Goal: Task Accomplishment & Management: Manage account settings

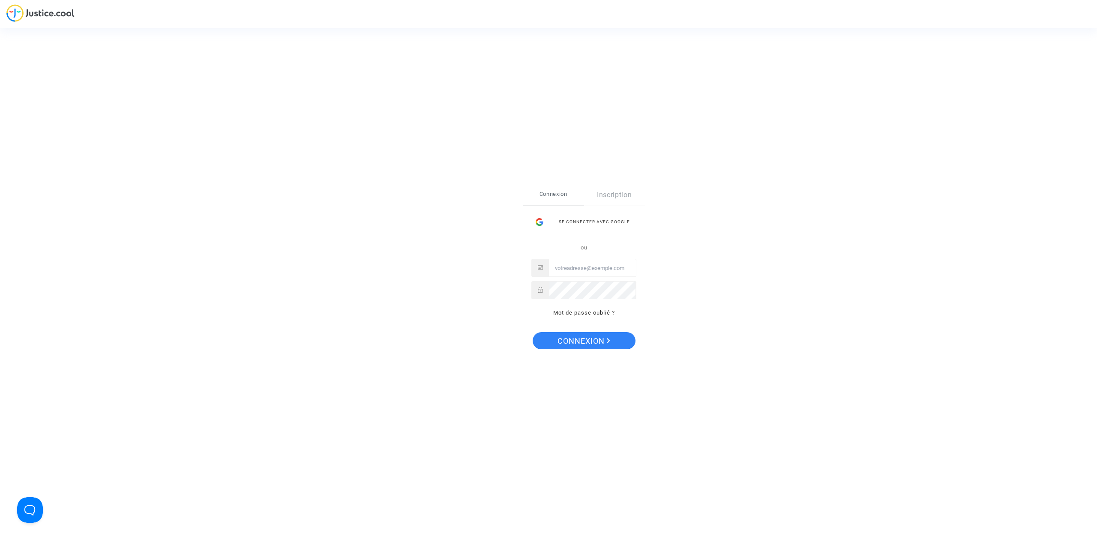
type input "[EMAIL_ADDRESS][DOMAIN_NAME]"
click at [578, 345] on span "Connexion" at bounding box center [583, 341] width 53 height 18
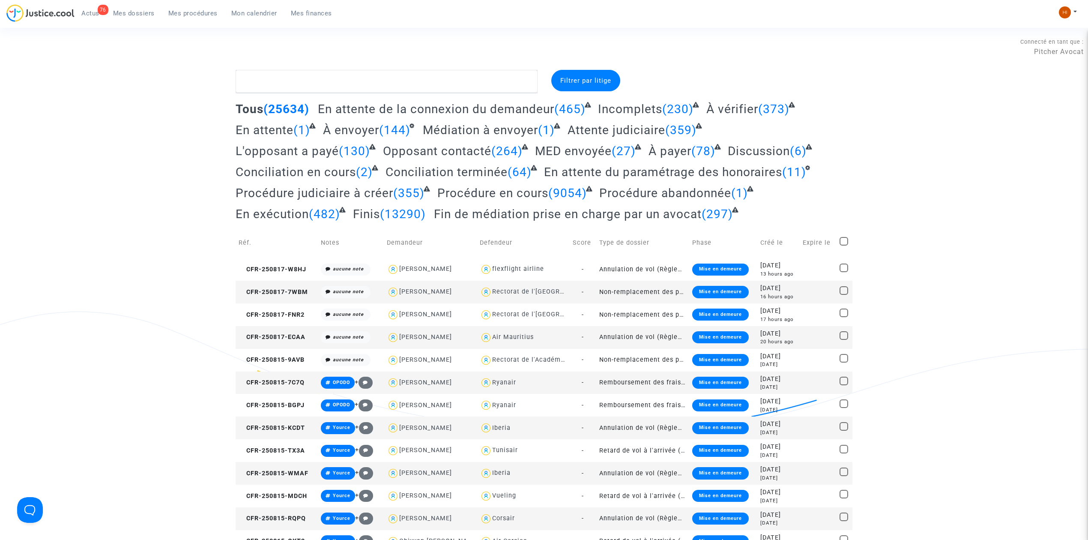
click at [131, 12] on span "Mes dossiers" at bounding box center [134, 13] width 42 height 8
click at [338, 83] on textarea at bounding box center [387, 81] width 302 height 23
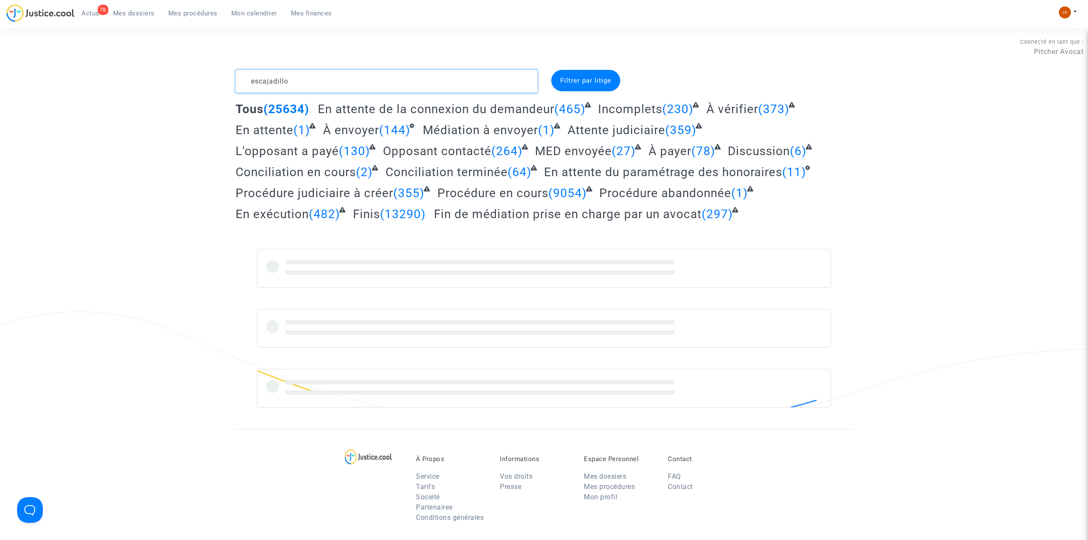
type textarea "escajadillo"
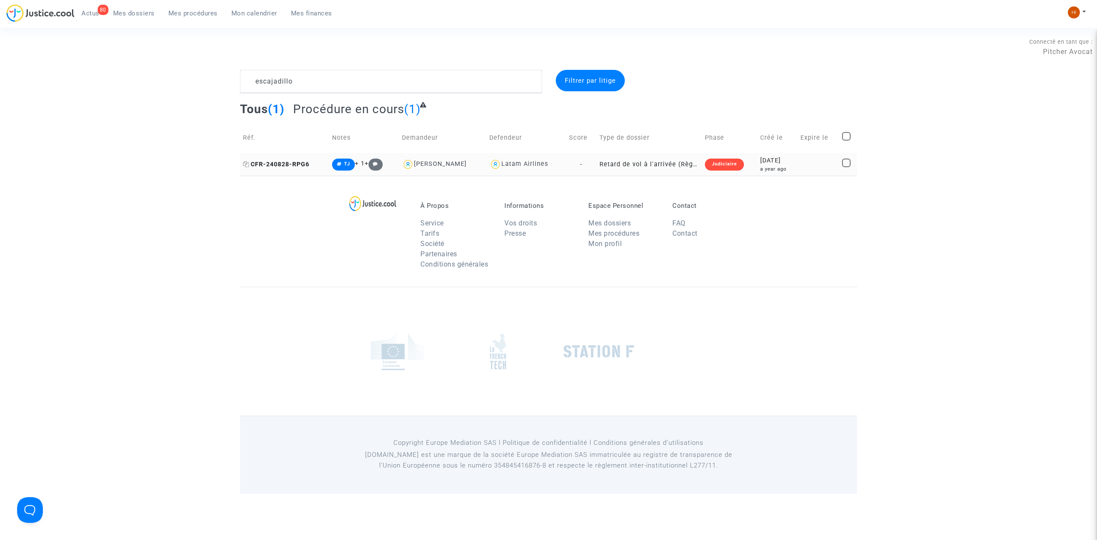
click at [248, 164] on icon at bounding box center [246, 164] width 6 height 6
click at [296, 164] on span "CFR-240828-RPG6" at bounding box center [276, 164] width 66 height 7
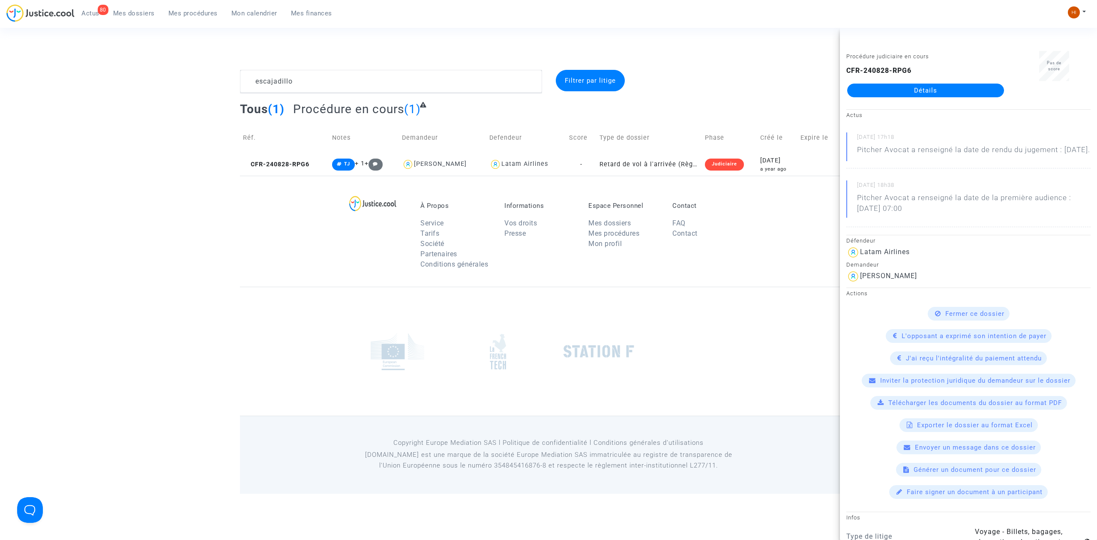
click at [986, 88] on link "Détails" at bounding box center [925, 91] width 157 height 14
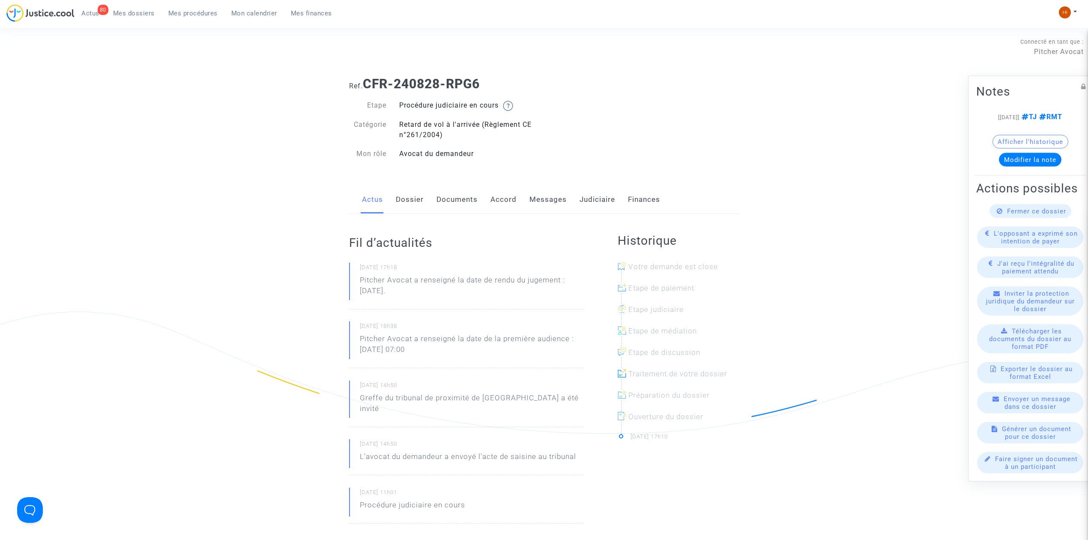
click at [597, 203] on link "Judiciaire" at bounding box center [598, 200] width 36 height 28
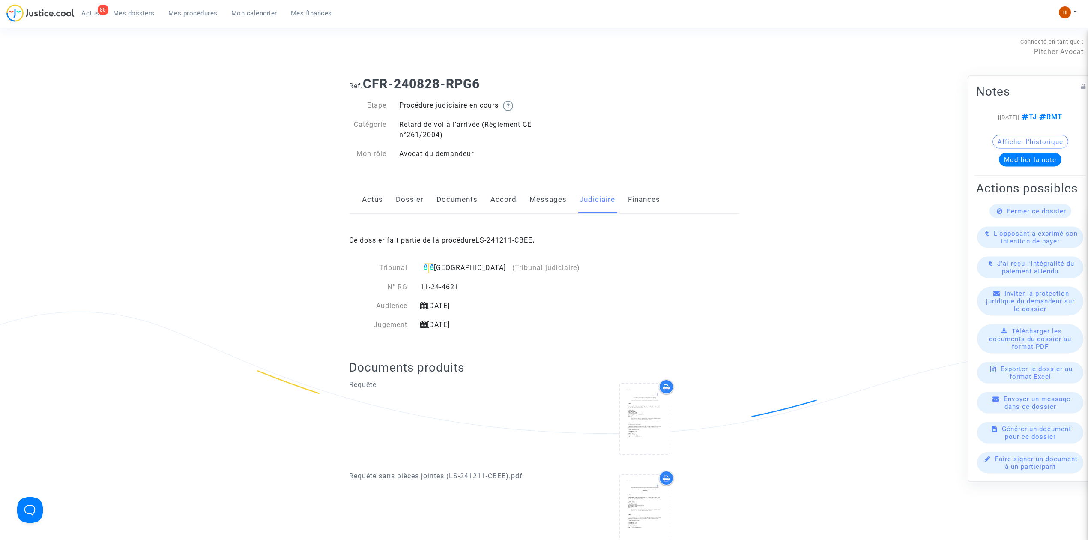
click at [525, 236] on div "Ce dossier fait partie de la procédure LS-241211-CBEE ." at bounding box center [544, 234] width 390 height 40
click at [511, 242] on link "LS-241211-CBEE" at bounding box center [504, 240] width 57 height 8
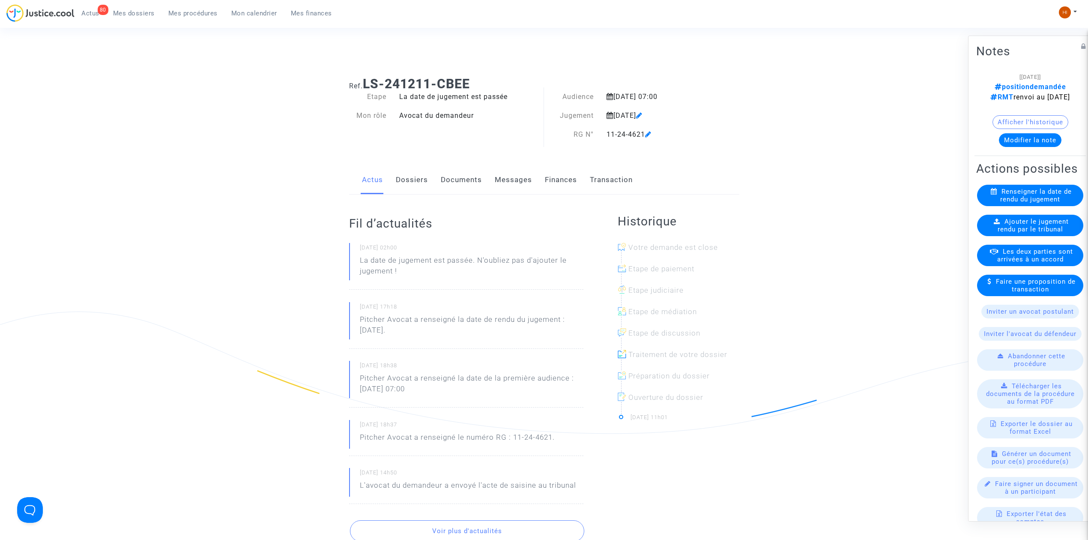
click at [419, 181] on link "Dossiers" at bounding box center [412, 180] width 32 height 28
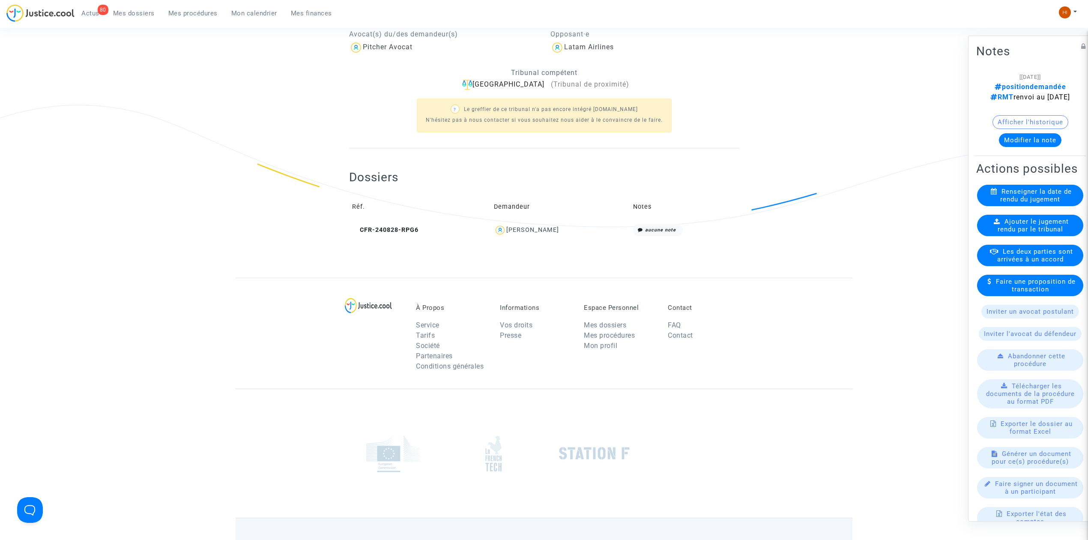
scroll to position [264, 0]
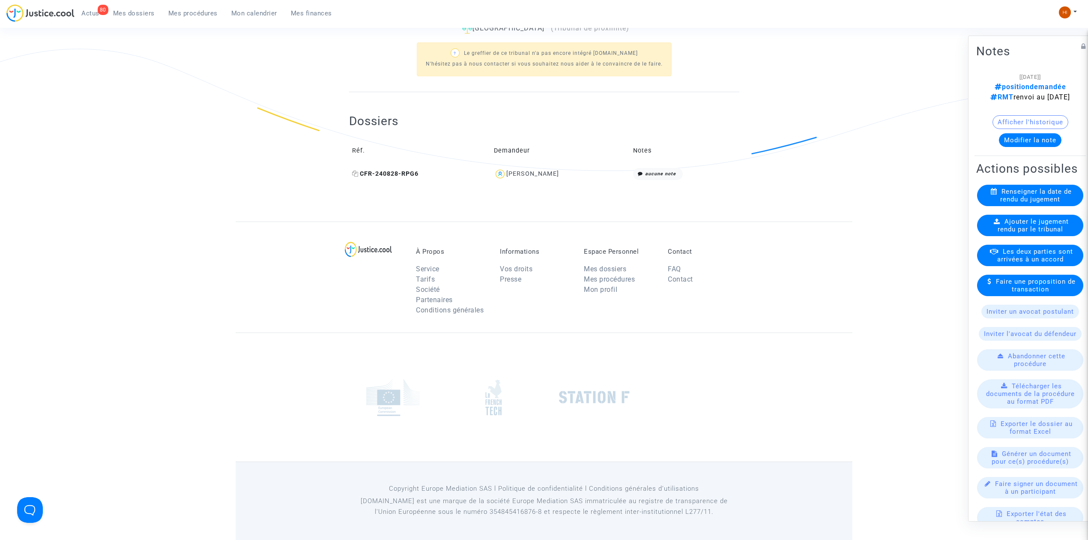
click at [407, 176] on span "CFR-240828-RPG6" at bounding box center [385, 173] width 66 height 7
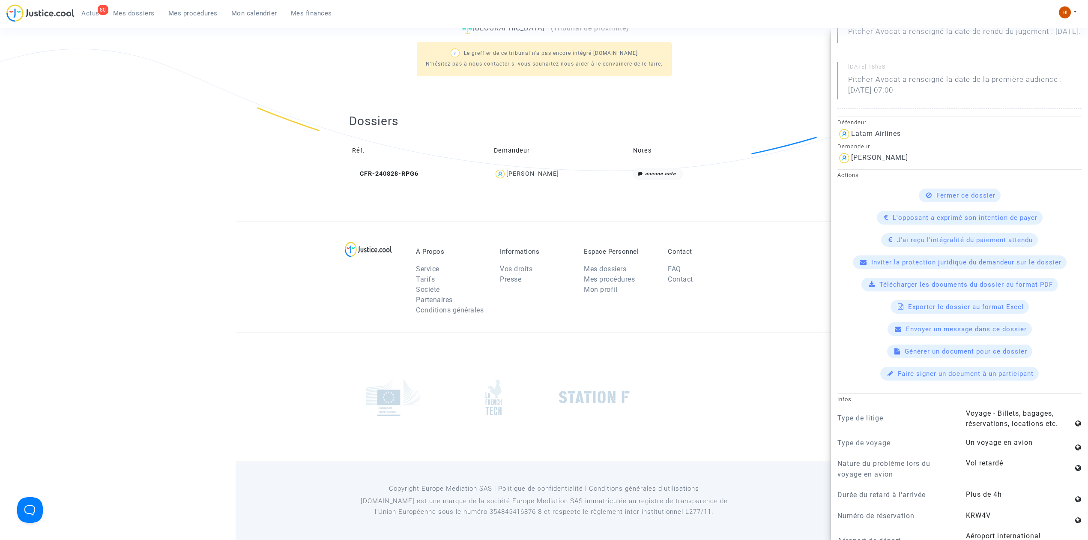
scroll to position [400, 0]
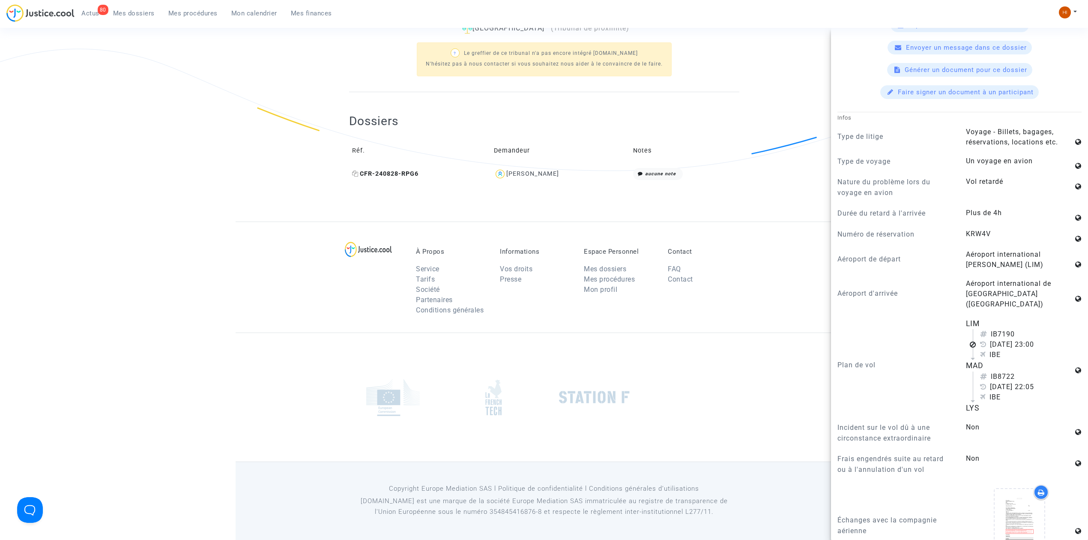
click at [356, 174] on icon at bounding box center [355, 174] width 6 height 6
click at [122, 184] on div "Ref. LS-241211-CBEE Etape La date de jugement est passée Mon rôle Avocat du dem…" at bounding box center [544, 14] width 1088 height 414
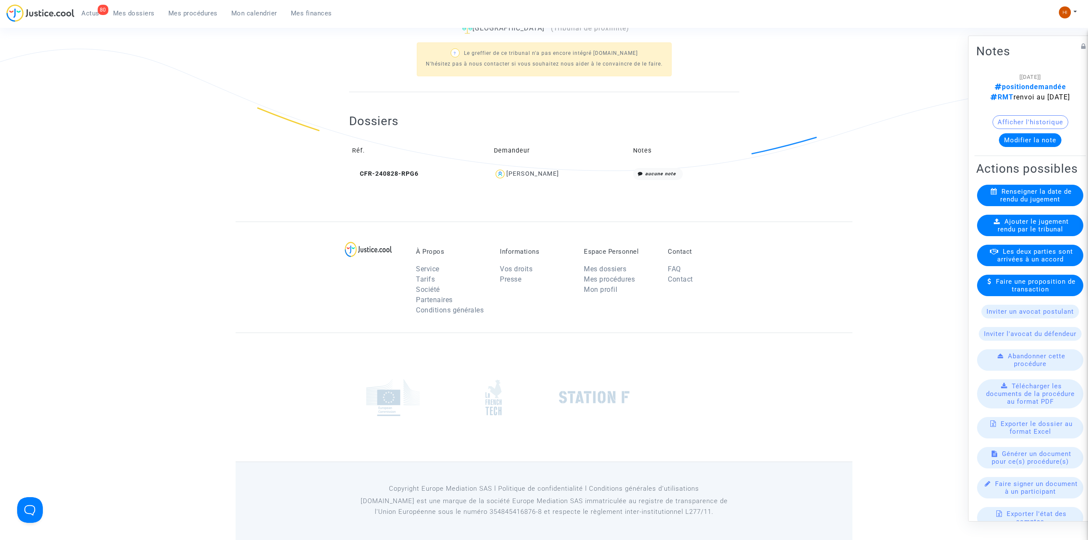
scroll to position [0, 0]
drag, startPoint x: 394, startPoint y: 170, endPoint x: 481, endPoint y: 167, distance: 86.6
click at [390, 172] on span "CFR-240828-RPG6" at bounding box center [385, 173] width 66 height 7
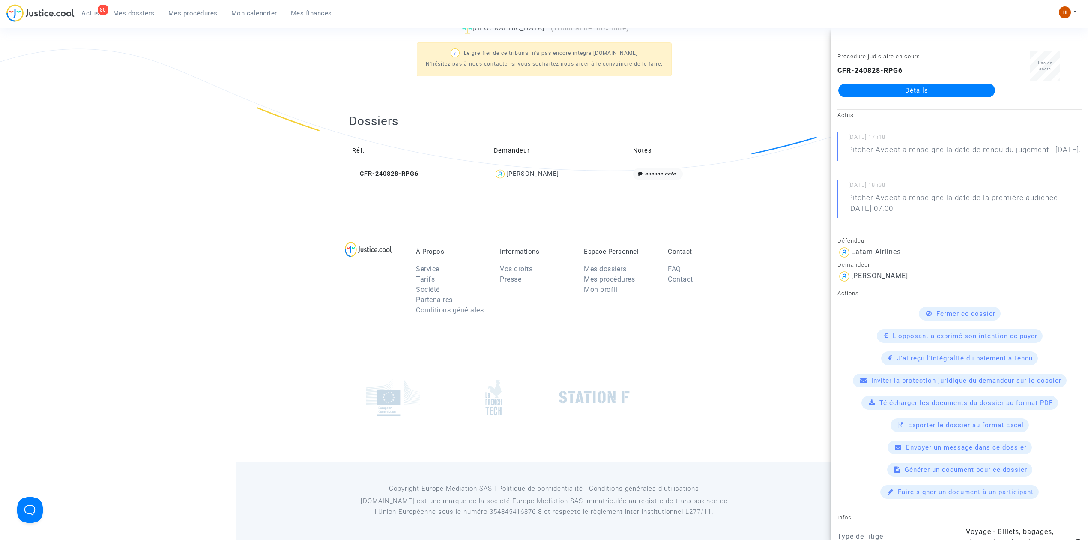
click at [305, 117] on ng-component "Ref. LS-241211-CBEE Etape La date de jugement est passée Mon rôle Avocat du dem…" at bounding box center [544, 14] width 617 height 414
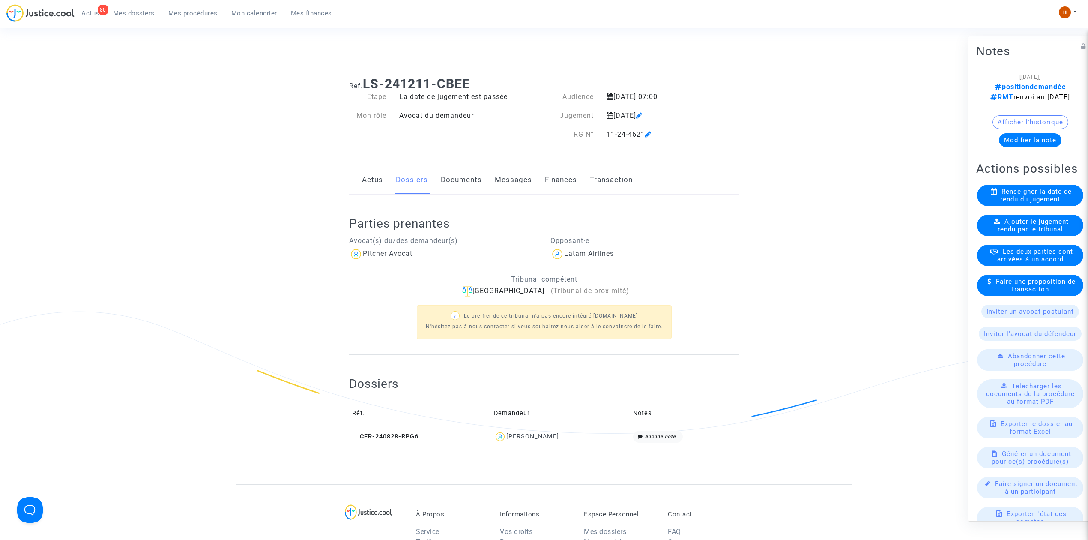
click at [444, 179] on link "Documents" at bounding box center [461, 180] width 41 height 28
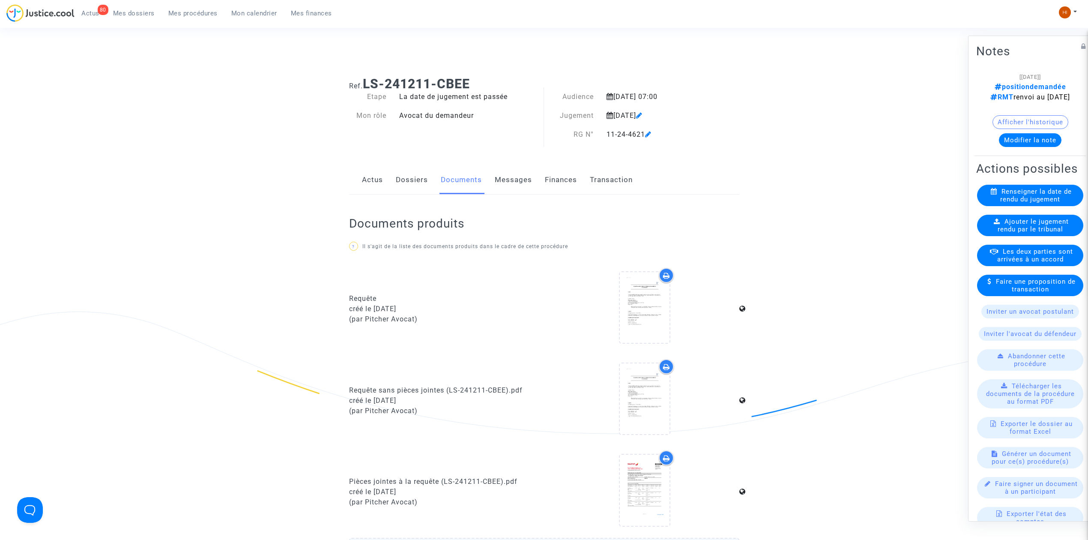
drag, startPoint x: 1039, startPoint y: 258, endPoint x: 769, endPoint y: 251, distance: 270.0
click at [1039, 233] on span "Ajouter le jugement rendu par le tribunal" at bounding box center [1034, 225] width 72 height 15
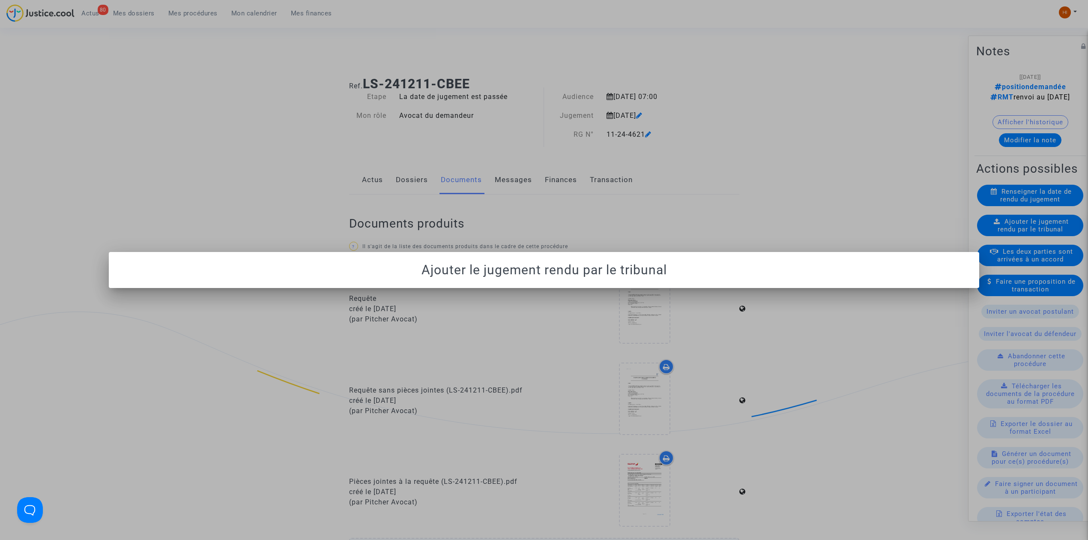
click at [239, 69] on div at bounding box center [544, 270] width 1088 height 540
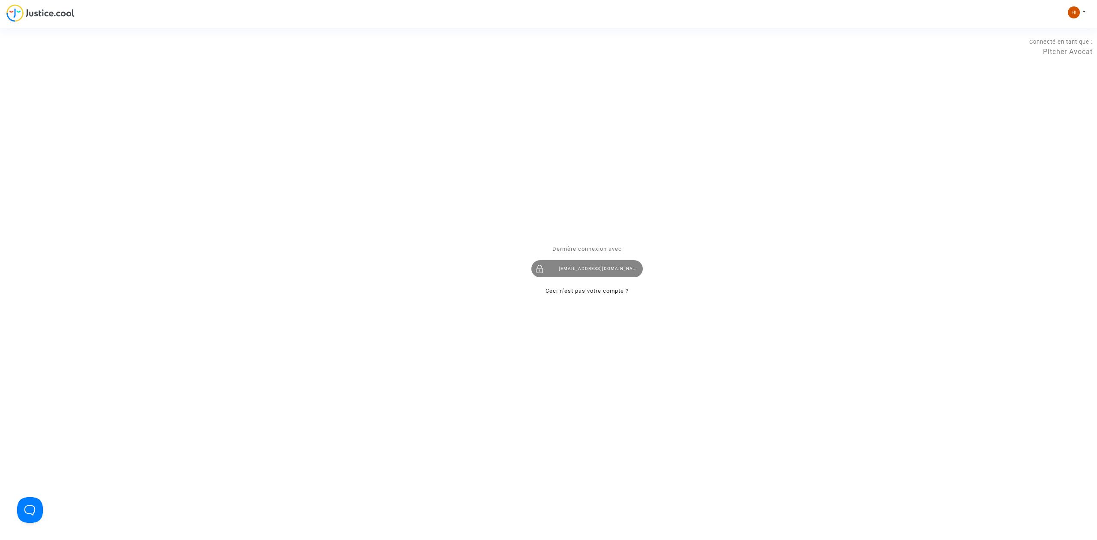
click at [559, 272] on div "hibo@pitcher-avocat.fr" at bounding box center [586, 268] width 111 height 17
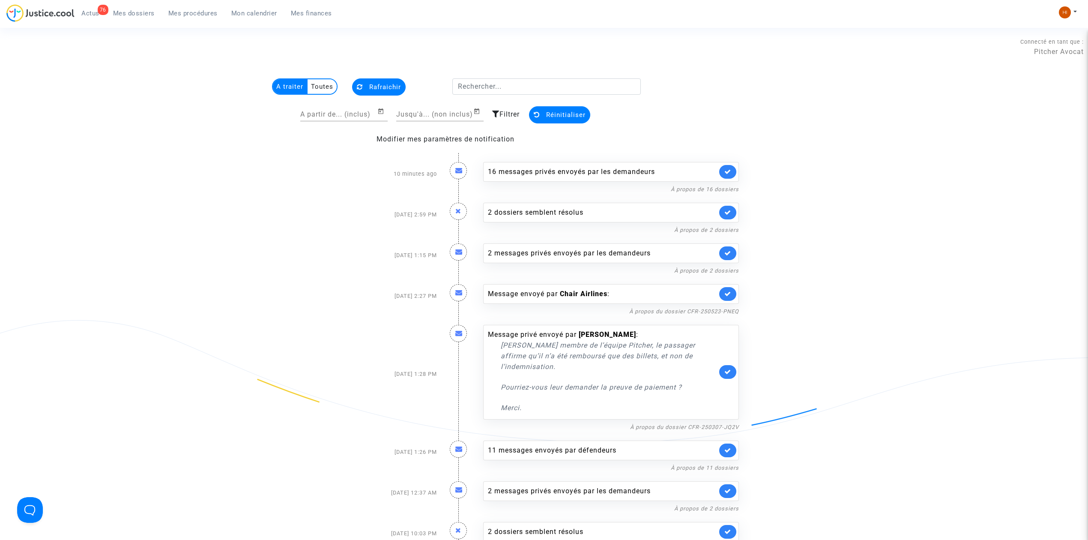
click at [147, 15] on span "Mes dossiers" at bounding box center [134, 13] width 42 height 8
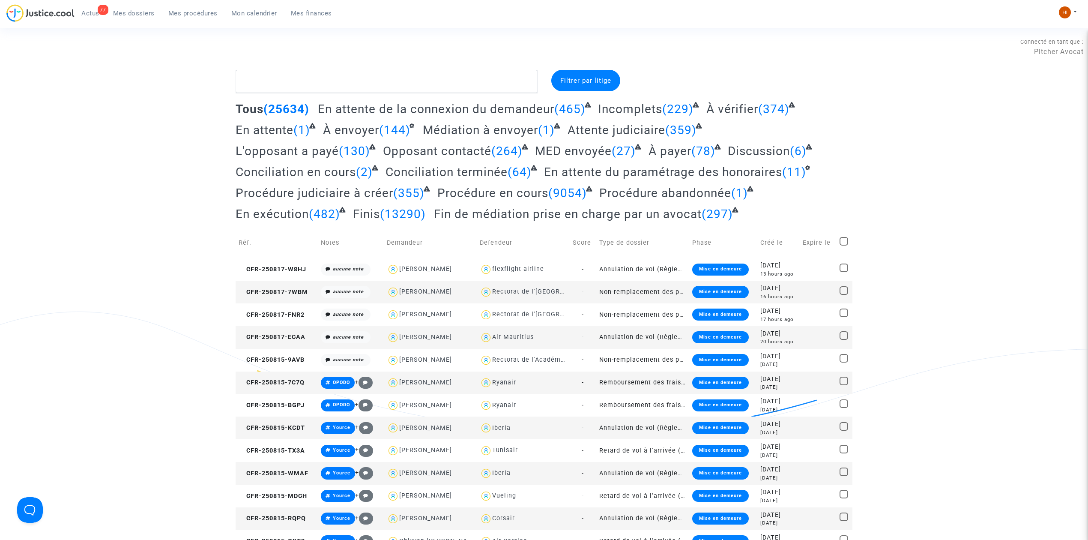
click at [127, 13] on span "Mes dossiers" at bounding box center [134, 13] width 42 height 8
click at [386, 90] on textarea at bounding box center [387, 81] width 302 height 23
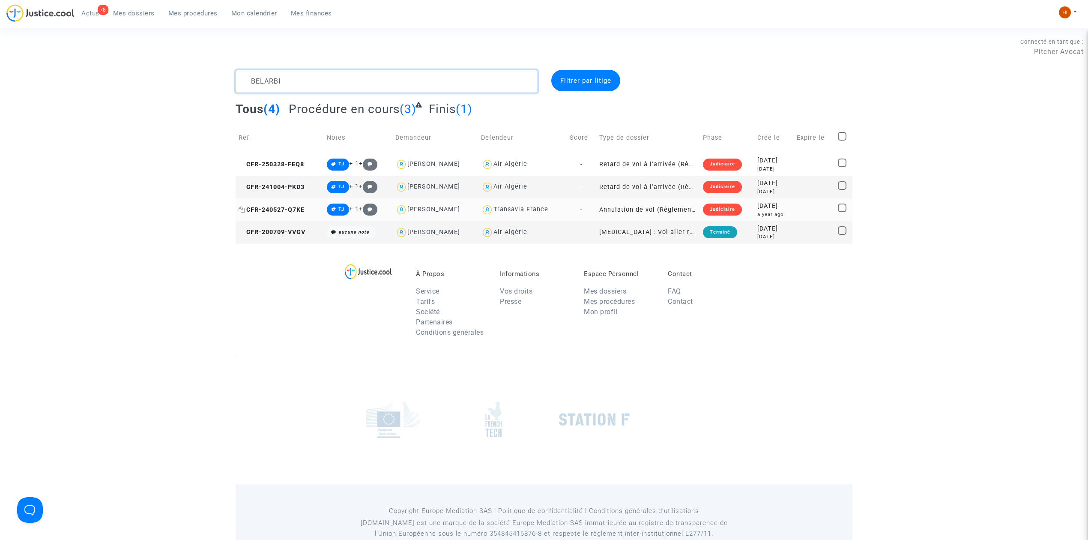
type textarea "BELARBI"
click at [267, 206] on span "CFR-240527-Q7KE" at bounding box center [272, 209] width 66 height 7
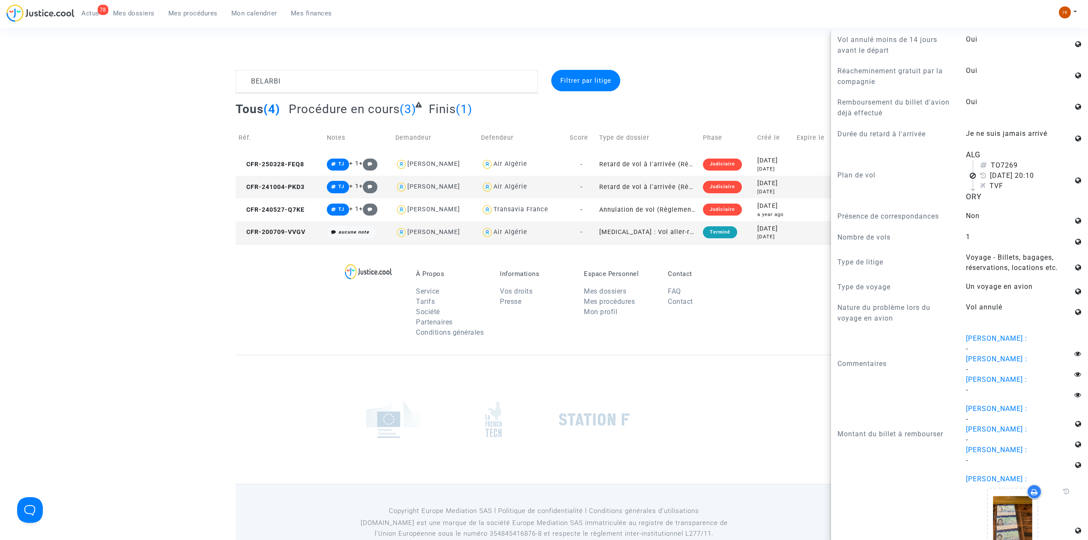
scroll to position [685, 0]
click at [243, 209] on icon at bounding box center [242, 210] width 6 height 6
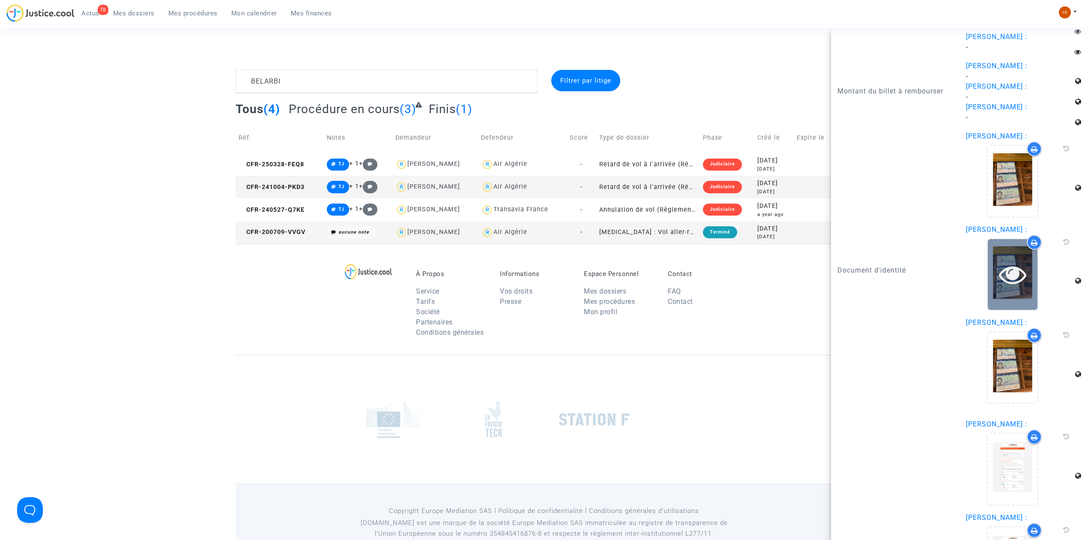
scroll to position [1028, 0]
click at [302, 212] on span "CFR-240527-Q7KE" at bounding box center [272, 209] width 66 height 7
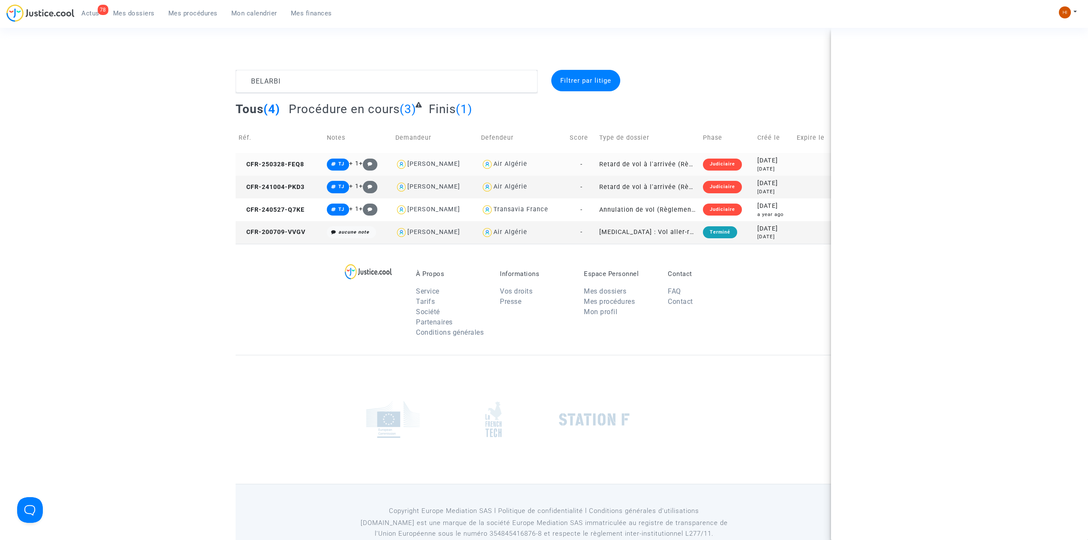
scroll to position [0, 0]
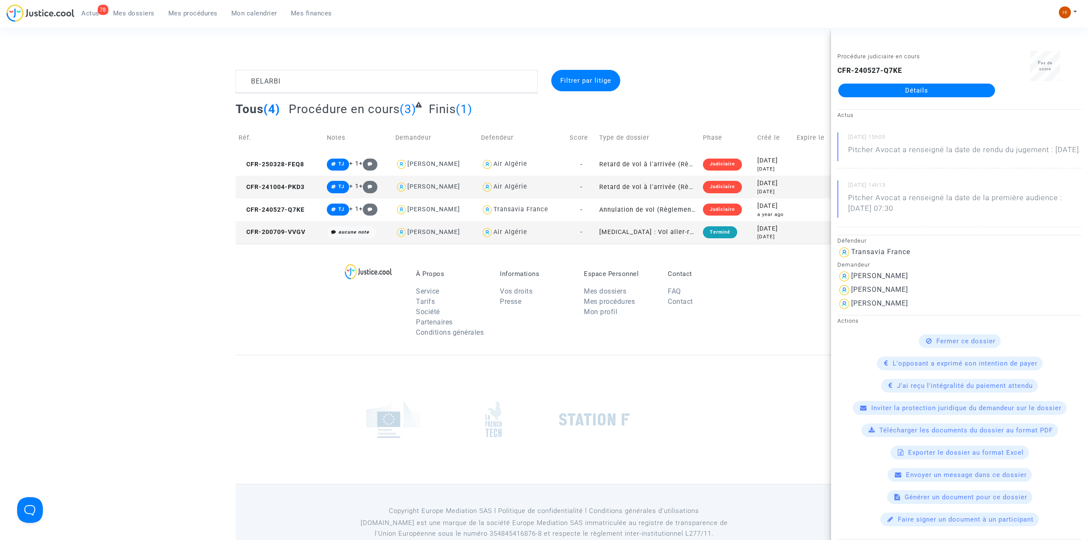
click at [958, 92] on link "Détails" at bounding box center [916, 91] width 157 height 14
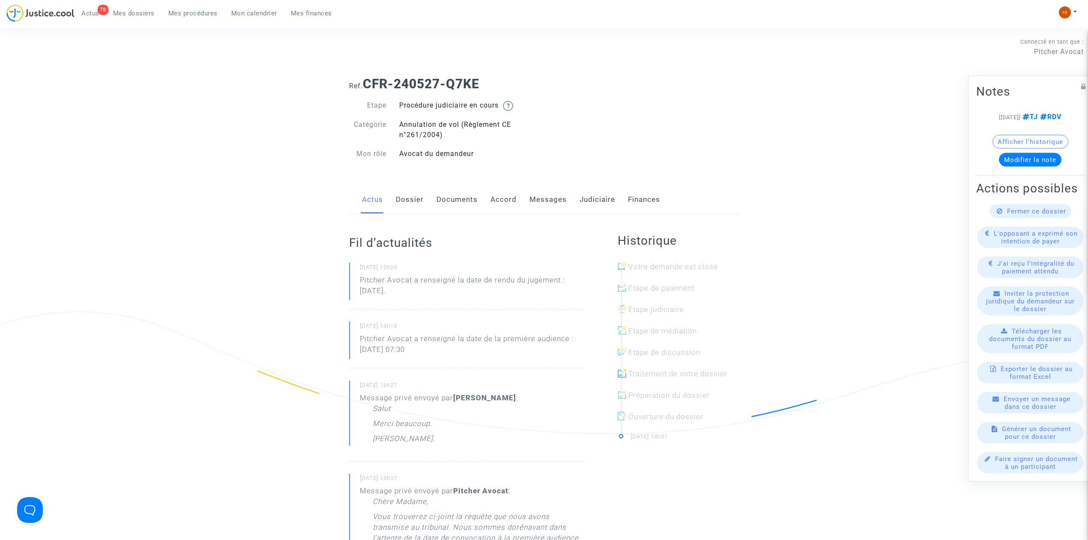
click at [593, 198] on link "Judiciaire" at bounding box center [598, 200] width 36 height 28
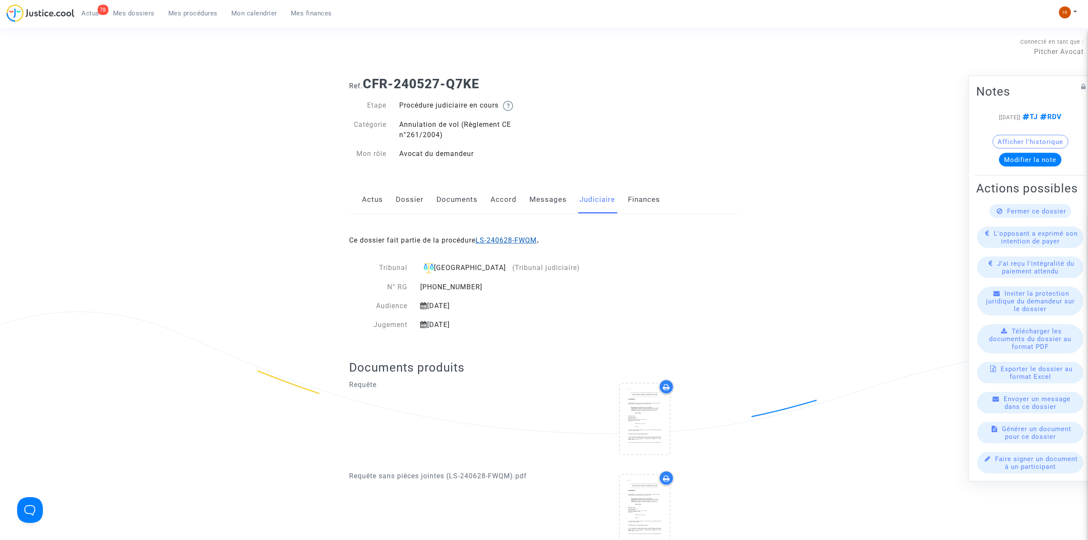
click at [524, 240] on link "LS-240628-FWQM" at bounding box center [506, 240] width 61 height 8
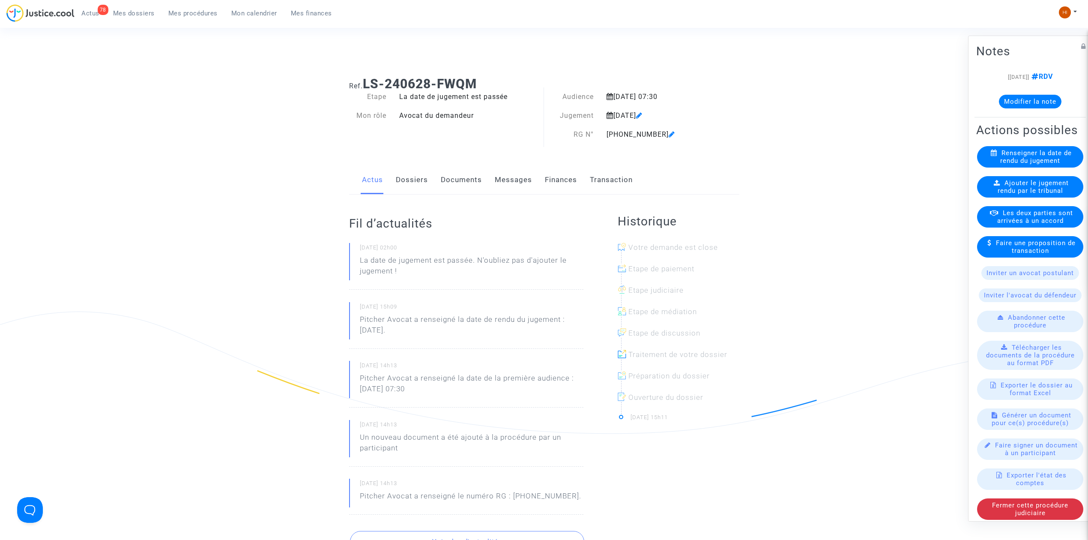
click at [456, 171] on link "Documents" at bounding box center [461, 180] width 41 height 28
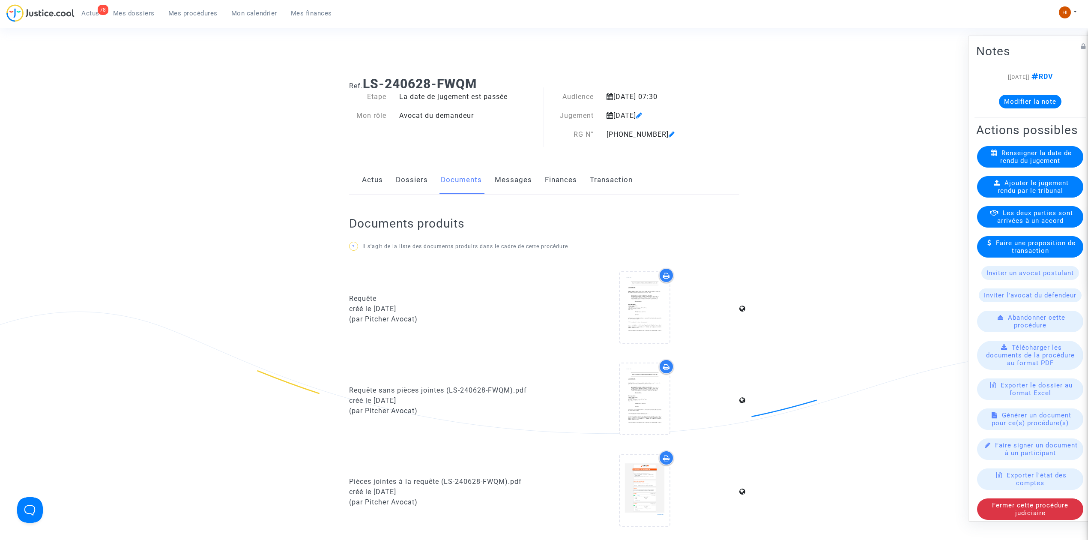
scroll to position [285, 0]
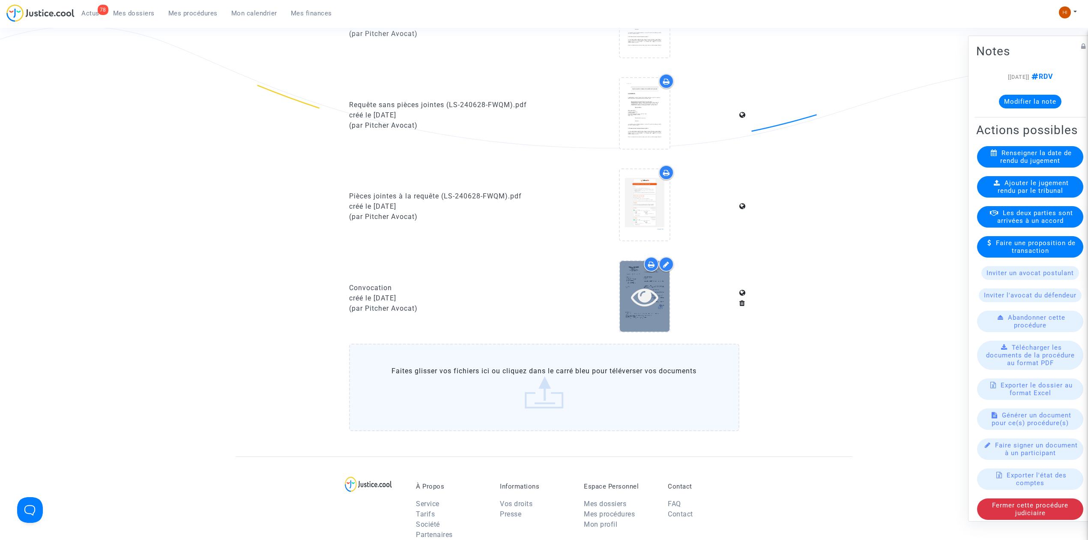
click at [650, 291] on icon at bounding box center [645, 296] width 28 height 27
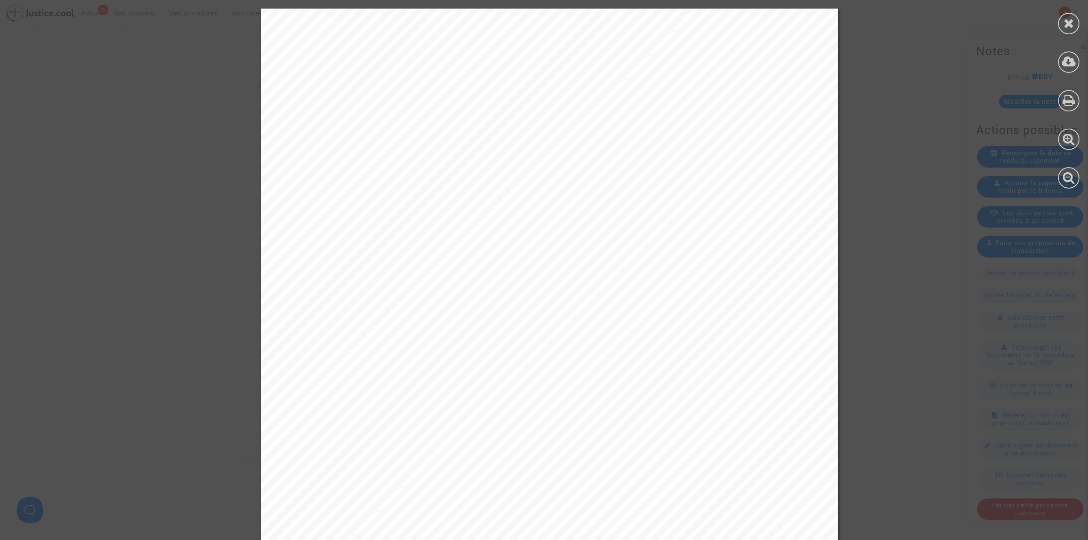
drag, startPoint x: 1077, startPoint y: 24, endPoint x: 1071, endPoint y: 27, distance: 6.1
click at [1075, 24] on div at bounding box center [1068, 23] width 21 height 21
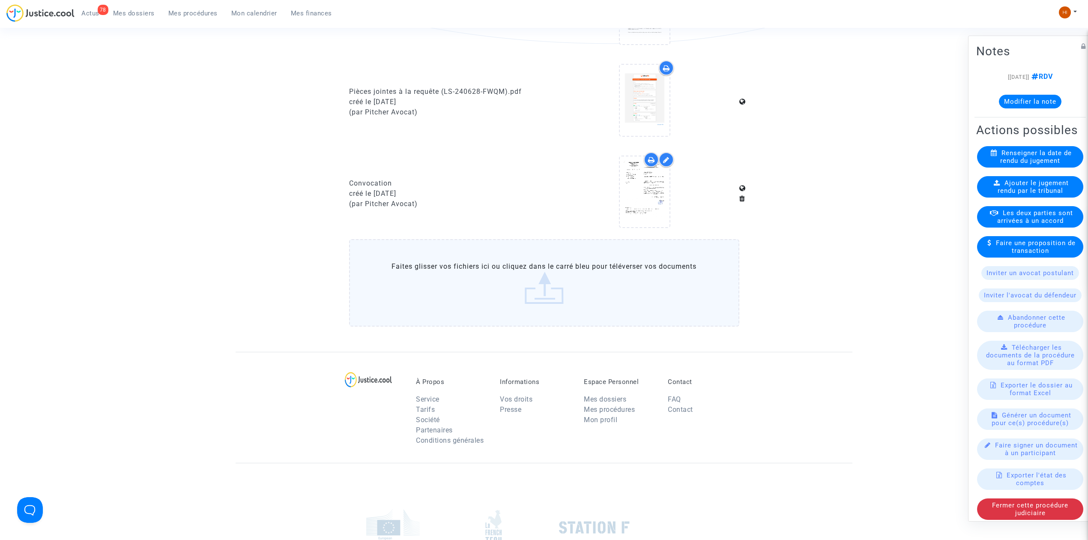
scroll to position [117, 0]
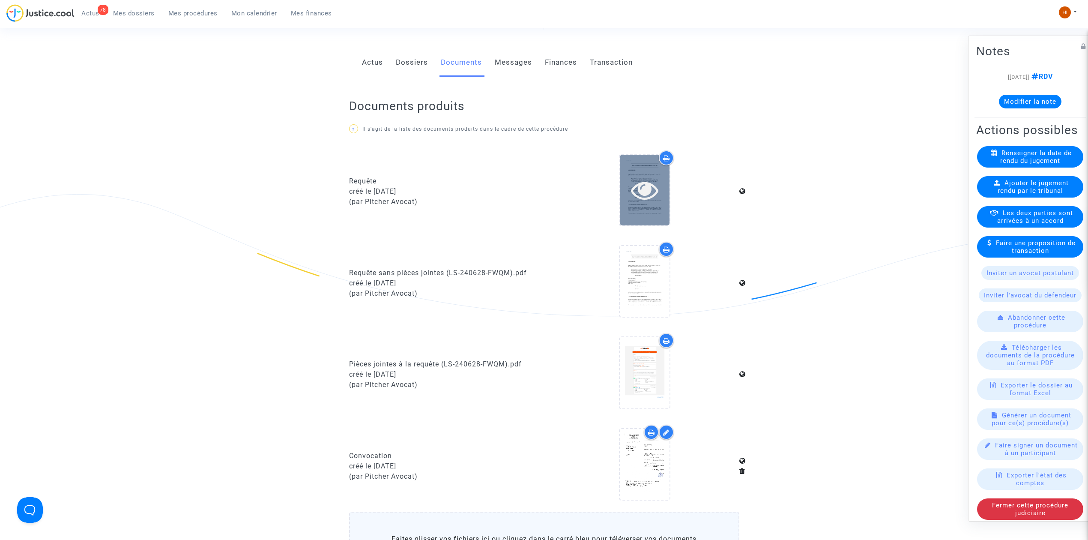
click at [645, 198] on icon at bounding box center [645, 189] width 28 height 27
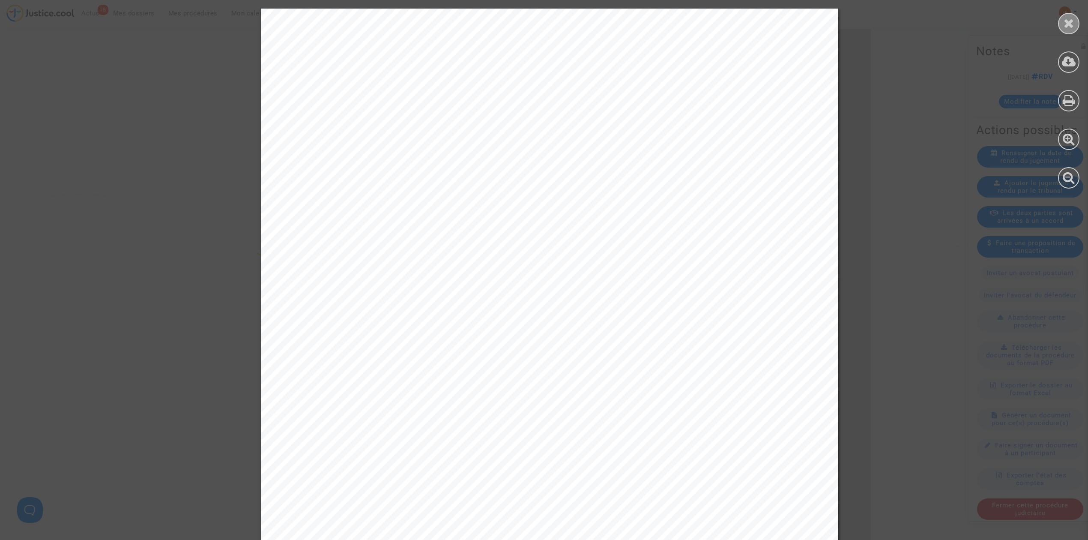
click at [1073, 17] on icon at bounding box center [1069, 23] width 11 height 13
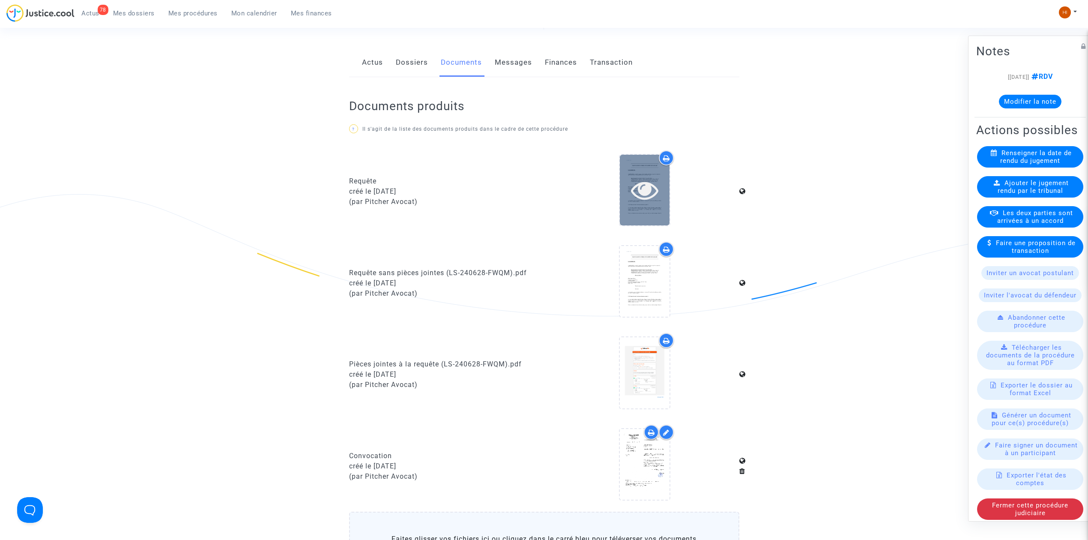
click at [662, 196] on div at bounding box center [645, 189] width 50 height 27
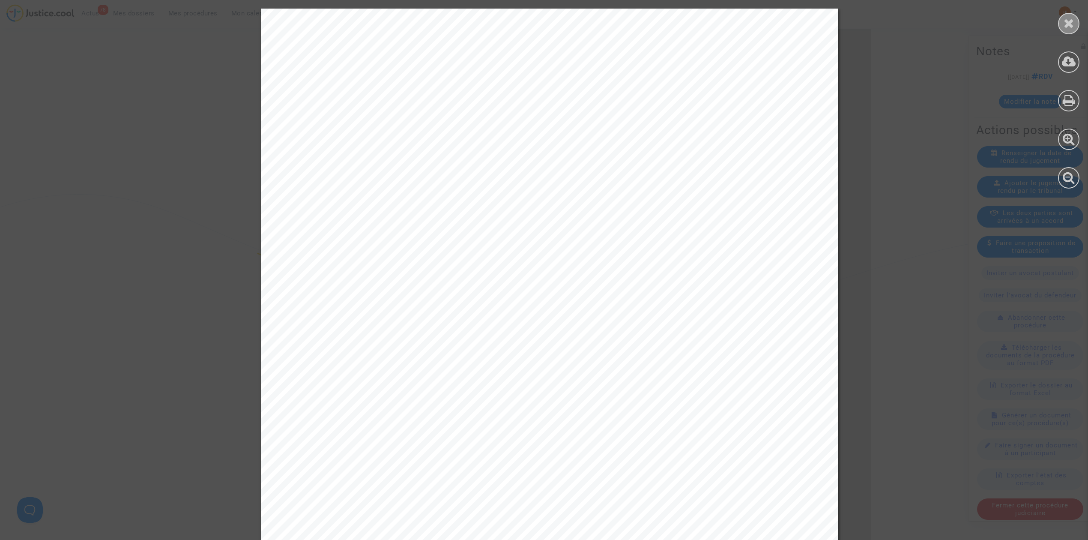
click at [1069, 18] on icon at bounding box center [1069, 23] width 11 height 13
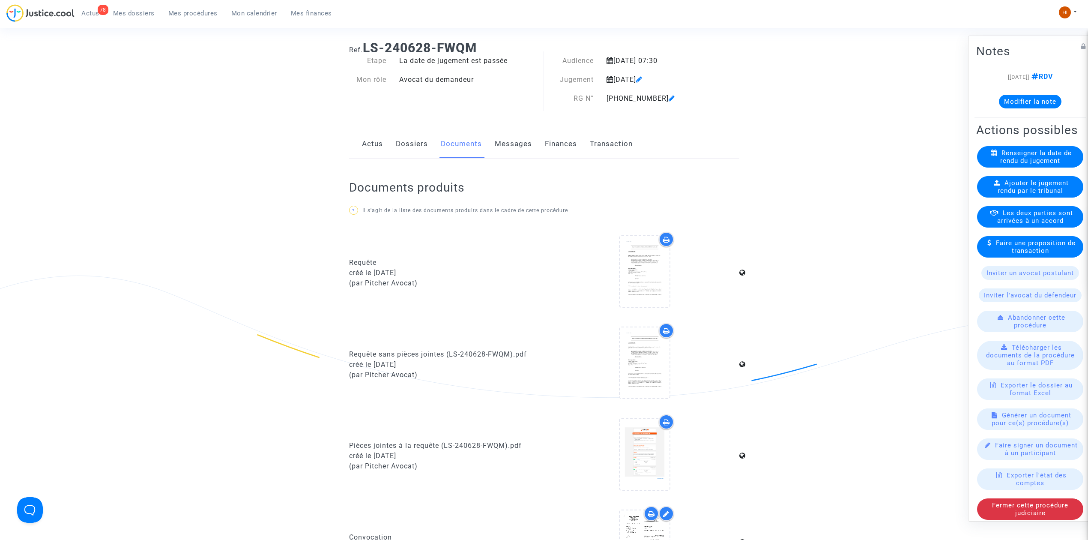
scroll to position [3, 0]
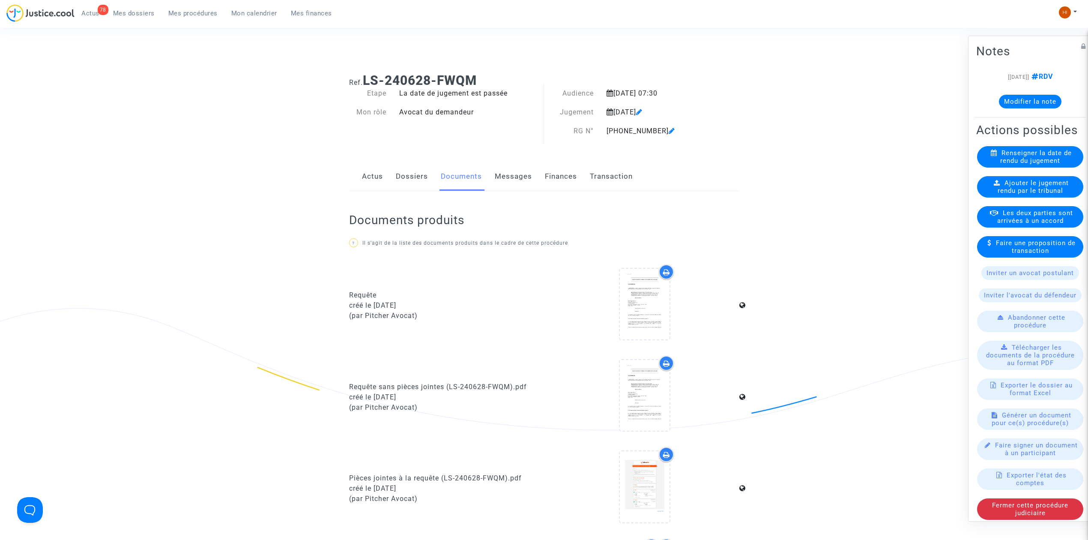
click at [410, 171] on link "Dossiers" at bounding box center [412, 176] width 32 height 28
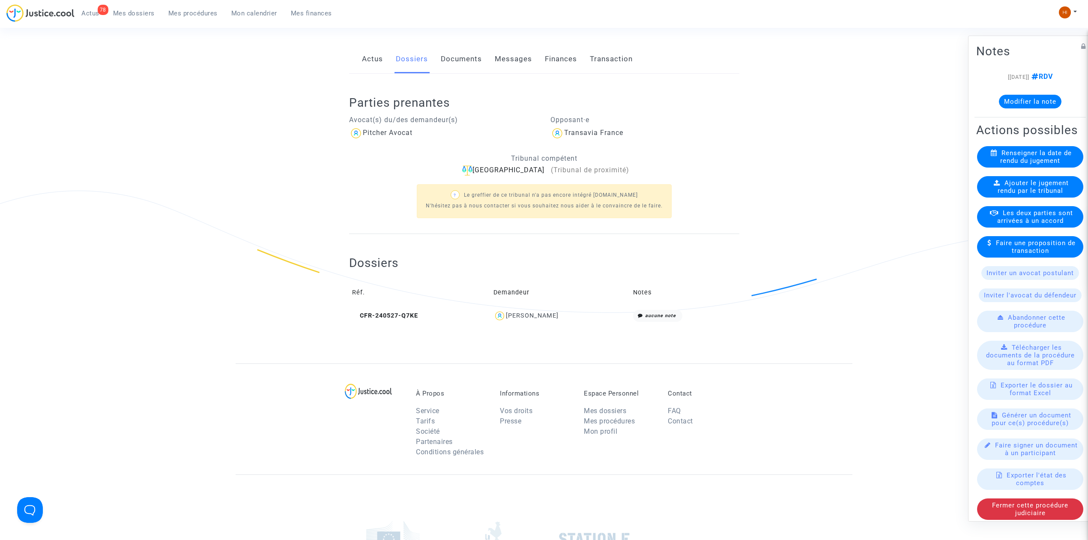
scroll to position [264, 0]
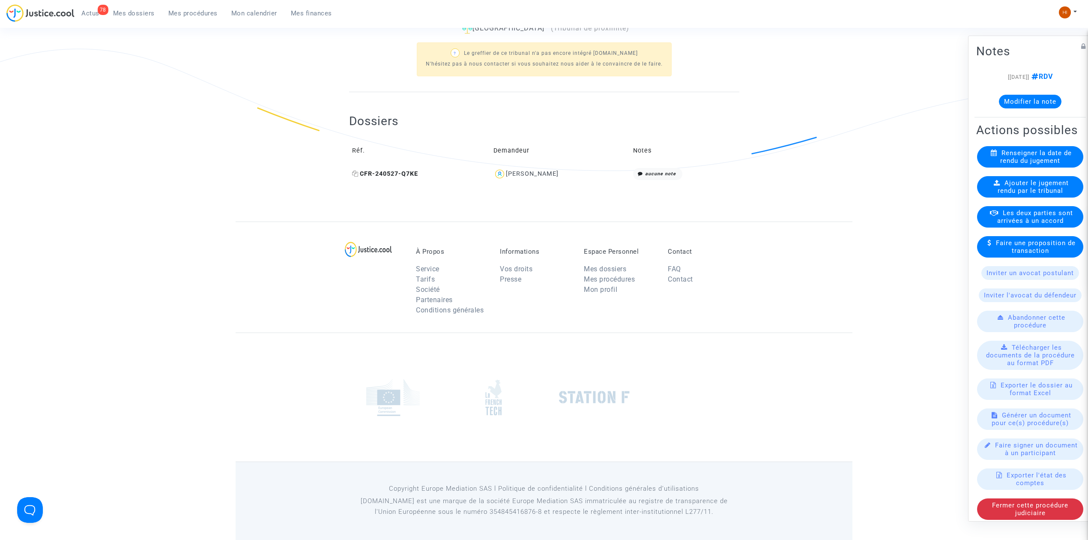
click at [388, 170] on span "CFR-240527-Q7KE" at bounding box center [385, 173] width 66 height 7
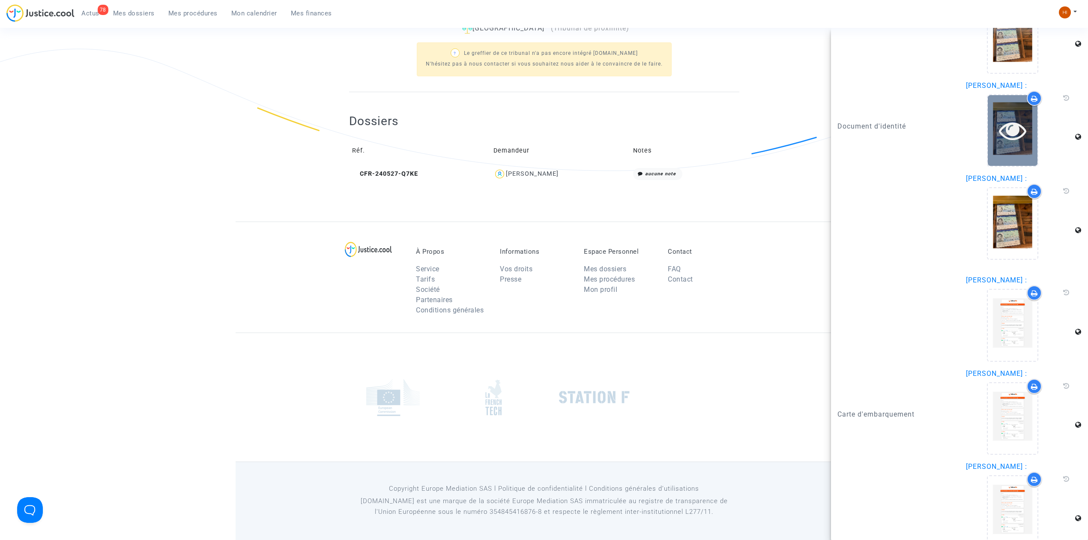
scroll to position [1143, 0]
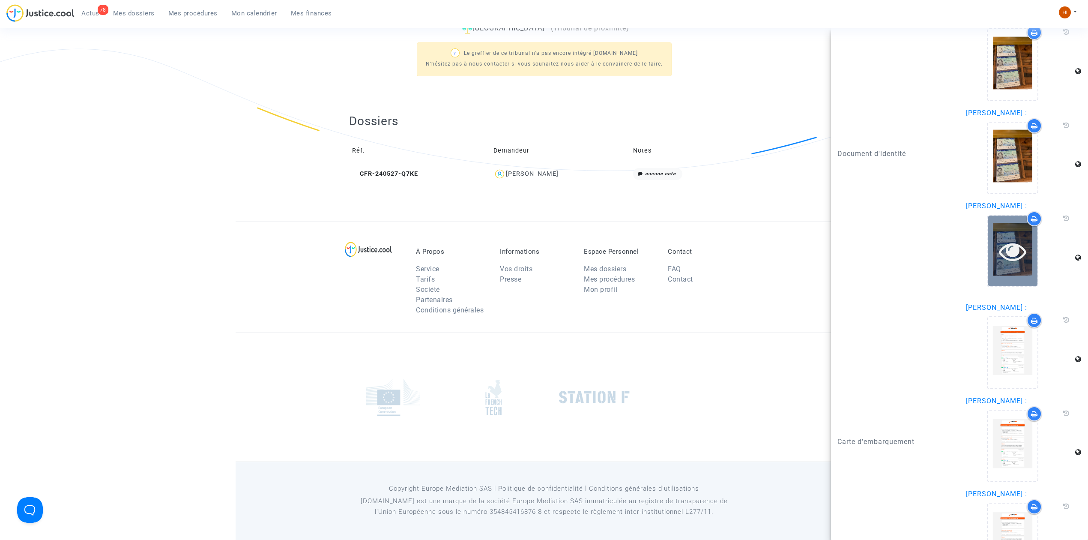
click at [1010, 257] on icon at bounding box center [1013, 250] width 28 height 27
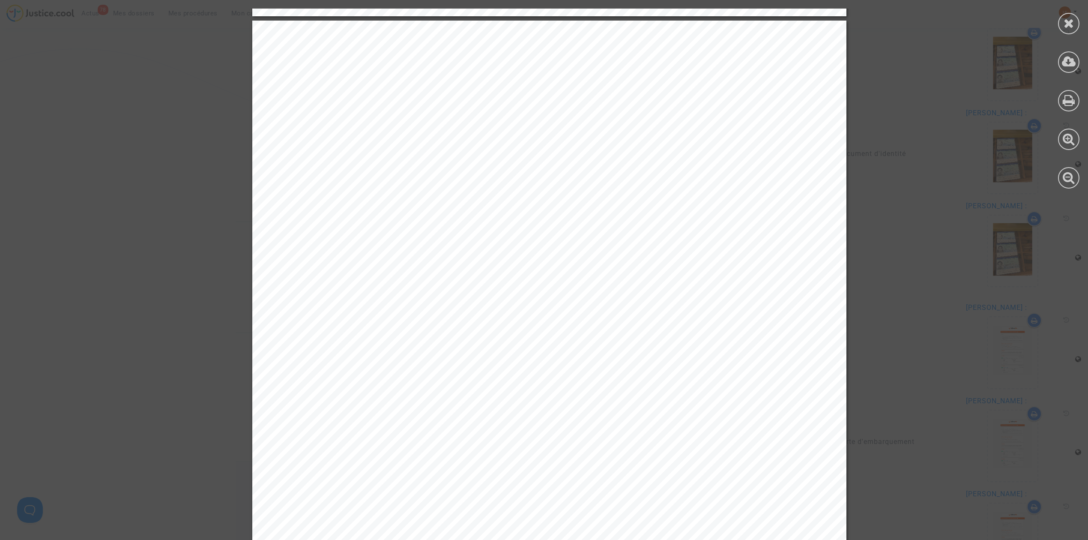
scroll to position [2922, 0]
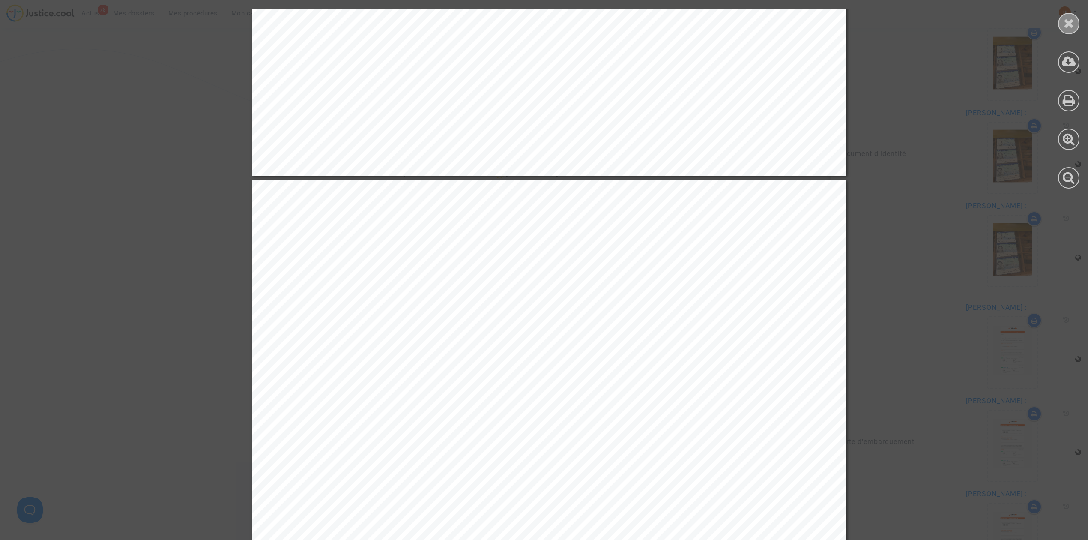
click at [1069, 31] on div at bounding box center [1068, 23] width 21 height 21
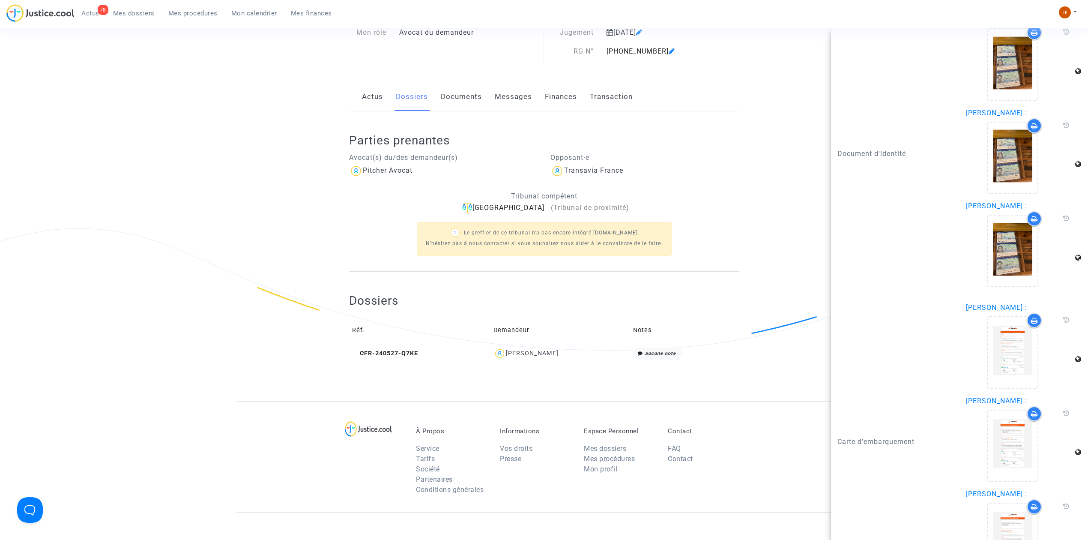
scroll to position [0, 0]
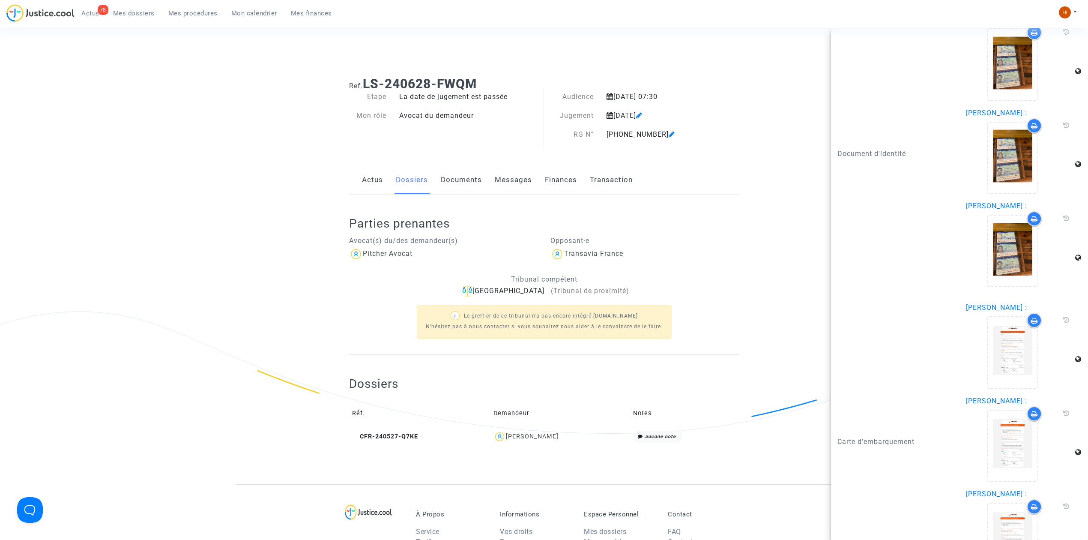
click at [446, 170] on link "Documents" at bounding box center [461, 180] width 41 height 28
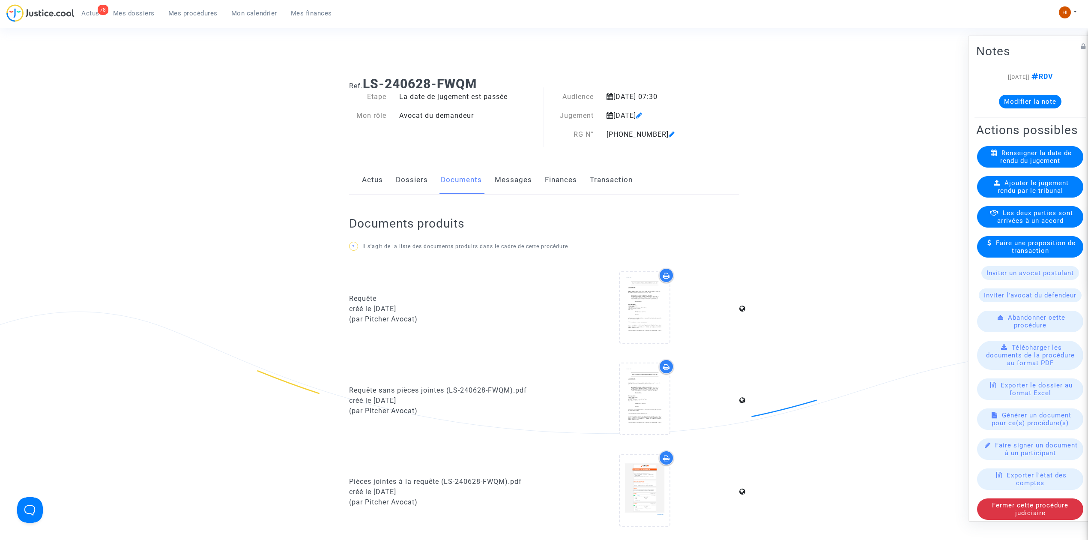
click at [466, 180] on link "Documents" at bounding box center [461, 180] width 41 height 28
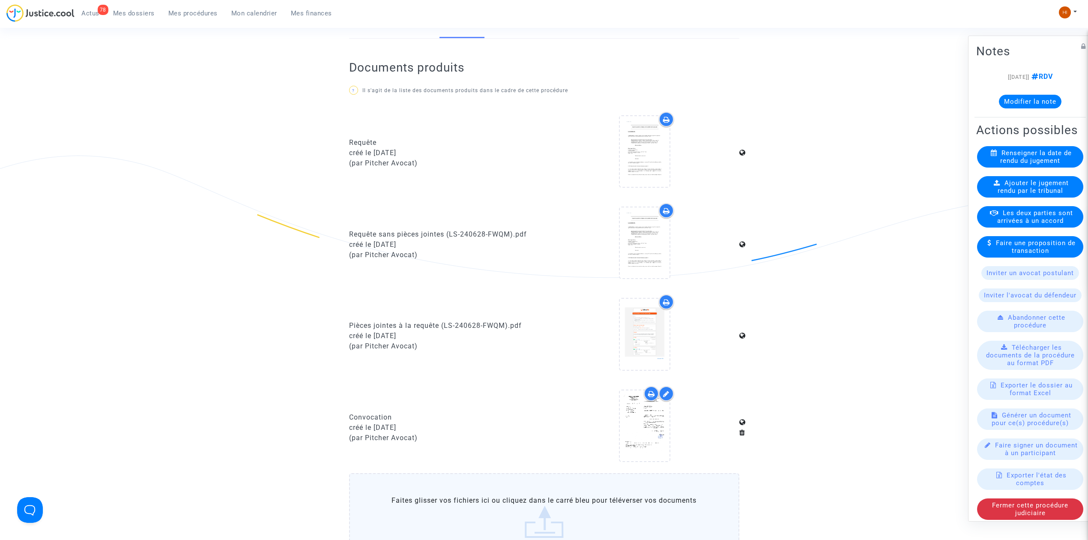
scroll to position [285, 0]
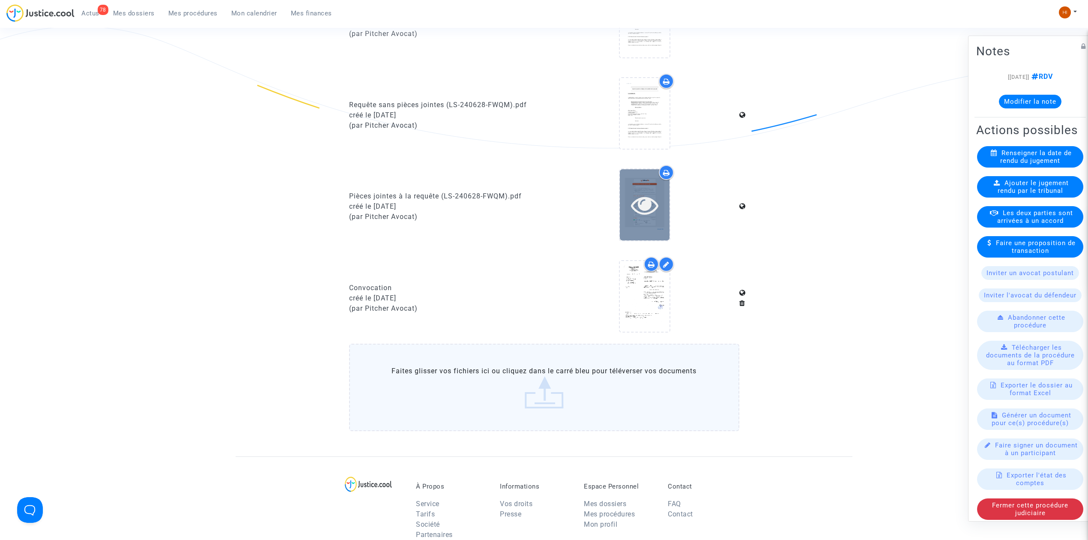
click at [626, 186] on div at bounding box center [645, 204] width 50 height 71
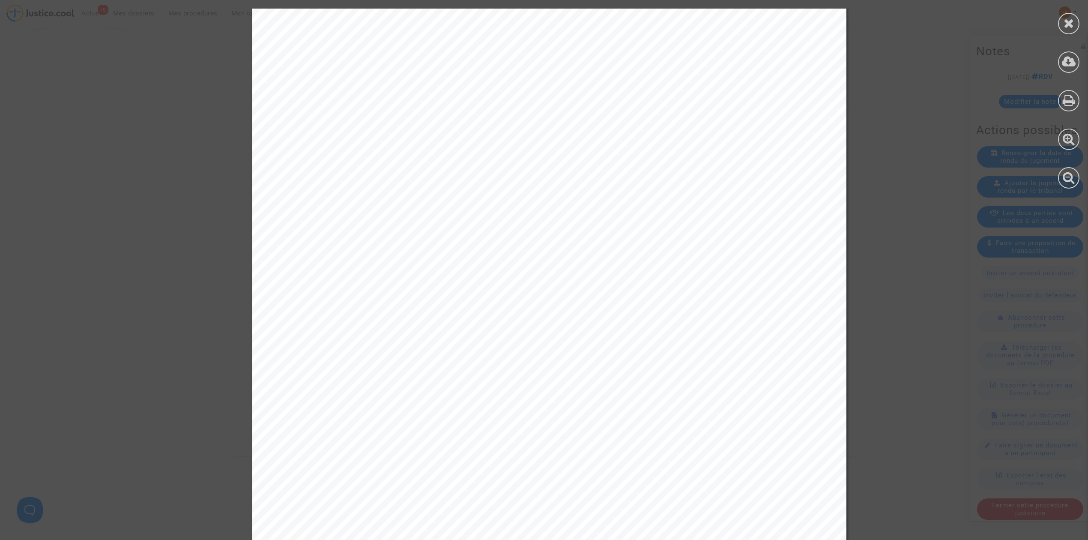
scroll to position [11710, 0]
drag, startPoint x: 1066, startPoint y: 24, endPoint x: 1056, endPoint y: 25, distance: 10.3
click at [1066, 24] on icon at bounding box center [1069, 23] width 11 height 13
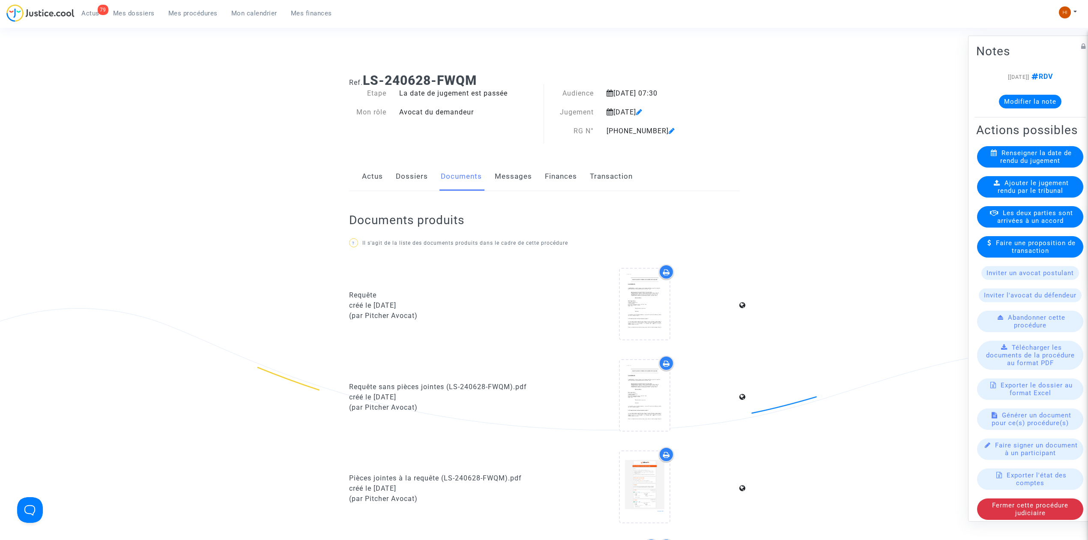
scroll to position [0, 0]
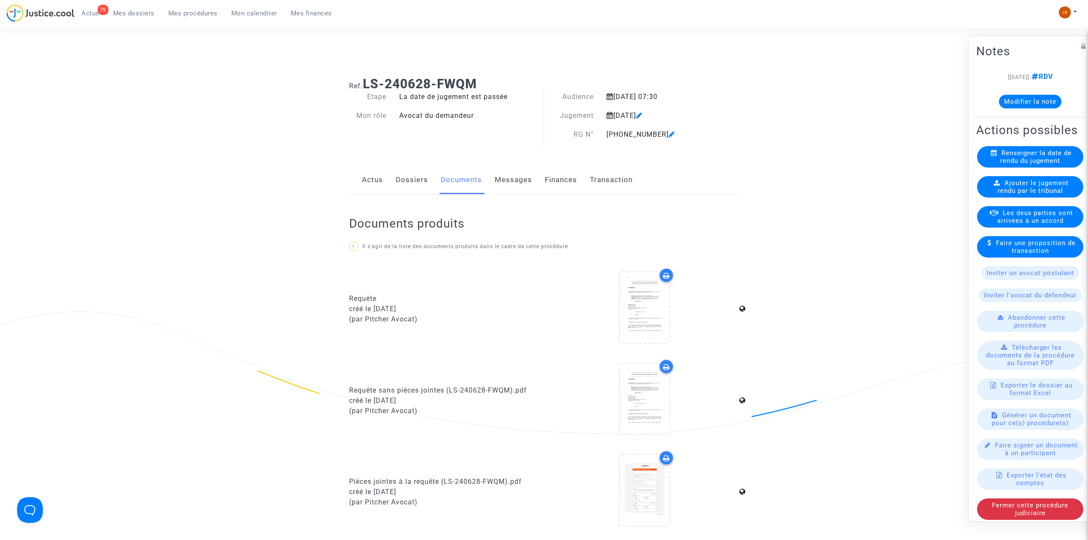
click at [628, 182] on link "Transaction" at bounding box center [611, 180] width 43 height 28
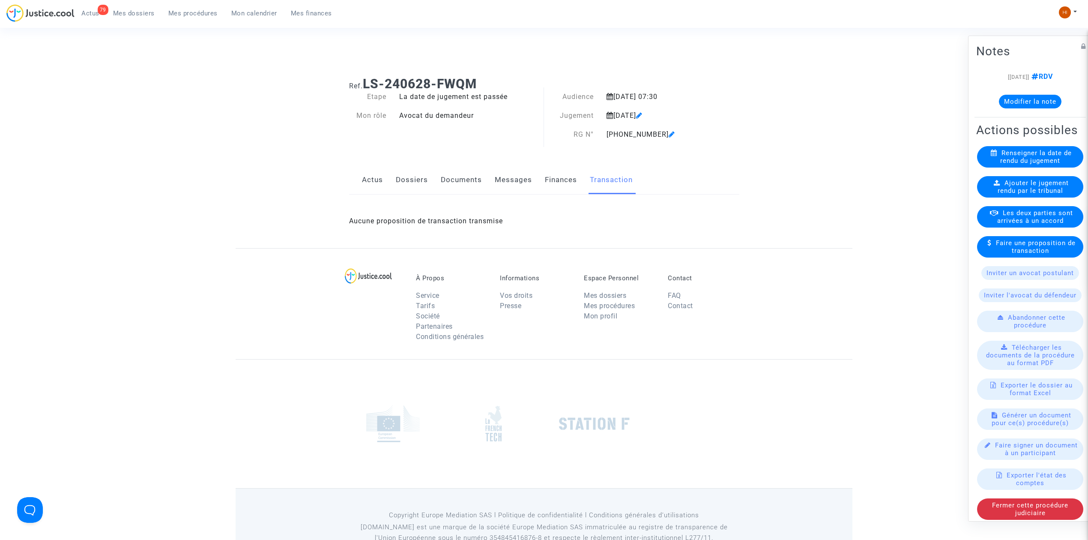
click at [513, 174] on link "Messages" at bounding box center [513, 180] width 37 height 28
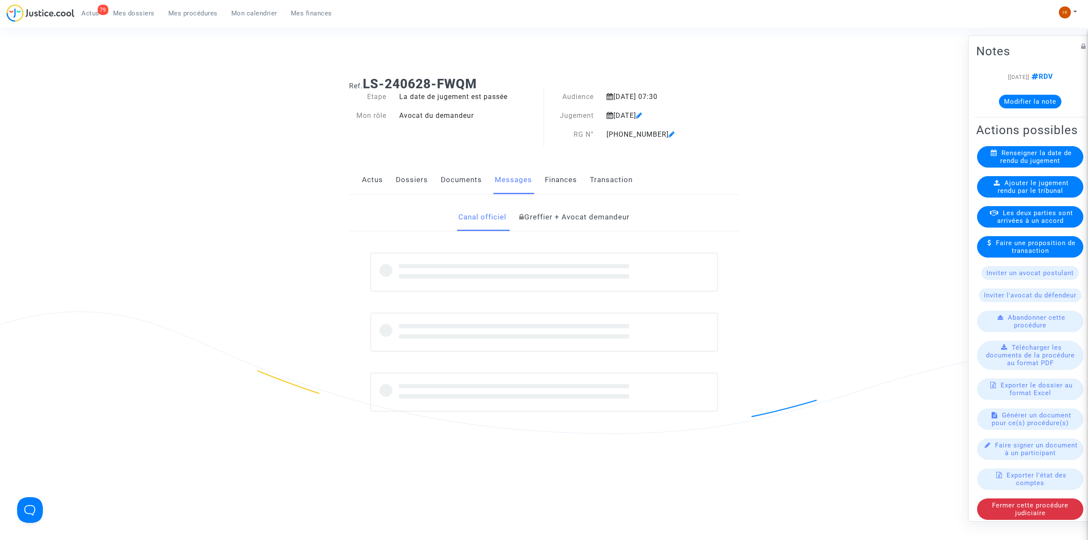
click at [470, 180] on link "Documents" at bounding box center [461, 180] width 41 height 28
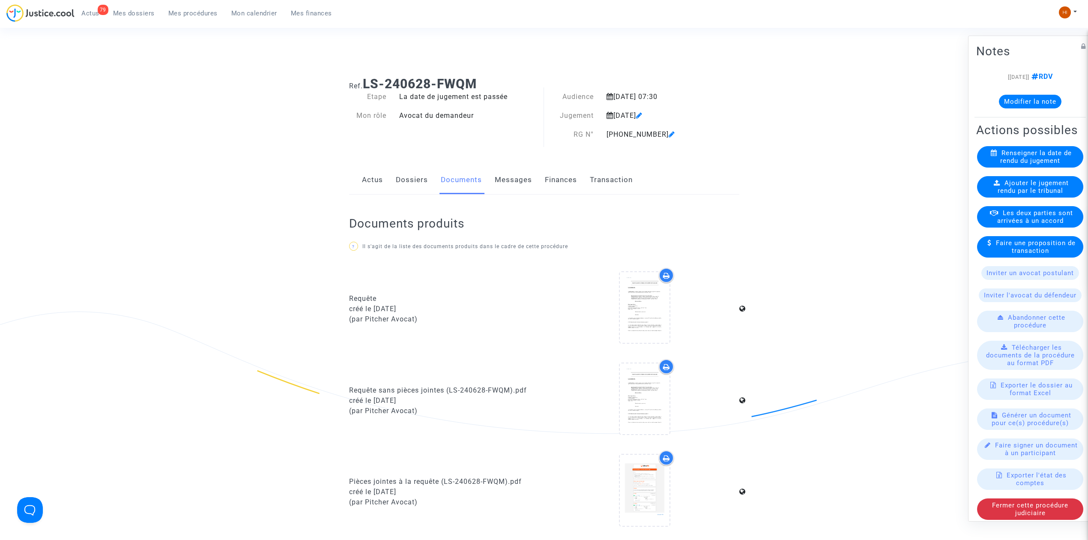
click at [416, 182] on link "Dossiers" at bounding box center [412, 180] width 32 height 28
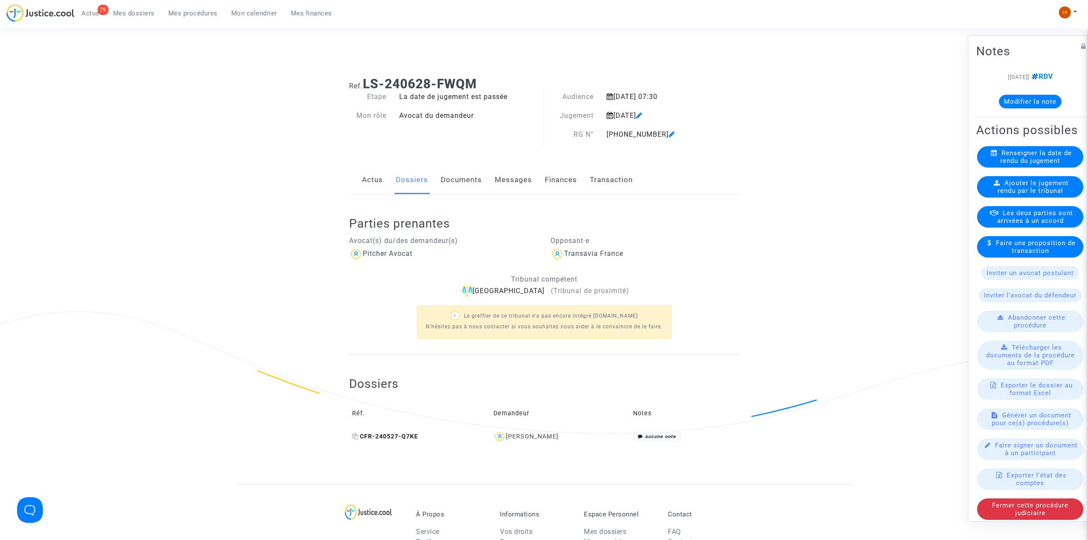
click at [400, 436] on span "CFR-240527-Q7KE" at bounding box center [385, 436] width 66 height 7
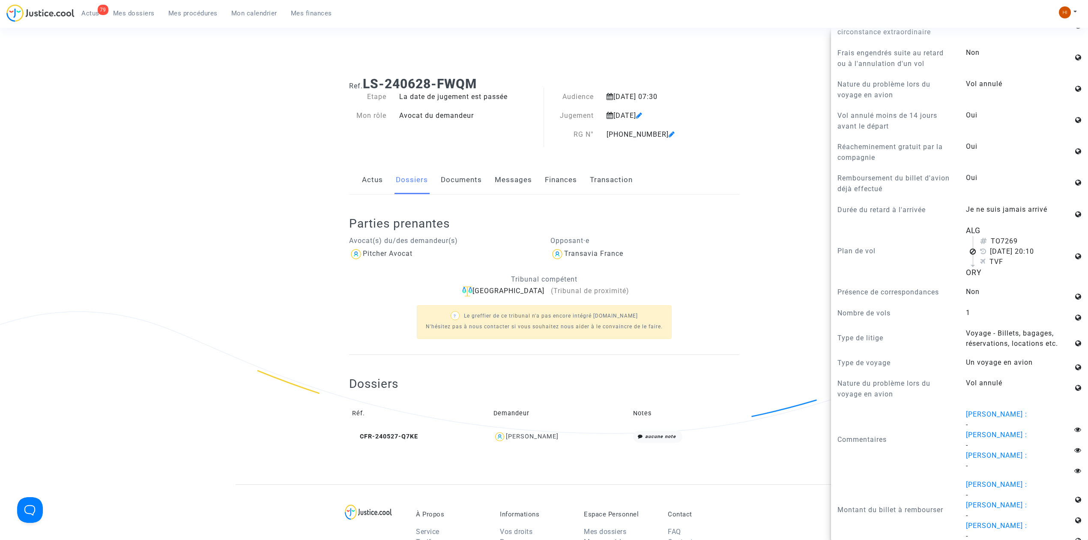
scroll to position [742, 0]
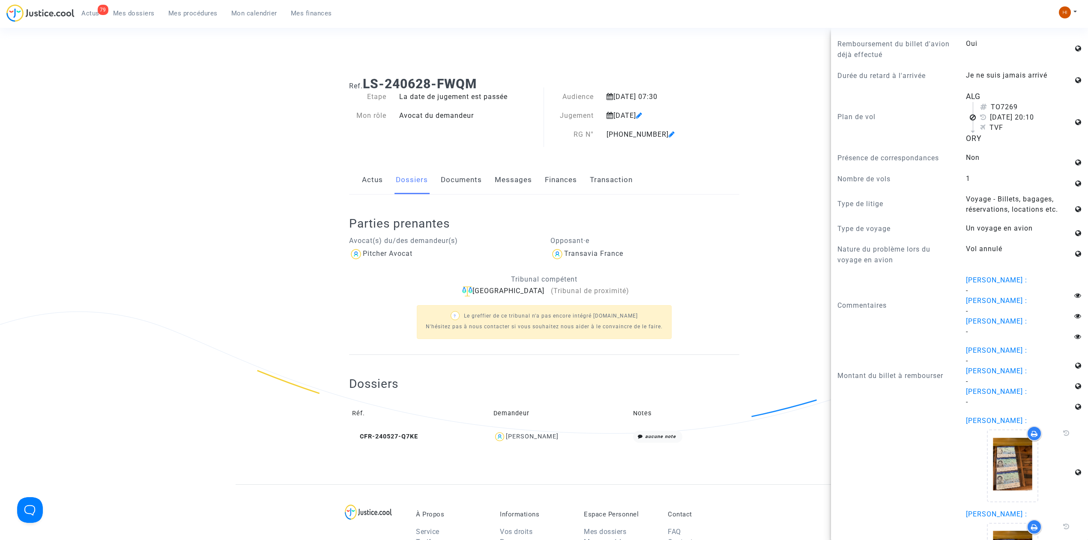
click at [295, 169] on ng-component "Ref. LS-240628-FWQM Etape La date de jugement est passée Mon rôle Avocat du dem…" at bounding box center [544, 277] width 617 height 414
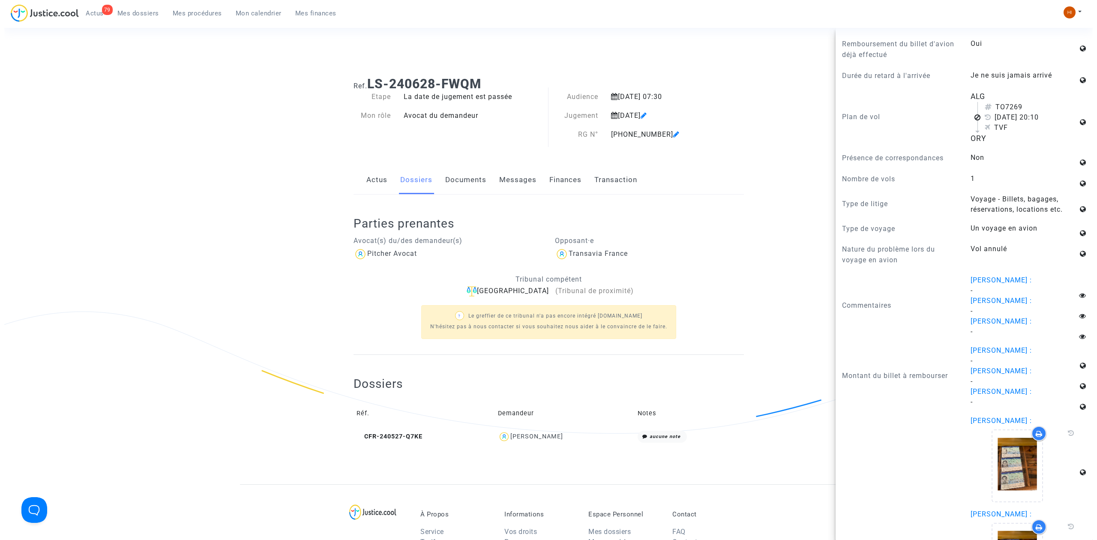
scroll to position [0, 0]
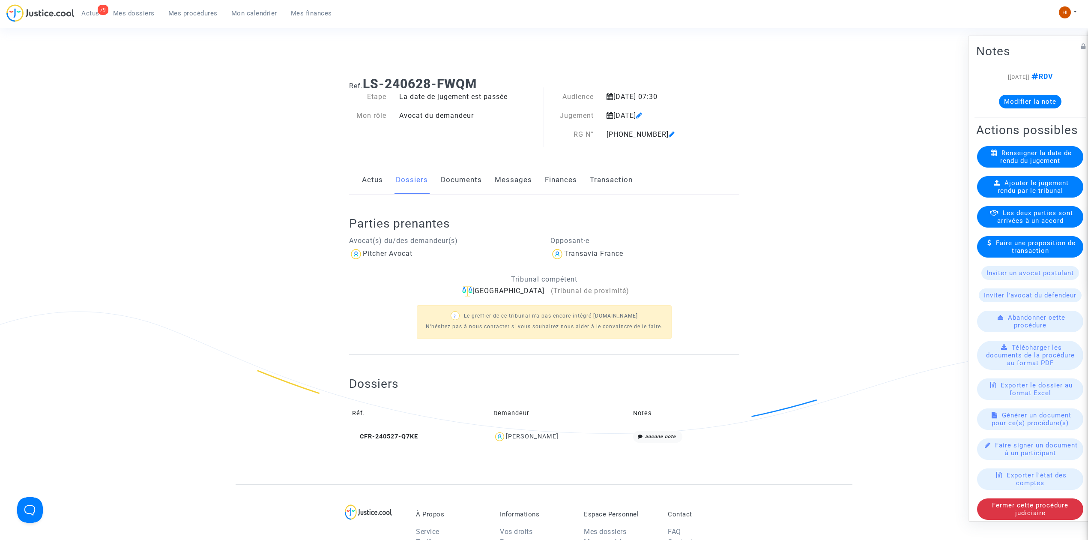
click at [1005, 195] on span "Ajouter le jugement rendu par le tribunal" at bounding box center [1034, 186] width 72 height 15
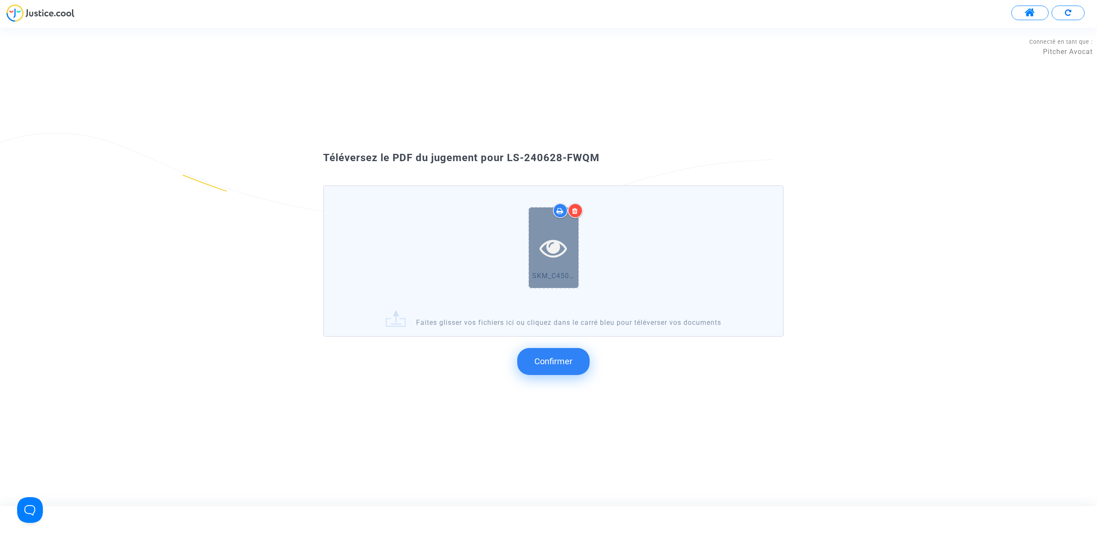
click at [560, 247] on icon at bounding box center [553, 247] width 28 height 27
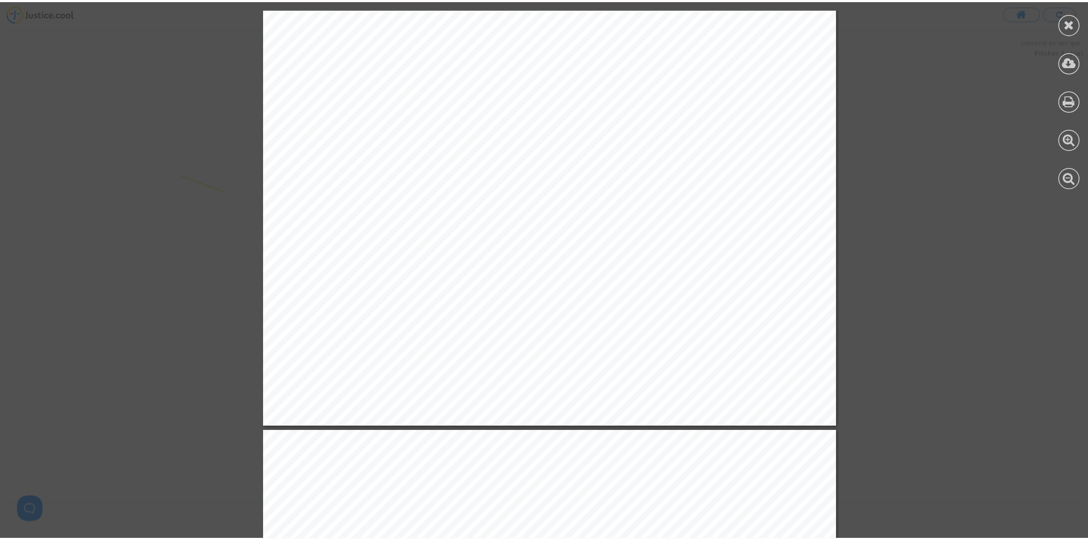
scroll to position [400, 0]
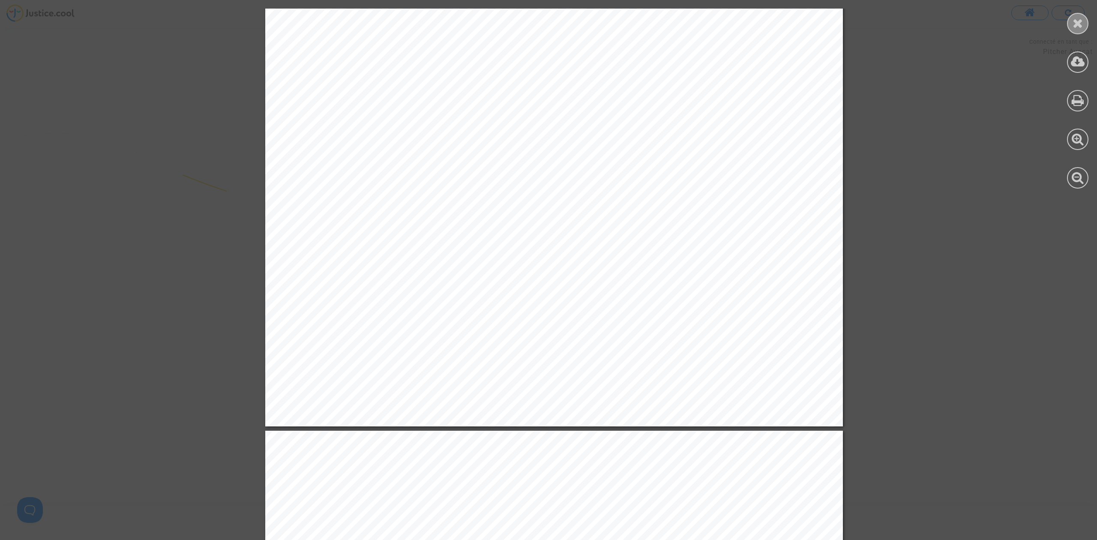
click at [1076, 28] on icon at bounding box center [1077, 23] width 11 height 13
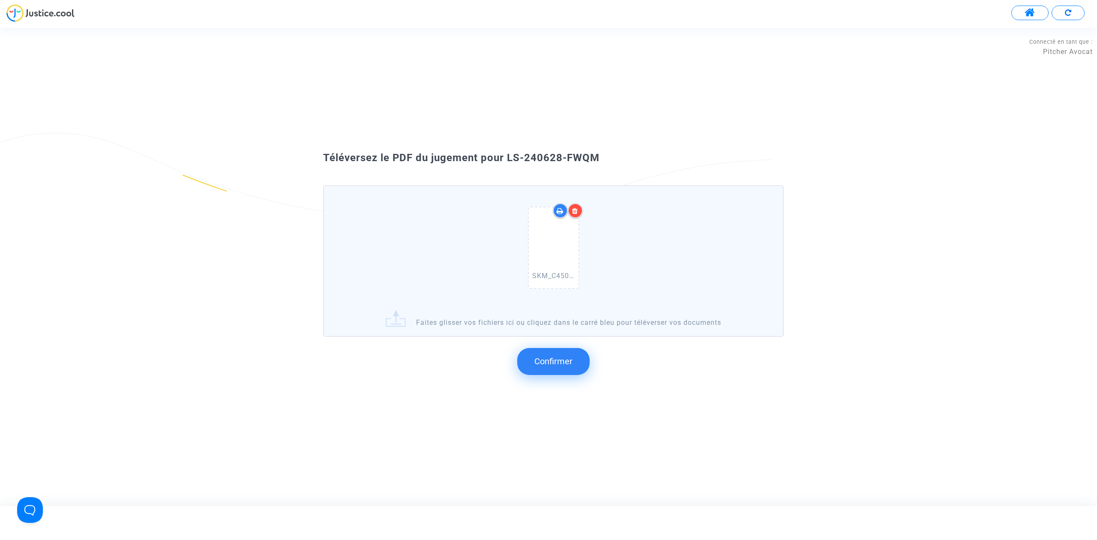
click at [553, 369] on button "Confirmer" at bounding box center [553, 361] width 72 height 27
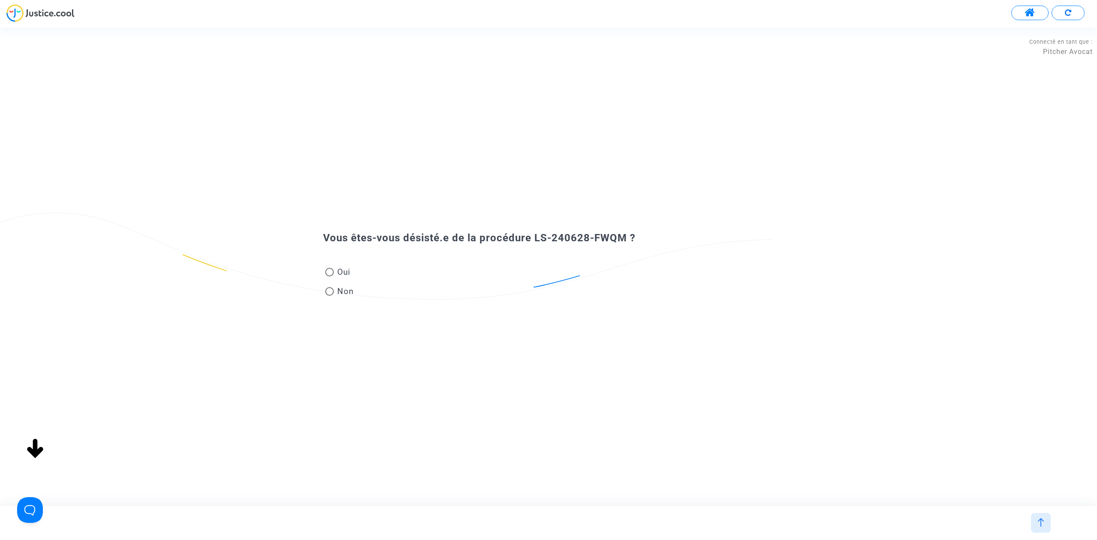
click at [337, 286] on span "Non" at bounding box center [344, 291] width 20 height 12
click at [329, 296] on input "Non" at bounding box center [329, 296] width 0 height 0
radio input "true"
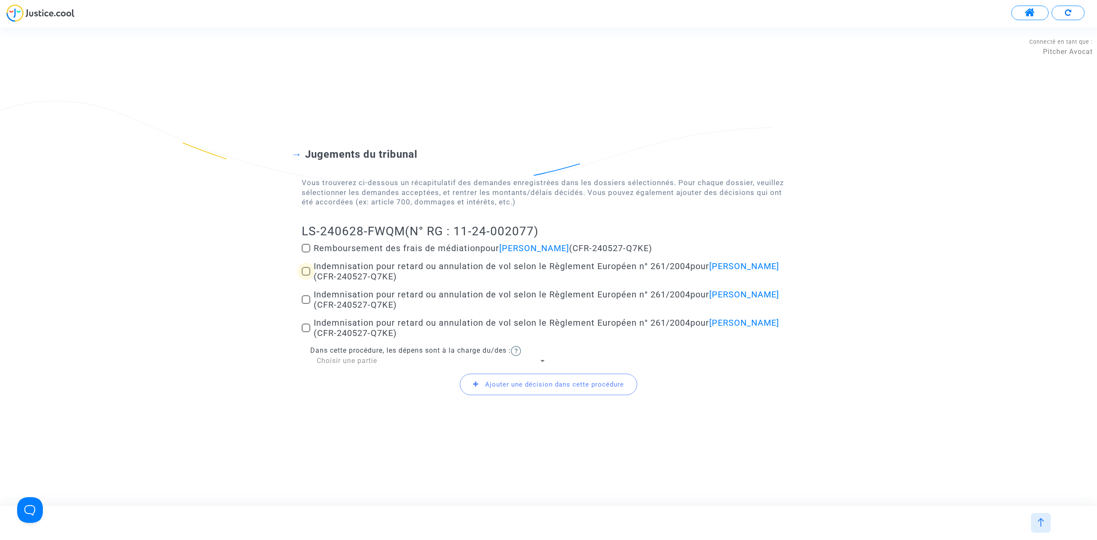
click at [308, 272] on span at bounding box center [306, 271] width 9 height 9
click at [306, 275] on input "Indemnisation pour retard ou annulation de vol selon le Règlement Européen n° 2…" at bounding box center [305, 275] width 0 height 0
checkbox input "true"
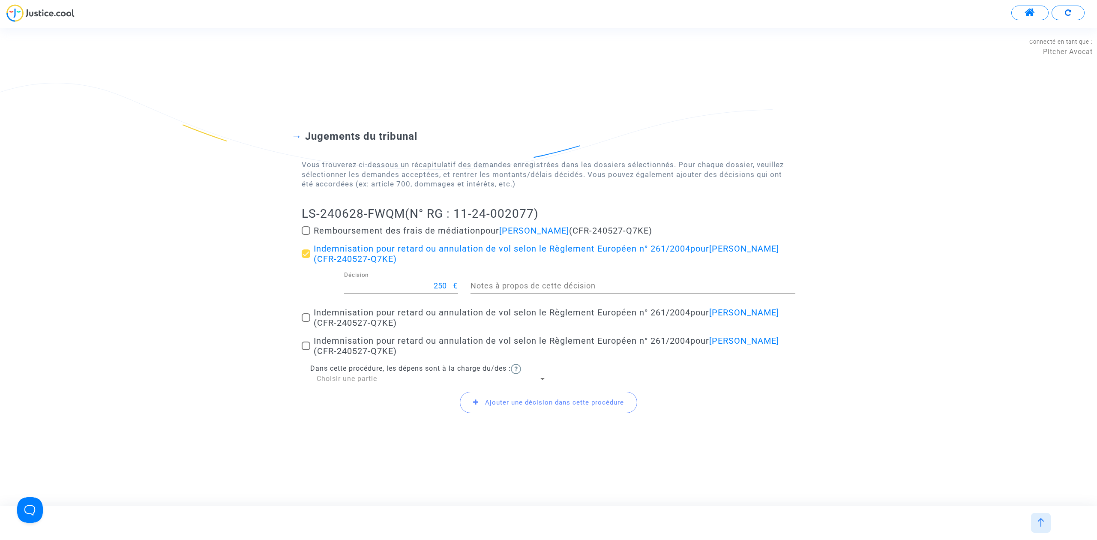
click at [344, 383] on div "Choisir une partie" at bounding box center [428, 378] width 222 height 9
click at [343, 401] on span "Défendeur(s)" at bounding box center [432, 399] width 230 height 21
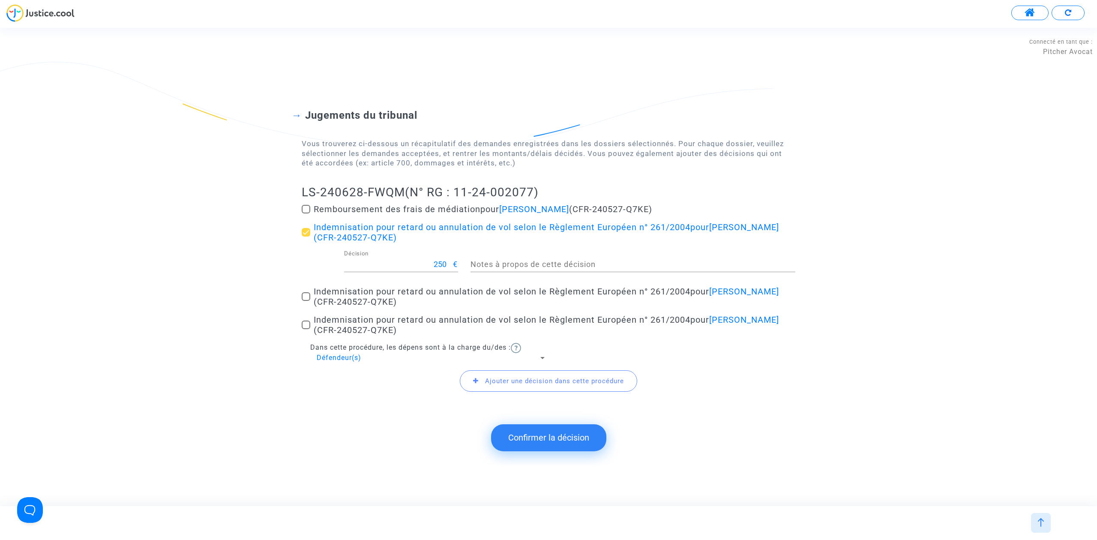
drag, startPoint x: 296, startPoint y: 189, endPoint x: 403, endPoint y: 192, distance: 106.3
click at [403, 192] on div "Jugements du tribunal Vous trouverez ci-dessous un récapitulatif des demandes e…" at bounding box center [548, 246] width 1097 height 342
copy h2 "LS-240628-FWQM"
click at [559, 439] on button "Confirmer la décision" at bounding box center [548, 437] width 115 height 27
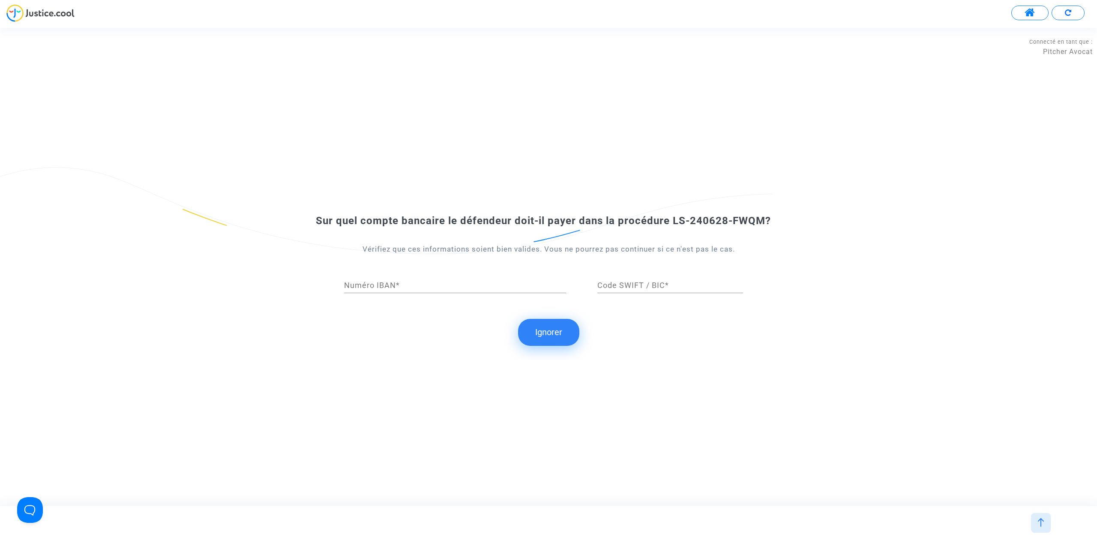
click at [544, 333] on button "Ignorer" at bounding box center [548, 332] width 61 height 27
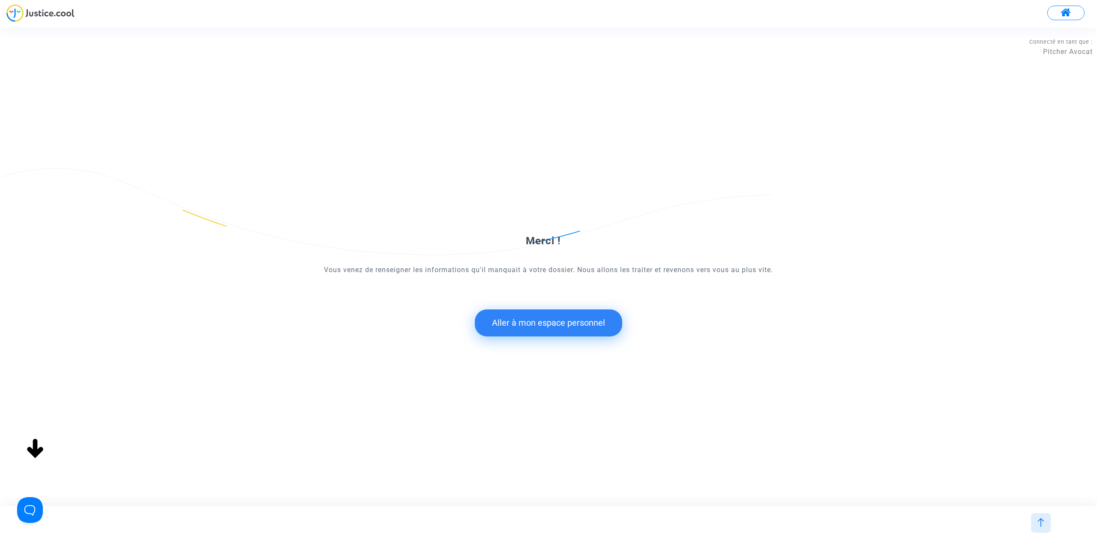
click at [557, 330] on button "Aller à mon espace personnel" at bounding box center [548, 322] width 147 height 27
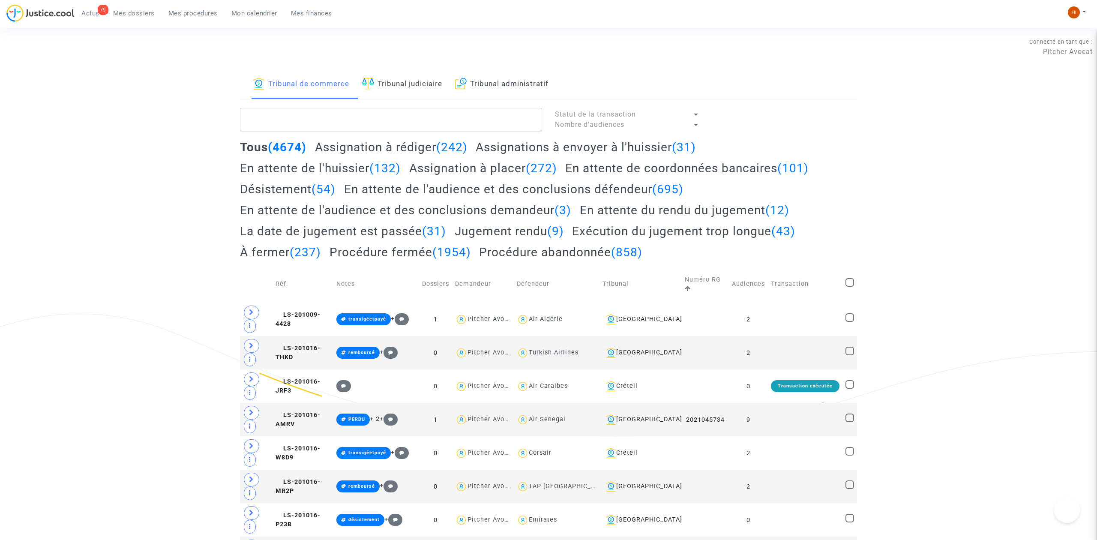
click at [415, 87] on link "Tribunal judiciaire" at bounding box center [402, 84] width 80 height 29
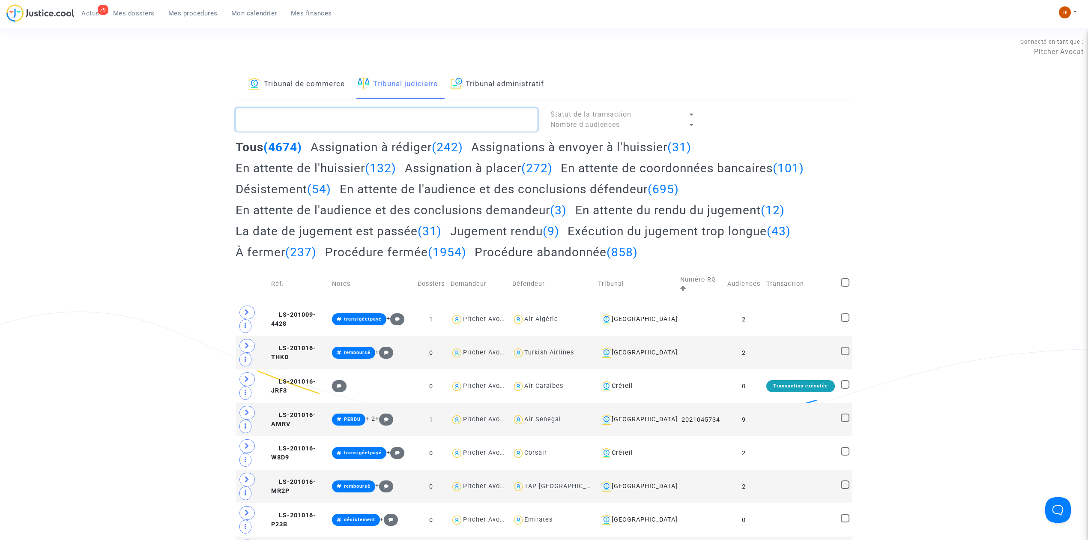
click at [416, 111] on textarea at bounding box center [387, 119] width 302 height 23
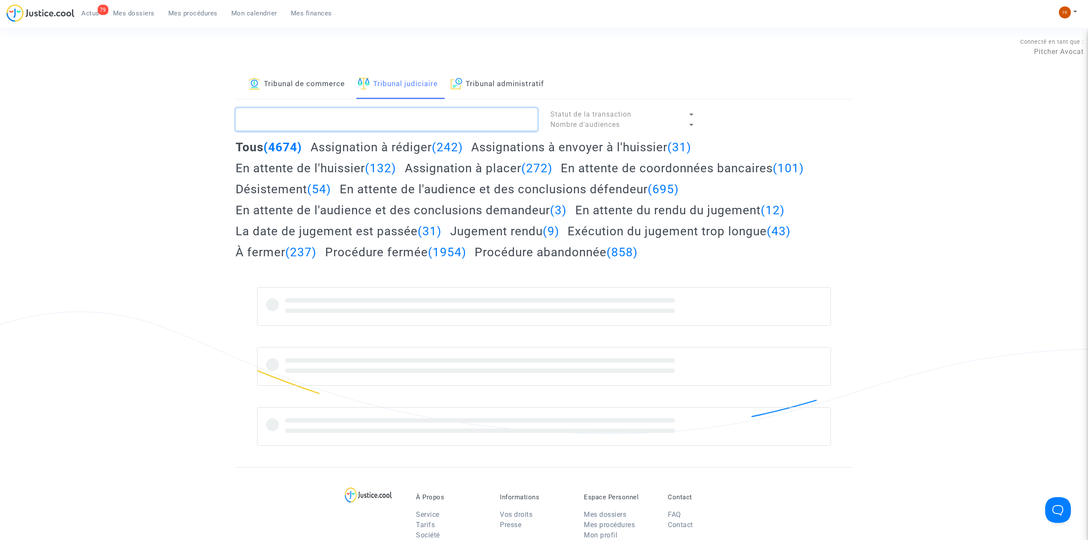
paste textarea "LS-240628-FWQM"
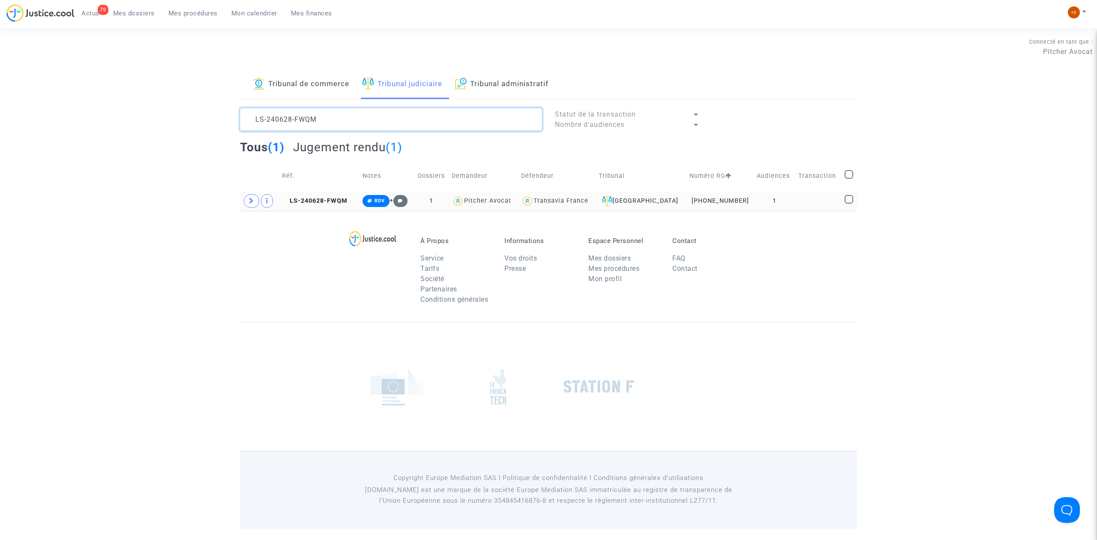
type textarea "LS-240628-FWQM"
click at [331, 194] on td "LS-240628-FWQM" at bounding box center [319, 201] width 81 height 20
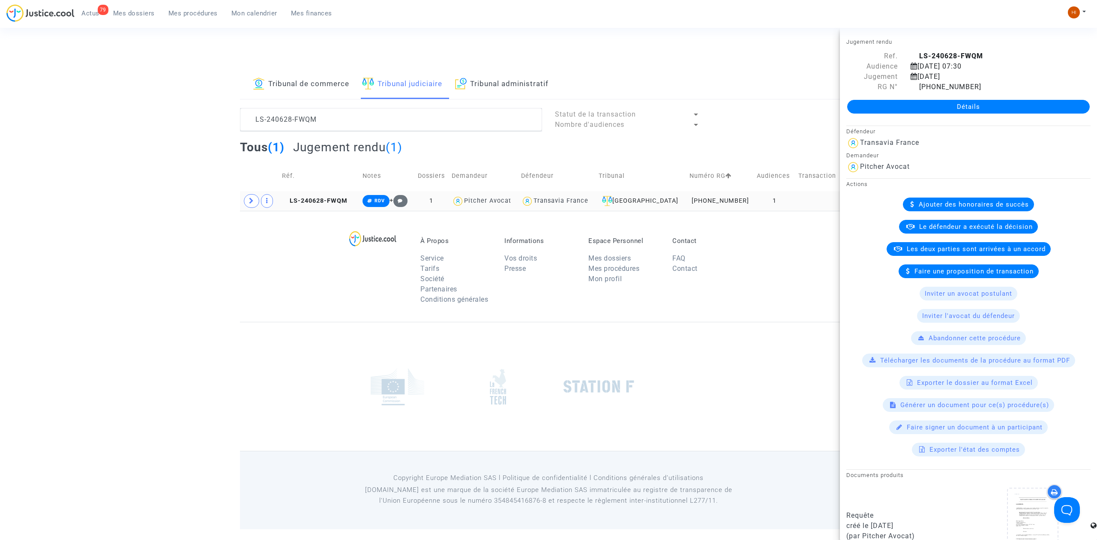
click at [328, 207] on td "LS-240628-FWQM" at bounding box center [319, 201] width 81 height 20
click at [251, 206] on span at bounding box center [251, 201] width 15 height 14
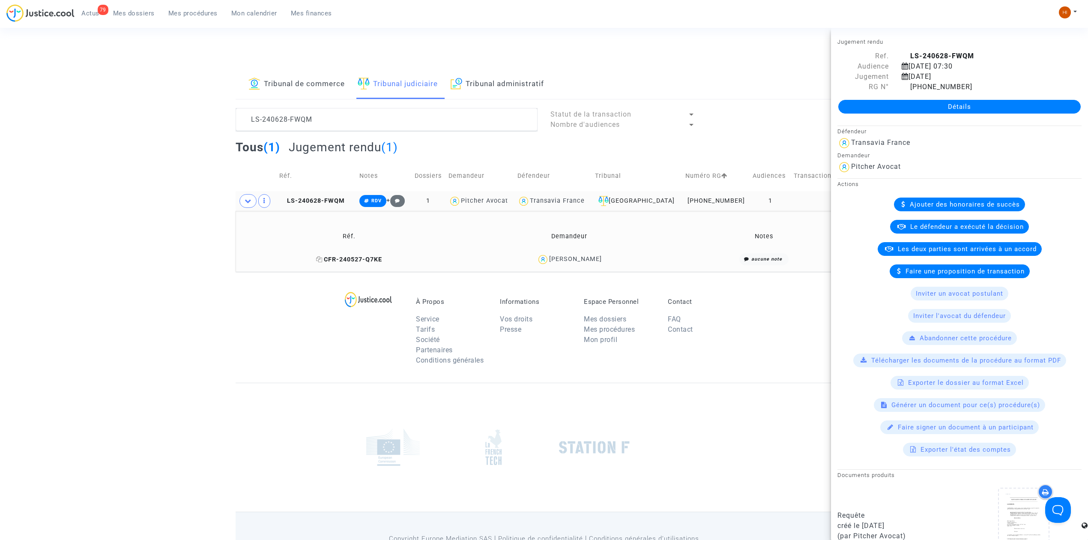
click at [323, 260] on icon at bounding box center [319, 259] width 6 height 6
click at [326, 193] on td "LS-240628-FWQM" at bounding box center [316, 201] width 80 height 20
click at [380, 260] on span "CFR-240527-Q7KE" at bounding box center [349, 259] width 66 height 7
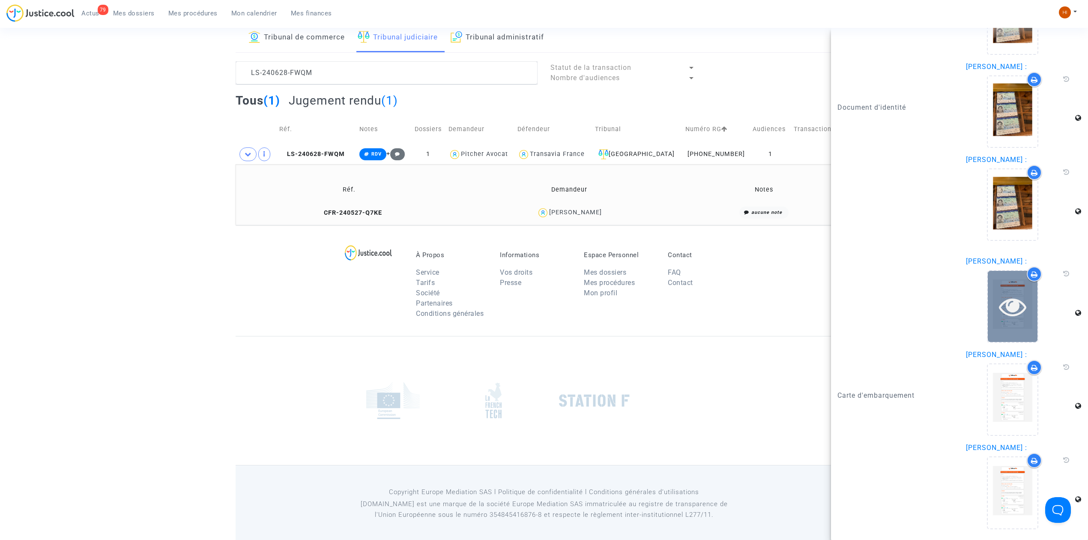
scroll to position [51, 0]
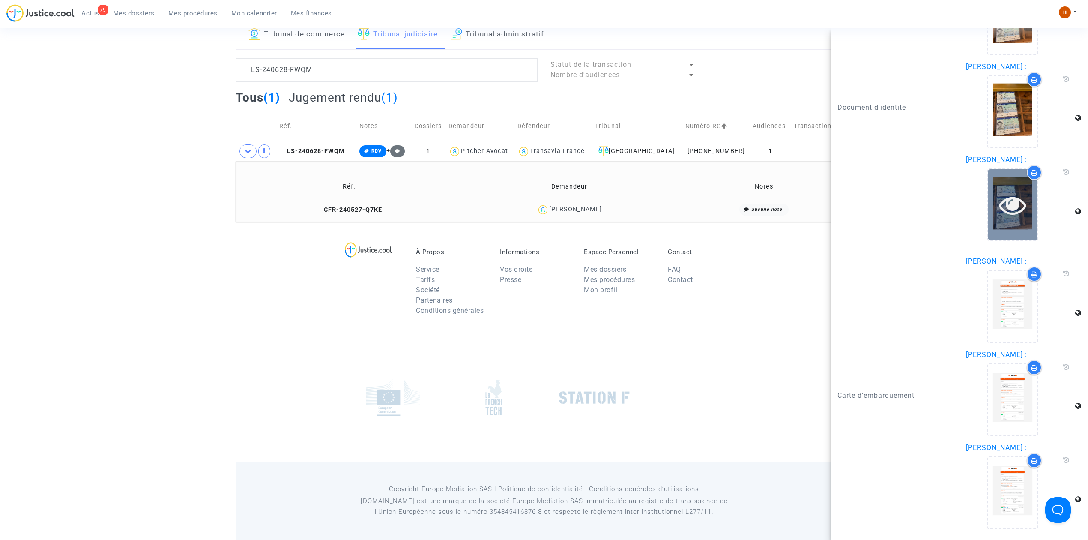
click at [999, 197] on icon at bounding box center [1013, 204] width 28 height 27
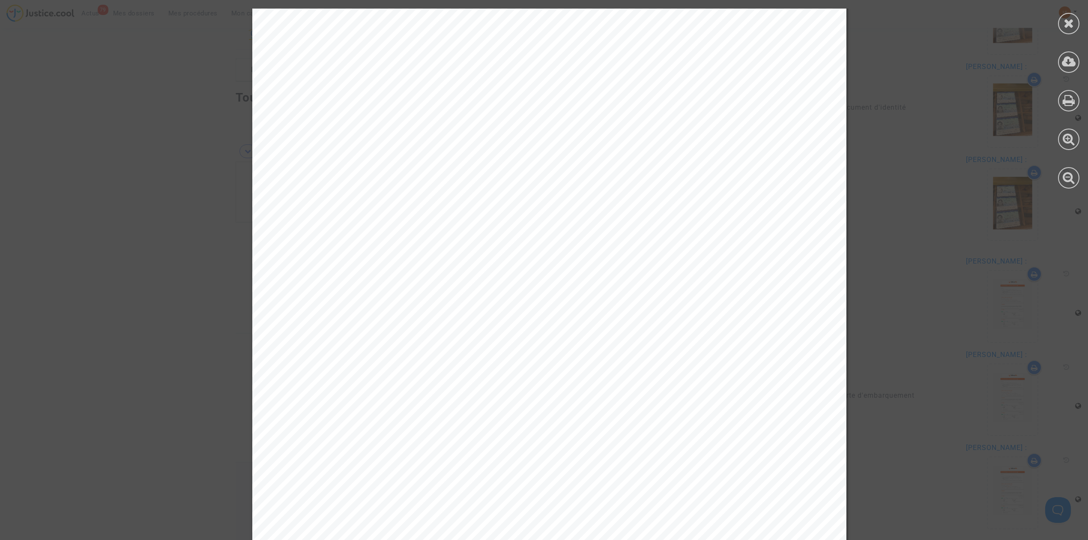
scroll to position [5664, 0]
click at [1069, 23] on icon at bounding box center [1069, 23] width 11 height 13
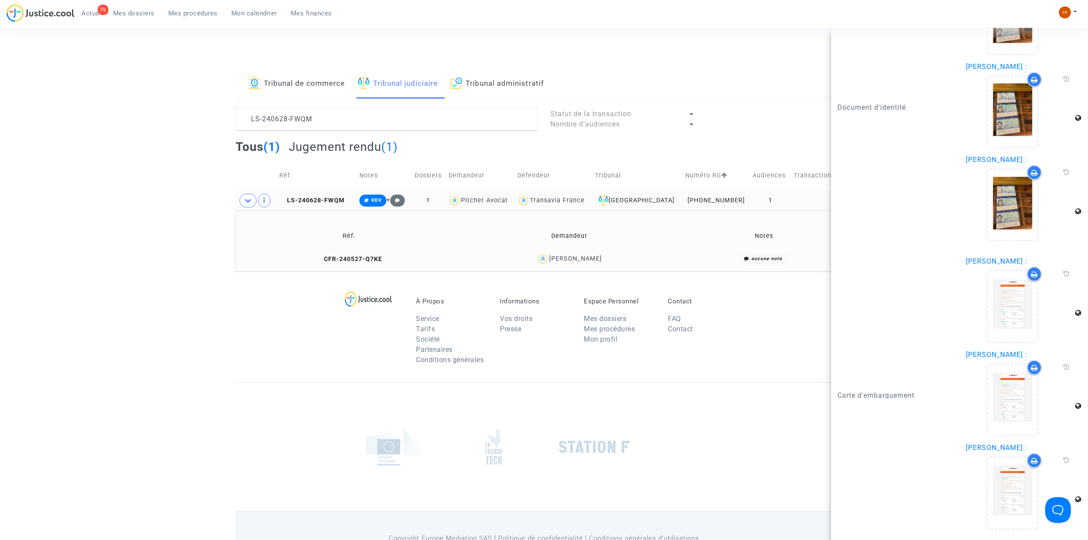
scroll to position [0, 0]
click at [373, 260] on span "CFR-240527-Q7KE" at bounding box center [349, 259] width 66 height 7
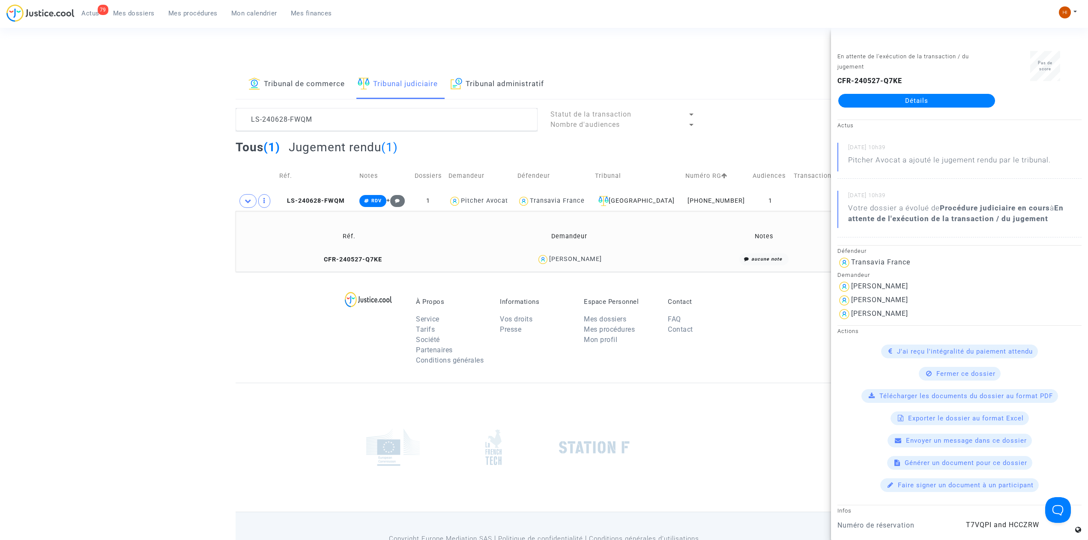
click at [905, 98] on link "Détails" at bounding box center [916, 101] width 157 height 14
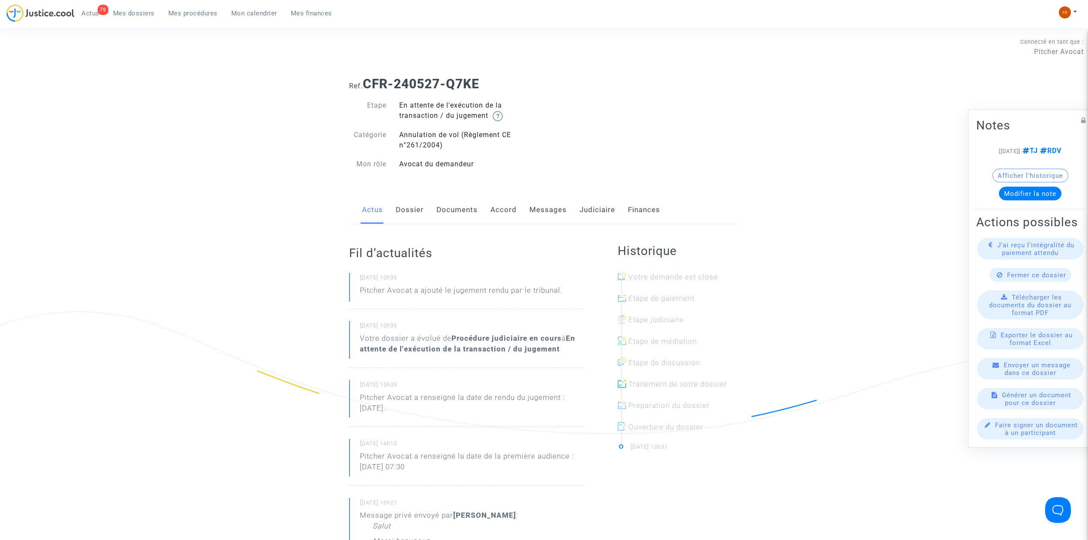
click at [550, 207] on link "Messages" at bounding box center [548, 210] width 37 height 28
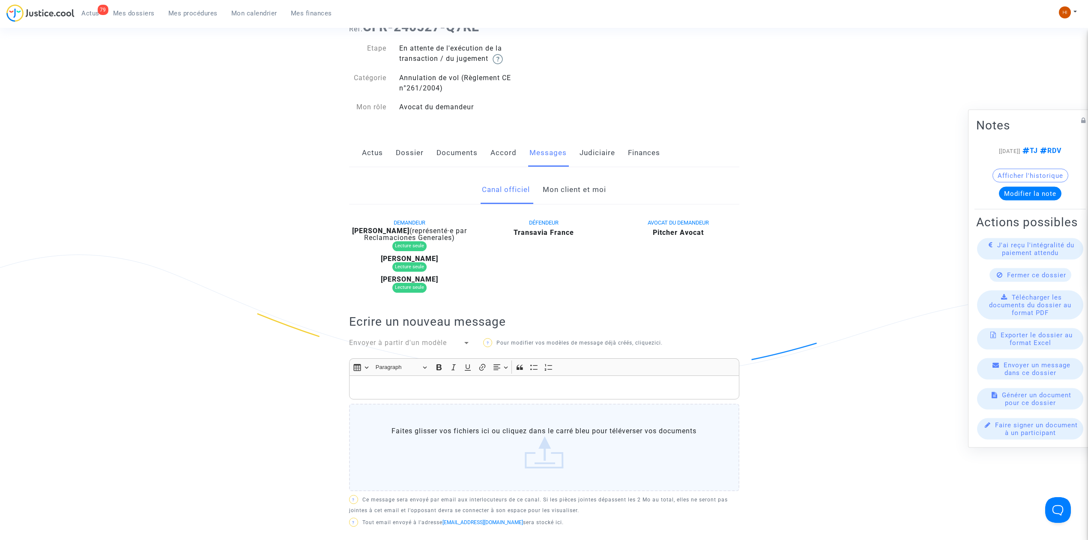
click at [590, 201] on link "Mon client et moi" at bounding box center [574, 190] width 63 height 28
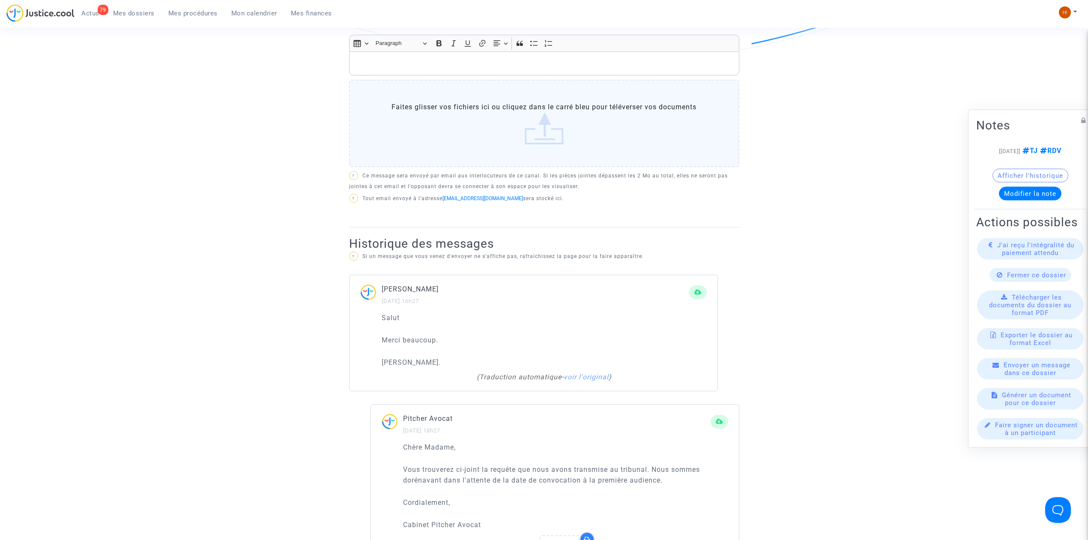
scroll to position [228, 0]
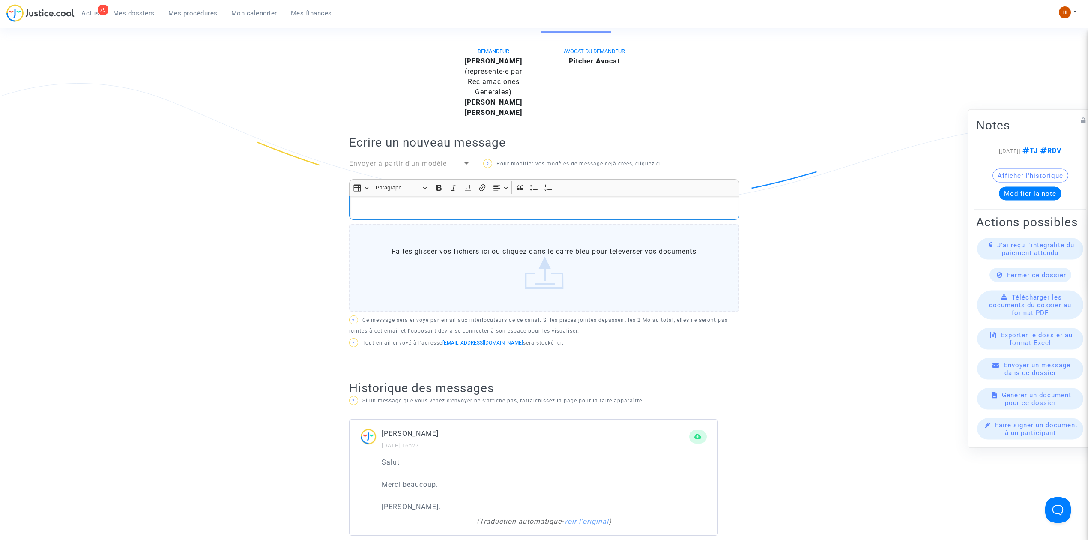
click at [578, 207] on p "Rich Text Editor, main" at bounding box center [543, 208] width 381 height 11
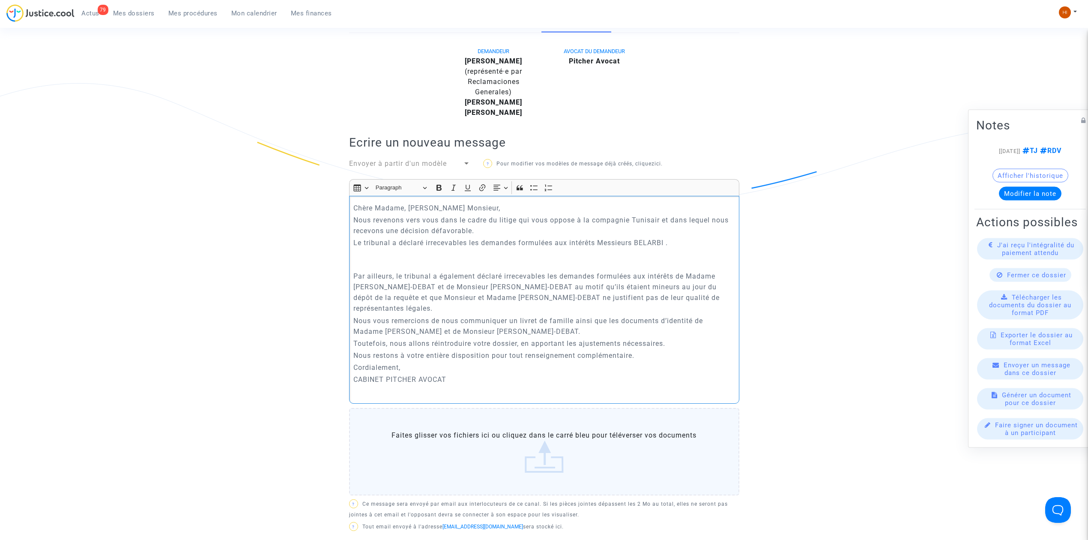
click at [397, 236] on p "Nous revenons vers vous dans le cadre du litige qui vous oppose à la compagnie …" at bounding box center [543, 225] width 381 height 21
click at [393, 252] on p "Le tribunal a déclaré irrecevables les demandes formulées aux intérêts Messieur…" at bounding box center [543, 253] width 381 height 32
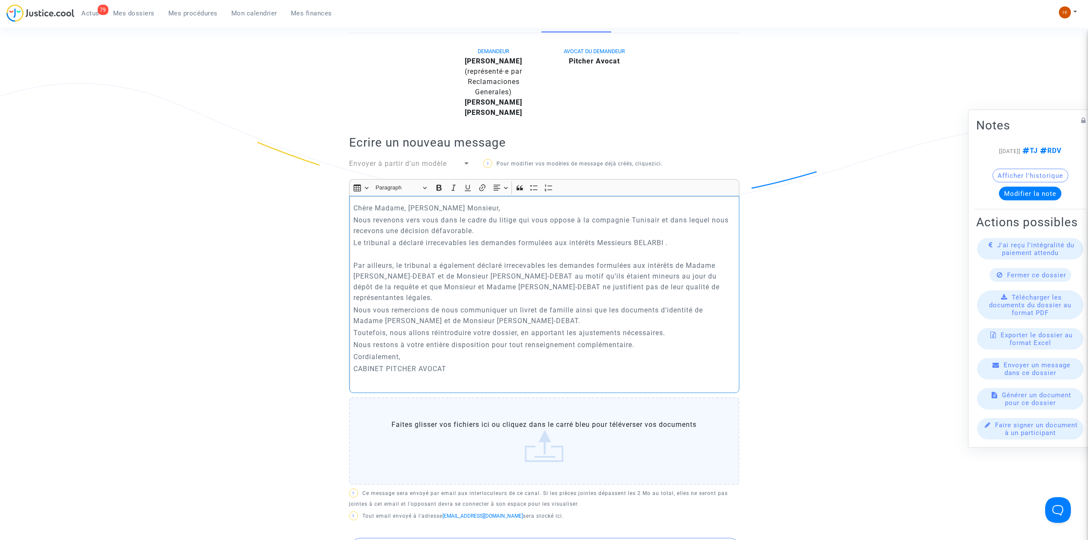
click at [405, 250] on p "Le tribunal a déclaré irrecevables les demandes formulées aux intérêts Messieur…" at bounding box center [543, 247] width 381 height 21
click at [658, 217] on p "Nous revenons vers vous dans le cadre du litige qui vous oppose à la compagnie …" at bounding box center [543, 225] width 381 height 21
click at [658, 222] on p "Nous revenons vers vous dans le cadre du litige qui vous oppose à la compagnie …" at bounding box center [543, 225] width 381 height 21
click at [678, 218] on p "Nous revenons vers vous dans le cadre du litige qui vous oppose à la compagnie …" at bounding box center [543, 225] width 381 height 21
drag, startPoint x: 470, startPoint y: 227, endPoint x: 467, endPoint y: 236, distance: 10.4
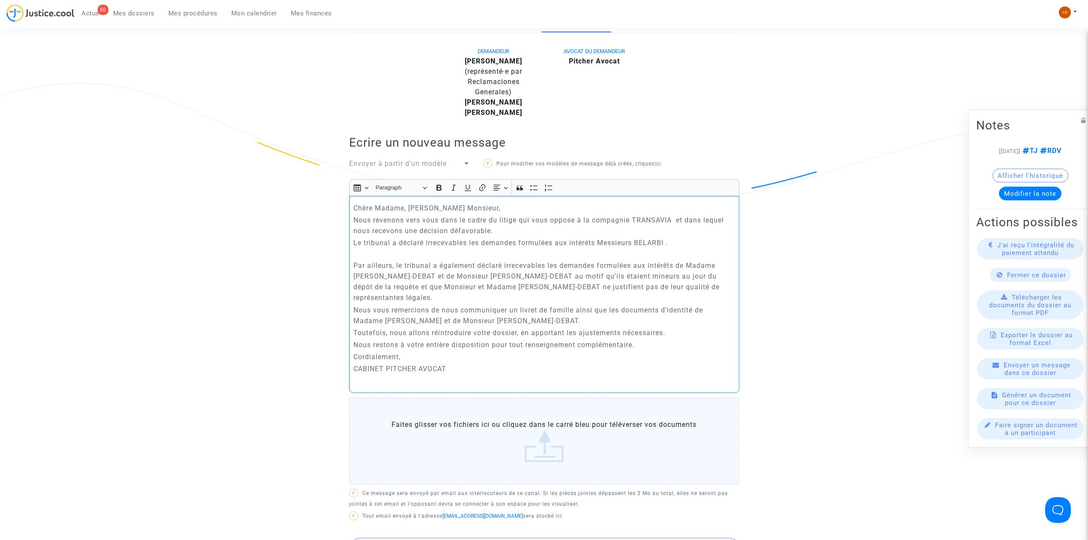
click at [468, 227] on p "Nous revenons vers vous dans le cadre du litige qui vous oppose à la compagnie …" at bounding box center [543, 225] width 381 height 21
click at [497, 228] on p "Nous revenons vers vous dans le cadre du litige qui vous oppose à la compagnie …" at bounding box center [543, 225] width 381 height 21
drag, startPoint x: 677, startPoint y: 221, endPoint x: 691, endPoint y: 230, distance: 16.3
click at [691, 230] on p "Nous revenons vers vous dans le cadre du litige qui vous oppose à la compagnie …" at bounding box center [543, 225] width 381 height 21
drag, startPoint x: 606, startPoint y: 278, endPoint x: 350, endPoint y: 268, distance: 255.6
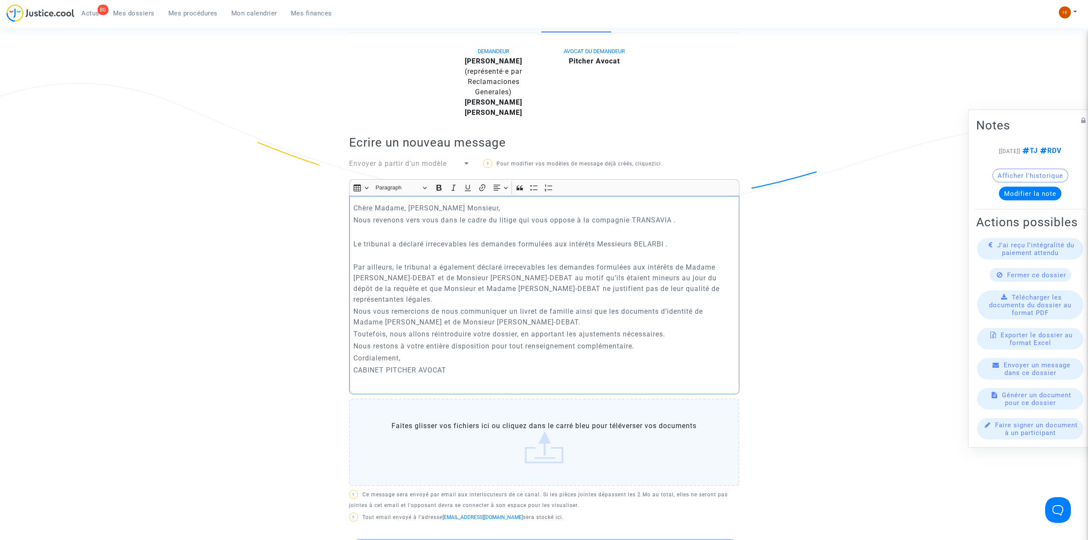
click at [350, 268] on div "Chère Madame, Cher Monsieur, Nous revenons vers vous dans le cadre du litige qu…" at bounding box center [544, 295] width 390 height 198
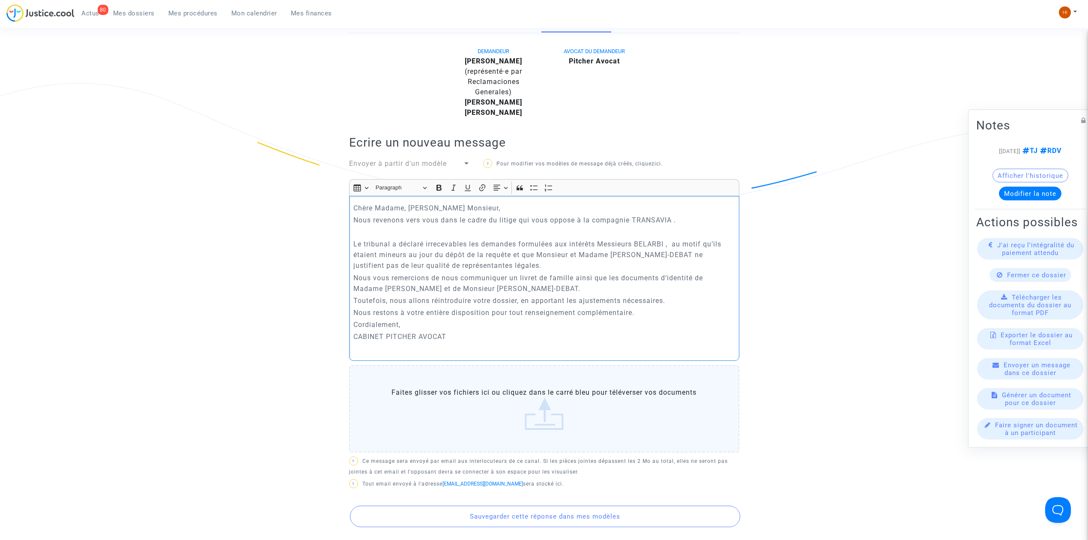
click at [592, 262] on p "Le tribunal a déclaré irrecevables les demandes formulées aux intérêts Messieur…" at bounding box center [543, 255] width 381 height 32
drag, startPoint x: 539, startPoint y: 254, endPoint x: 578, endPoint y: 255, distance: 39.4
click at [578, 255] on p "Le tribunal a déclaré irrecevables les demandes formulées aux intérêts Messieur…" at bounding box center [543, 255] width 381 height 32
drag, startPoint x: 572, startPoint y: 259, endPoint x: 638, endPoint y: 256, distance: 66.0
click at [638, 256] on p "Le tribunal a déclaré irrecevables les demandes formulées aux intérêts Messieur…" at bounding box center [543, 255] width 381 height 32
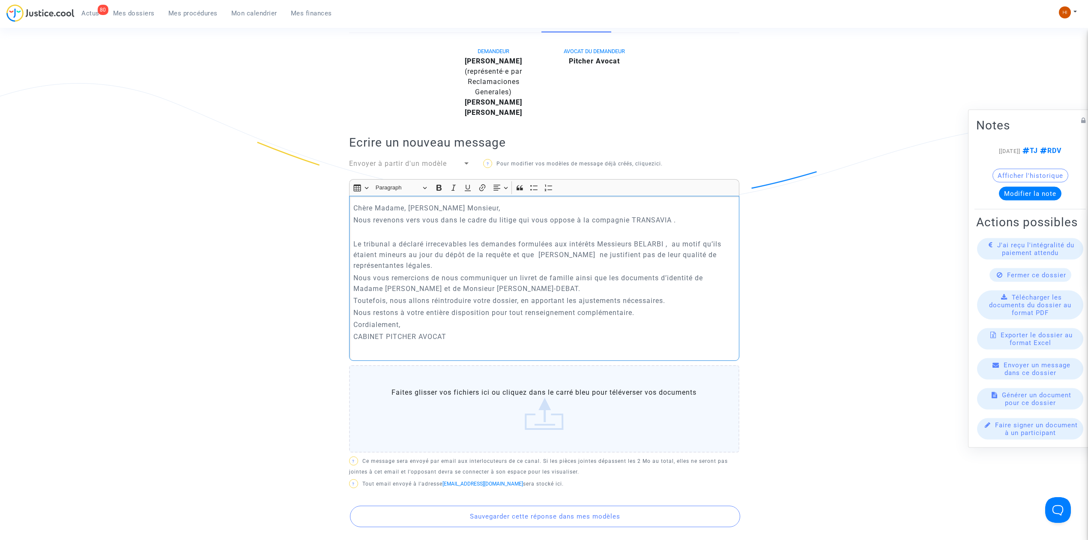
drag, startPoint x: 636, startPoint y: 247, endPoint x: 666, endPoint y: 245, distance: 30.0
click at [666, 245] on p "Le tribunal a déclaré irrecevables les demandes formulées aux intérêts Messieur…" at bounding box center [543, 255] width 381 height 32
copy p "BELARB"
click at [602, 264] on p "Le tribunal a déclaré irrecevables les demandes formulées aux intérêts Messieur…" at bounding box center [543, 255] width 381 height 32
click at [568, 256] on p "Le tribunal a déclaré irrecevables les demandes formulées aux intérêts Messieur…" at bounding box center [543, 255] width 381 height 32
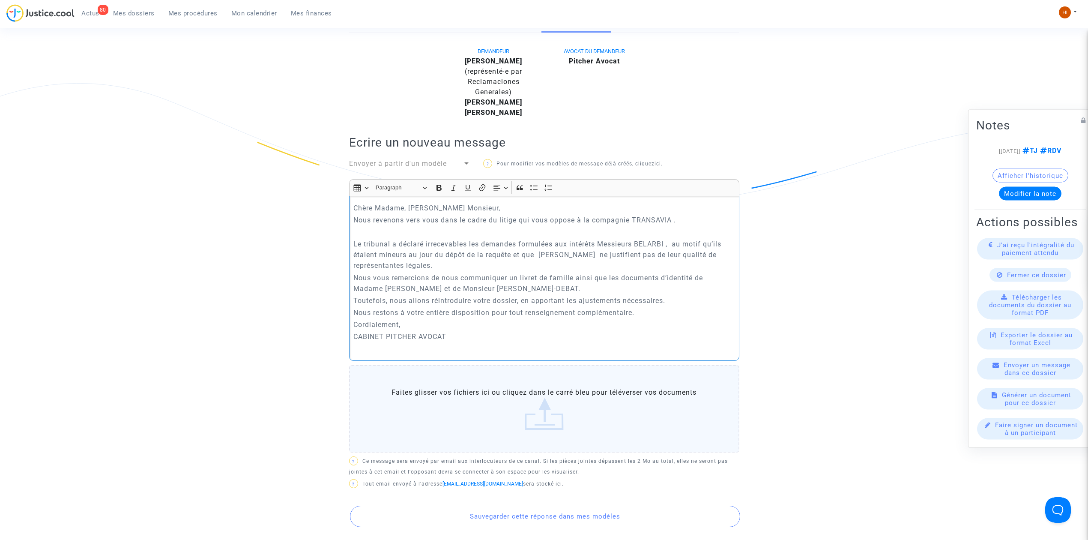
click at [570, 256] on p "Le tribunal a déclaré irrecevables les demandes formulées aux intérêts Messieur…" at bounding box center [543, 255] width 381 height 32
click at [649, 256] on p "Le tribunal a déclaré irrecevables les demandes formulées aux intérêts Messieur…" at bounding box center [543, 255] width 381 height 32
drag, startPoint x: 552, startPoint y: 281, endPoint x: 636, endPoint y: 257, distance: 87.2
click at [555, 278] on p "Nous vous remercions de nous communiquer un livret de famille ainsi que les doc…" at bounding box center [543, 282] width 381 height 21
click at [679, 253] on p "Le tribunal a déclaré irrecevables les demandes formulées aux intérêts Messieur…" at bounding box center [543, 255] width 381 height 32
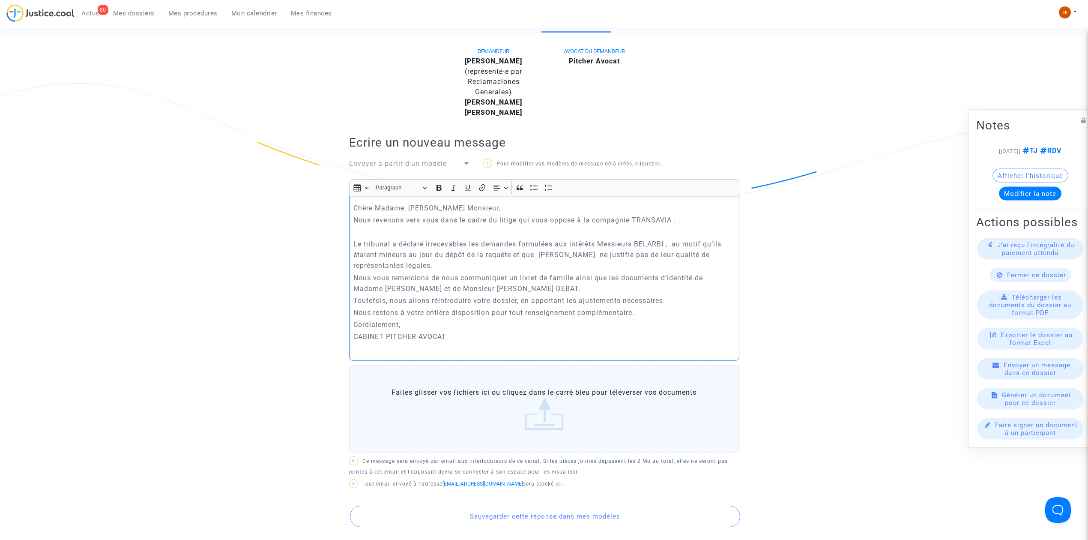
drag, startPoint x: 681, startPoint y: 254, endPoint x: 687, endPoint y: 251, distance: 7.3
click at [675, 255] on p "Le tribunal a déclaré irrecevables les demandes formulées aux intérêts Messieur…" at bounding box center [543, 255] width 381 height 32
click at [405, 266] on p "Le tribunal a déclaré irrecevables les demandes formulées aux intérêts Messieur…" at bounding box center [543, 255] width 381 height 32
click at [428, 266] on p "Le tribunal a déclaré irrecevables les demandes formulées aux intérêts Messieur…" at bounding box center [543, 255] width 381 height 32
click at [527, 265] on p "Le tribunal a déclaré irrecevables les demandes formulées aux intérêts Messieur…" at bounding box center [543, 255] width 381 height 32
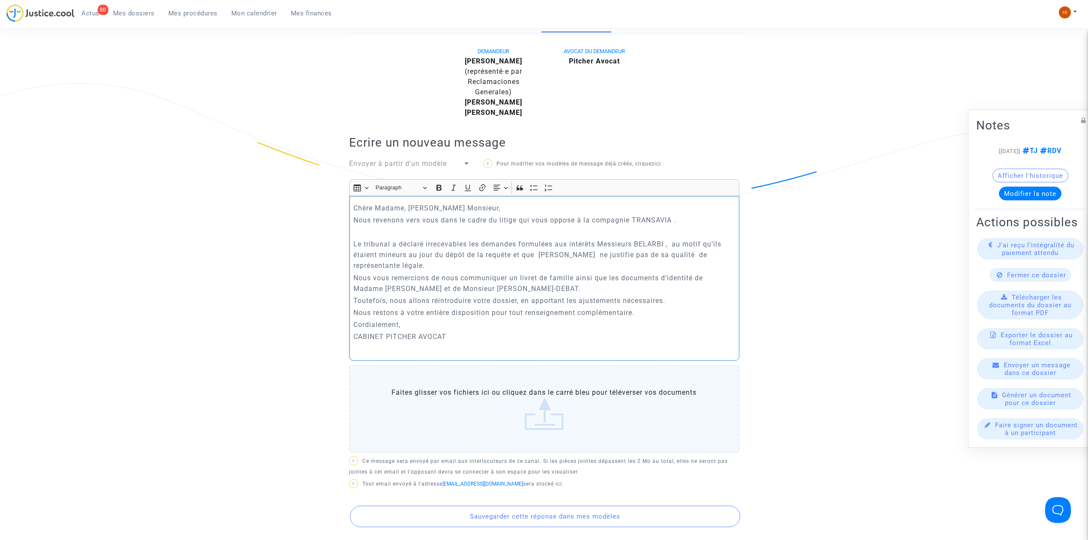
click at [470, 276] on p "Nous vous remercions de nous communiquer un livret de famille ainsi que les doc…" at bounding box center [543, 282] width 381 height 21
drag, startPoint x: 355, startPoint y: 278, endPoint x: 646, endPoint y: 285, distance: 291.4
click at [646, 285] on p "Nous vous remercions de nous communiquer un livret de famille ainsi que les doc…" at bounding box center [543, 282] width 381 height 21
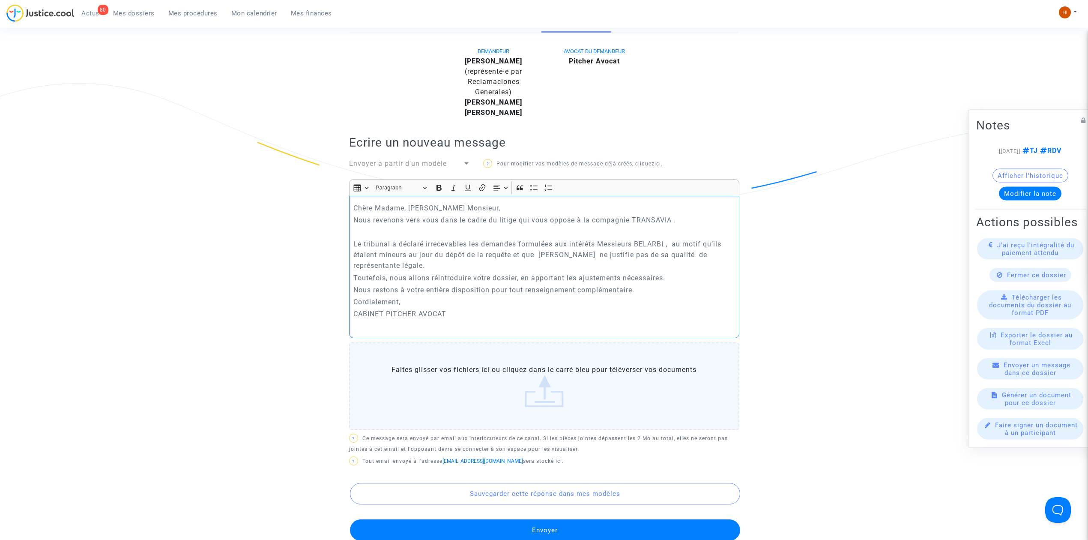
click at [371, 328] on p "Rich Text Editor, main" at bounding box center [543, 325] width 381 height 11
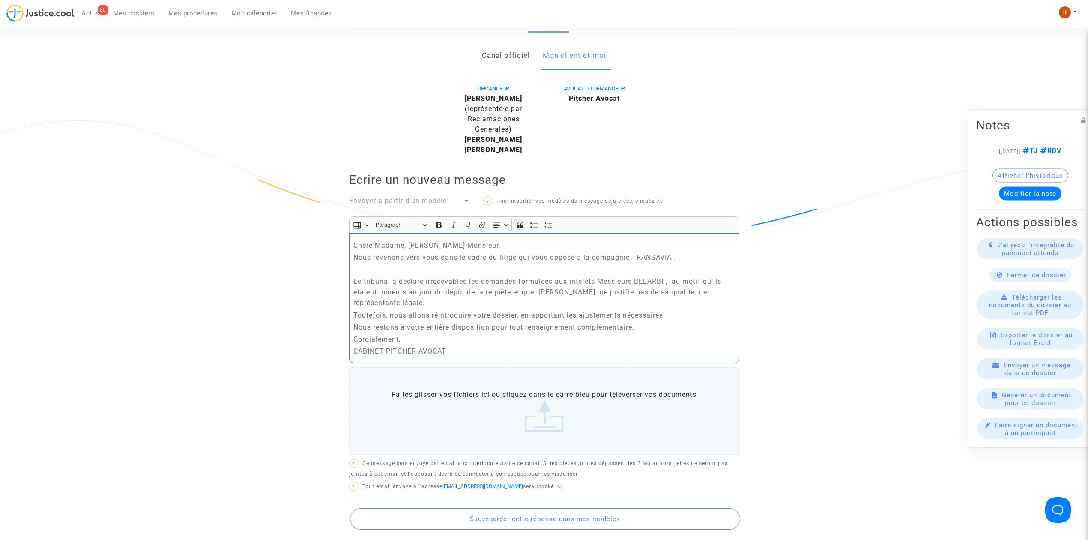
scroll to position [171, 0]
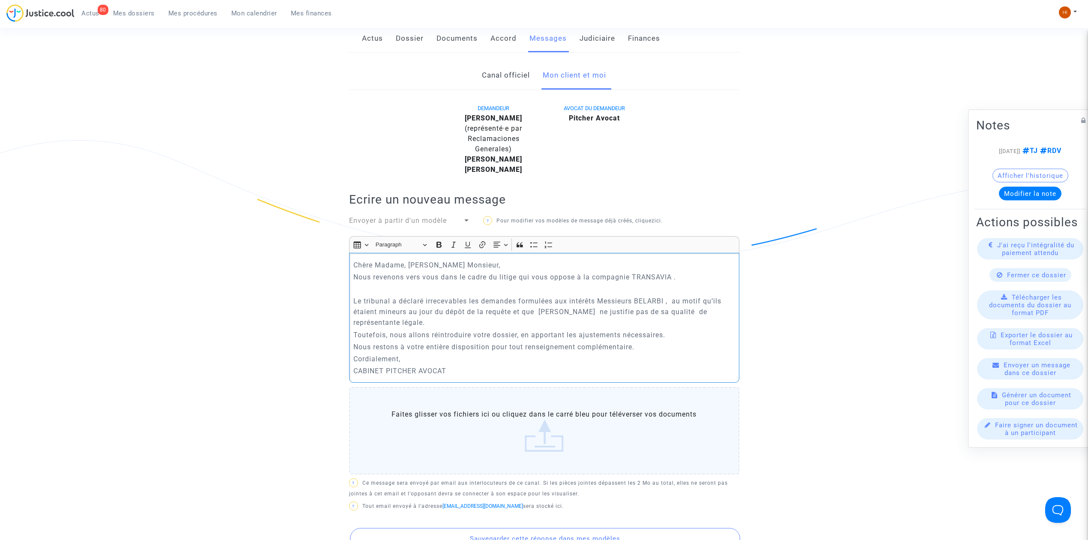
drag, startPoint x: 376, startPoint y: 292, endPoint x: 372, endPoint y: 294, distance: 4.4
click at [376, 292] on p "Rich Text Editor, main" at bounding box center [543, 289] width 381 height 11
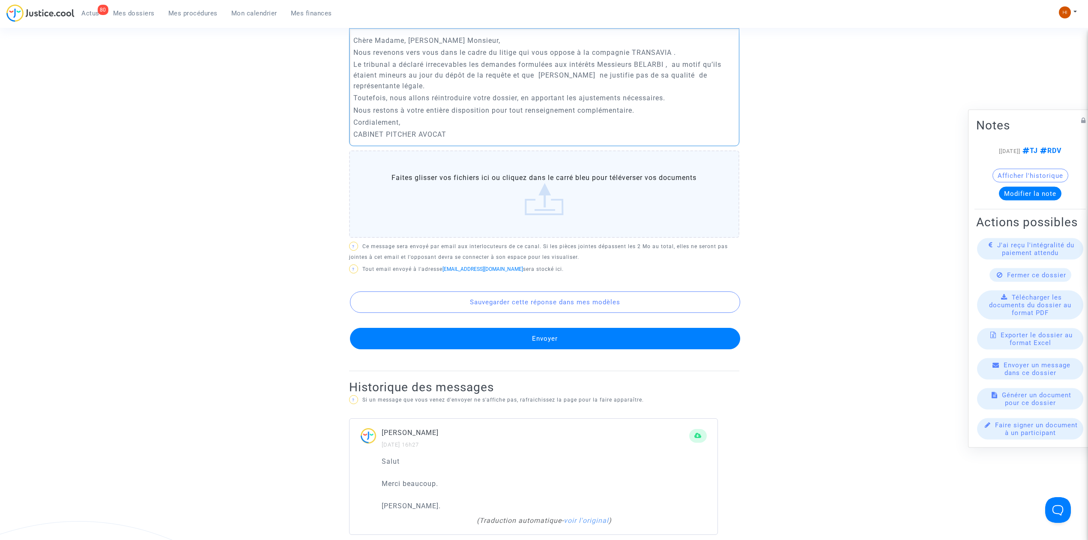
scroll to position [400, 0]
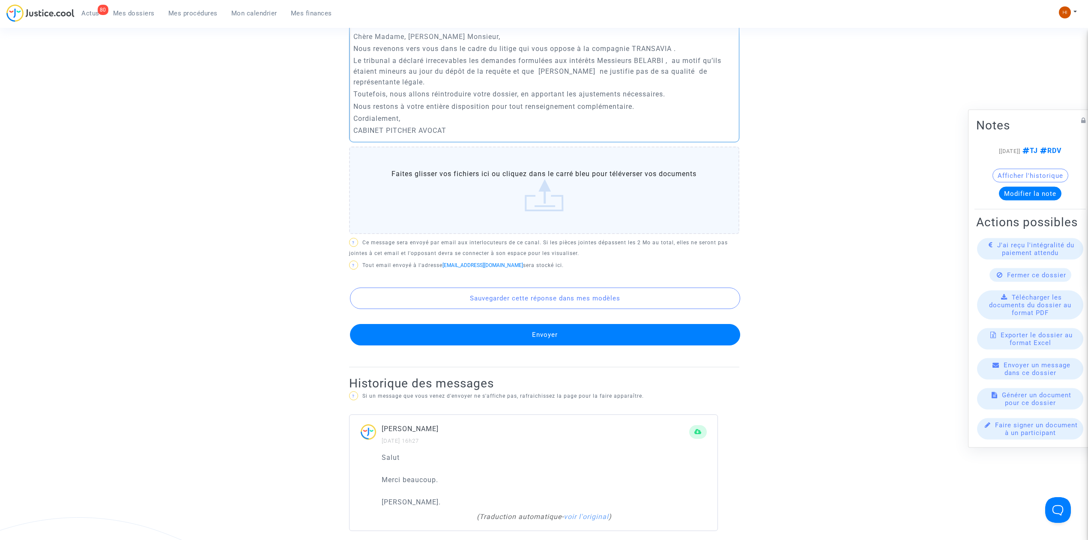
click at [622, 327] on button "Envoyer" at bounding box center [545, 334] width 390 height 21
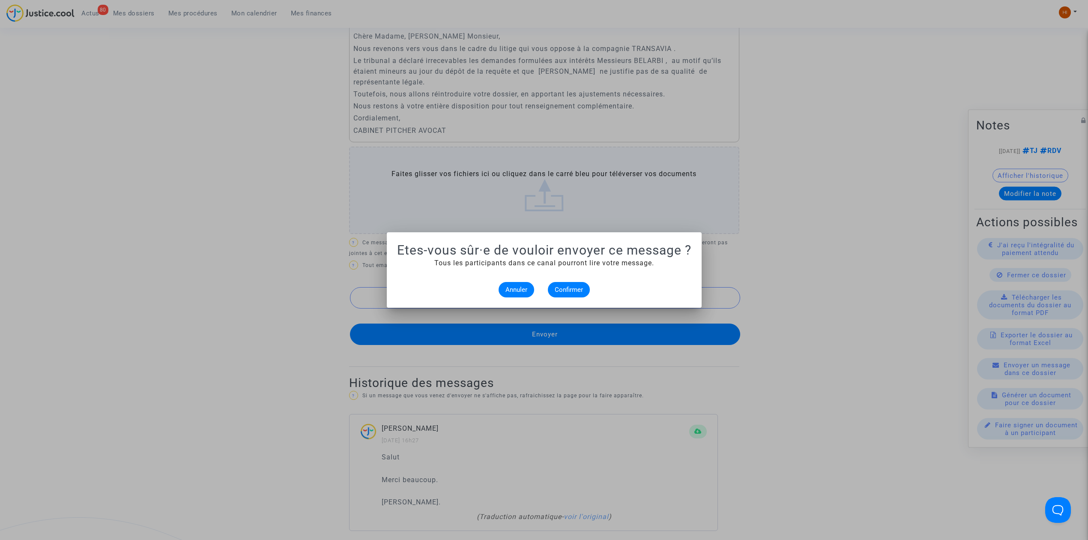
scroll to position [0, 0]
click at [559, 282] on button "Confirmer" at bounding box center [569, 289] width 42 height 15
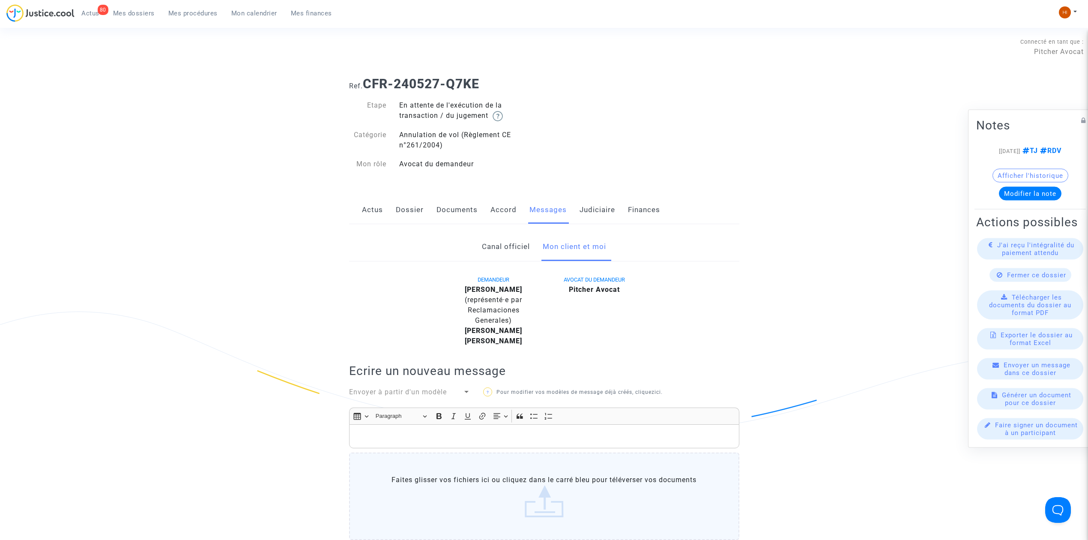
click at [596, 202] on link "Judiciaire" at bounding box center [598, 210] width 36 height 28
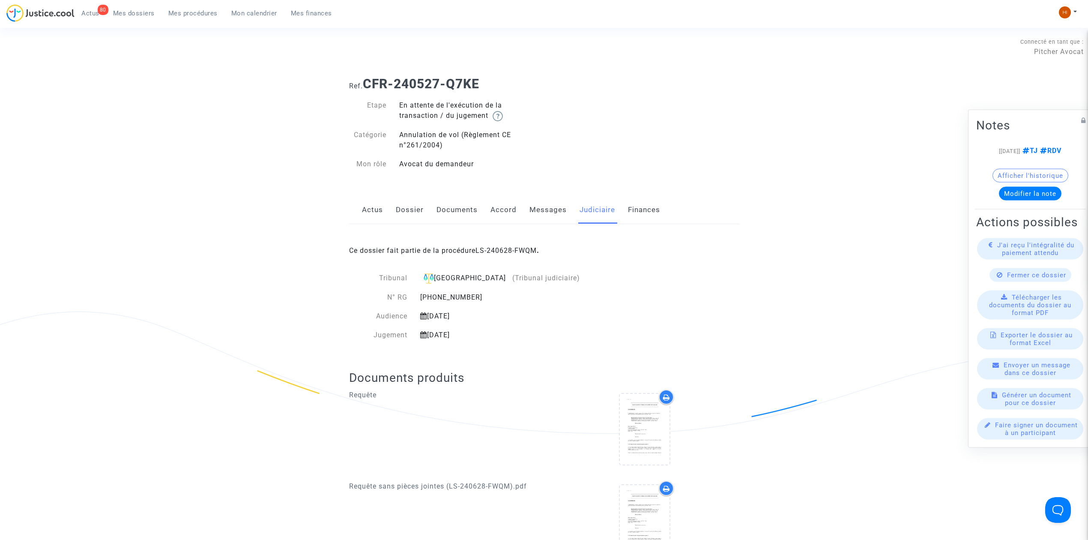
drag, startPoint x: 485, startPoint y: 71, endPoint x: 368, endPoint y: 79, distance: 117.2
click at [368, 79] on div "Ref. CFR-240527-Q7KE" at bounding box center [544, 81] width 403 height 22
copy b "CFR-240527-Q7KE"
click at [518, 244] on div "Ce dossier fait partie de la procédure LS-240628-FWQM ." at bounding box center [544, 244] width 390 height 40
click at [505, 249] on link "LS-240628-FWQM" at bounding box center [506, 250] width 61 height 8
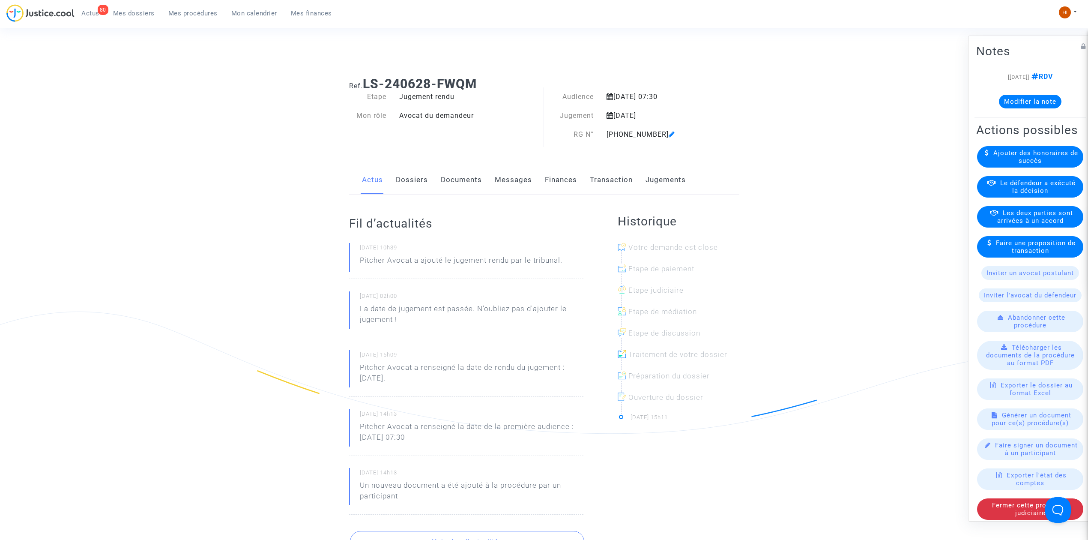
click at [1010, 93] on note-viewer "[28/06/2024] RDV Modifier la note" at bounding box center [1030, 90] width 108 height 37
click at [1030, 101] on button "Modifier la note" at bounding box center [1030, 102] width 63 height 14
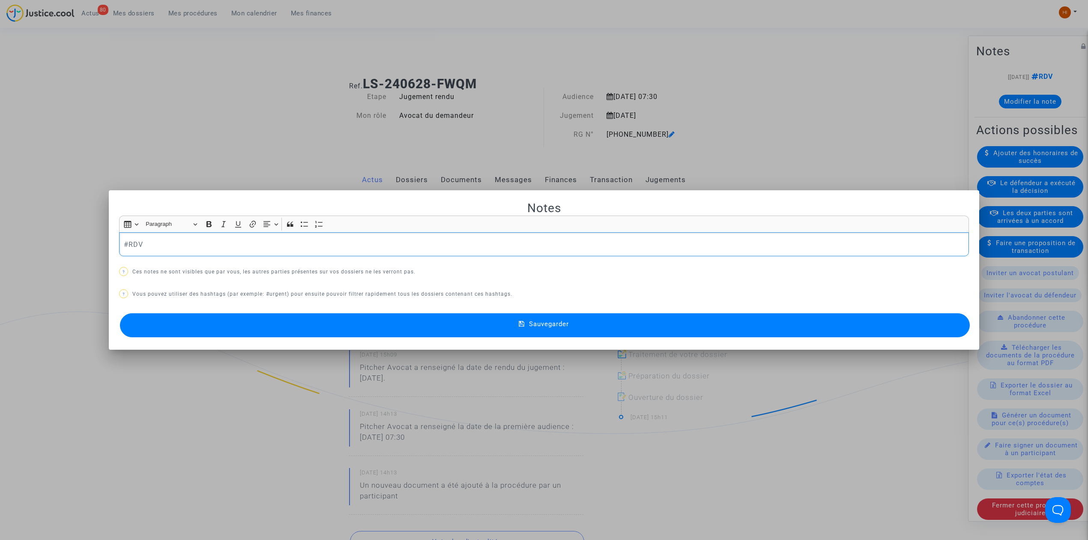
drag, startPoint x: 159, startPoint y: 245, endPoint x: 153, endPoint y: 247, distance: 5.3
click at [158, 245] on p "#RDV" at bounding box center [544, 244] width 841 height 11
click at [658, 331] on button "Sauvegarder" at bounding box center [545, 325] width 850 height 24
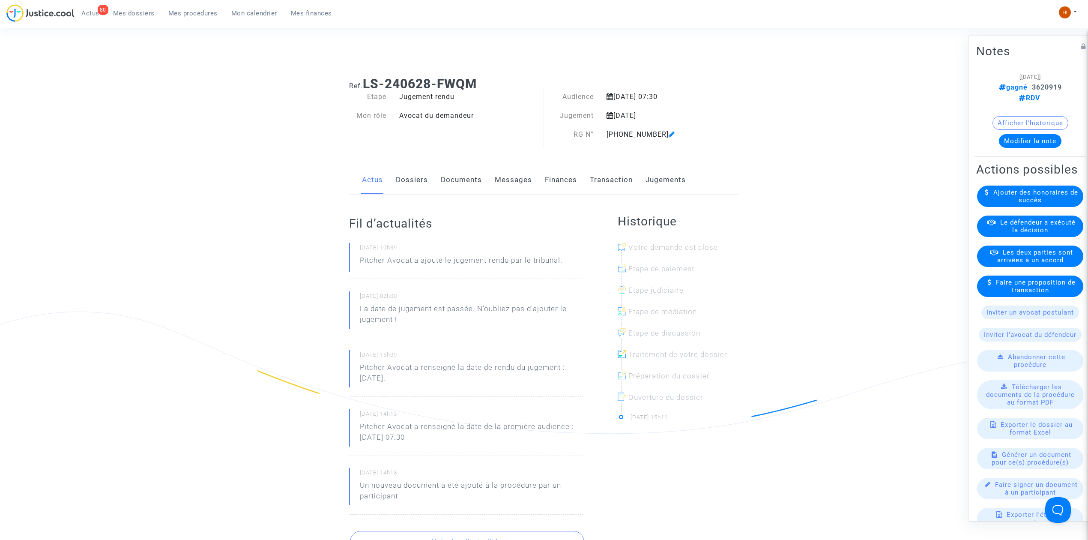
click at [127, 9] on span "Mes dossiers" at bounding box center [134, 13] width 42 height 8
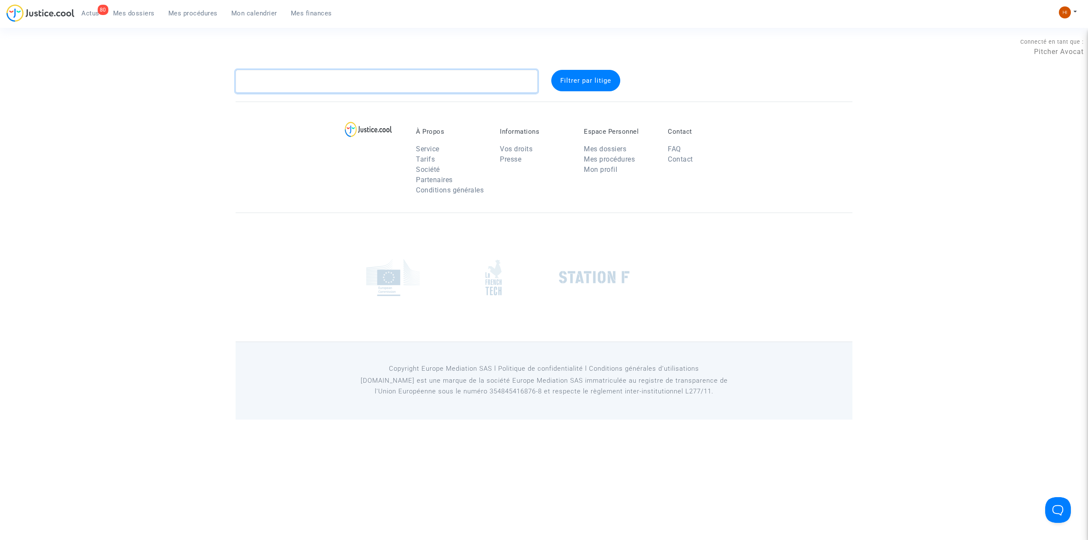
click at [434, 81] on textarea at bounding box center [387, 81] width 302 height 23
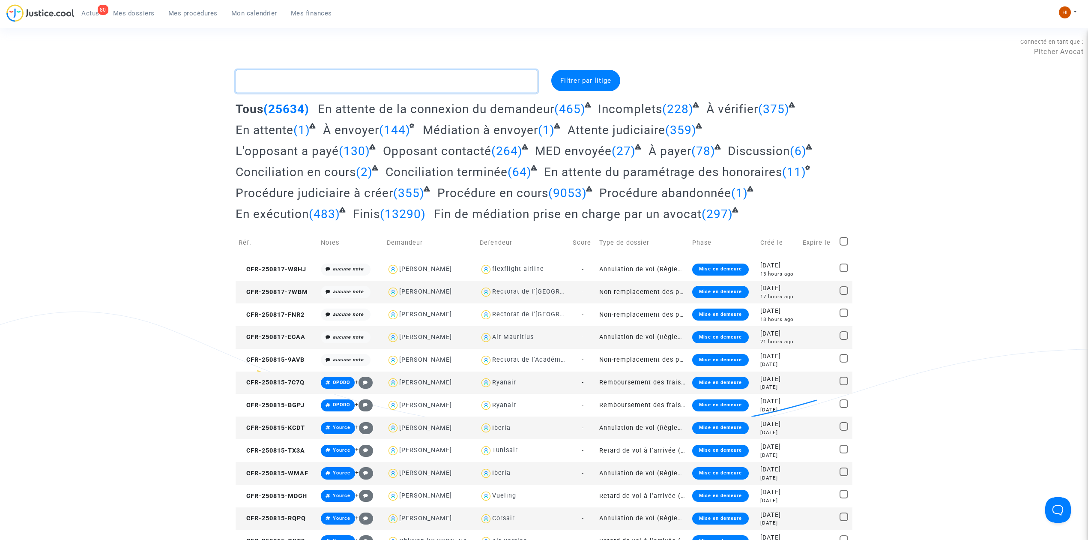
click at [309, 86] on textarea at bounding box center [387, 81] width 302 height 23
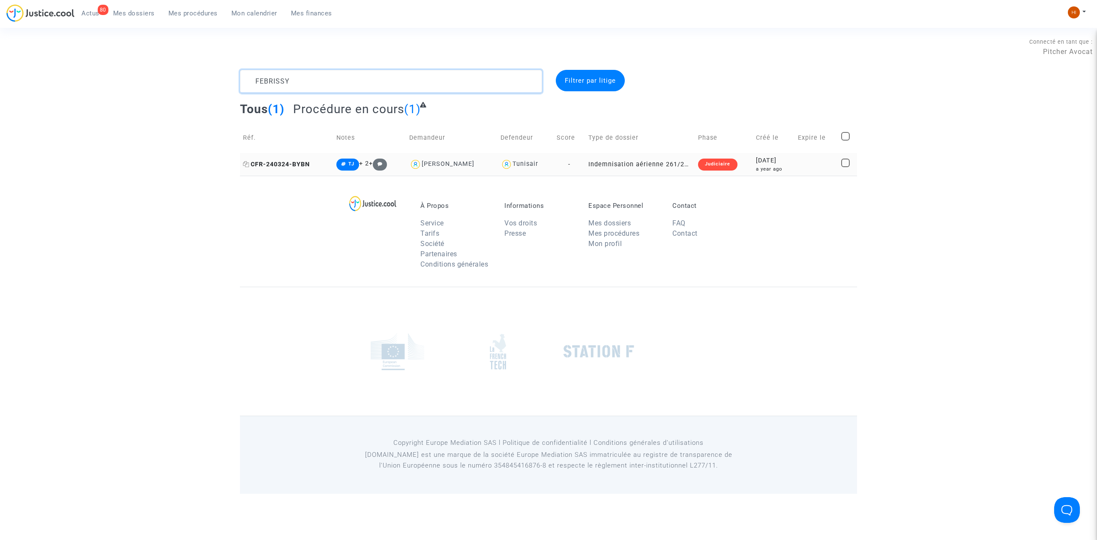
type textarea "FEBRISSY"
click at [294, 165] on span "CFR-240324-BYBN" at bounding box center [276, 164] width 67 height 7
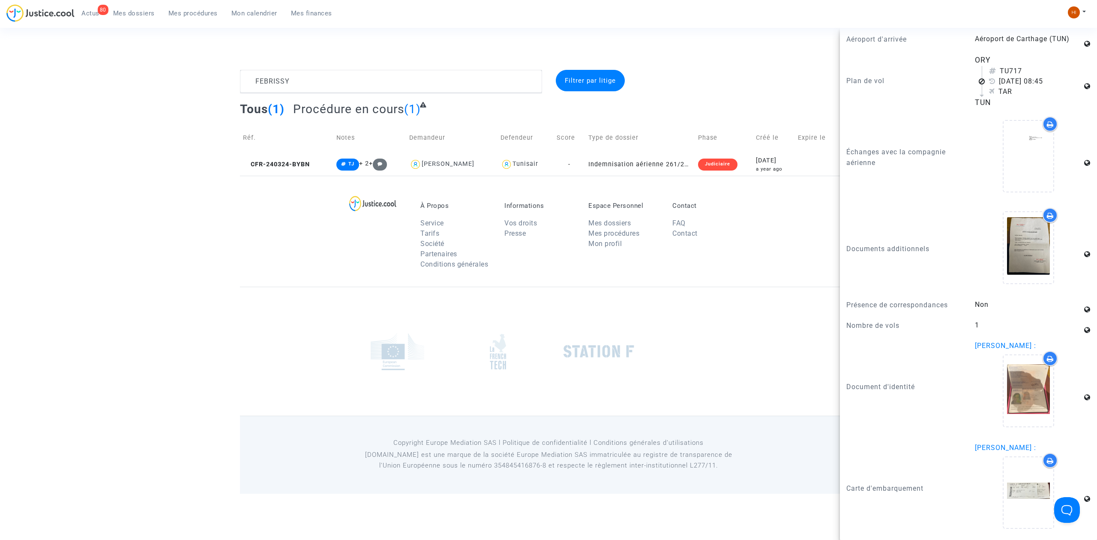
scroll to position [700, 0]
click at [108, 235] on footerbar "À Propos Service Tarifs Société Partenaires Conditions générales Informations V…" at bounding box center [548, 335] width 1097 height 318
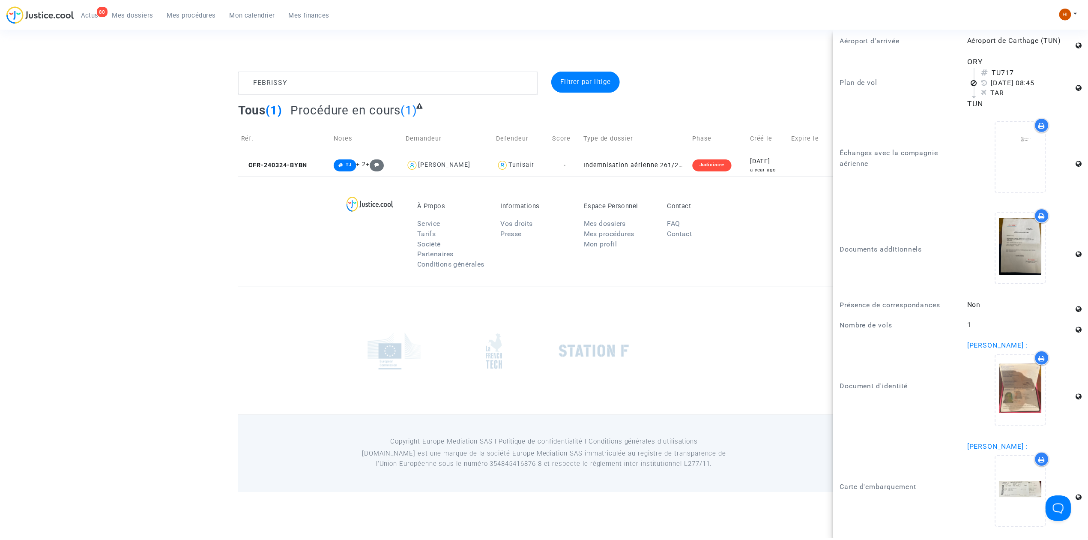
scroll to position [0, 0]
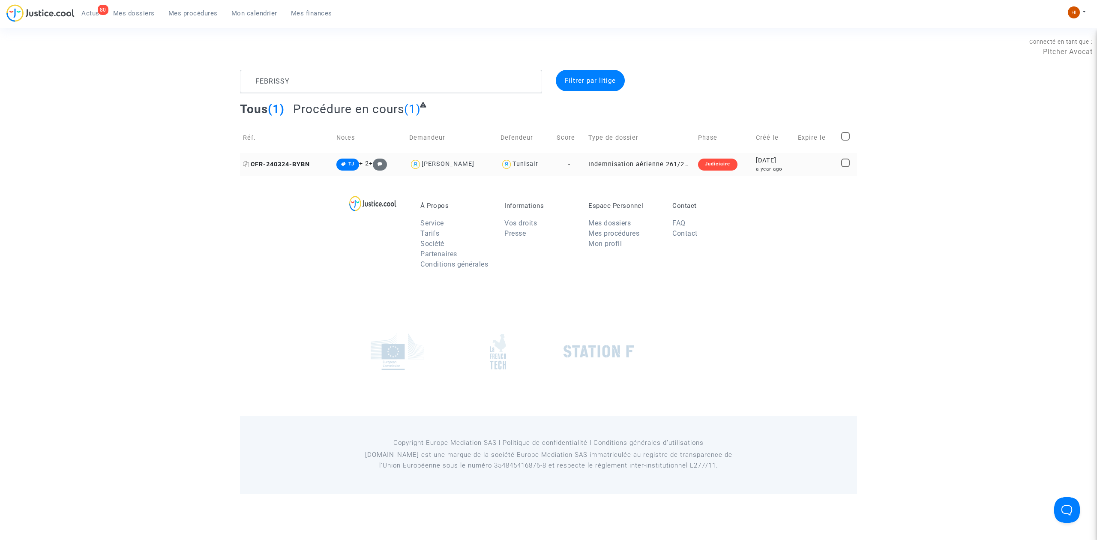
click at [247, 163] on icon at bounding box center [246, 164] width 6 height 6
click at [265, 161] on span "CFR-240324-BYBN" at bounding box center [276, 164] width 67 height 7
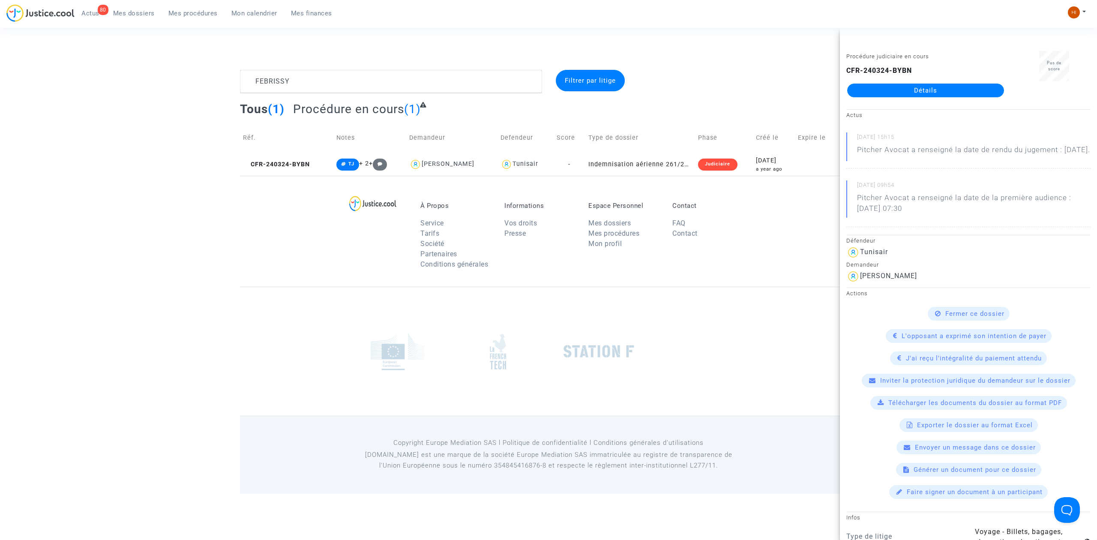
click at [901, 90] on link "Détails" at bounding box center [925, 91] width 157 height 14
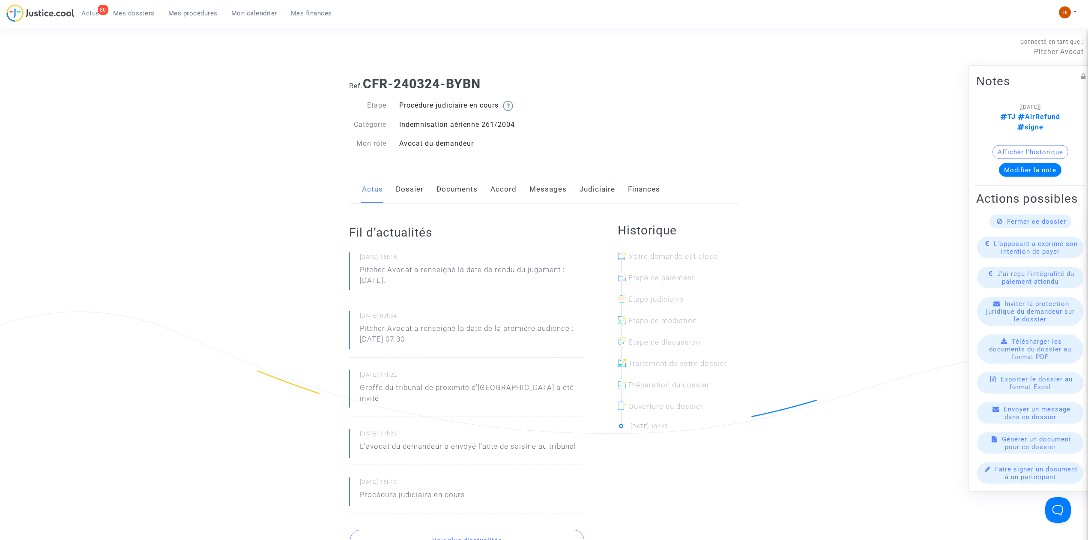
click at [605, 189] on link "Judiciaire" at bounding box center [598, 189] width 36 height 28
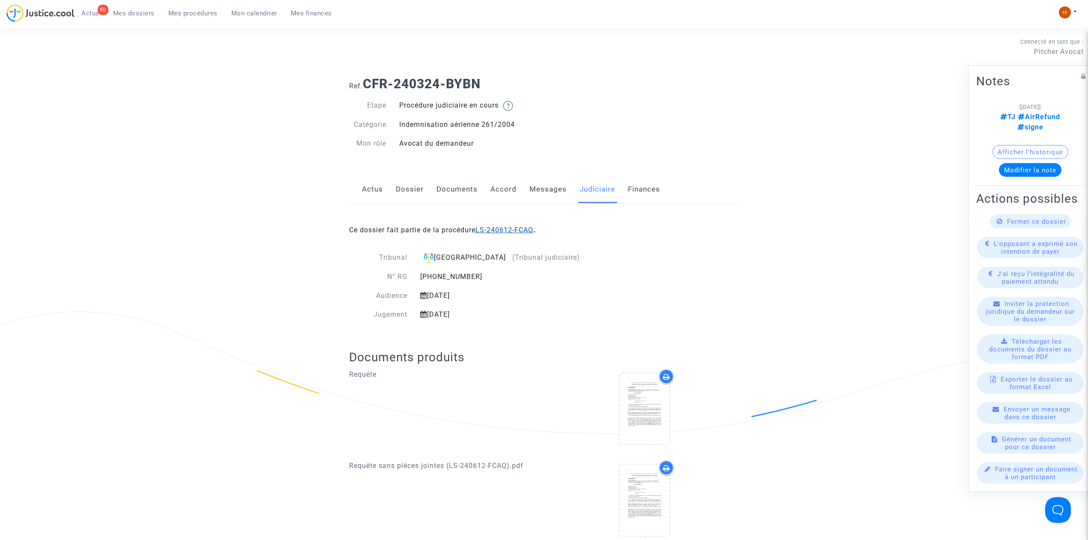
click at [507, 228] on link "LS-240612-FCAQ" at bounding box center [505, 230] width 58 height 8
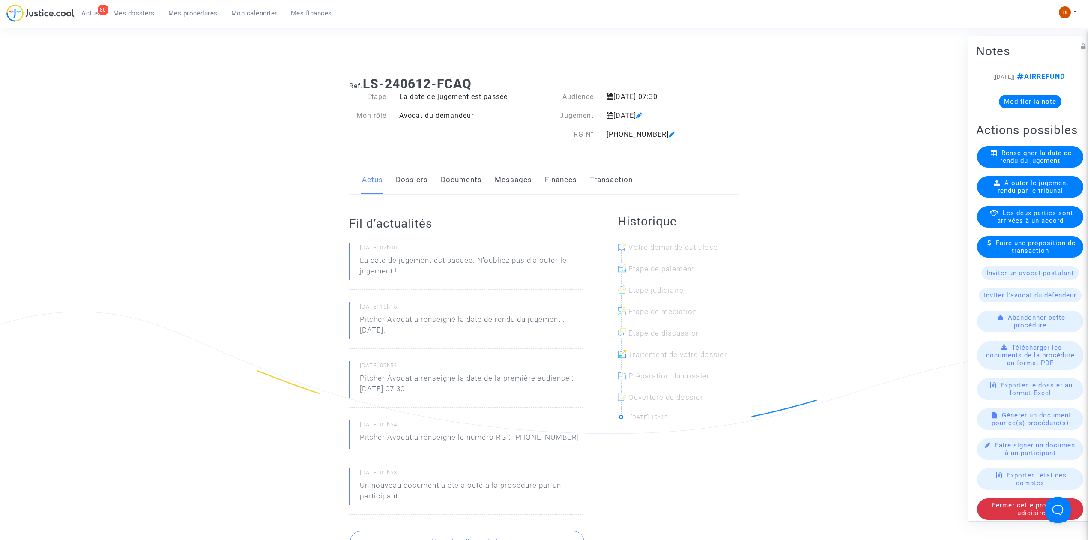
click at [1018, 195] on span "Ajouter le jugement rendu par le tribunal" at bounding box center [1034, 186] width 72 height 15
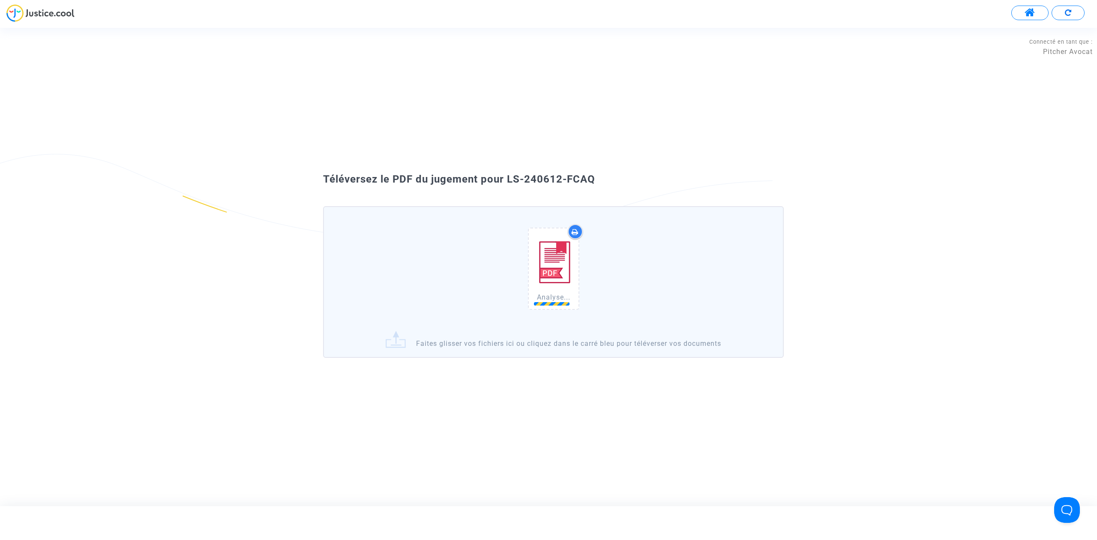
drag, startPoint x: 635, startPoint y: 179, endPoint x: 506, endPoint y: 184, distance: 129.5
click at [506, 184] on div "Téléversez le PDF du jugement pour LS-240612-FCAQ" at bounding box center [549, 179] width 494 height 15
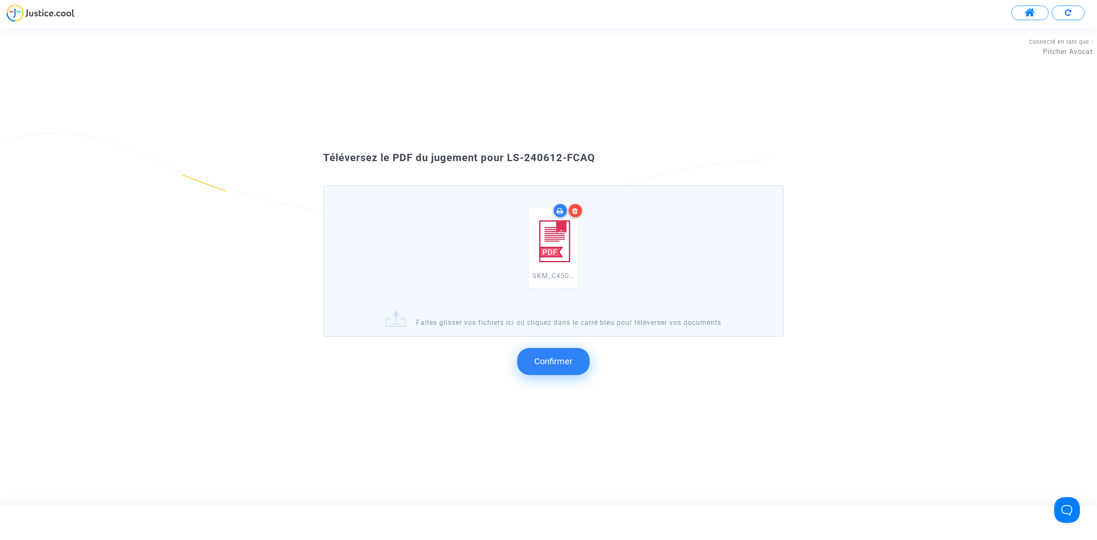
copy span "LS-240612-FCAQ"
click at [547, 353] on button "Confirmer" at bounding box center [553, 361] width 72 height 27
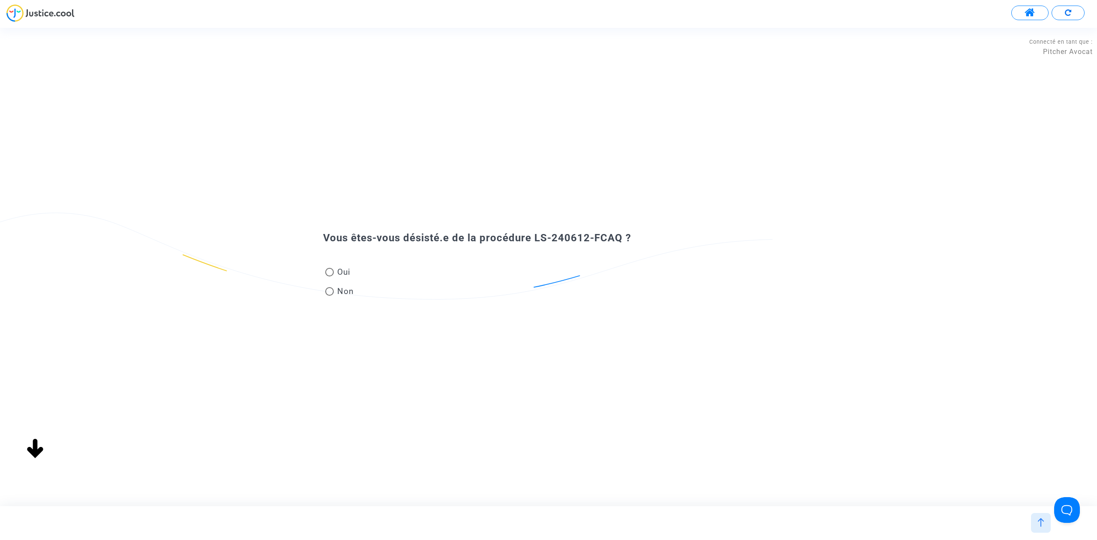
click at [340, 298] on mat-radio-button "Non" at bounding box center [339, 292] width 29 height 15
radio input "true"
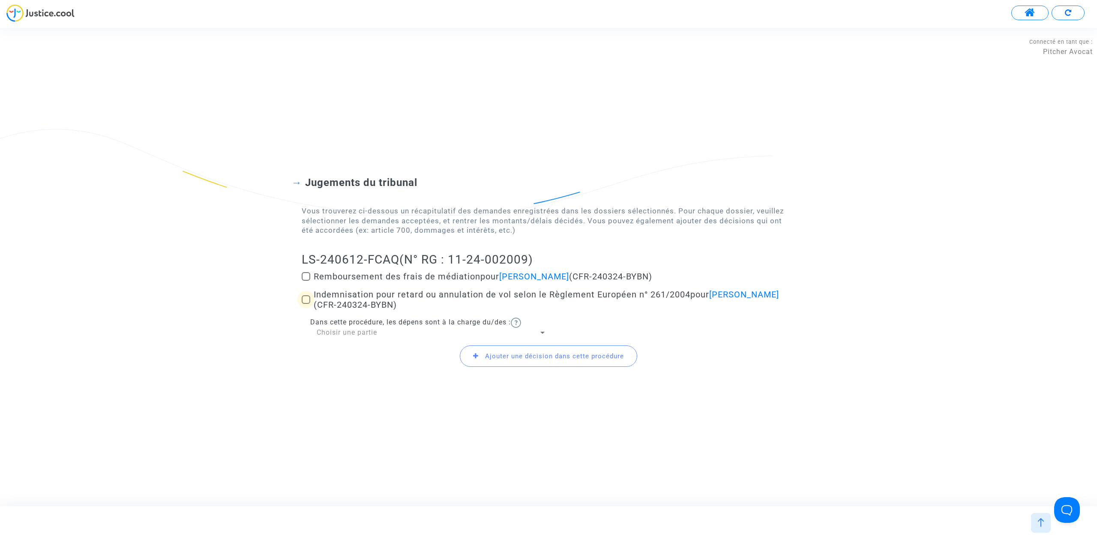
click at [303, 295] on span at bounding box center [306, 299] width 9 height 9
click at [305, 304] on input "Indemnisation pour retard ou annulation de vol selon le Règlement Européen n° 2…" at bounding box center [305, 304] width 0 height 0
checkbox input "true"
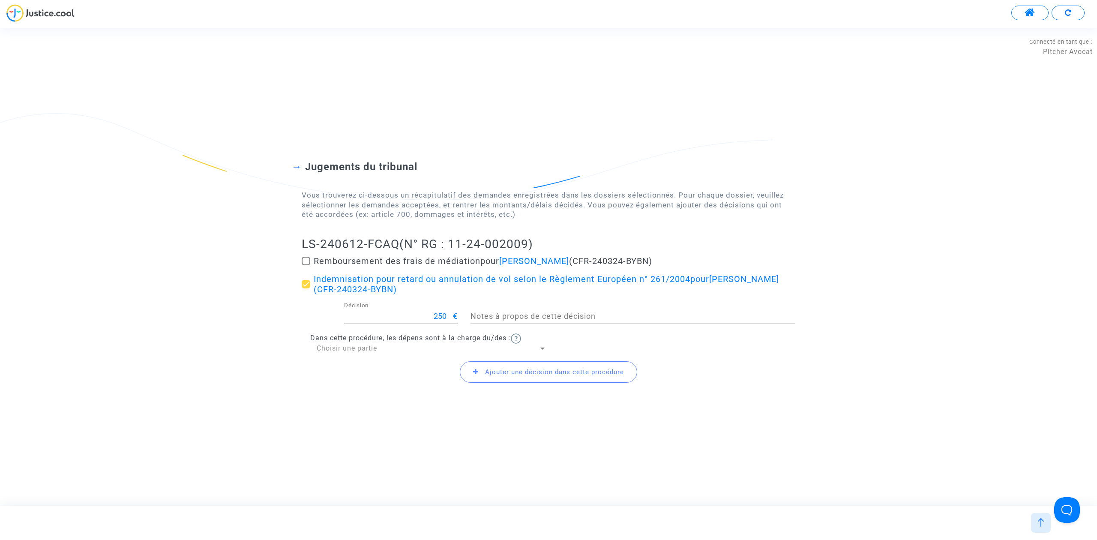
click at [336, 351] on span "Choisir une partie" at bounding box center [347, 348] width 60 height 8
click at [342, 372] on span "Défendeur(s)" at bounding box center [432, 369] width 230 height 21
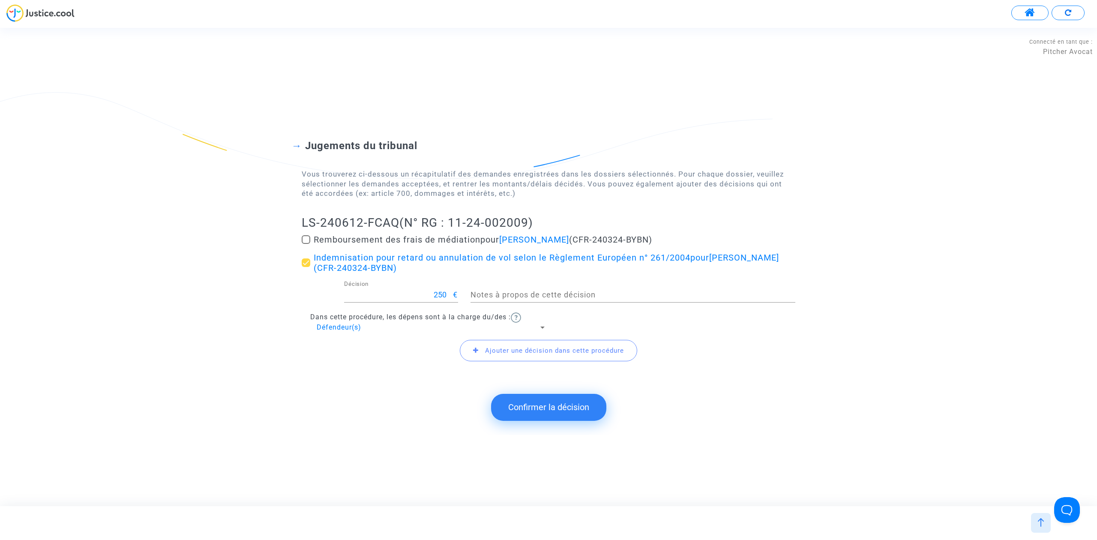
drag, startPoint x: 324, startPoint y: 227, endPoint x: 400, endPoint y: 227, distance: 76.3
click at [400, 227] on div "Jugements du tribunal Vous trouverez ci-dessous un récapitulatif des demandes e…" at bounding box center [548, 245] width 1097 height 281
copy h2 "LS-240612-FCAQ"
click at [574, 406] on button "Confirmer la décision" at bounding box center [548, 407] width 115 height 27
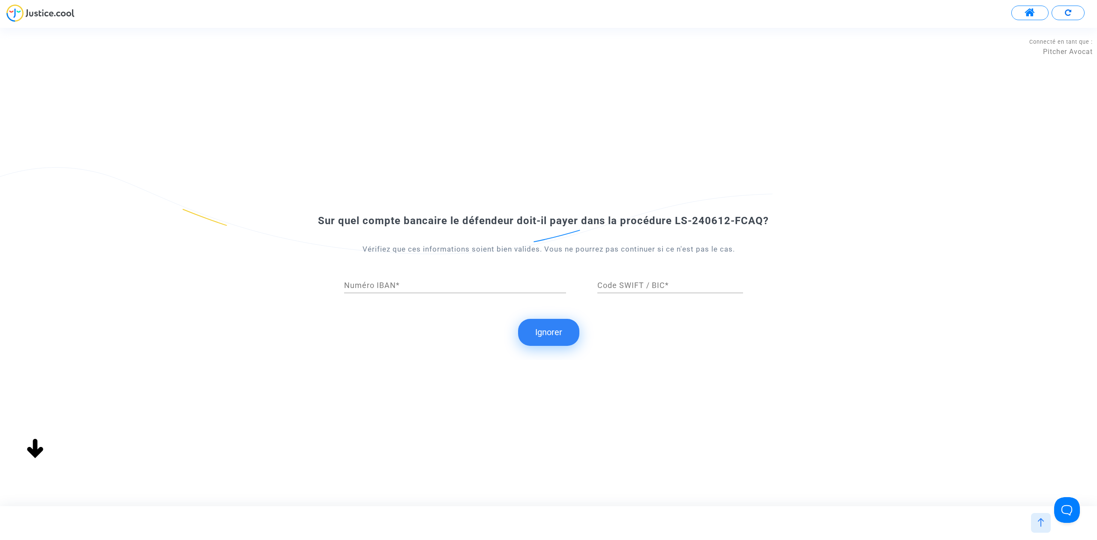
click at [561, 331] on button "Ignorer" at bounding box center [548, 332] width 61 height 27
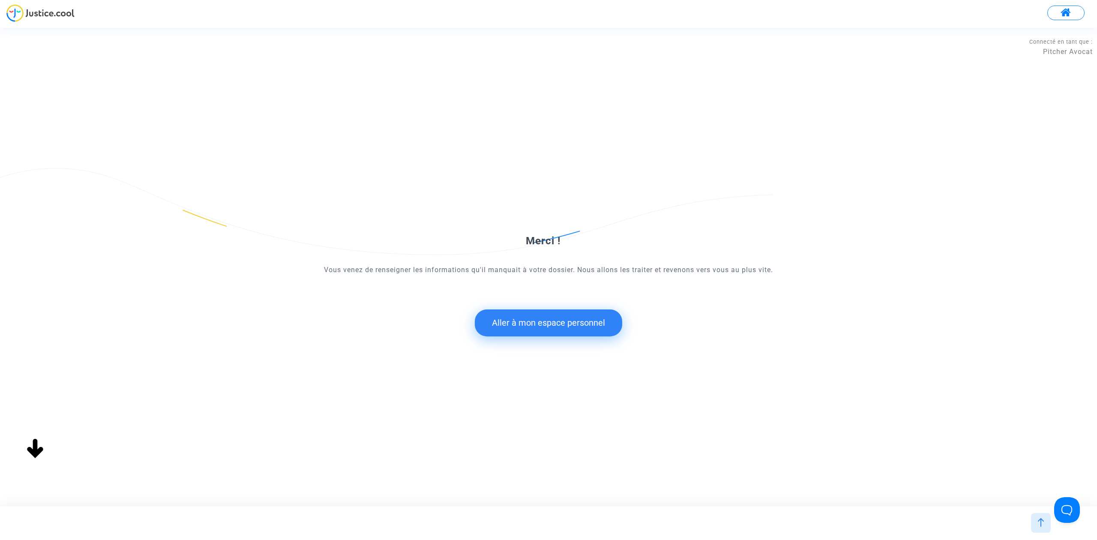
click at [560, 323] on button "Aller à mon espace personnel" at bounding box center [548, 322] width 147 height 27
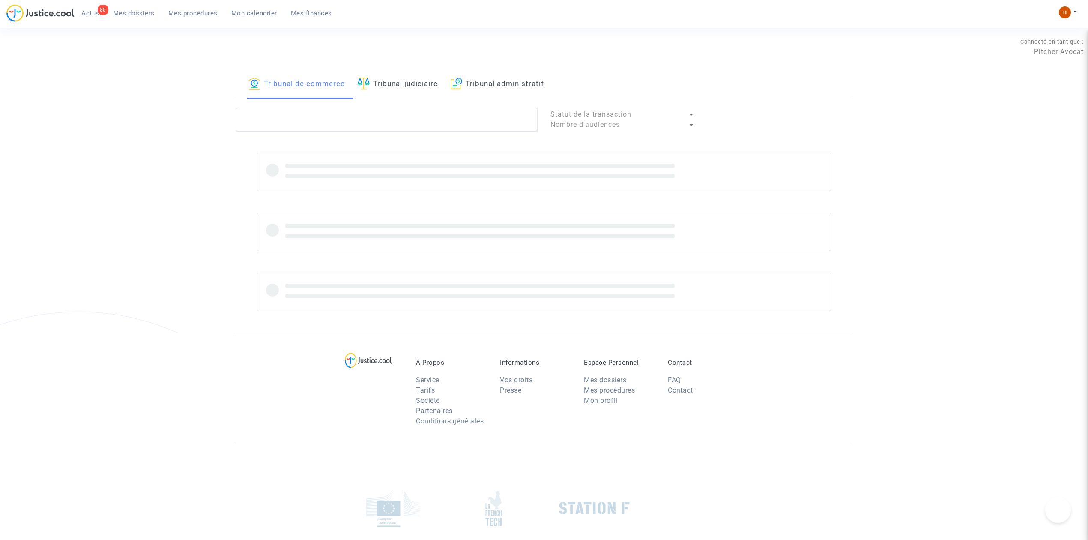
click at [389, 81] on link "Tribunal judiciaire" at bounding box center [398, 84] width 80 height 29
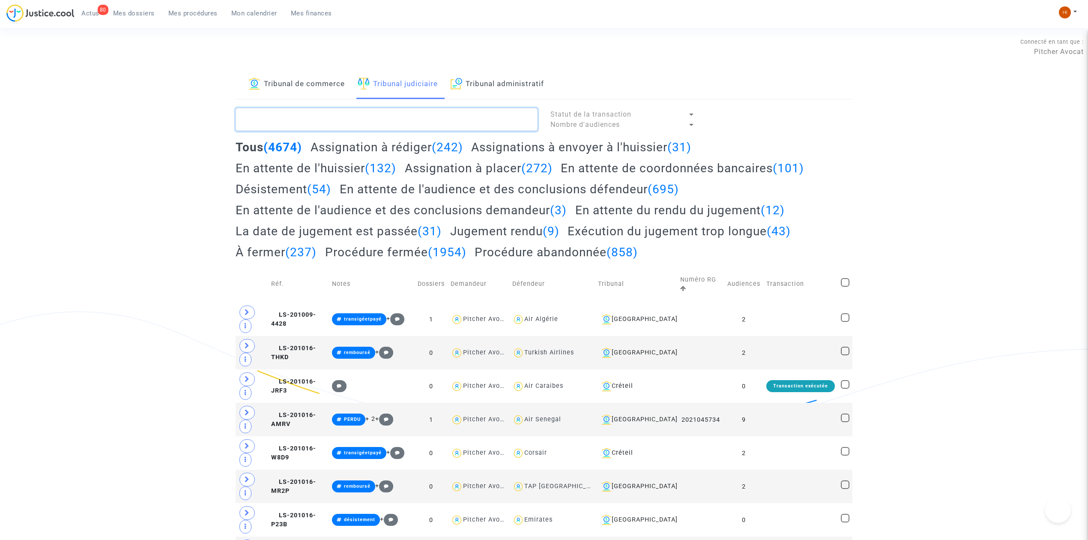
click at [390, 117] on textarea at bounding box center [387, 119] width 302 height 23
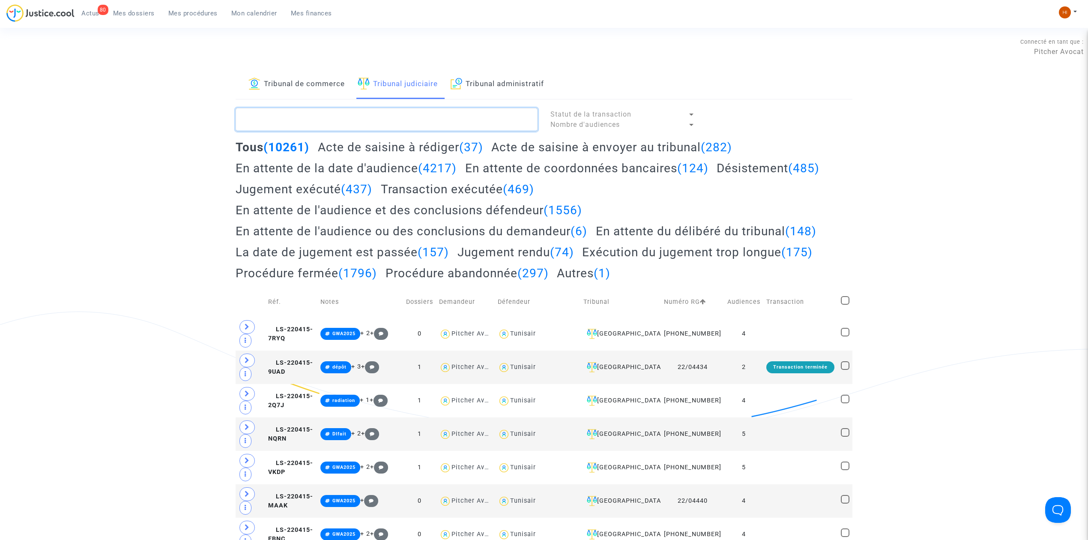
paste textarea "LS-240612-FCAQ"
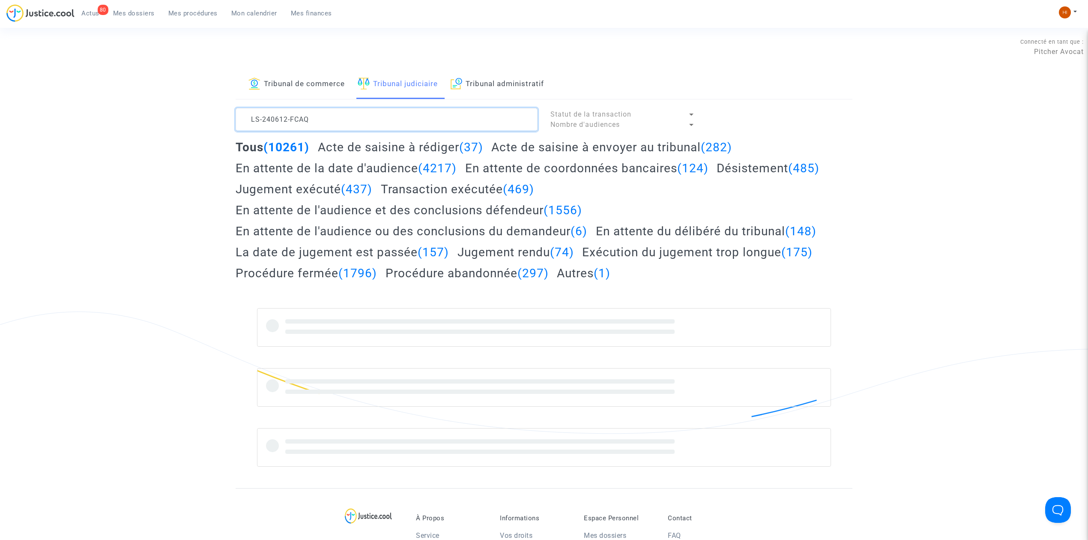
type textarea "LS-240612-FCAQ"
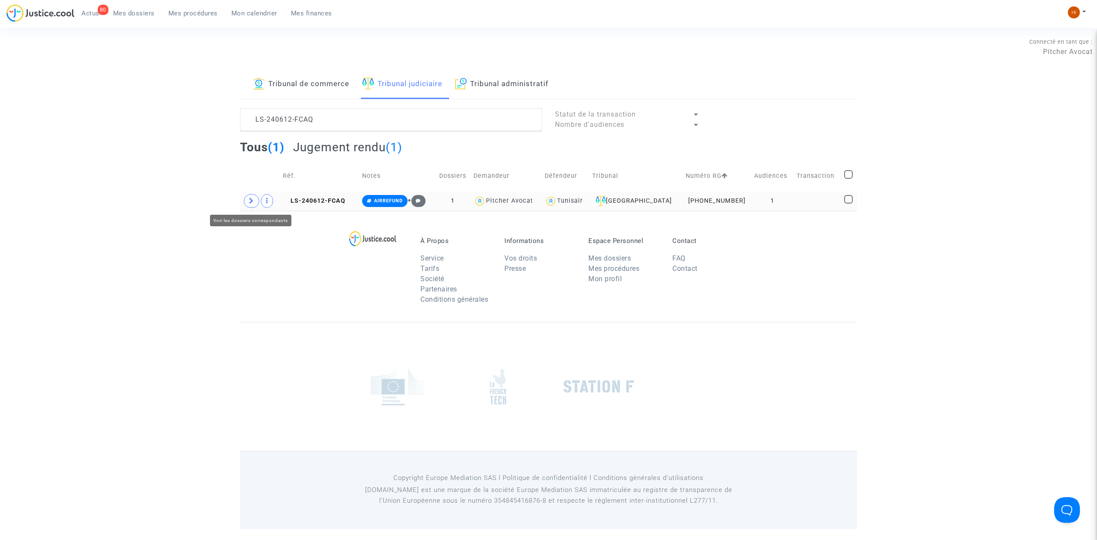
click at [247, 205] on span at bounding box center [251, 201] width 15 height 14
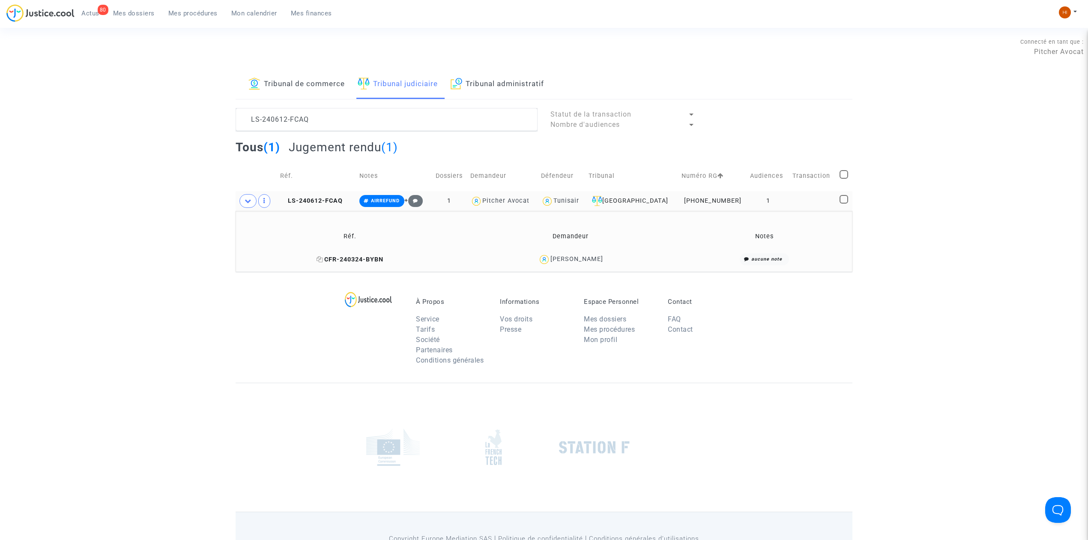
click at [317, 258] on icon at bounding box center [320, 259] width 6 height 6
drag, startPoint x: 610, startPoint y: 263, endPoint x: 546, endPoint y: 266, distance: 64.3
click at [546, 266] on div "MELISSA FEBRISSY" at bounding box center [571, 259] width 212 height 12
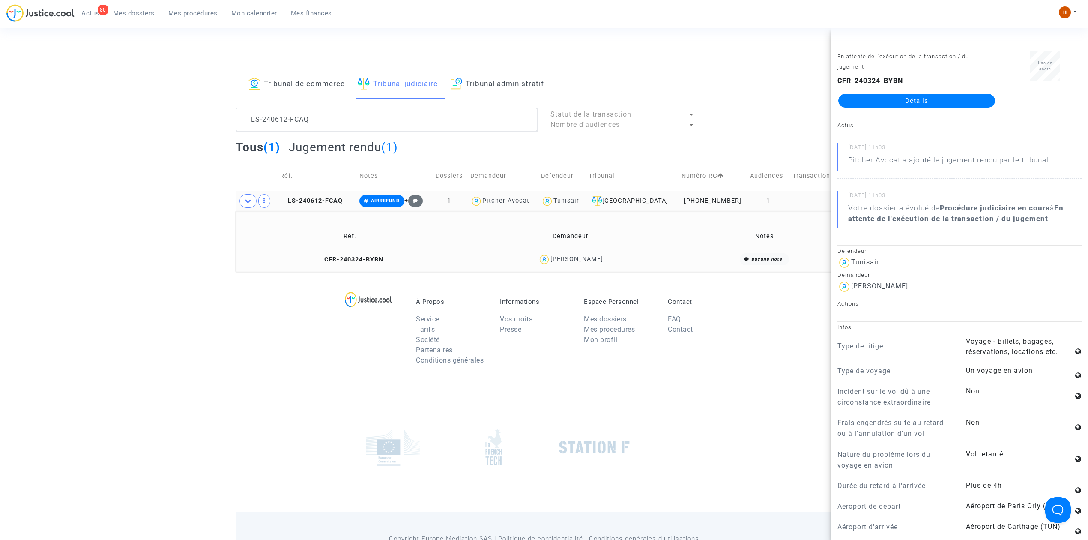
copy div "MELISSA FEBRISSY"
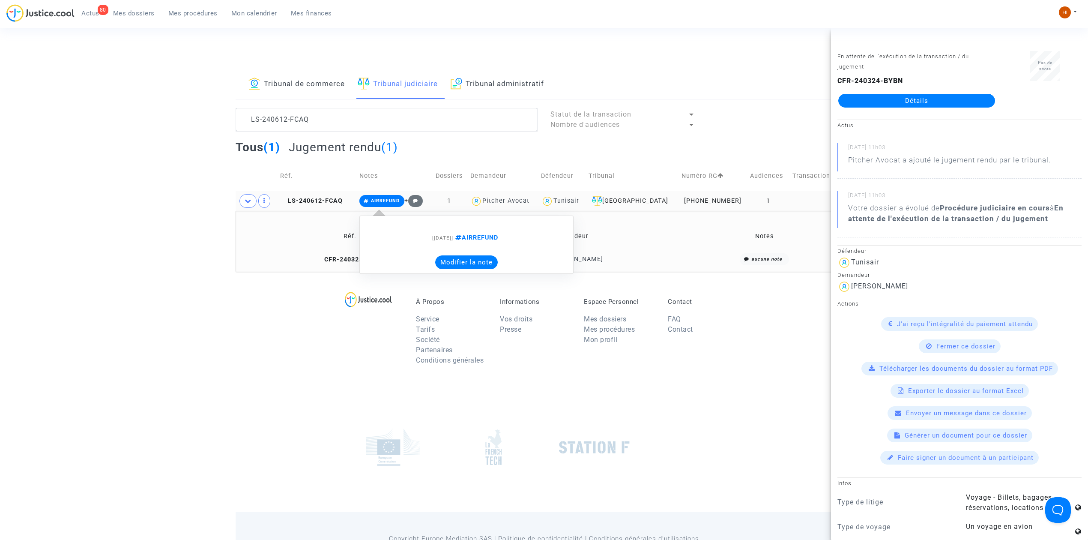
click at [395, 198] on span "AIRREFUND" at bounding box center [381, 201] width 45 height 12
click at [456, 261] on button "Modifier la note" at bounding box center [466, 262] width 63 height 14
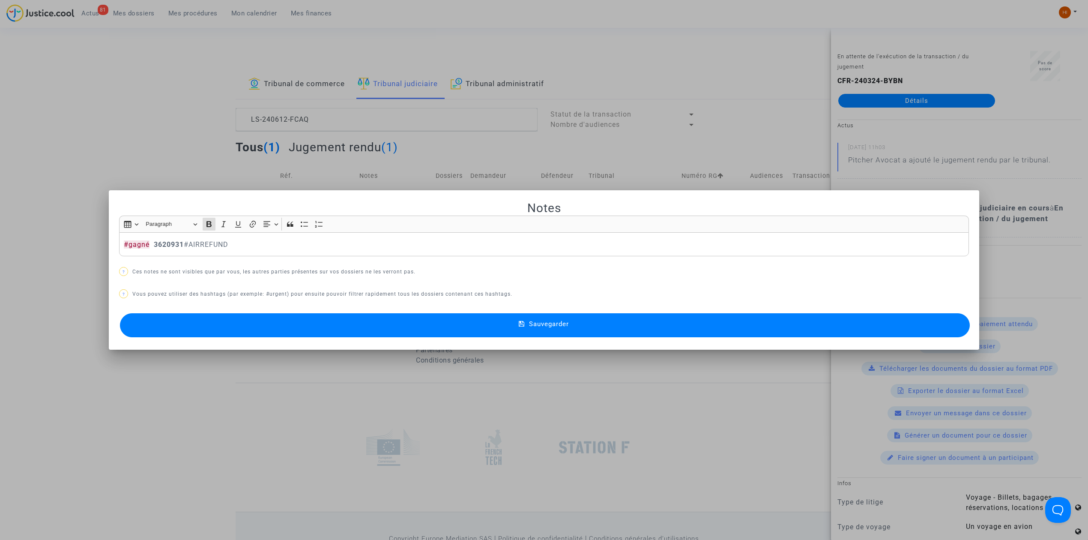
click at [518, 322] on button "Sauvegarder" at bounding box center [545, 325] width 850 height 24
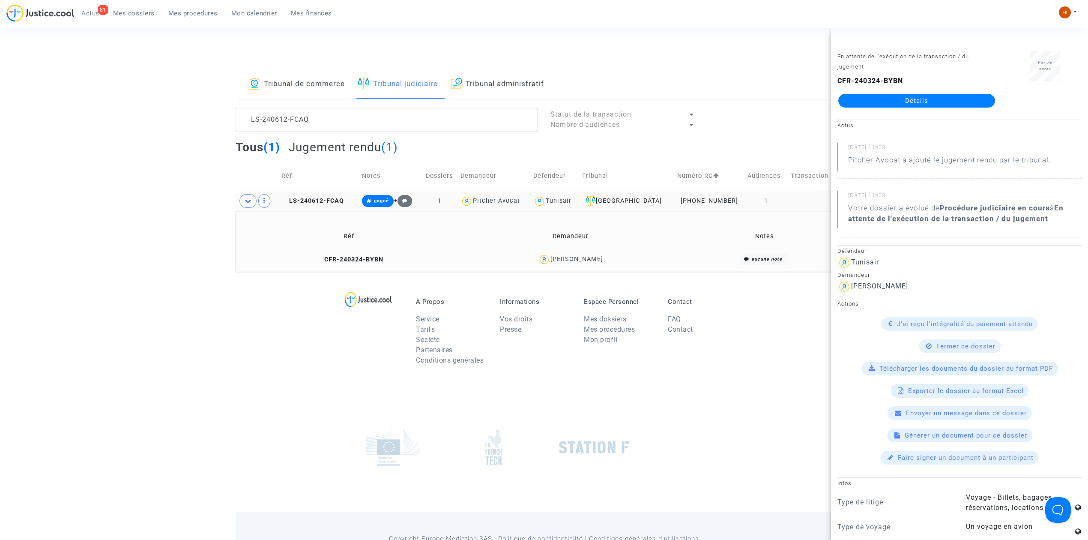
click at [180, 239] on div "Tribunal de commerce Tribunal judiciaire Tribunal administratif LS-240612-FCAQ …" at bounding box center [544, 171] width 1088 height 202
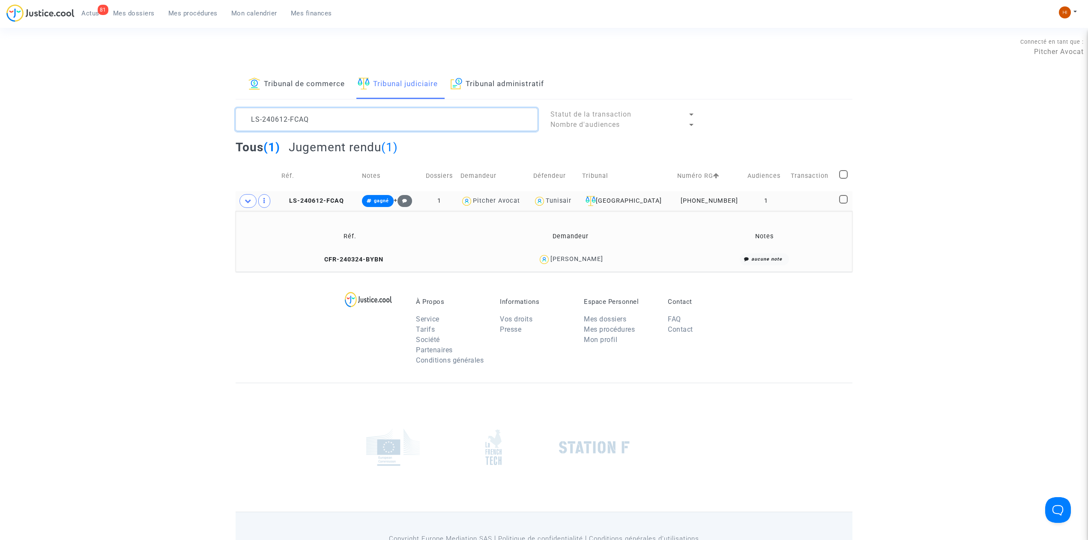
drag, startPoint x: 345, startPoint y: 124, endPoint x: 158, endPoint y: 100, distance: 189.2
click at [158, 100] on div "Tribunal de commerce Tribunal judiciaire Tribunal administratif LS-240612-FCAQ …" at bounding box center [544, 171] width 1088 height 202
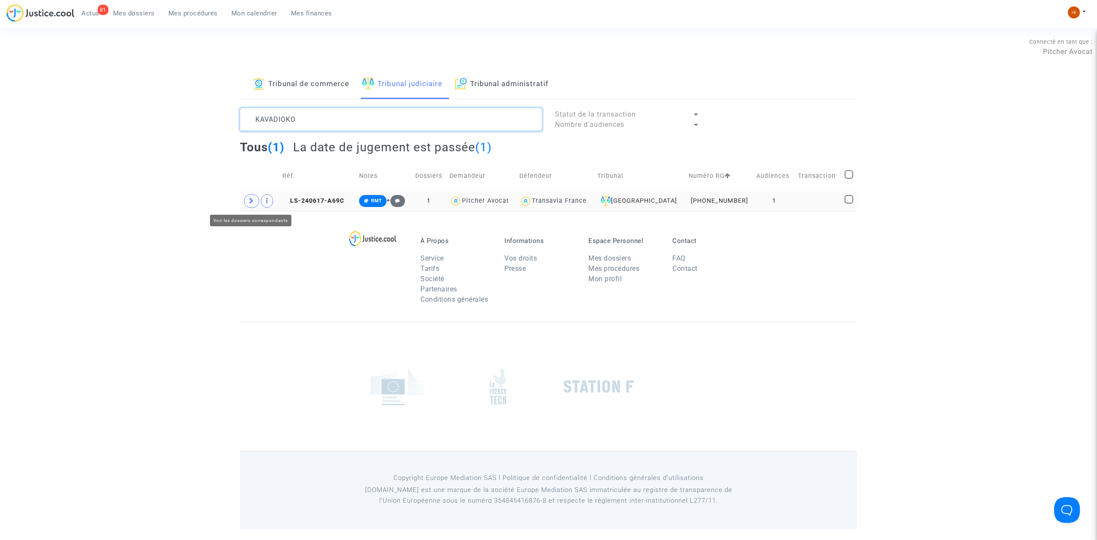
type textarea "KAVADIOKO"
click at [252, 205] on span at bounding box center [251, 201] width 15 height 14
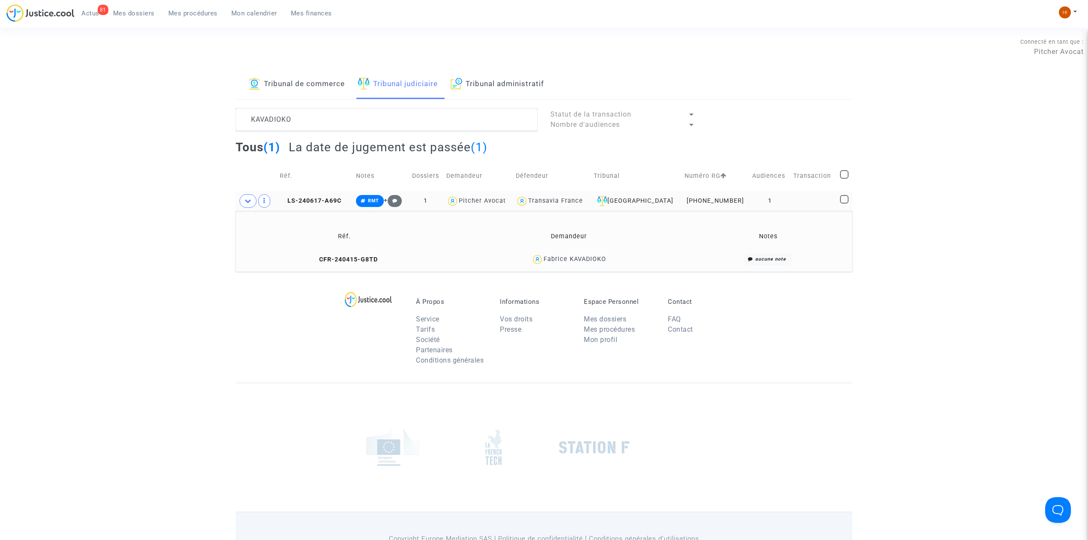
click at [311, 259] on td "CFR-240415-G8TD" at bounding box center [345, 259] width 212 height 18
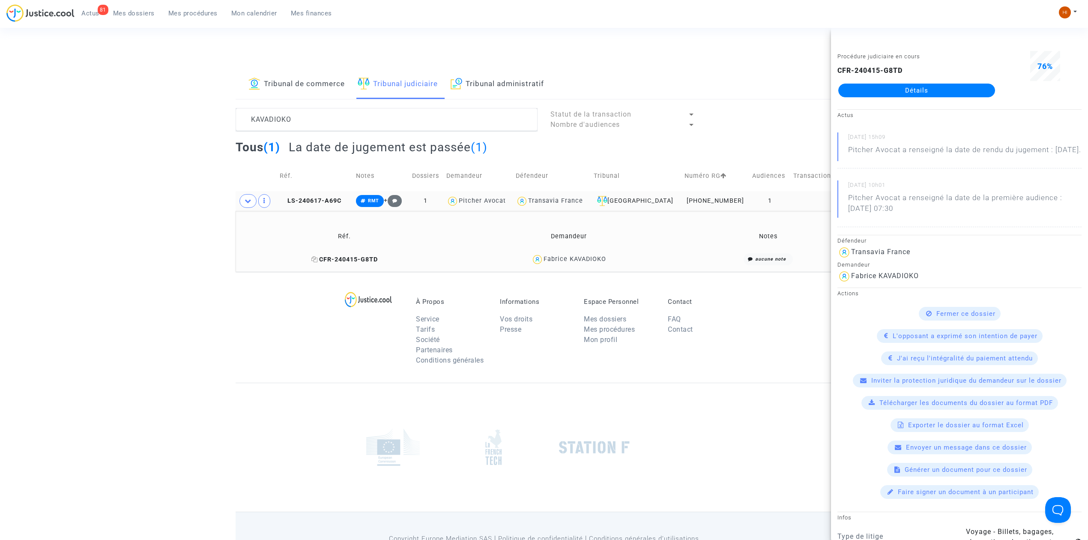
click at [315, 260] on icon at bounding box center [314, 259] width 6 height 6
click at [325, 200] on span "LS-240617-A69C" at bounding box center [311, 200] width 62 height 7
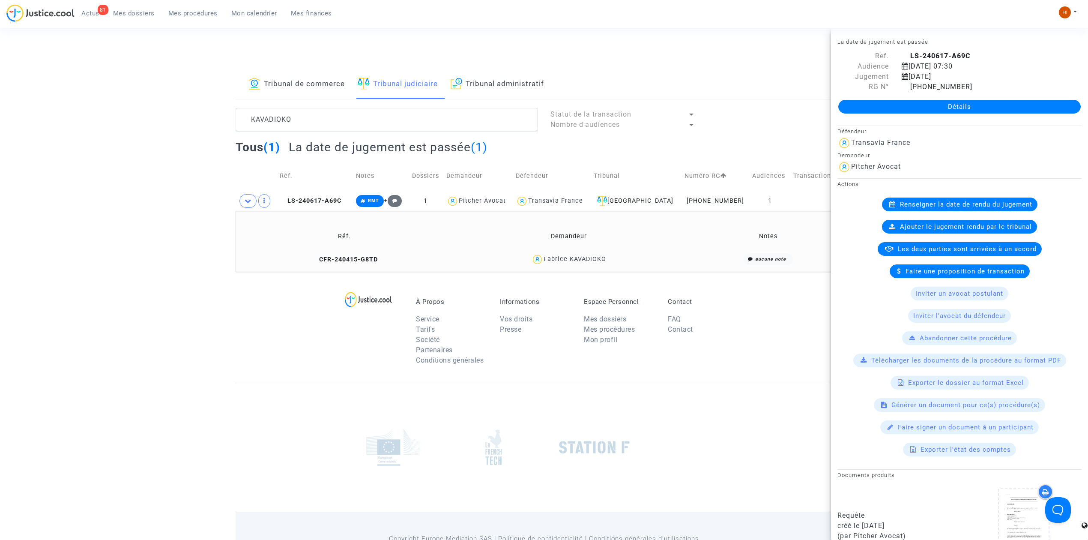
click at [901, 99] on div "Détails" at bounding box center [959, 106] width 257 height 29
click at [900, 112] on link "Détails" at bounding box center [959, 107] width 242 height 14
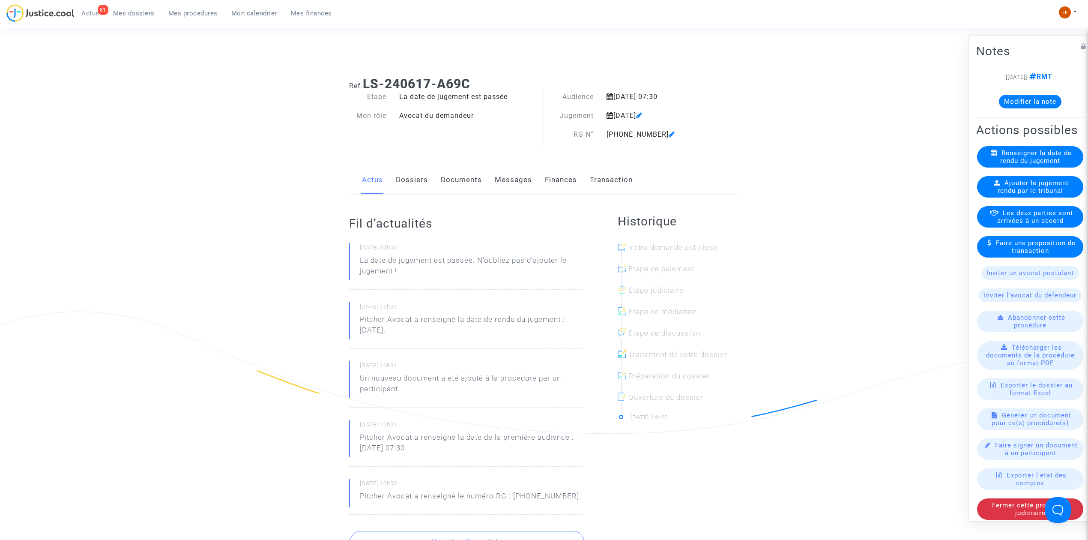
click at [1036, 195] on span "Ajouter le jugement rendu par le tribunal" at bounding box center [1034, 186] width 72 height 15
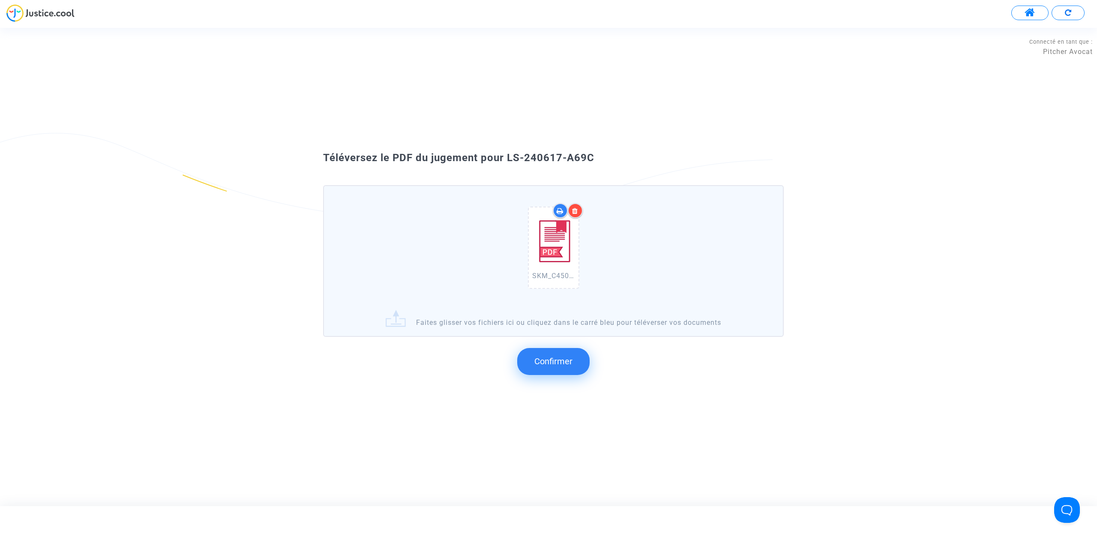
drag, startPoint x: 576, startPoint y: 179, endPoint x: 506, endPoint y: 158, distance: 72.8
click at [506, 158] on div "Téléversez le PDF du jugement pour LS-240617-A69C" at bounding box center [549, 158] width 494 height 15
copy span "LS-240617-A69C"
click at [573, 353] on button "Confirmer" at bounding box center [553, 361] width 72 height 27
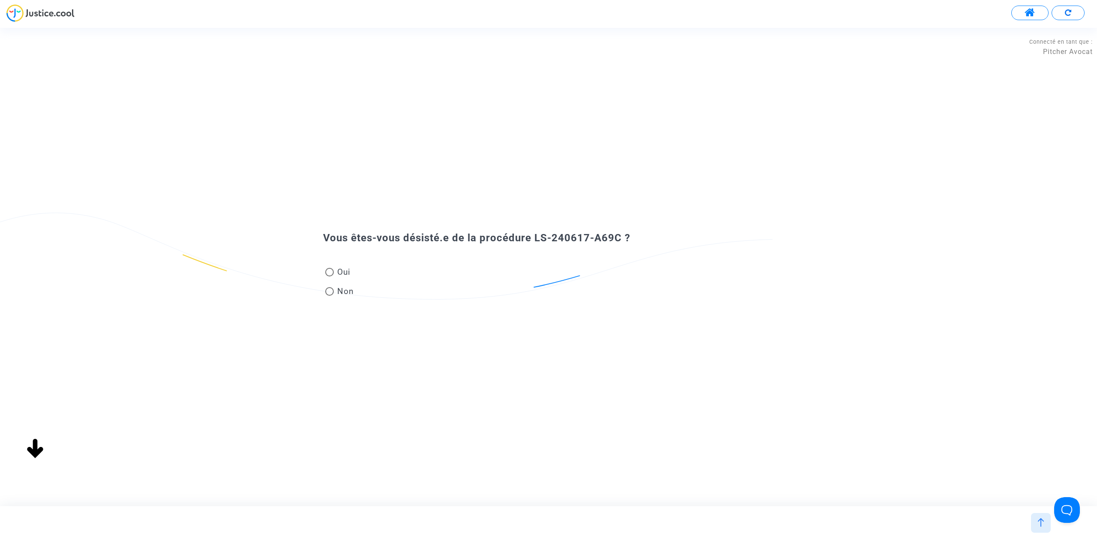
click at [341, 287] on span "Non" at bounding box center [344, 291] width 20 height 12
click at [329, 296] on input "Non" at bounding box center [329, 296] width 0 height 0
radio input "true"
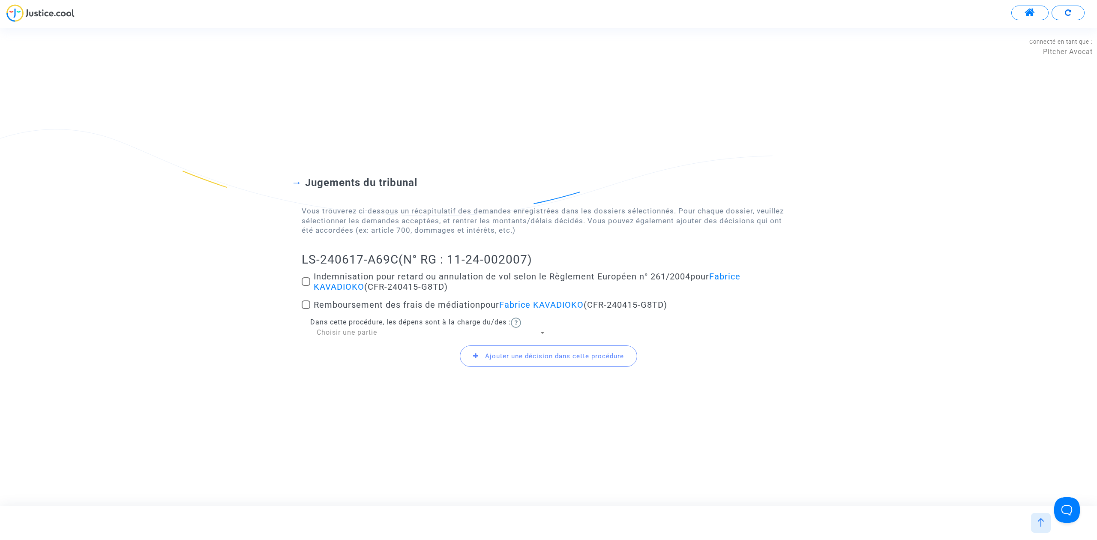
click at [304, 281] on span at bounding box center [306, 281] width 9 height 9
click at [305, 286] on input "Indemnisation pour retard ou annulation de vol selon le Règlement Européen n° 2…" at bounding box center [305, 286] width 0 height 0
checkbox input "true"
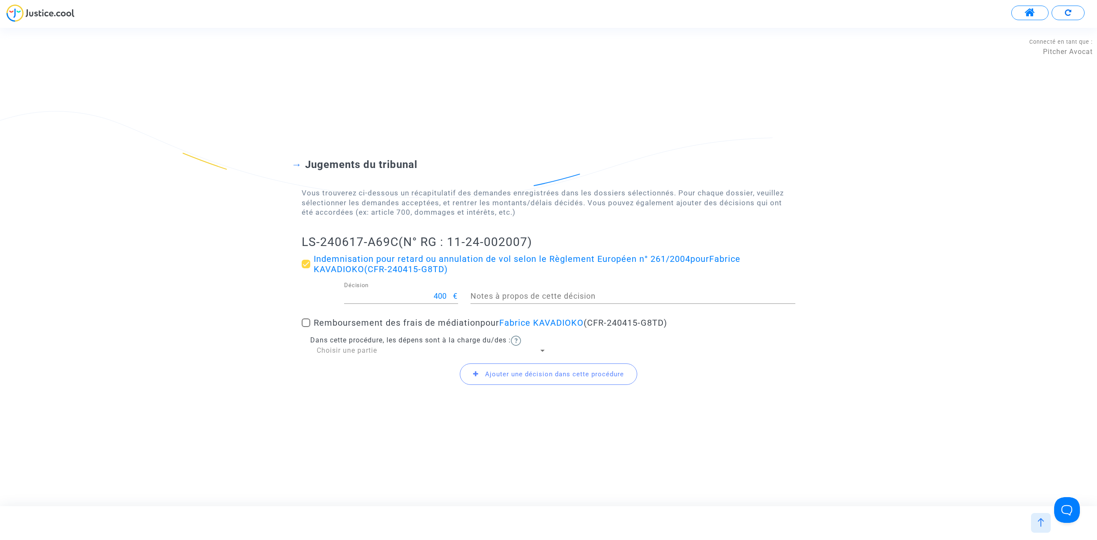
click at [329, 355] on div "Choisir une partie" at bounding box center [428, 350] width 222 height 9
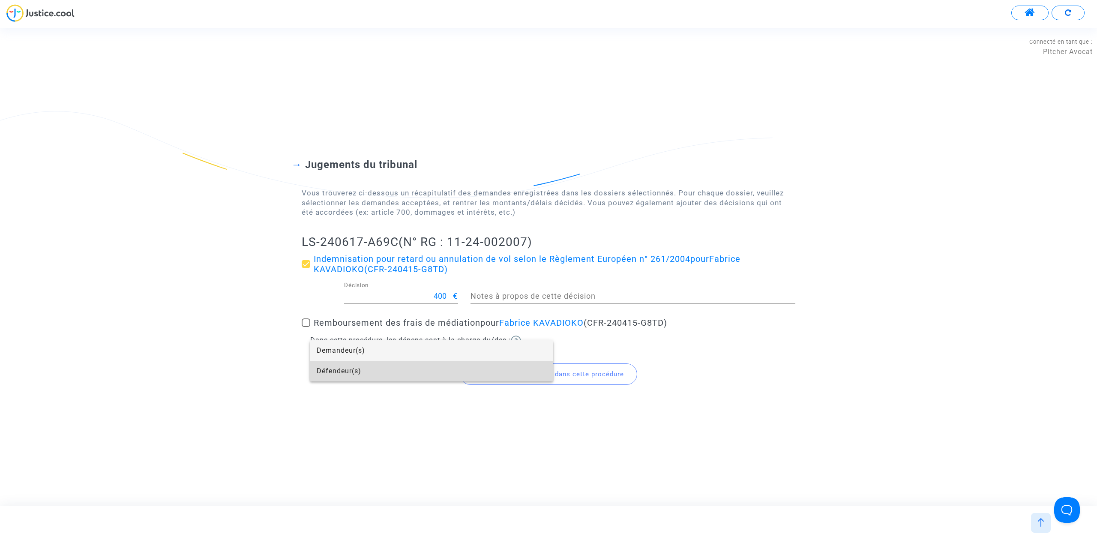
click at [338, 368] on span "Défendeur(s)" at bounding box center [432, 371] width 230 height 21
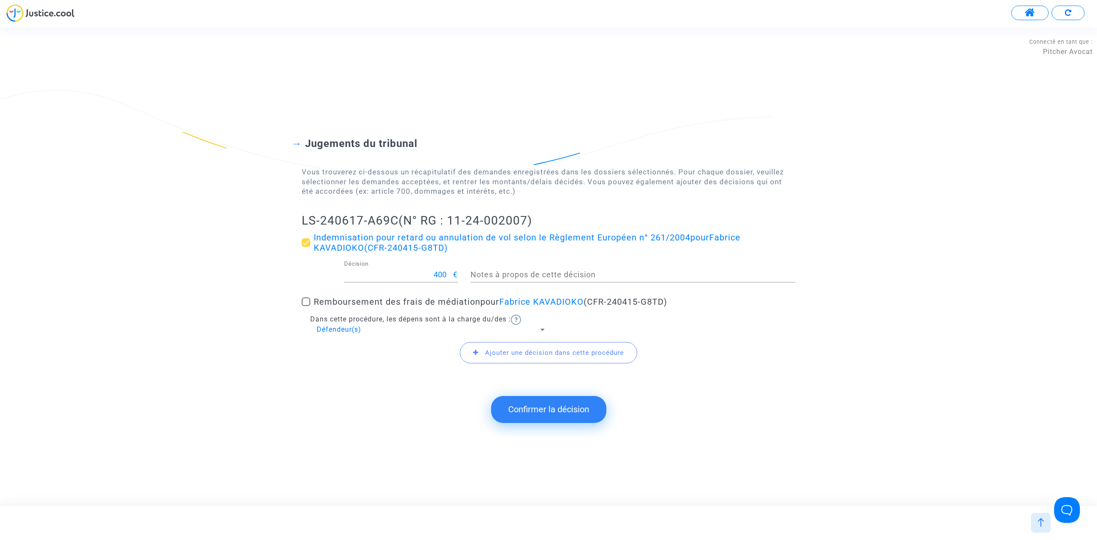
drag, startPoint x: 338, startPoint y: 218, endPoint x: 393, endPoint y: 212, distance: 56.0
click at [393, 212] on div "Jugements du tribunal Vous trouverez ci-dessous un récapitulatif des demandes e…" at bounding box center [548, 245] width 1097 height 285
copy h2 "LS-240617-A69C"
click at [532, 436] on div "Jugements du tribunal Vous trouverez ci-dessous un récapitulatif des demandes e…" at bounding box center [548, 266] width 1097 height 341
drag, startPoint x: 537, startPoint y: 410, endPoint x: 522, endPoint y: 310, distance: 101.4
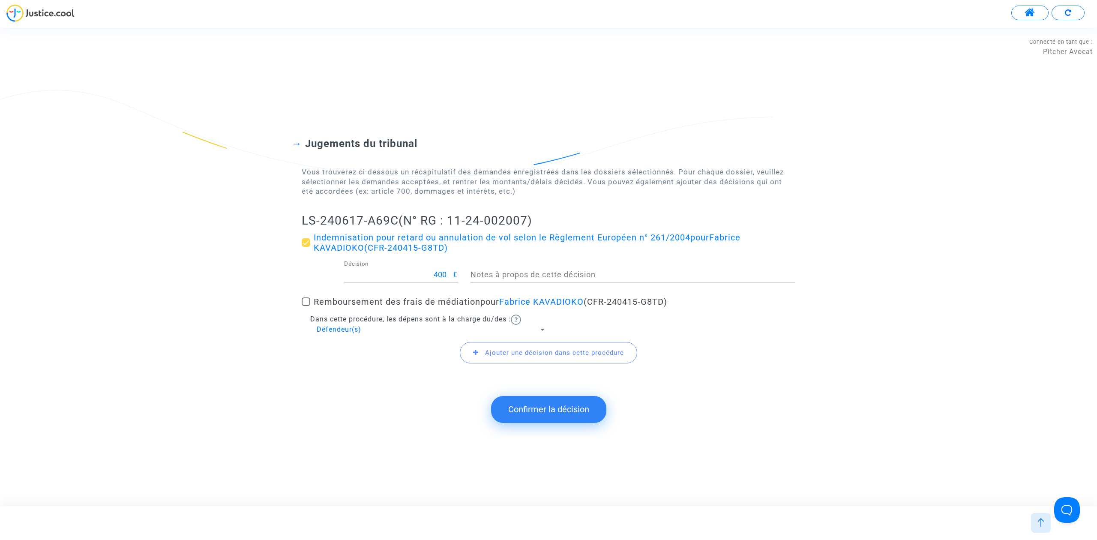
click at [537, 410] on button "Confirmer la décision" at bounding box center [548, 409] width 115 height 27
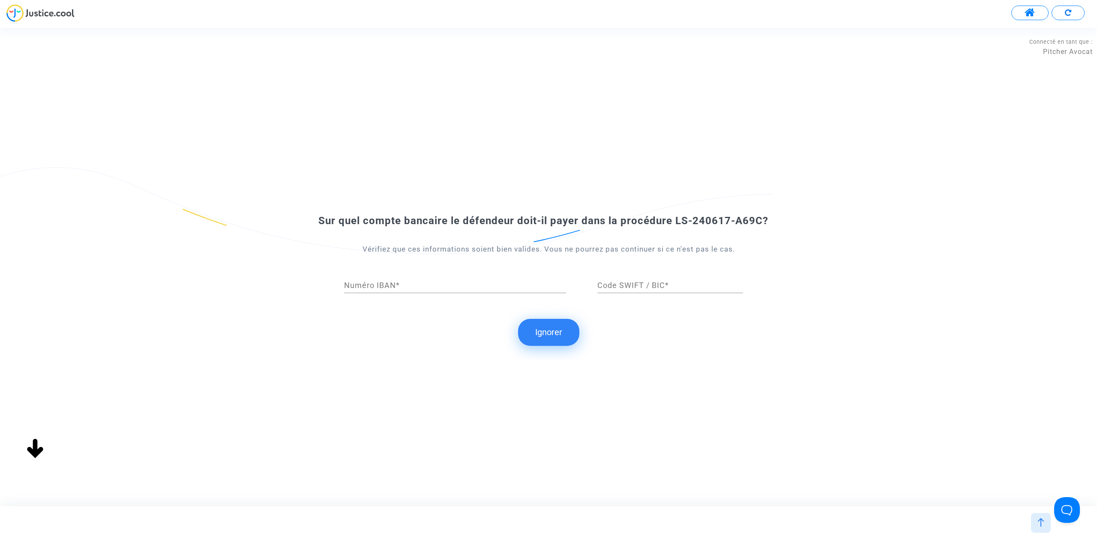
click at [551, 332] on button "Ignorer" at bounding box center [548, 332] width 61 height 27
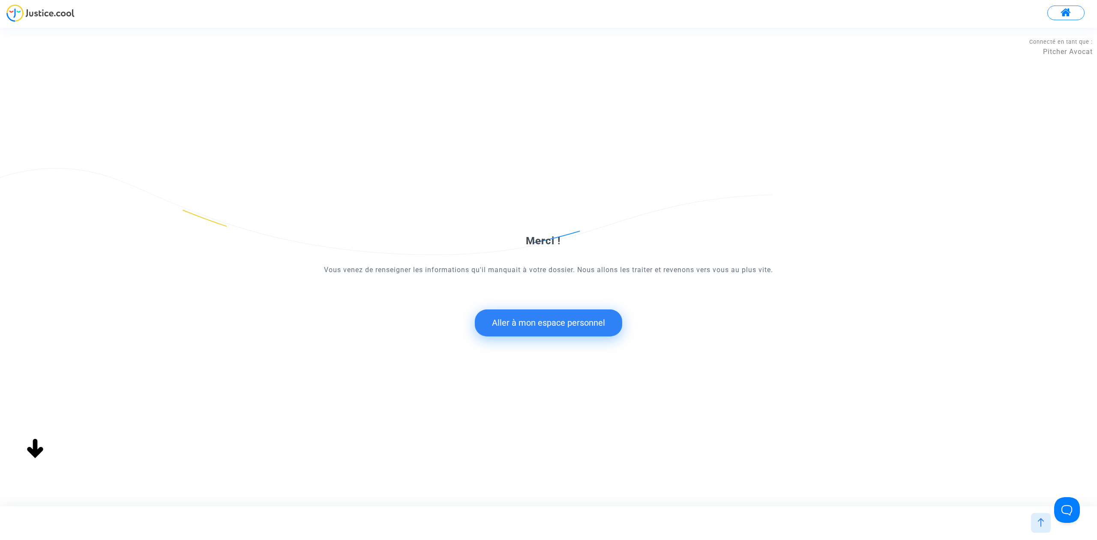
click at [502, 331] on button "Aller à mon espace personnel" at bounding box center [548, 322] width 147 height 27
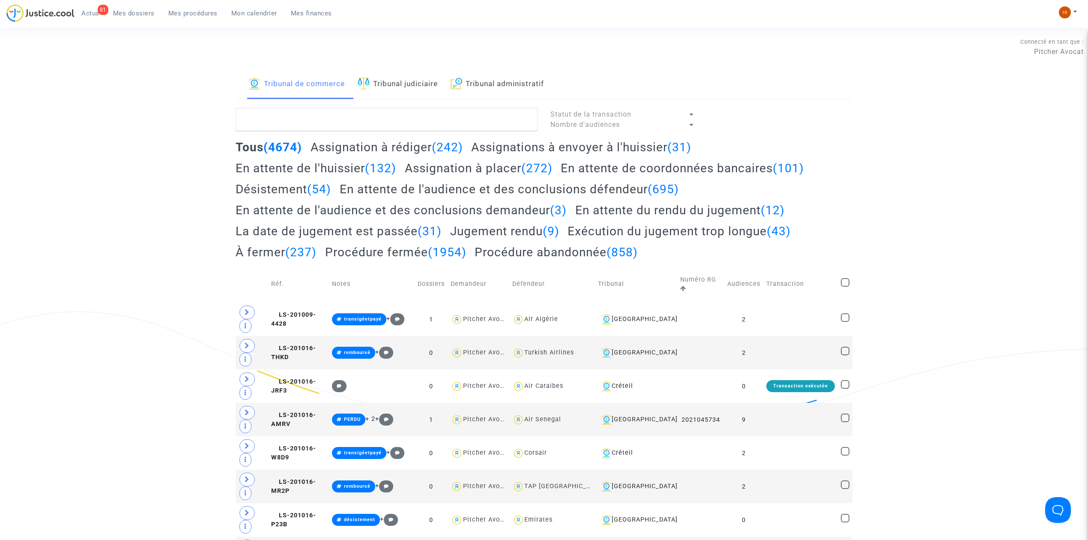
click at [395, 82] on link "Tribunal judiciaire" at bounding box center [398, 84] width 80 height 29
click at [388, 131] on textarea at bounding box center [387, 119] width 302 height 23
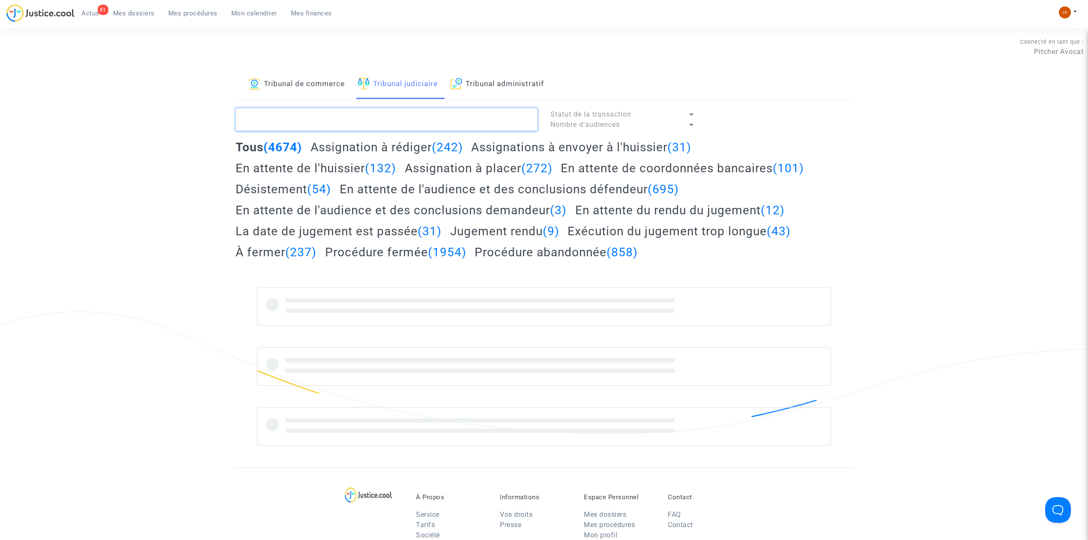
click at [389, 127] on textarea at bounding box center [387, 119] width 302 height 23
paste textarea "LS-240617-A69C"
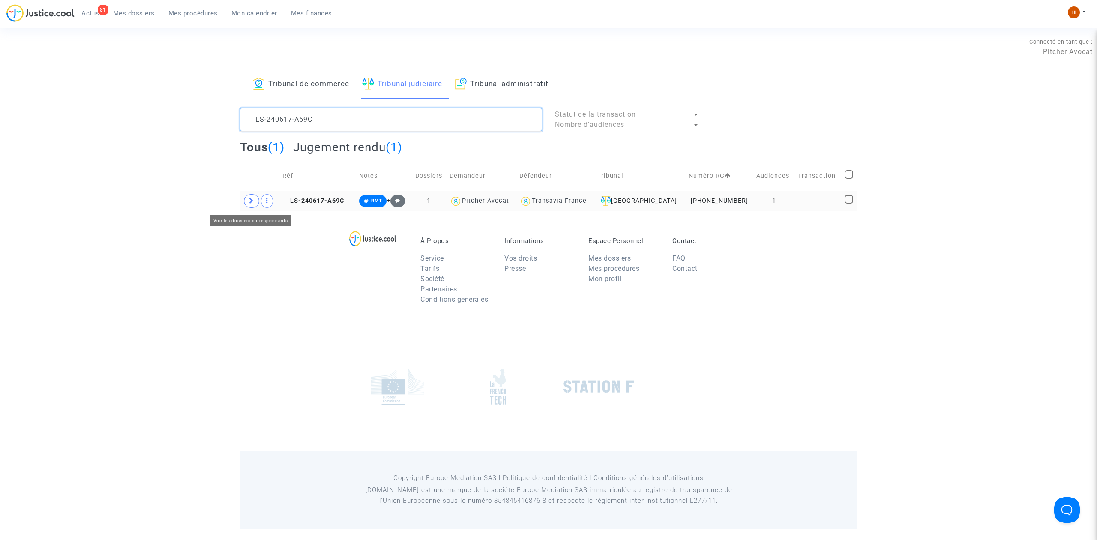
type textarea "LS-240617-A69C"
click at [249, 205] on span at bounding box center [251, 201] width 15 height 14
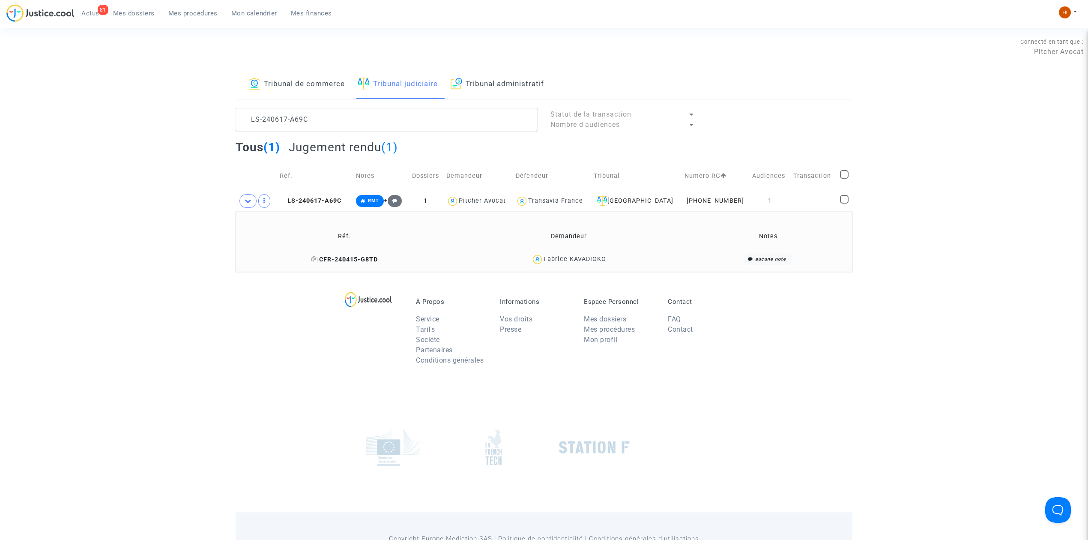
click at [317, 259] on icon at bounding box center [314, 259] width 6 height 6
drag, startPoint x: 638, startPoint y: 259, endPoint x: 545, endPoint y: 261, distance: 92.6
click at [545, 261] on div "Fabrice KAVADIOKO" at bounding box center [568, 259] width 230 height 12
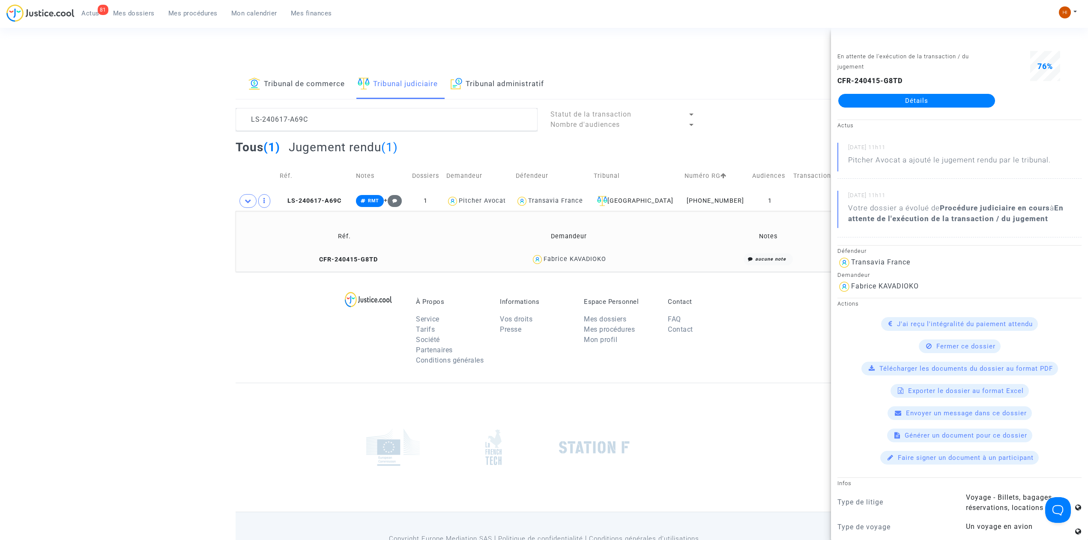
copy div "Fabrice KAVADIOKO"
click at [379, 203] on span "RMT" at bounding box center [373, 201] width 11 height 6
click at [361, 187] on td "Notes" at bounding box center [380, 176] width 55 height 30
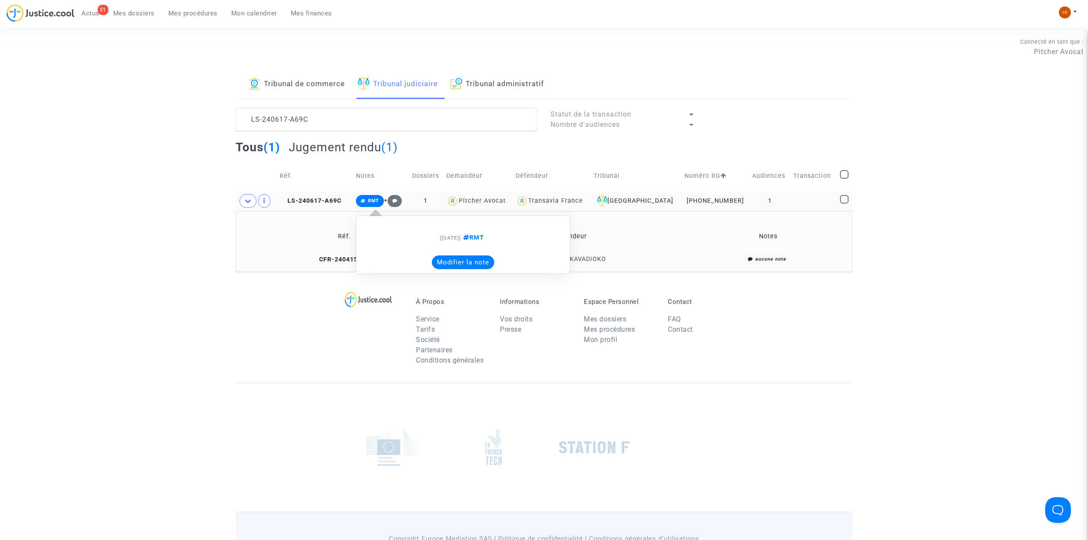
click at [377, 199] on span "RMT" at bounding box center [373, 201] width 11 height 6
click at [472, 263] on button "Modifier la note" at bounding box center [463, 262] width 63 height 14
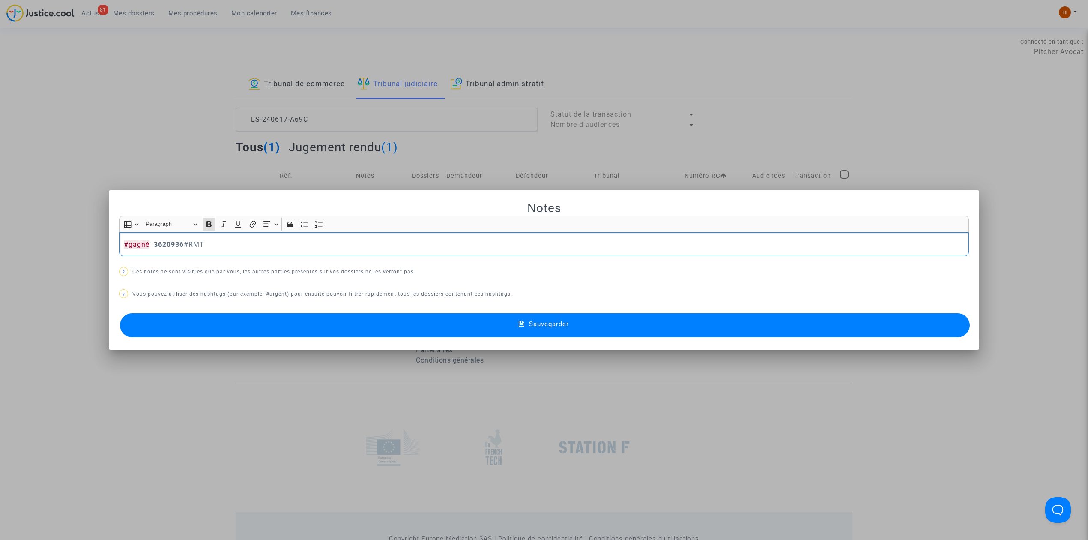
click at [411, 326] on button "Sauvegarder" at bounding box center [545, 325] width 850 height 24
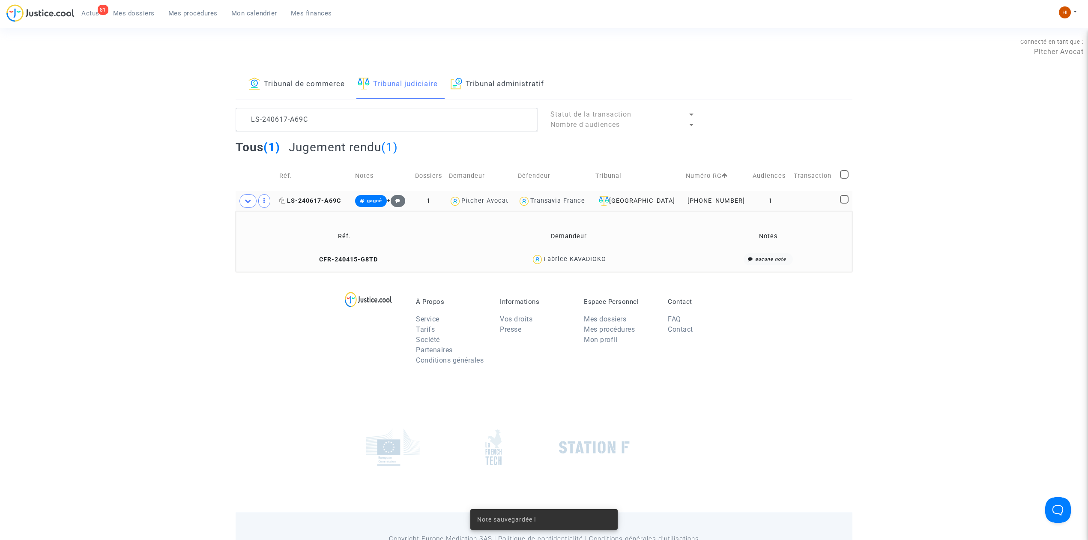
click at [320, 199] on span "LS-240617-A69C" at bounding box center [310, 200] width 62 height 7
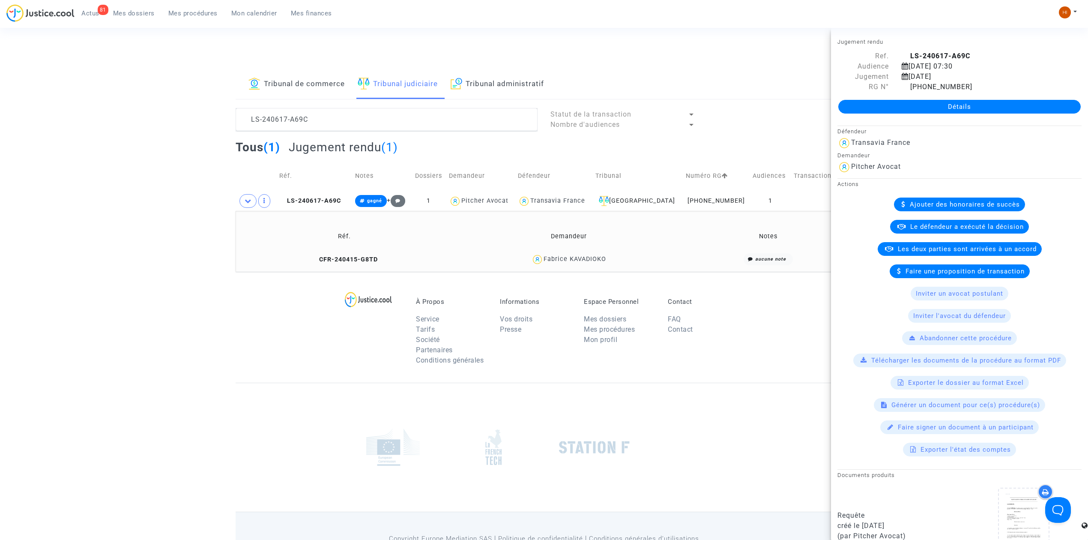
click at [922, 105] on link "Détails" at bounding box center [959, 107] width 242 height 14
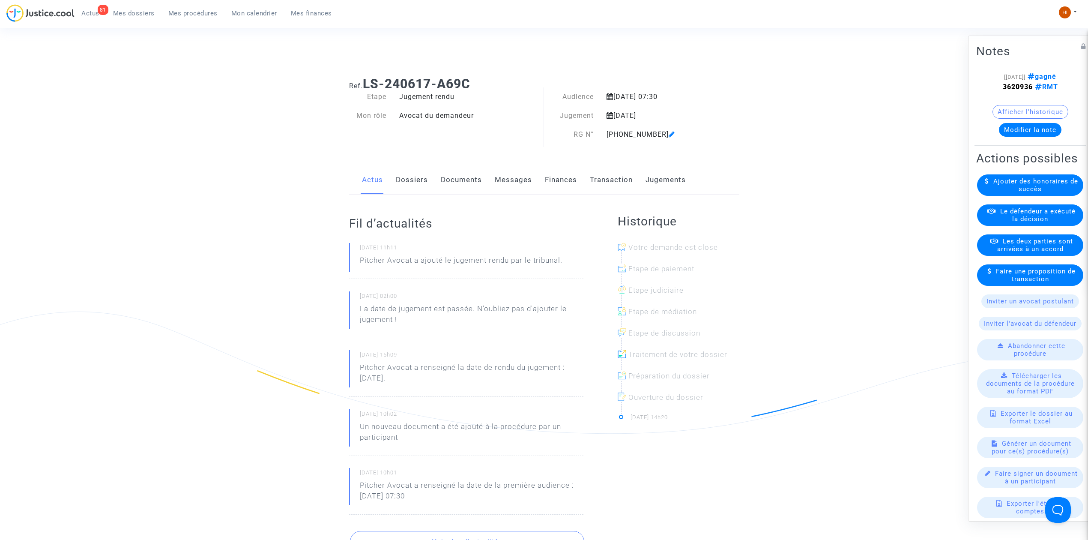
click at [138, 11] on span "Mes dossiers" at bounding box center [134, 13] width 42 height 8
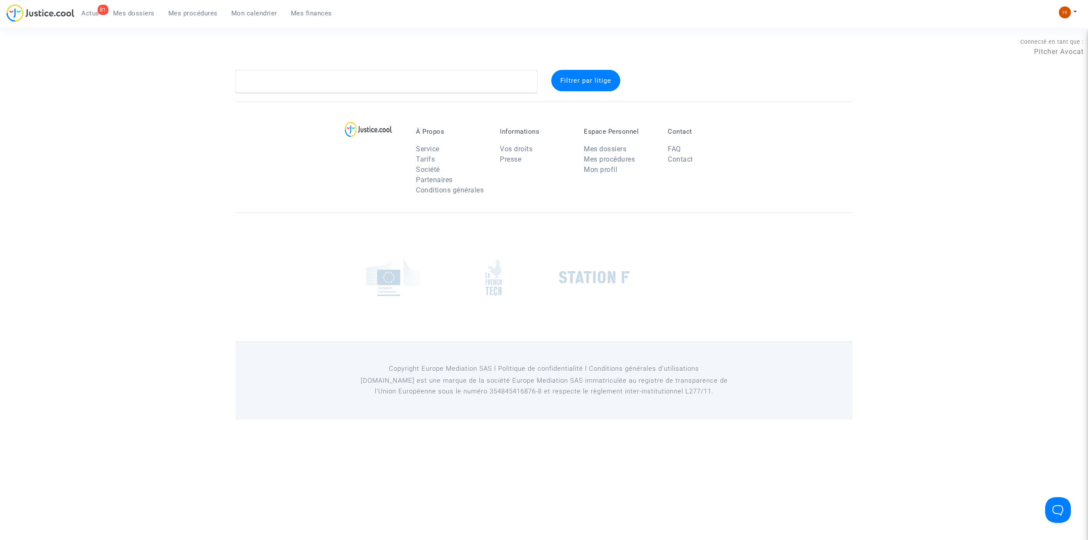
drag, startPoint x: 276, startPoint y: 93, endPoint x: 280, endPoint y: 88, distance: 6.4
click at [276, 93] on complex-dispute-list "Filtrer par litige" at bounding box center [544, 81] width 617 height 23
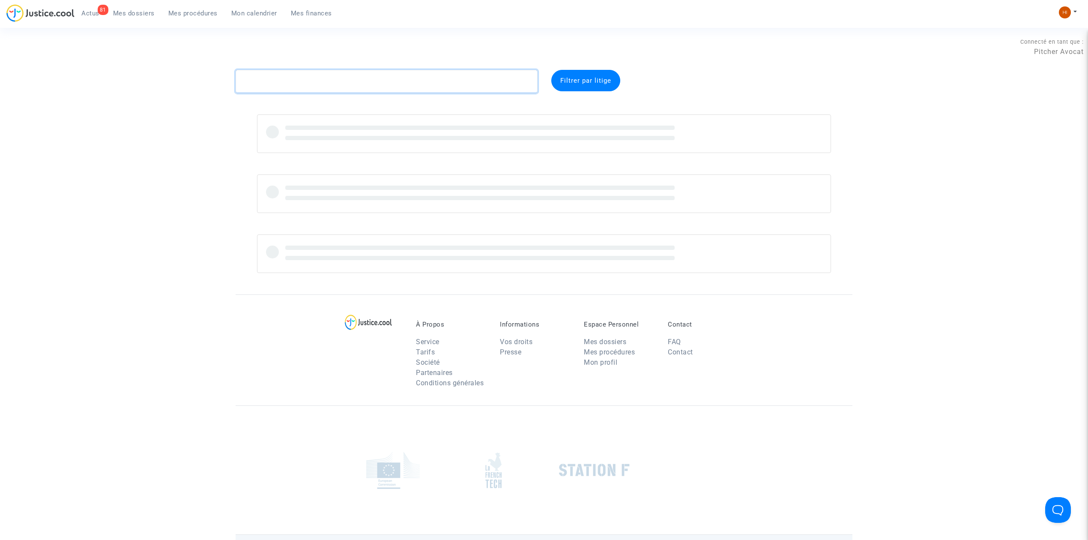
click at [281, 81] on textarea at bounding box center [387, 81] width 302 height 23
paste textarea "CFR-240324-WXJR"
type textarea "CFR-240324-WXJR"
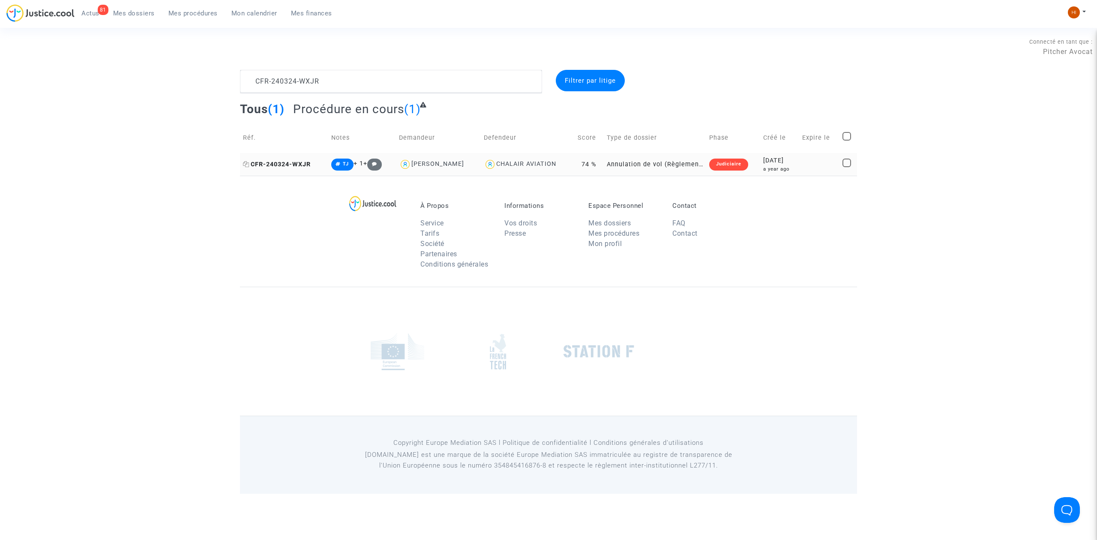
click at [298, 163] on span "CFR-240324-WXJR" at bounding box center [277, 164] width 68 height 7
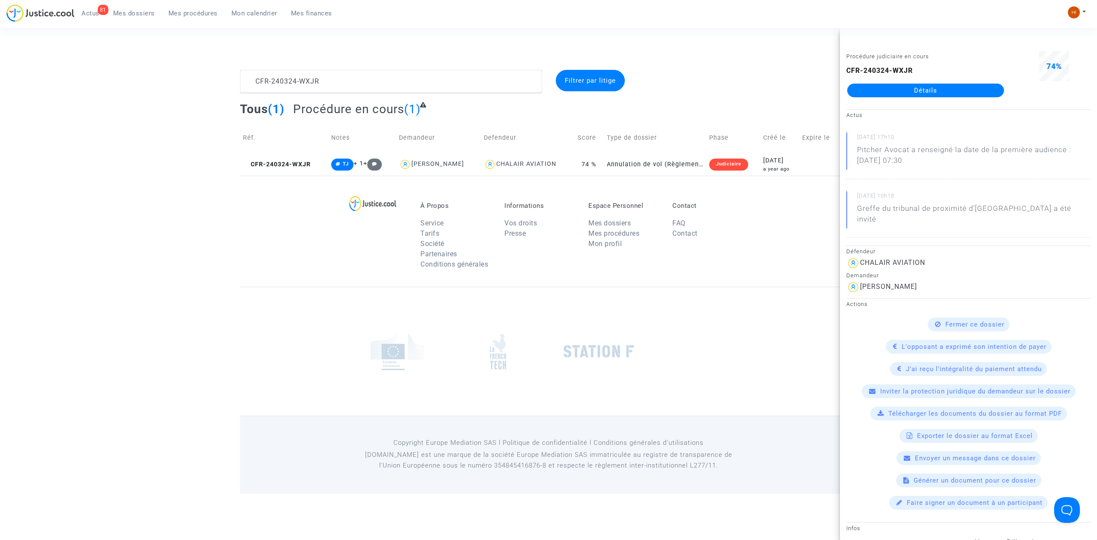
click at [958, 84] on link "Détails" at bounding box center [925, 91] width 157 height 14
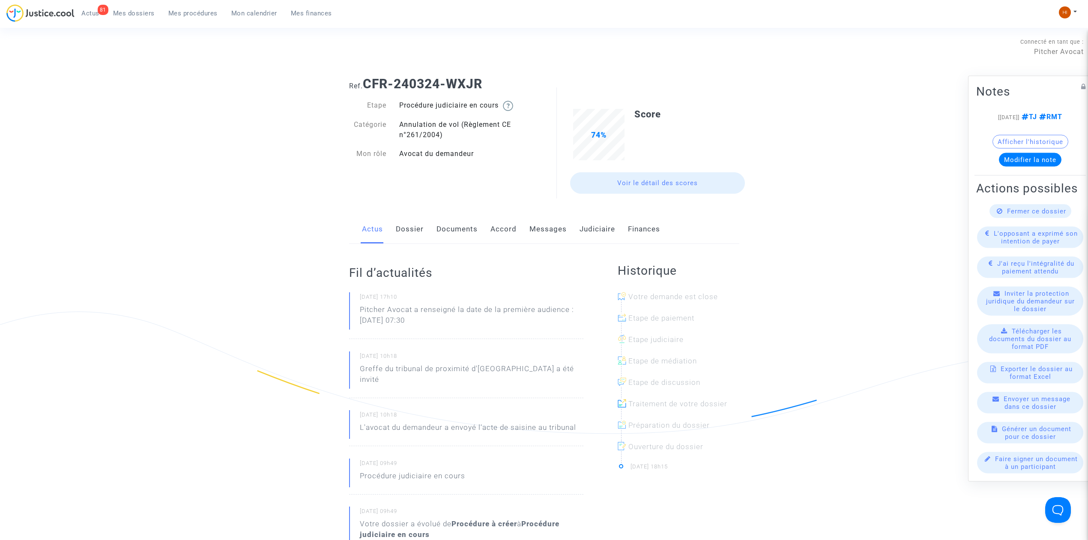
click at [601, 230] on link "Judiciaire" at bounding box center [598, 229] width 36 height 28
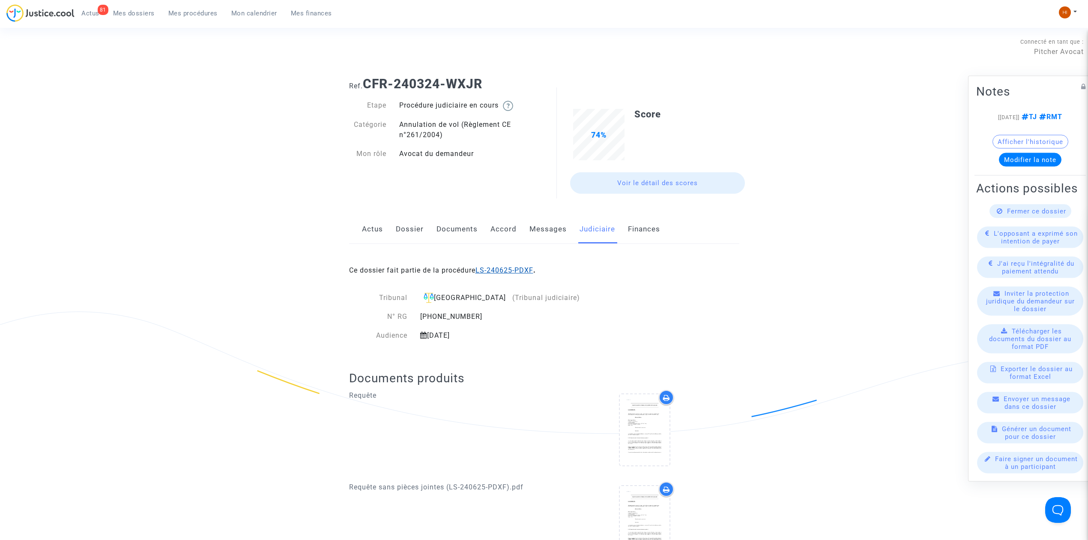
click at [533, 268] on link "LS-240625-PDXF" at bounding box center [505, 270] width 58 height 8
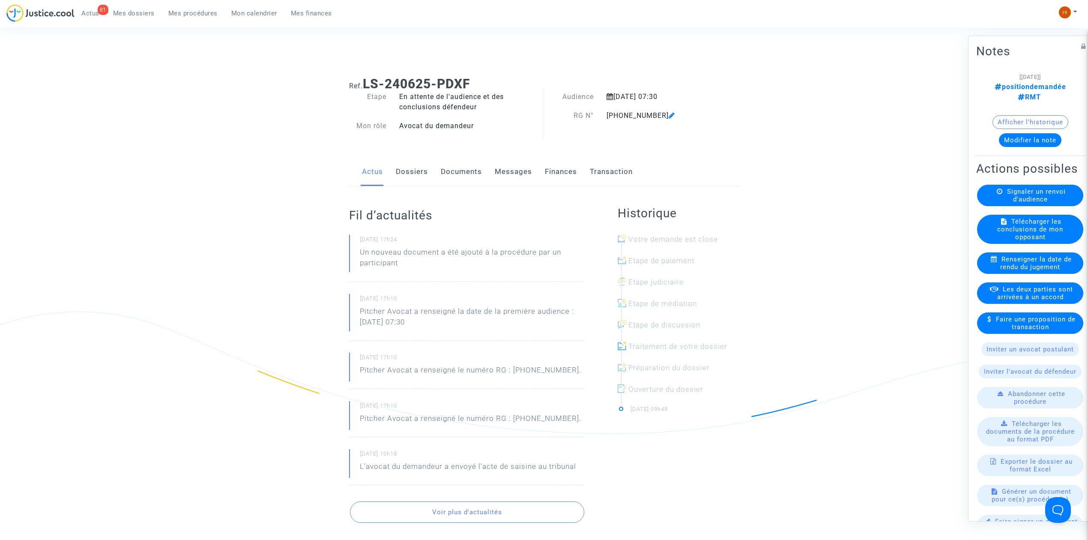
click at [463, 168] on link "Documents" at bounding box center [461, 172] width 41 height 28
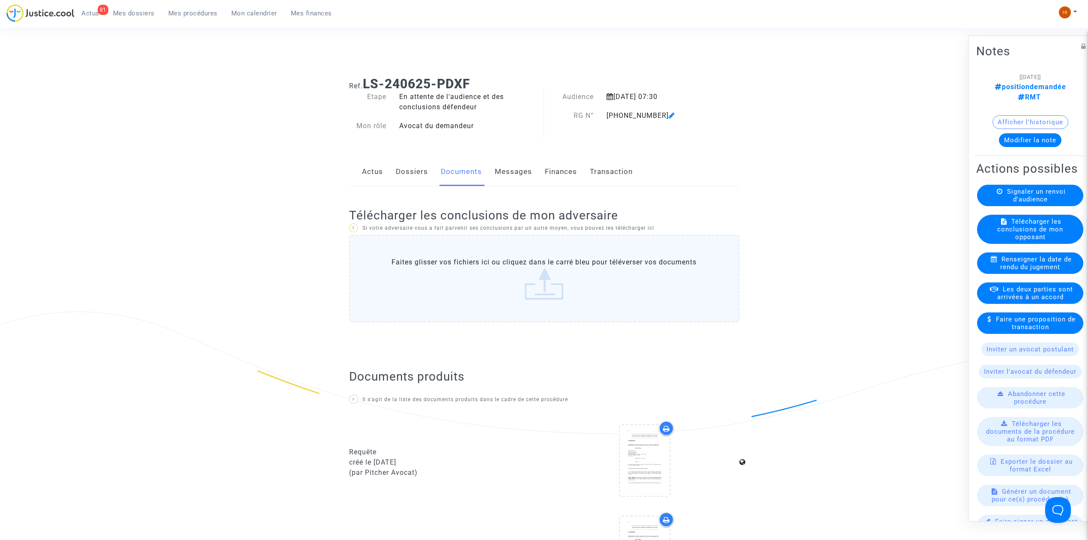
click at [1043, 268] on span "Renseigner la date de rendu du jugement" at bounding box center [1036, 262] width 72 height 15
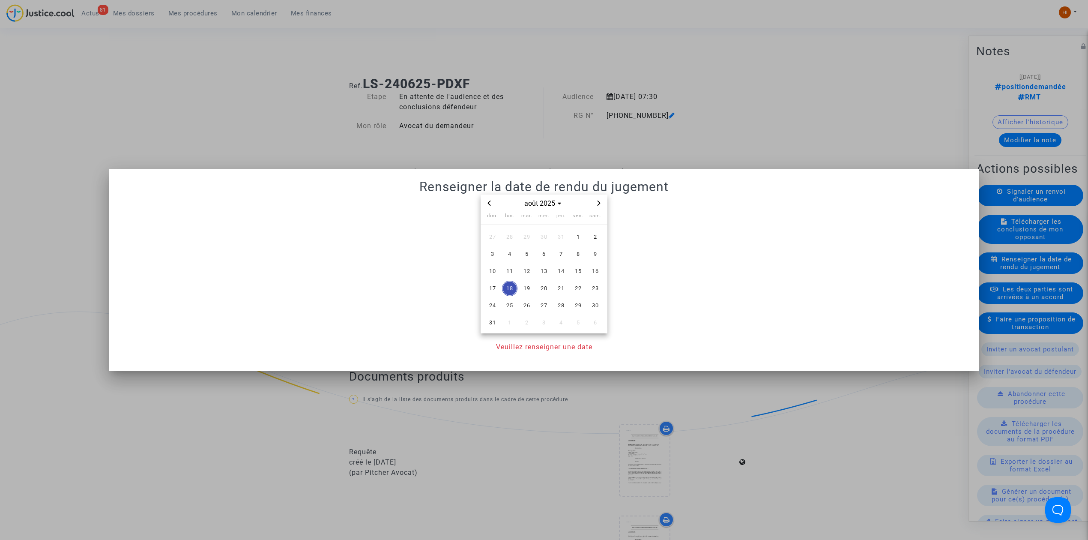
click at [489, 205] on icon "Previous month" at bounding box center [489, 203] width 5 height 5
click at [525, 284] on span "22" at bounding box center [526, 288] width 15 height 15
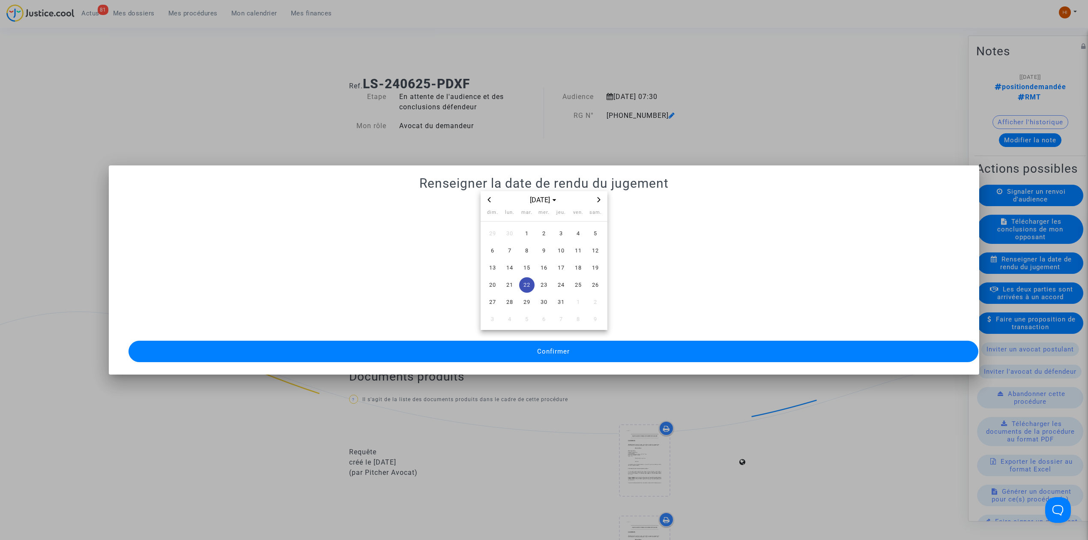
click at [535, 341] on button "Confirmer" at bounding box center [554, 351] width 850 height 21
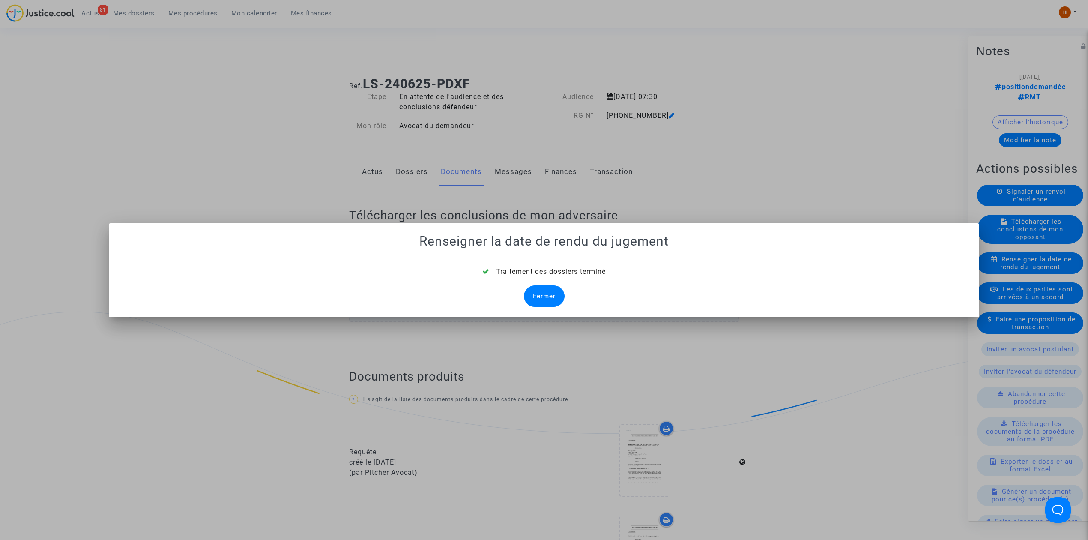
click at [547, 290] on div "Fermer" at bounding box center [544, 295] width 41 height 21
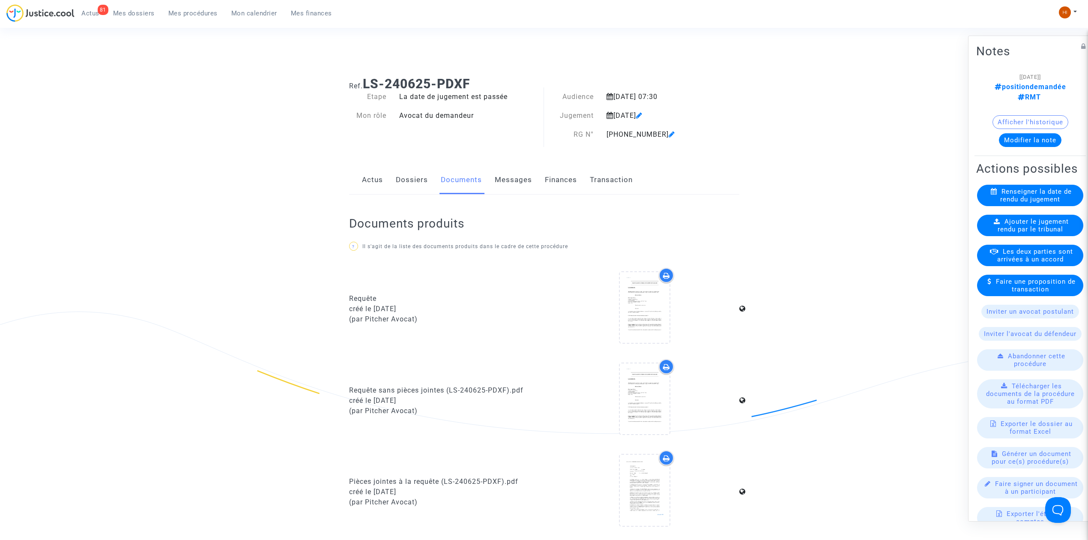
scroll to position [400, 0]
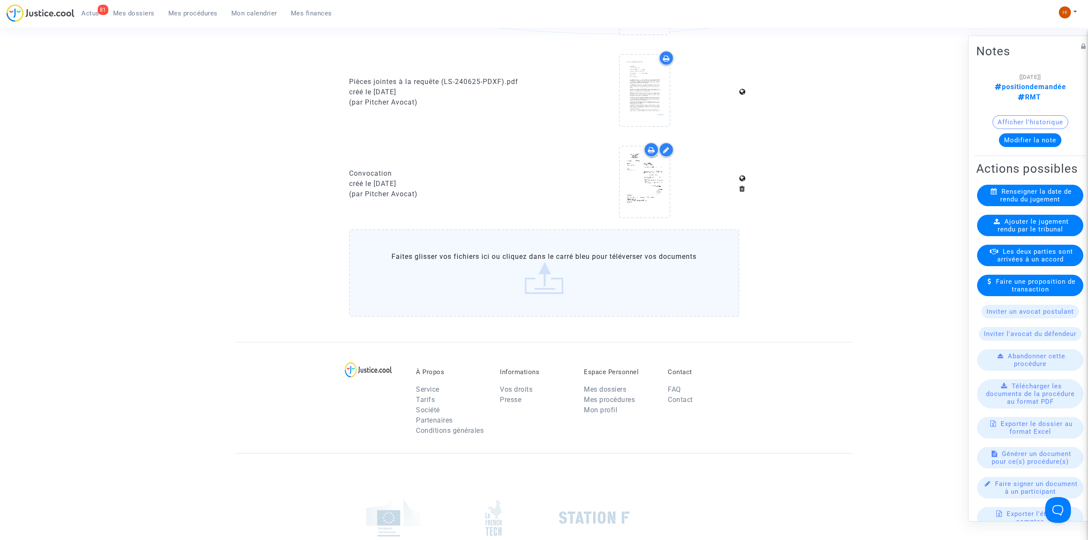
click at [1060, 235] on div "Ajouter le jugement rendu par le tribunal" at bounding box center [1030, 225] width 106 height 21
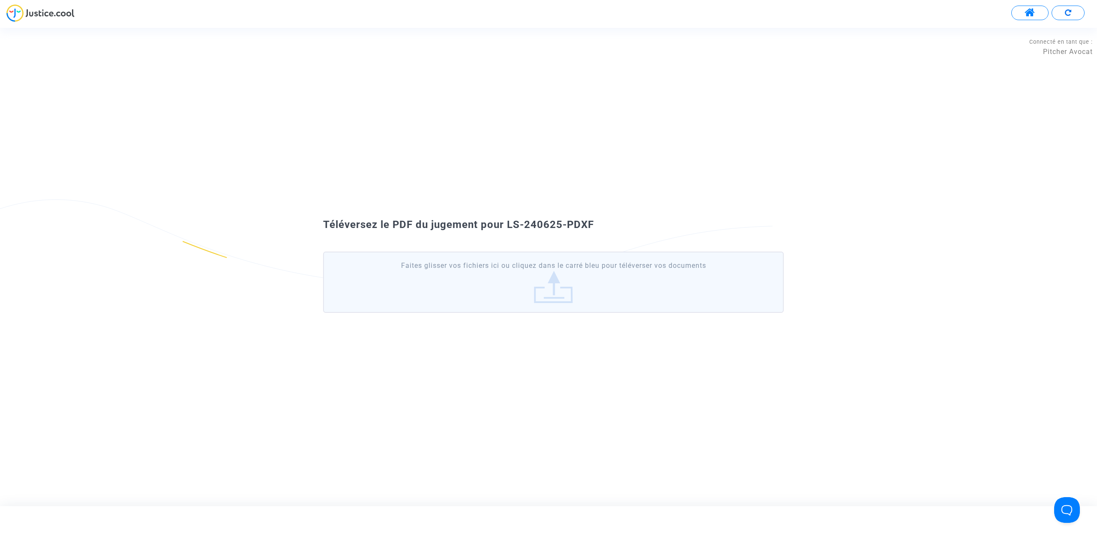
drag, startPoint x: 614, startPoint y: 225, endPoint x: 506, endPoint y: 221, distance: 107.6
click at [506, 221] on div "Téléversez le PDF du jugement pour LS-240625-PDXF" at bounding box center [549, 225] width 494 height 15
copy span "LS-240625-PDXF"
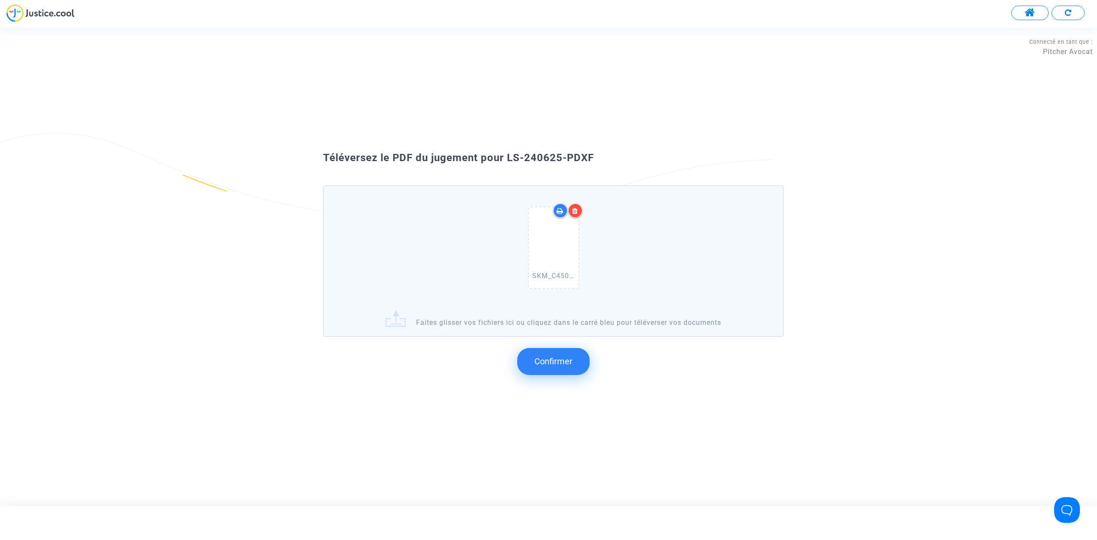
click at [561, 351] on button "Confirmer" at bounding box center [553, 361] width 72 height 27
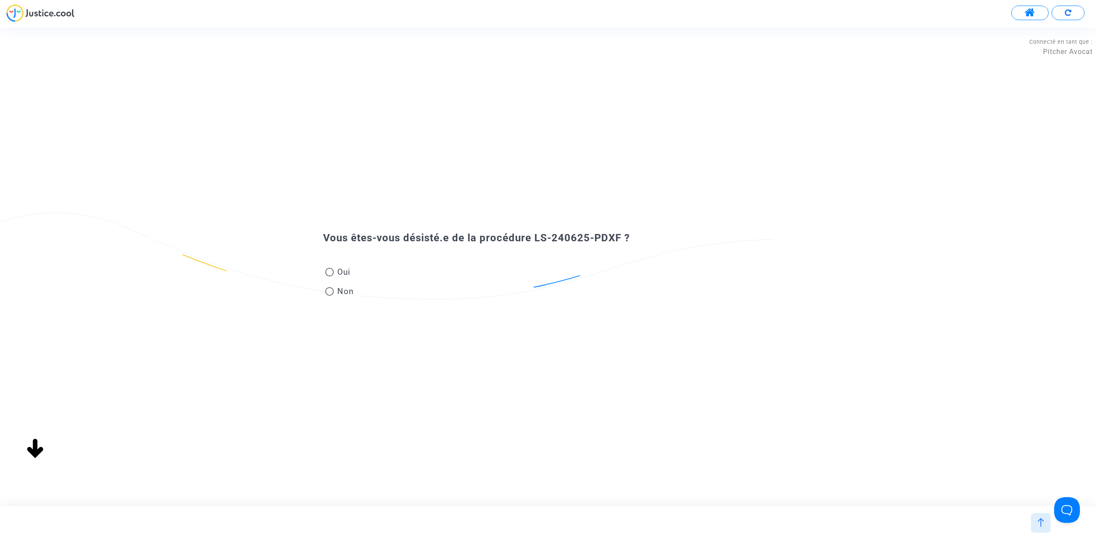
click at [349, 292] on span "Non" at bounding box center [344, 291] width 20 height 12
click at [329, 296] on input "Non" at bounding box center [329, 296] width 0 height 0
radio input "true"
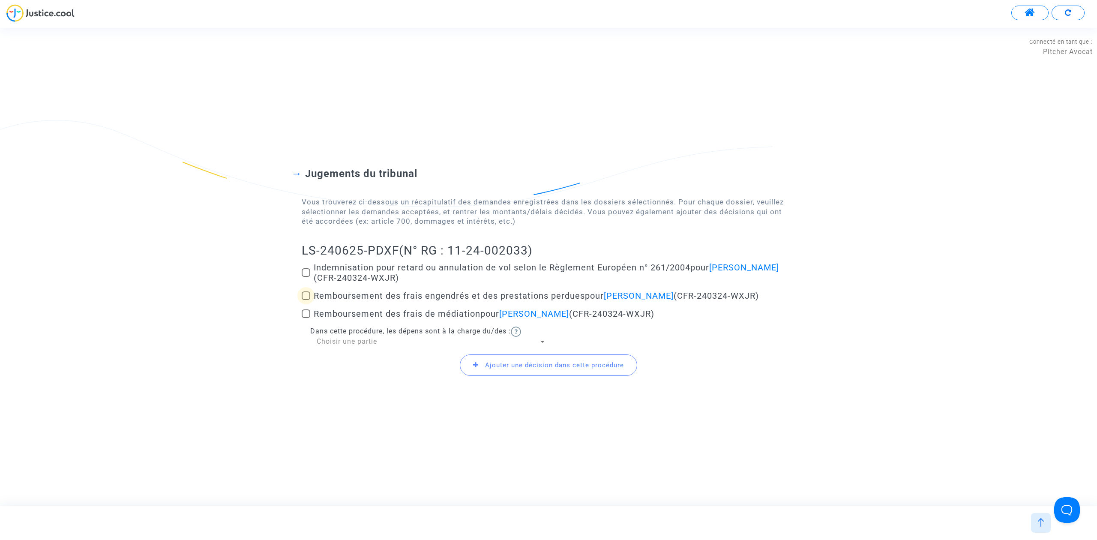
click at [308, 296] on span at bounding box center [306, 295] width 9 height 9
click at [306, 300] on input "Remboursement des frais engendrés et des prestations perdues pour Nicolas Lunve…" at bounding box center [305, 300] width 0 height 0
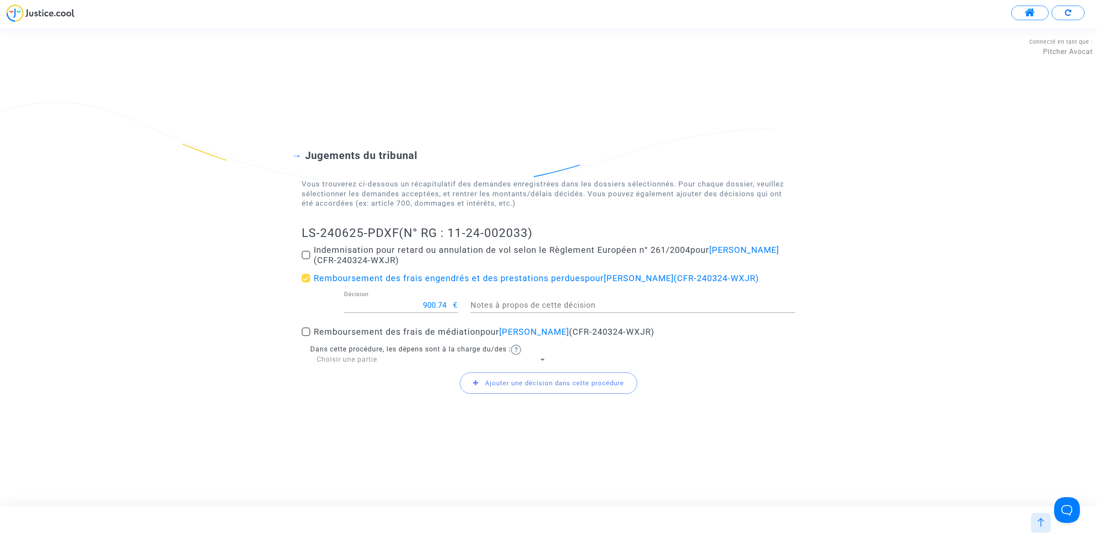
click at [312, 280] on label "Remboursement des frais engendrés et des prestations perdues pour Nicolas Lunve…" at bounding box center [549, 278] width 494 height 10
click at [306, 282] on input "Remboursement des frais engendrés et des prestations perdues pour Nicolas Lunve…" at bounding box center [305, 282] width 0 height 0
checkbox input "false"
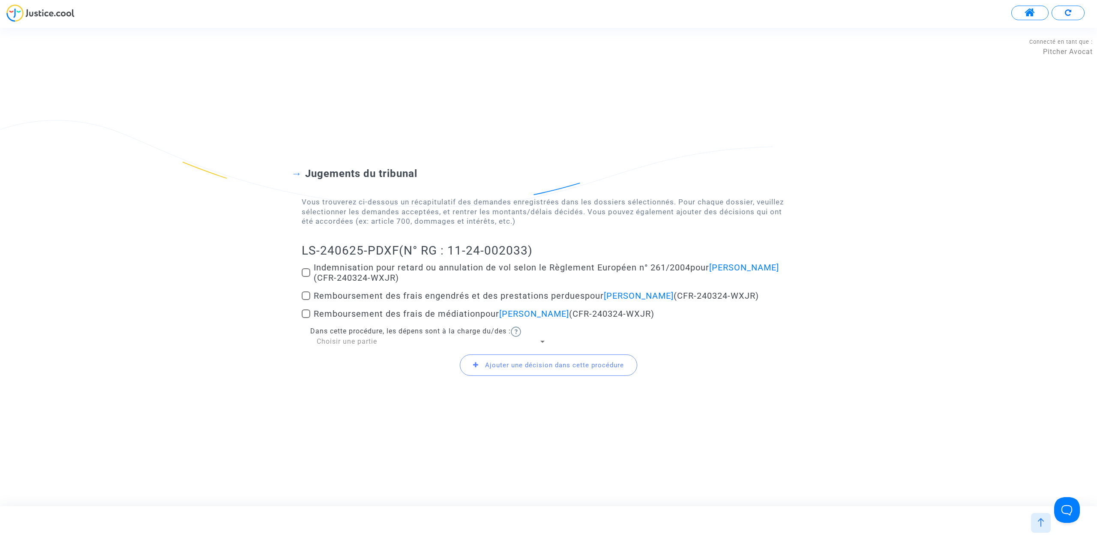
click at [302, 270] on span at bounding box center [306, 272] width 9 height 9
click at [305, 277] on input "Indemnisation pour retard ou annulation de vol selon le Règlement Européen n° 2…" at bounding box center [305, 277] width 0 height 0
checkbox input "true"
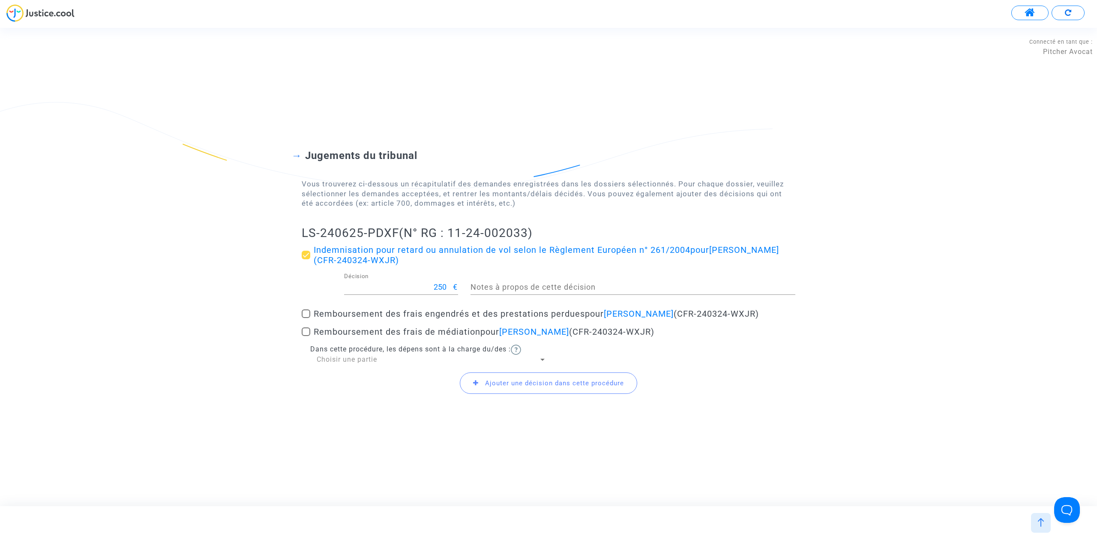
click at [389, 359] on div "Choisir une partie" at bounding box center [428, 359] width 222 height 9
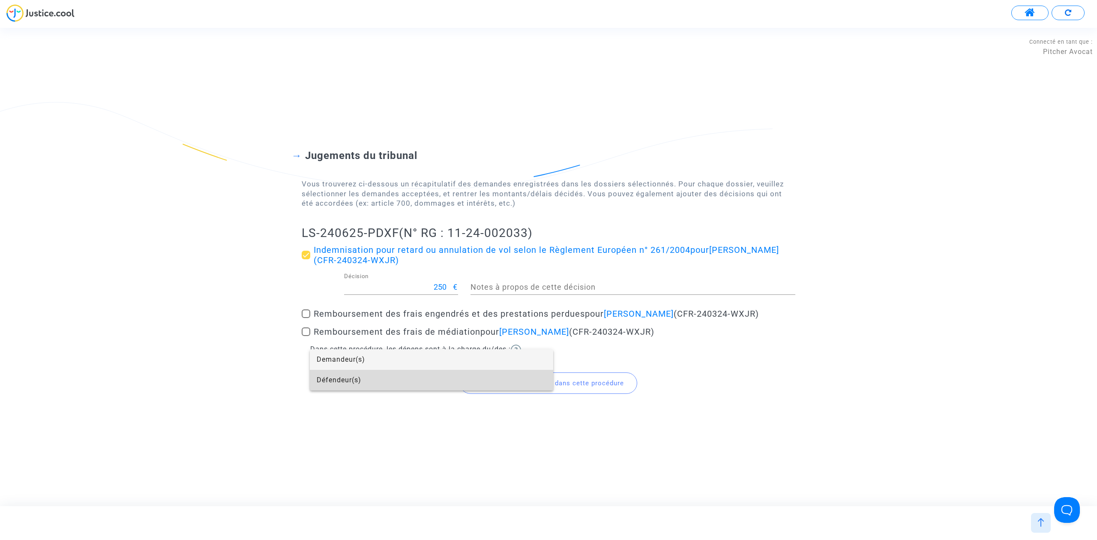
click at [386, 378] on span "Défendeur(s)" at bounding box center [432, 380] width 230 height 21
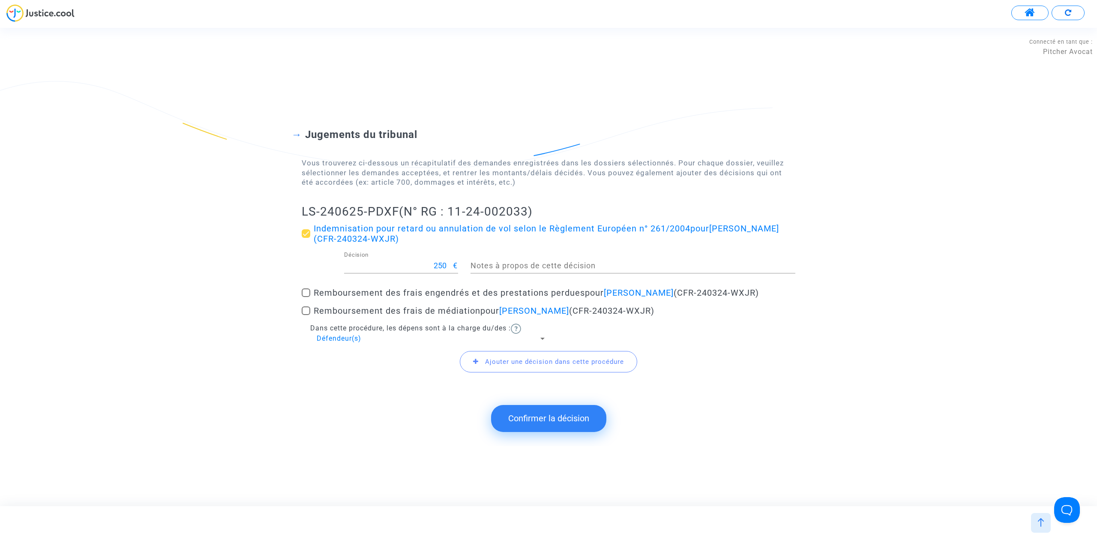
drag, startPoint x: 281, startPoint y: 214, endPoint x: 398, endPoint y: 211, distance: 117.4
click at [398, 211] on div "Jugements du tribunal Vous trouverez ci-dessous un récapitulatif des demandes e…" at bounding box center [548, 245] width 1097 height 303
click at [551, 419] on button "Confirmer la décision" at bounding box center [548, 418] width 115 height 27
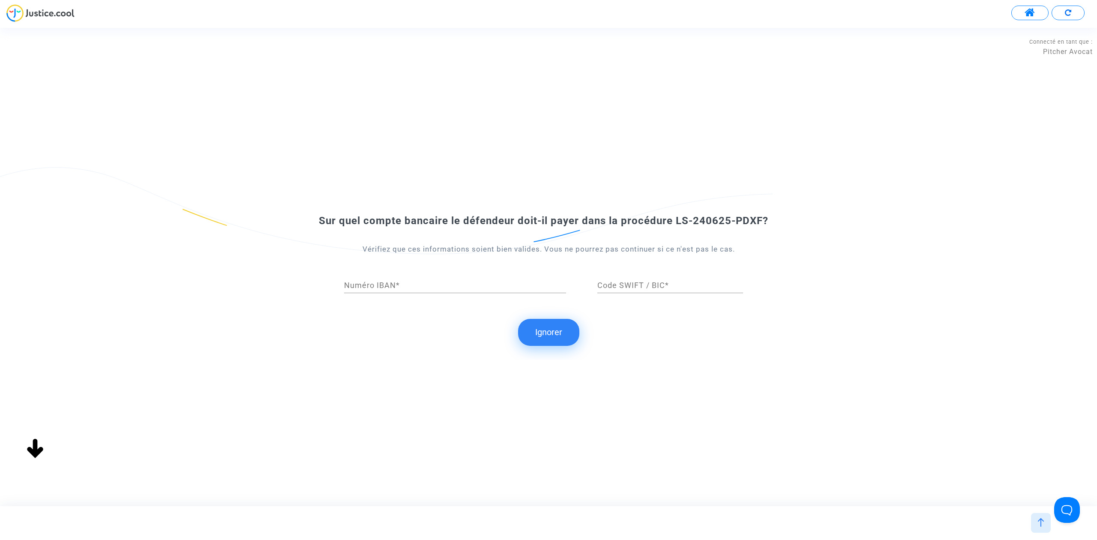
click at [543, 323] on button "Ignorer" at bounding box center [548, 332] width 61 height 27
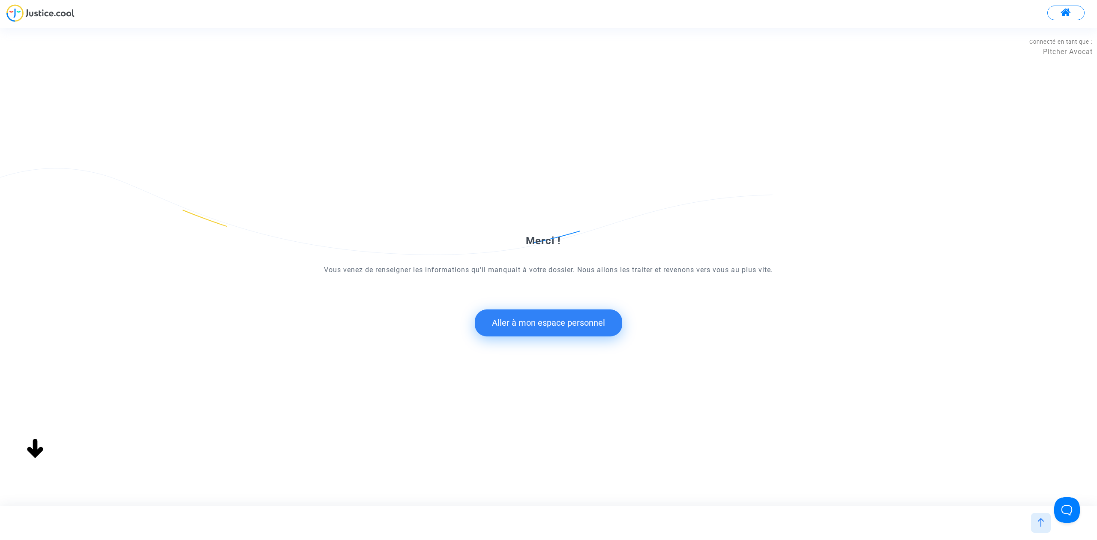
click at [530, 305] on form "Merci ! Vous venez de renseigner les informations qu'il manquait à votre dossie…" at bounding box center [549, 259] width 494 height 156
click at [533, 331] on button "Aller à mon espace personnel" at bounding box center [548, 322] width 147 height 27
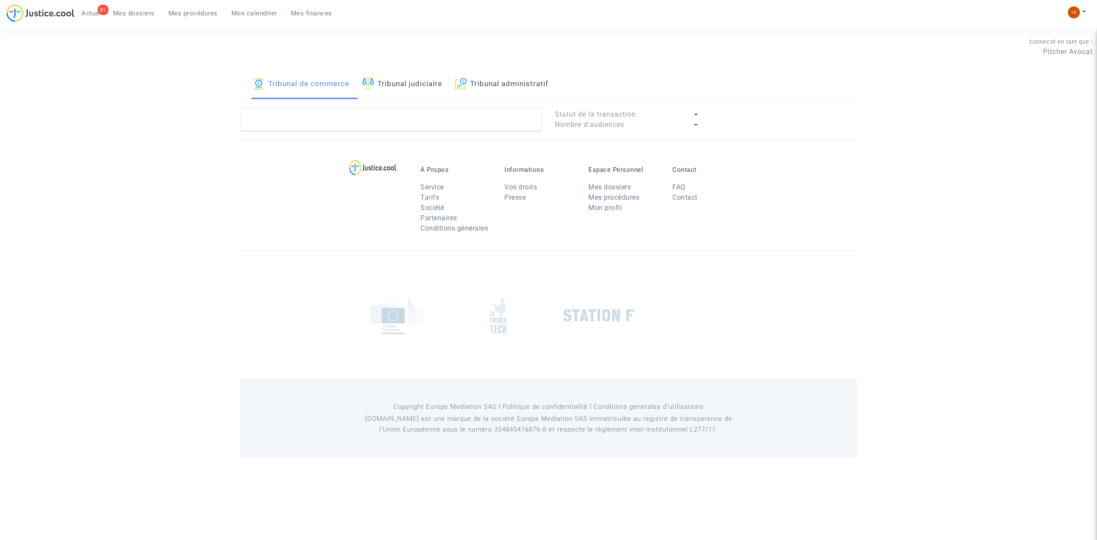
click at [413, 81] on link "Tribunal judiciaire" at bounding box center [402, 84] width 80 height 29
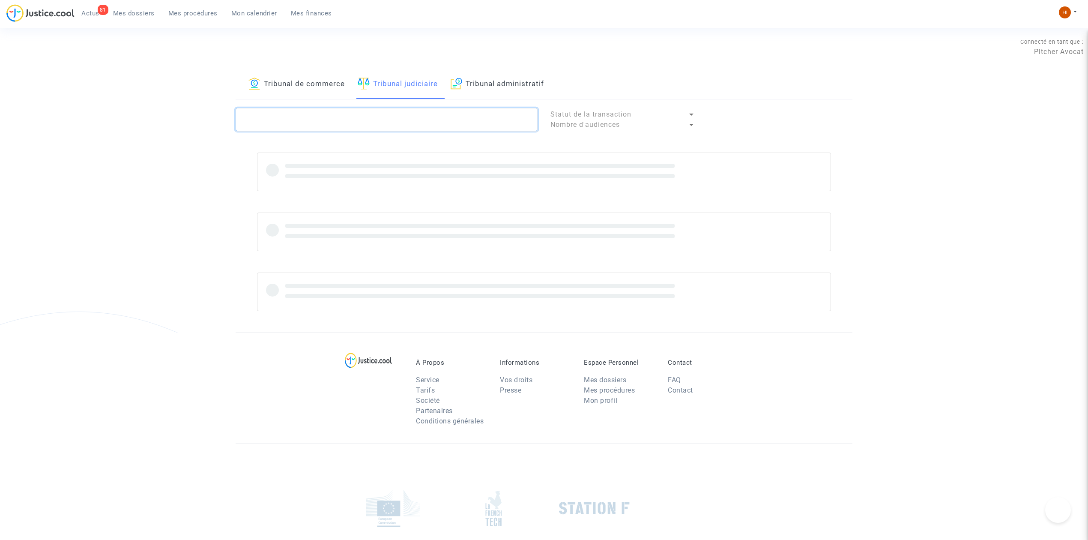
click at [404, 117] on textarea at bounding box center [387, 119] width 302 height 23
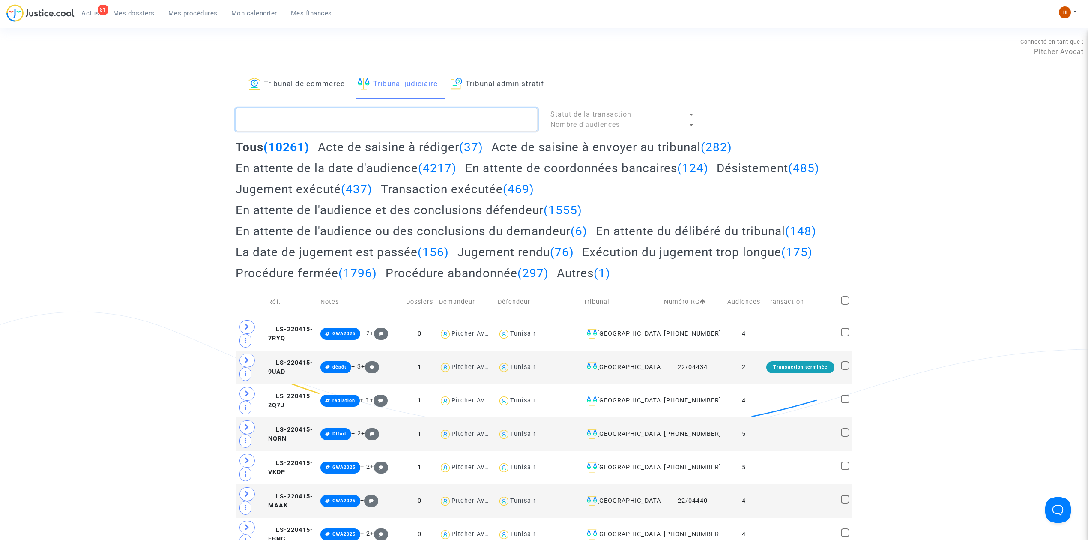
paste textarea "LS-240625-PDXF"
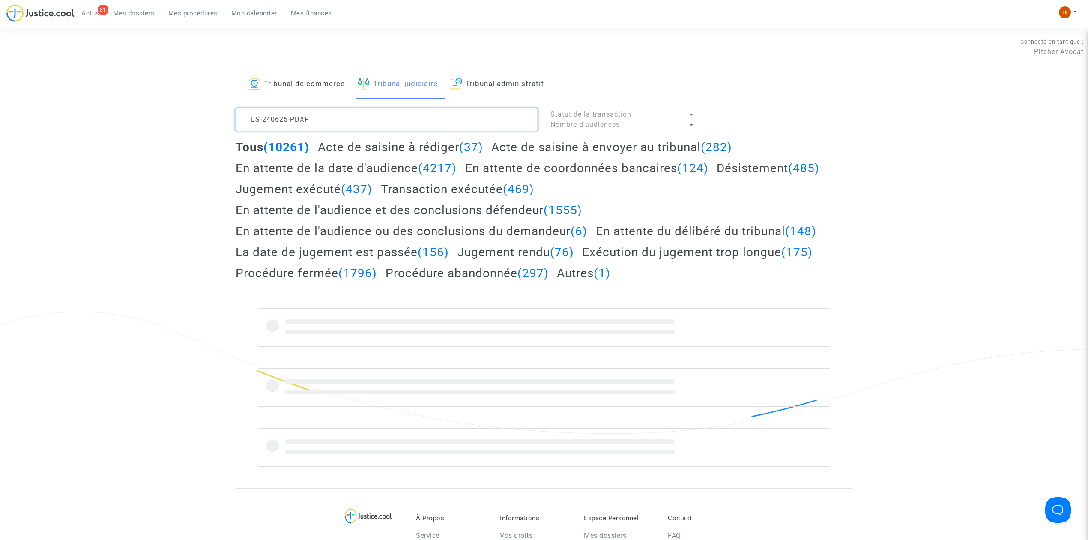
type textarea "LS-240625-PDXF"
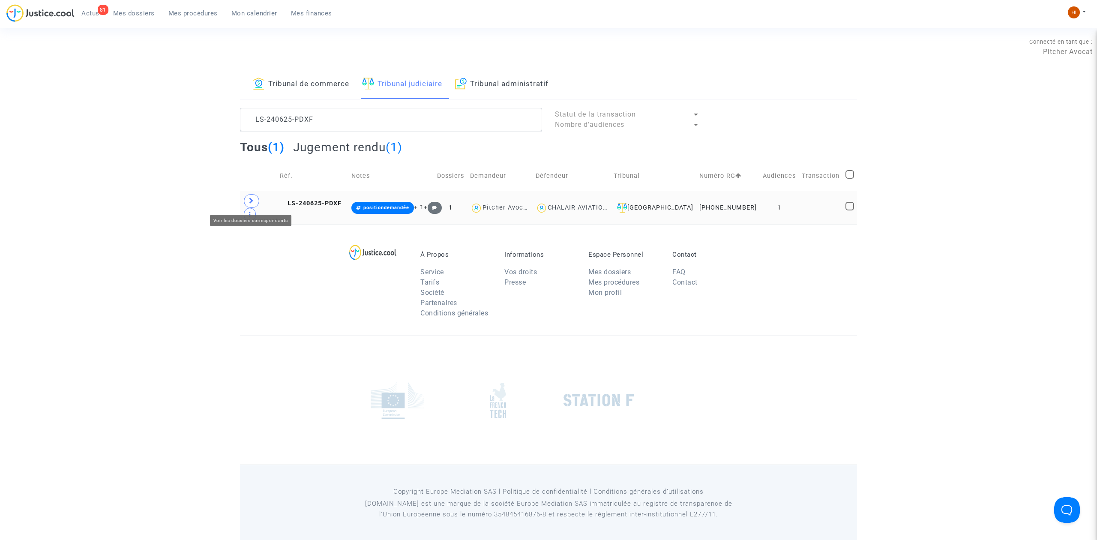
click at [254, 204] on icon at bounding box center [251, 201] width 5 height 6
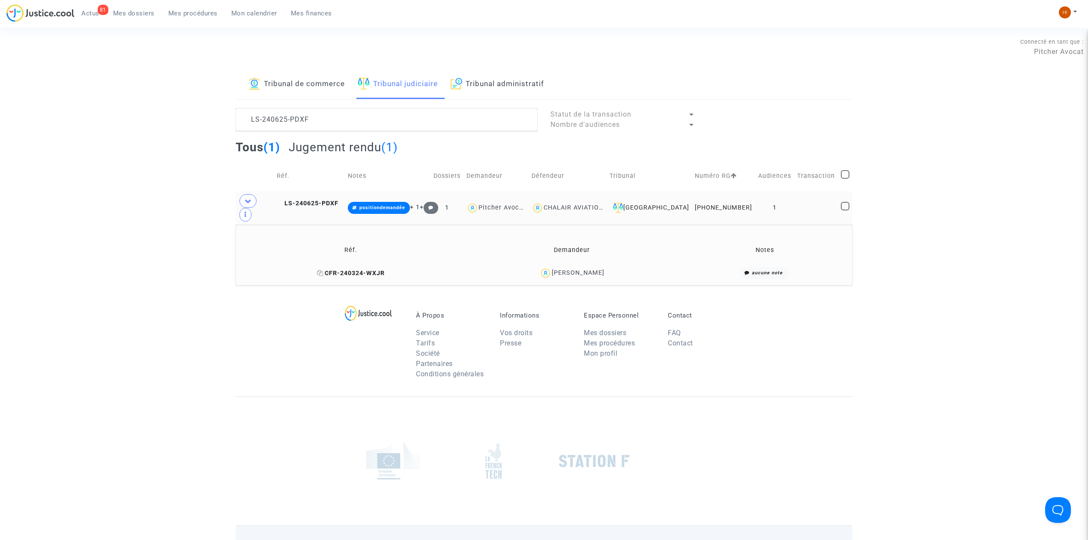
click at [323, 270] on icon at bounding box center [320, 273] width 6 height 6
click at [319, 270] on icon at bounding box center [320, 273] width 6 height 6
drag, startPoint x: 605, startPoint y: 259, endPoint x: 553, endPoint y: 261, distance: 52.3
click at [553, 267] on div "Nicolas Lunven" at bounding box center [572, 273] width 211 height 12
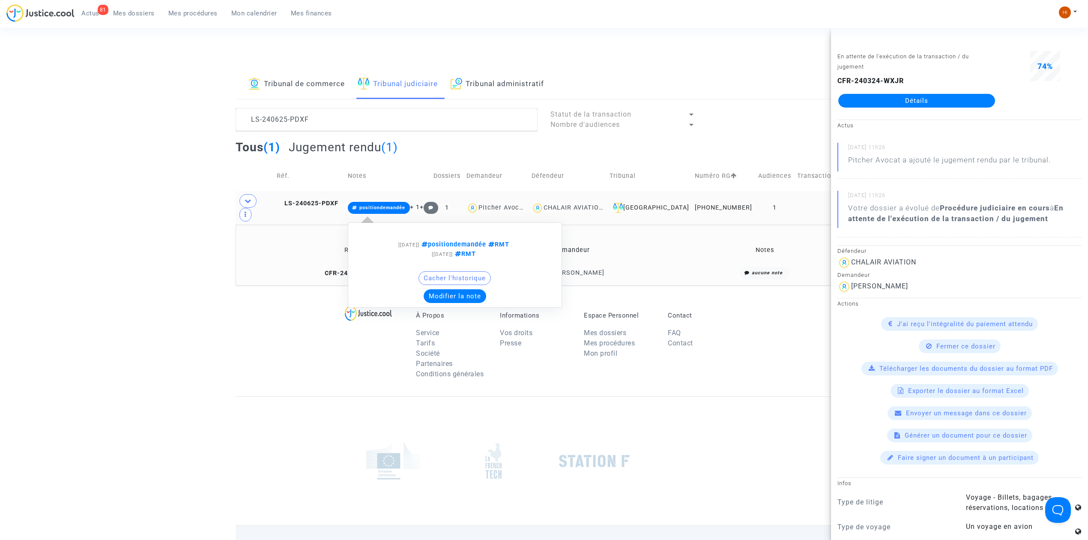
click at [396, 202] on span "positiondemandée" at bounding box center [379, 208] width 63 height 12
click at [396, 206] on span "positiondemandée" at bounding box center [379, 208] width 63 height 12
click at [454, 289] on button "Modifier la note" at bounding box center [455, 296] width 63 height 14
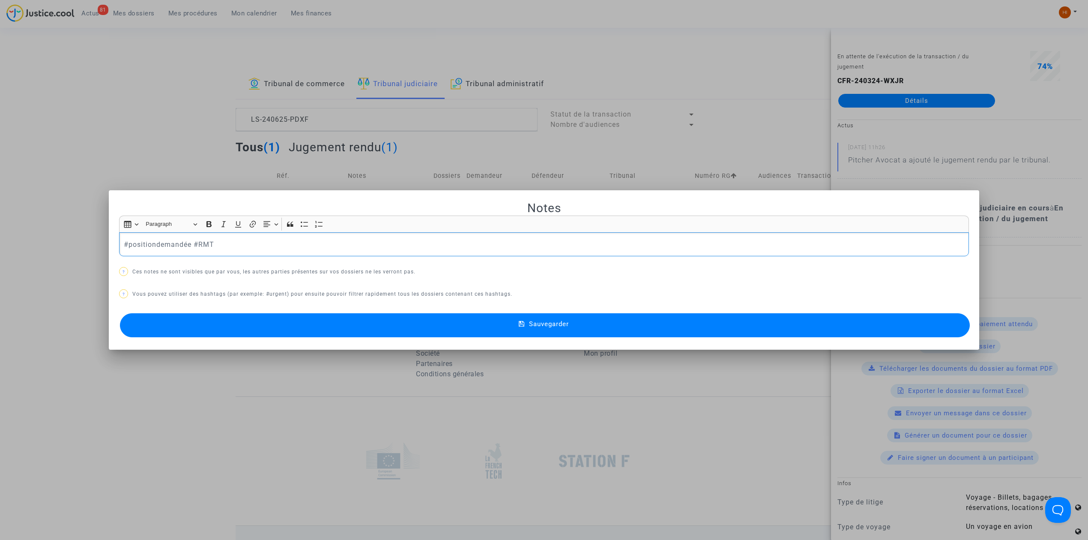
drag, startPoint x: 190, startPoint y: 242, endPoint x: -284, endPoint y: 181, distance: 477.8
click at [0, 181] on html "81 Actus Mes dossiers Mes procédures Mon calendrier Mes finances Mon profil Cha…" at bounding box center [544, 301] width 1088 height 603
click at [609, 326] on button "Sauvegarder" at bounding box center [545, 325] width 850 height 24
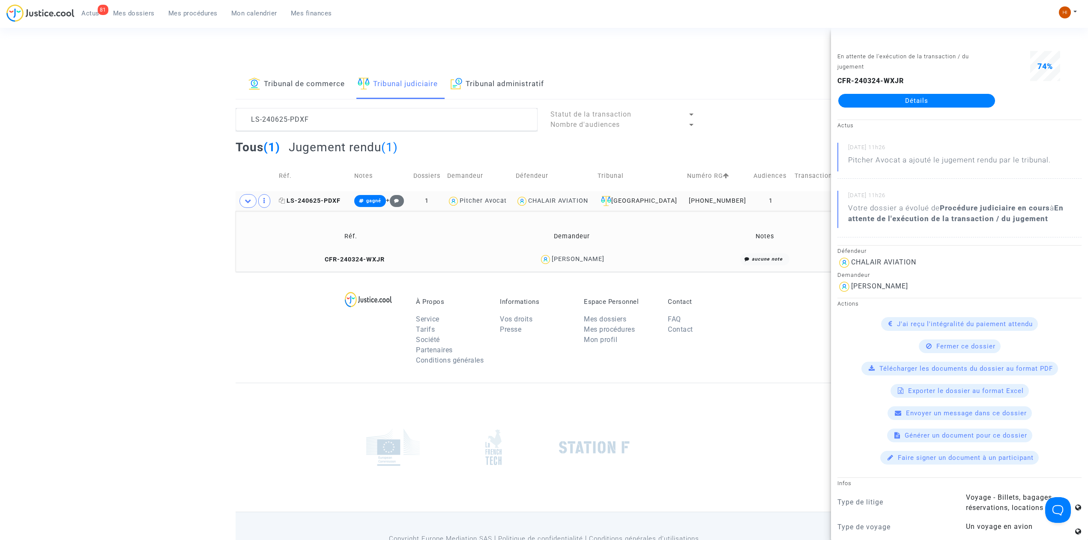
click at [303, 198] on span "LS-240625-PDXF" at bounding box center [310, 200] width 62 height 7
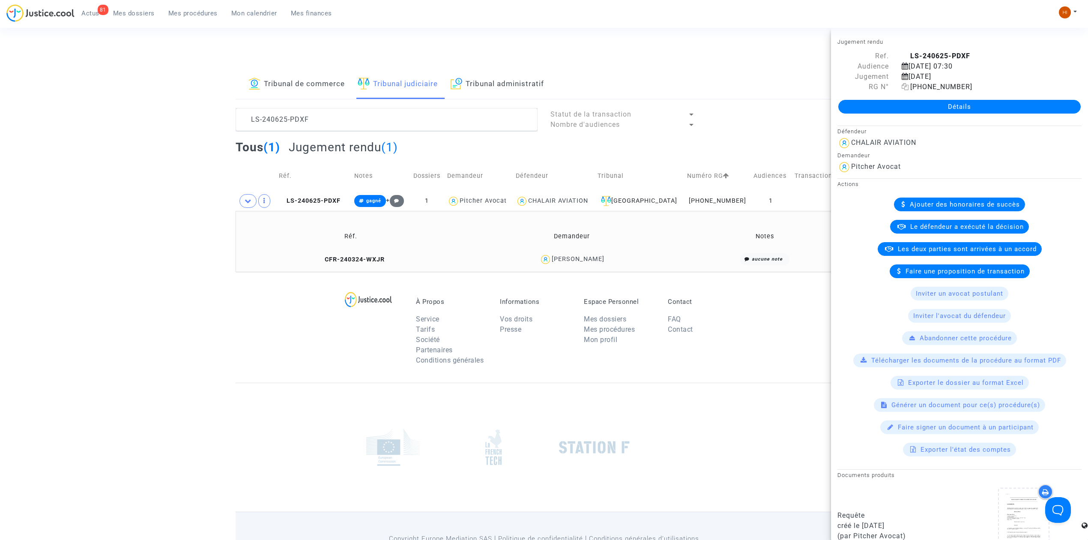
click at [902, 88] on icon at bounding box center [905, 86] width 7 height 7
drag, startPoint x: 365, startPoint y: 115, endPoint x: 120, endPoint y: 81, distance: 247.9
click at [120, 81] on div "Tribunal de commerce Tribunal judiciaire Tribunal administratif LS-240625-PDXF …" at bounding box center [544, 171] width 1088 height 202
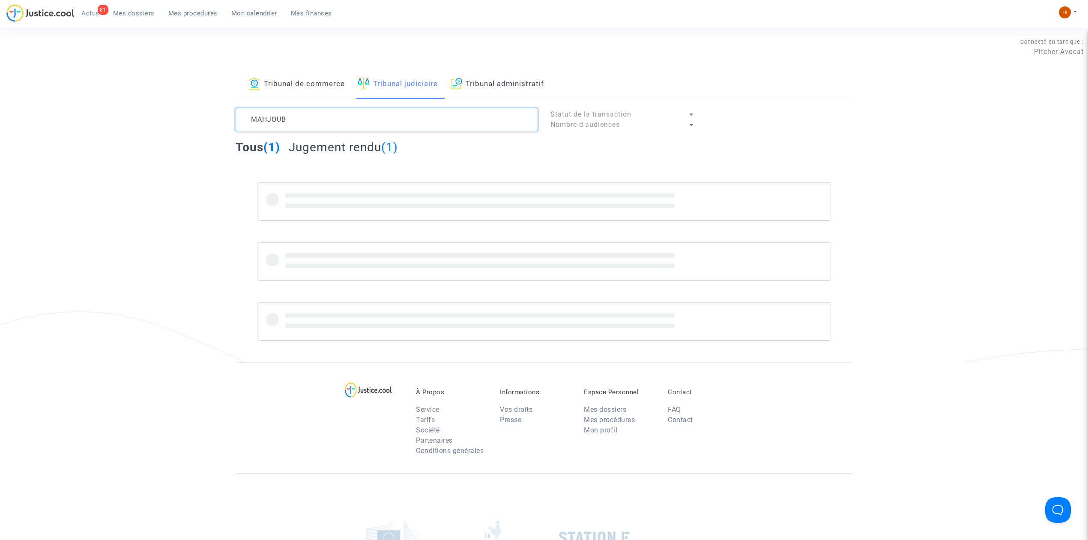
drag, startPoint x: 309, startPoint y: 124, endPoint x: 194, endPoint y: 112, distance: 116.3
click at [194, 112] on div "Tribunal de commerce Tribunal judiciaire Tribunal administratif MAHJOUB Statut …" at bounding box center [544, 216] width 1088 height 292
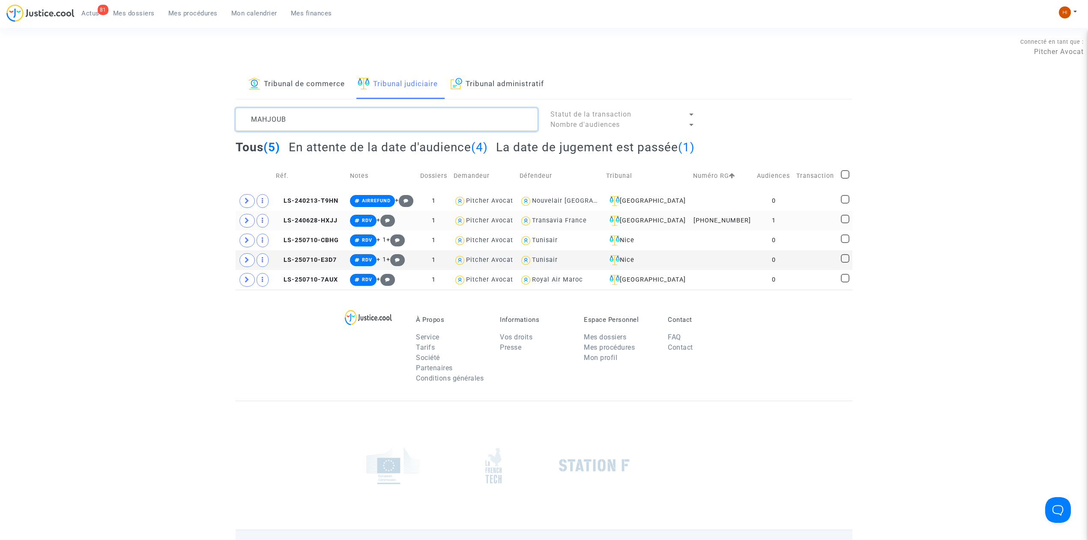
type textarea "MAHJOUB"
click at [311, 213] on td "LS-240628-HXJJ" at bounding box center [310, 221] width 74 height 20
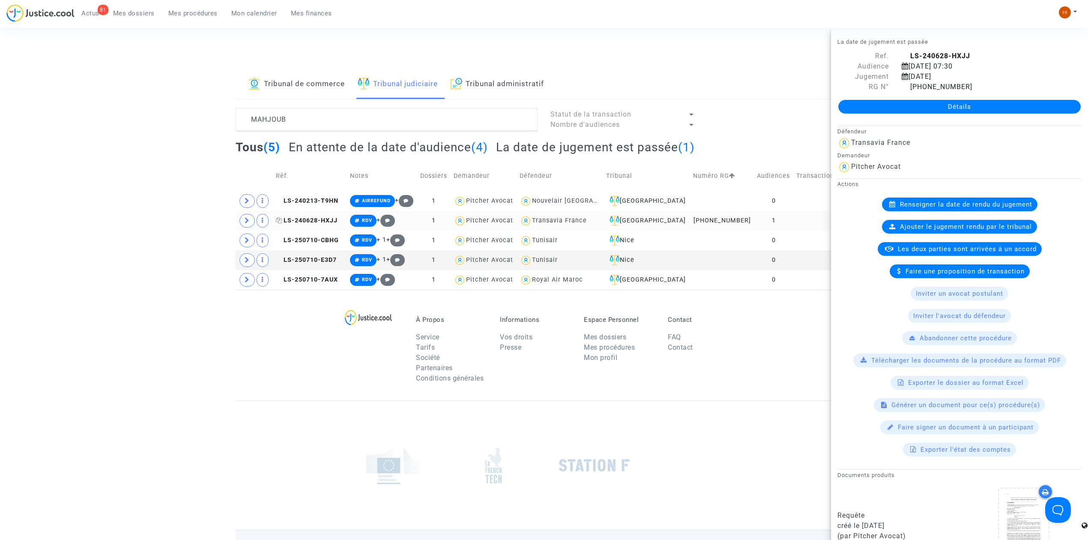
click at [312, 219] on span "LS-240628-HXJJ" at bounding box center [307, 220] width 62 height 7
click at [1009, 110] on link "Détails" at bounding box center [959, 107] width 242 height 14
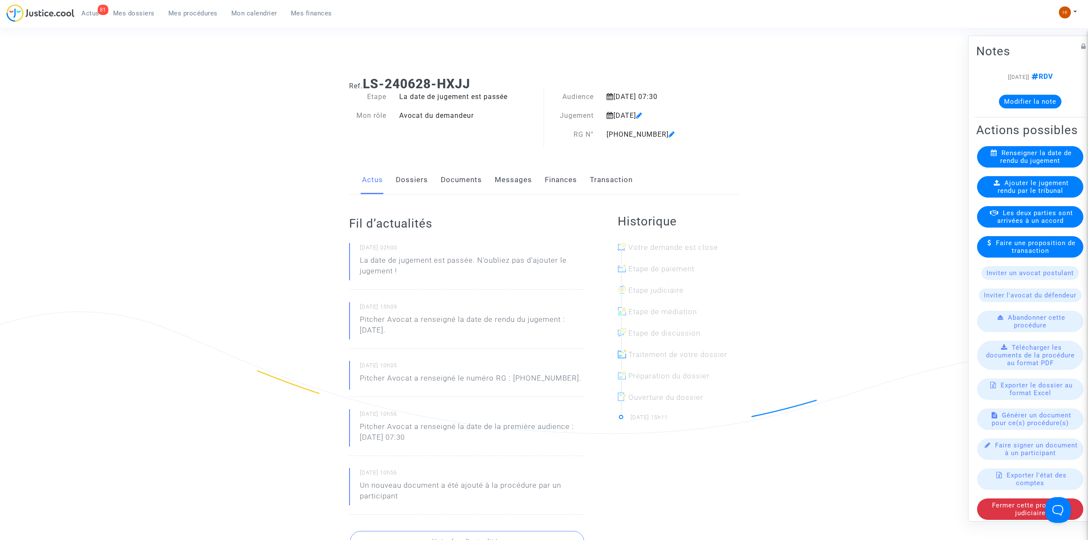
click at [1030, 195] on span "Ajouter le jugement rendu par le tribunal" at bounding box center [1034, 186] width 72 height 15
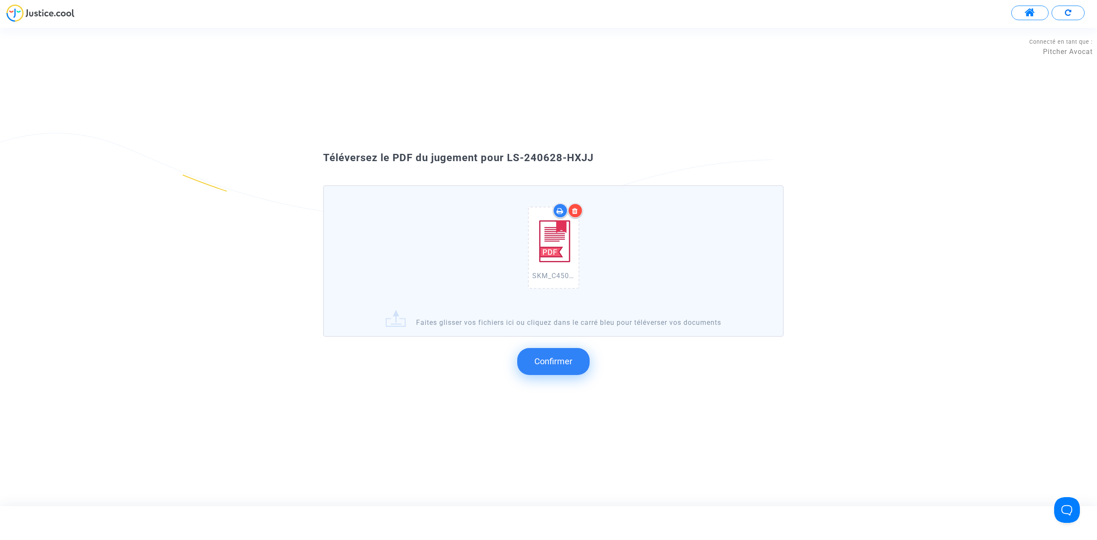
drag, startPoint x: 612, startPoint y: 174, endPoint x: 504, endPoint y: 177, distance: 108.0
click at [504, 177] on div "Téléversez le PDF du jugement pour LS-240628-HXJJ SKM_C450i25081810092.pdf Fait…" at bounding box center [549, 266] width 494 height 231
drag, startPoint x: 650, startPoint y: 148, endPoint x: 669, endPoint y: 148, distance: 18.9
click at [669, 148] on div "Téléversez le PDF du jugement pour LS-240628-HXJJ SKM_C450i25081810092.pdf Fait…" at bounding box center [548, 267] width 1097 height 242
click at [552, 348] on button "Confirmer" at bounding box center [553, 361] width 72 height 27
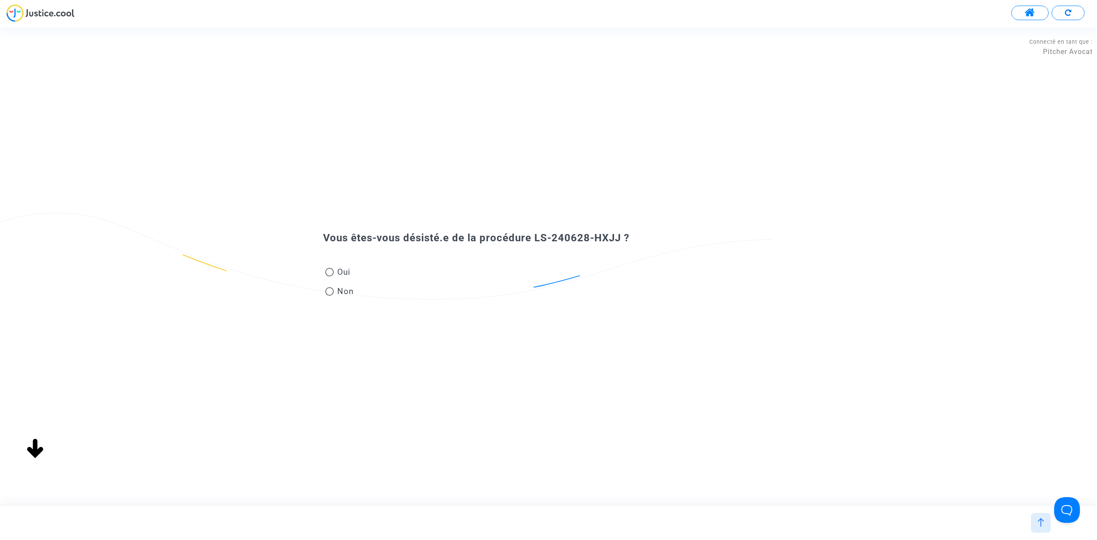
click at [346, 295] on span "Non" at bounding box center [344, 291] width 20 height 12
click at [329, 296] on input "Non" at bounding box center [329, 296] width 0 height 0
radio input "true"
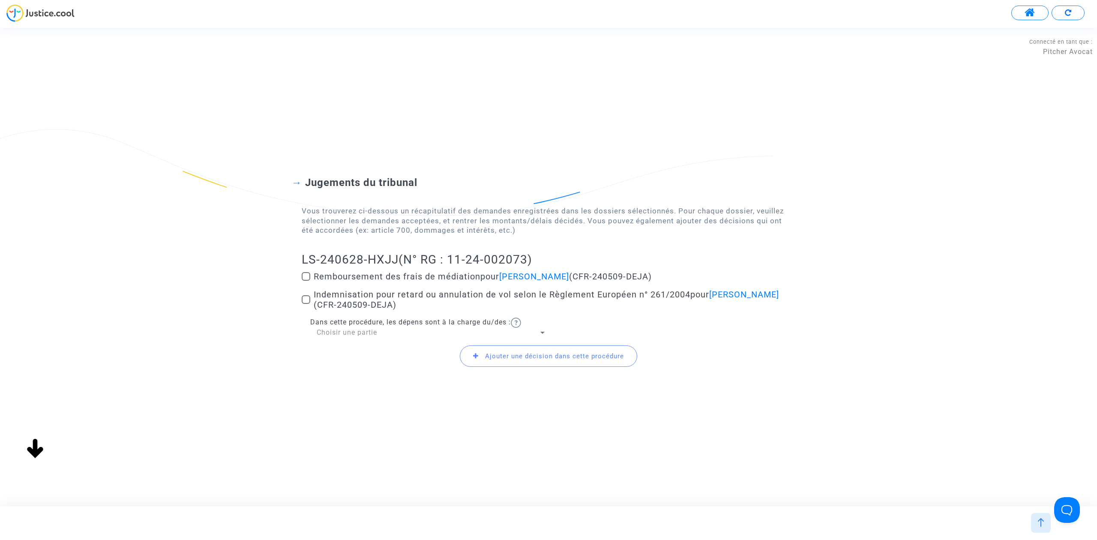
click at [305, 302] on span at bounding box center [306, 299] width 9 height 9
click at [305, 304] on input "Indemnisation pour retard ou annulation de vol selon le Règlement Européen n° 2…" at bounding box center [305, 304] width 0 height 0
checkbox input "true"
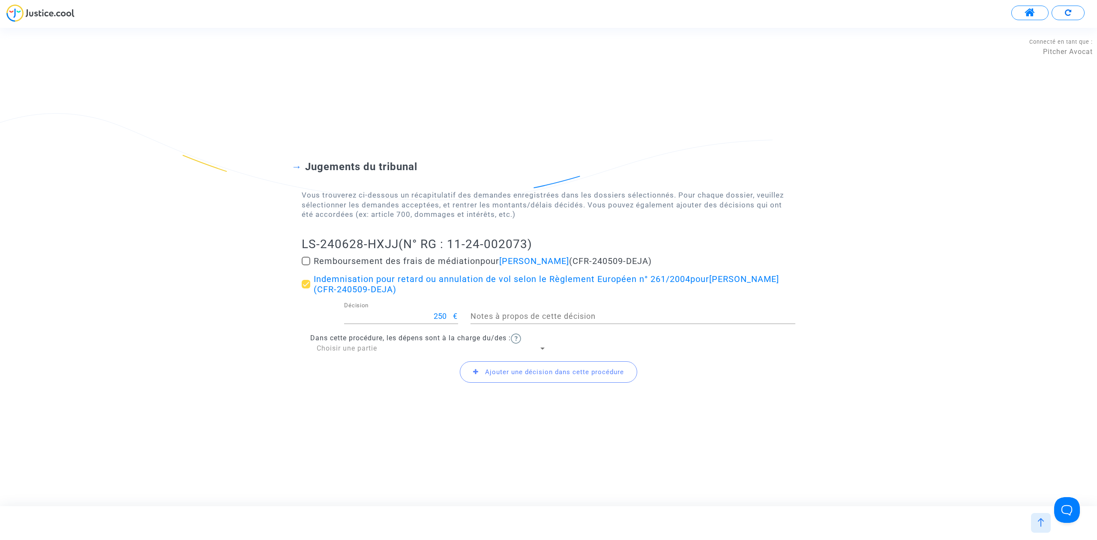
click at [338, 352] on span "Choisir une partie" at bounding box center [347, 348] width 60 height 8
click at [336, 368] on span "Défendeur(s)" at bounding box center [432, 369] width 230 height 21
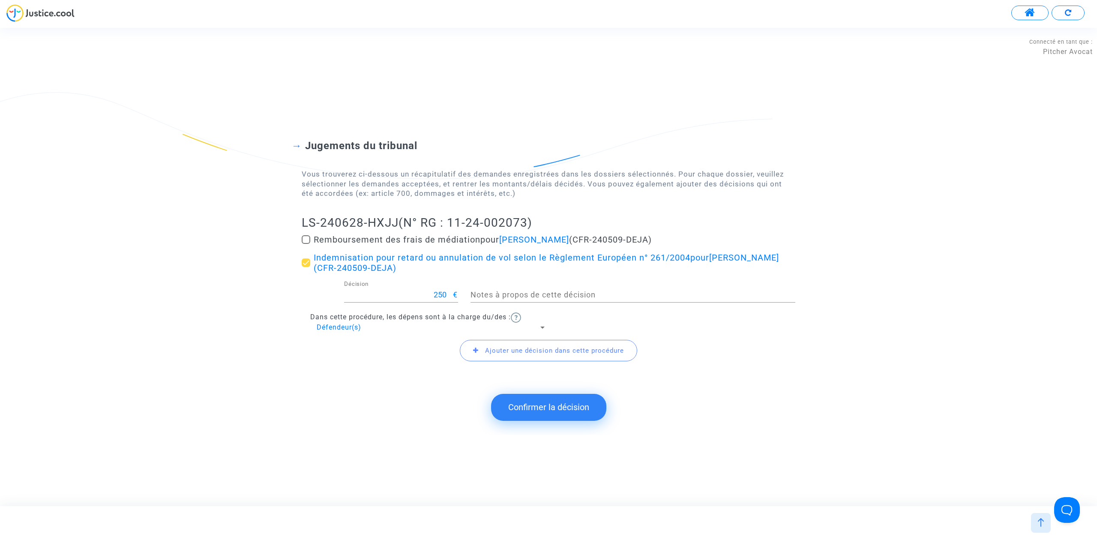
click at [509, 411] on button "Confirmer la décision" at bounding box center [548, 407] width 115 height 27
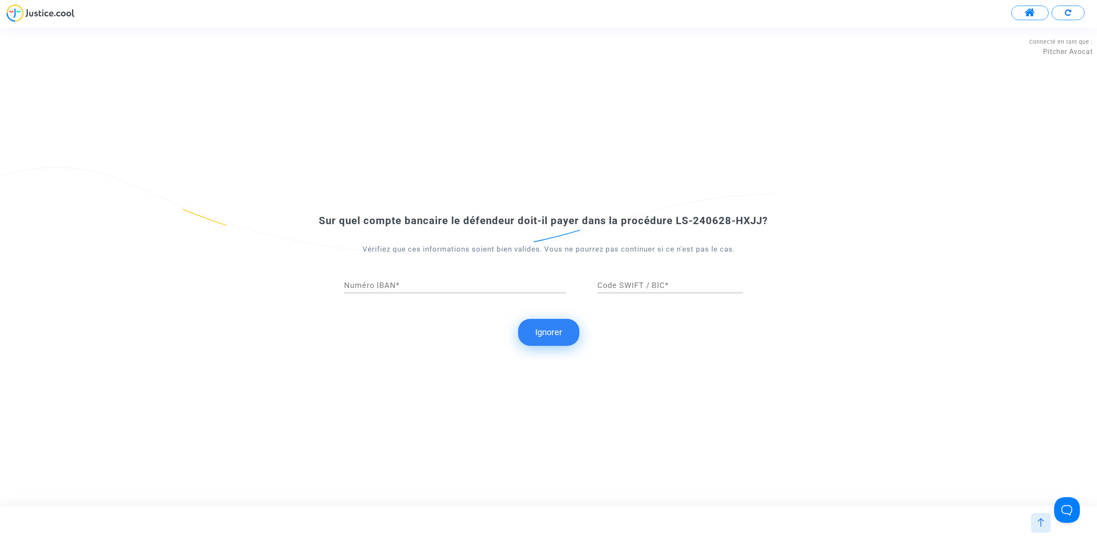
drag, startPoint x: 563, startPoint y: 335, endPoint x: 557, endPoint y: 331, distance: 6.5
click at [560, 334] on button "Ignorer" at bounding box center [548, 332] width 61 height 27
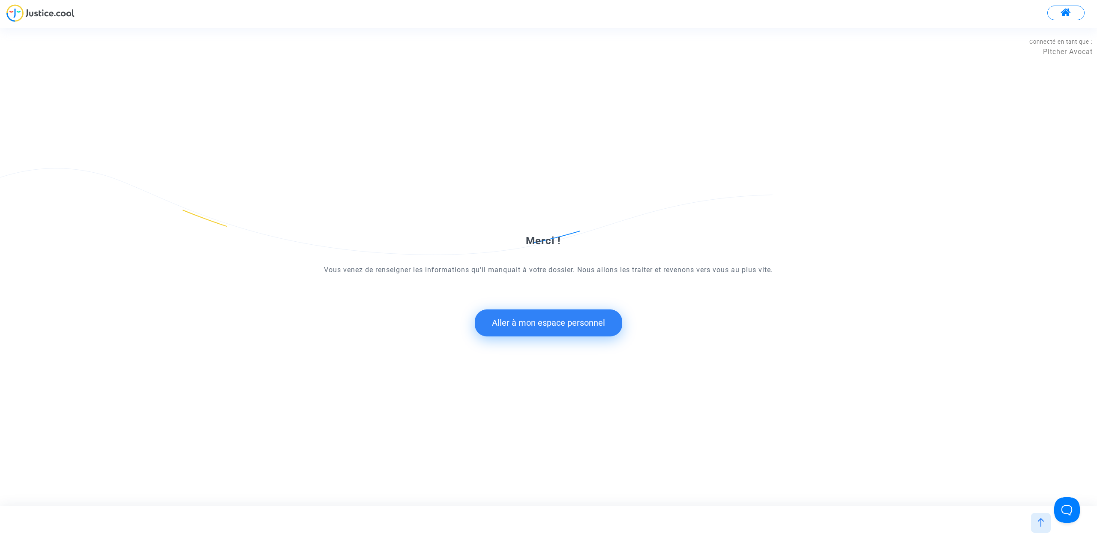
click at [537, 326] on button "Aller à mon espace personnel" at bounding box center [548, 322] width 147 height 27
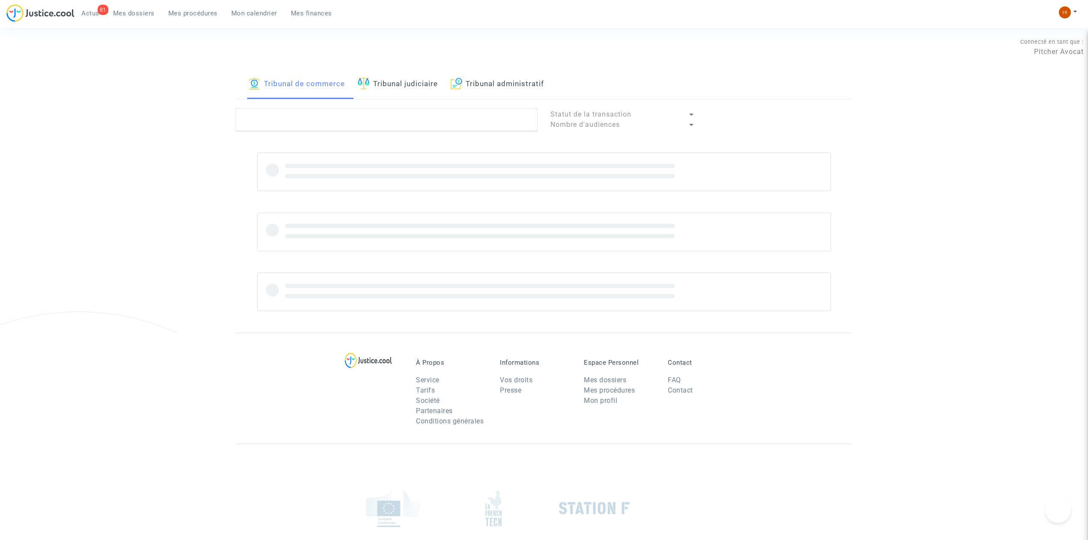
click at [415, 82] on link "Tribunal judiciaire" at bounding box center [398, 84] width 80 height 29
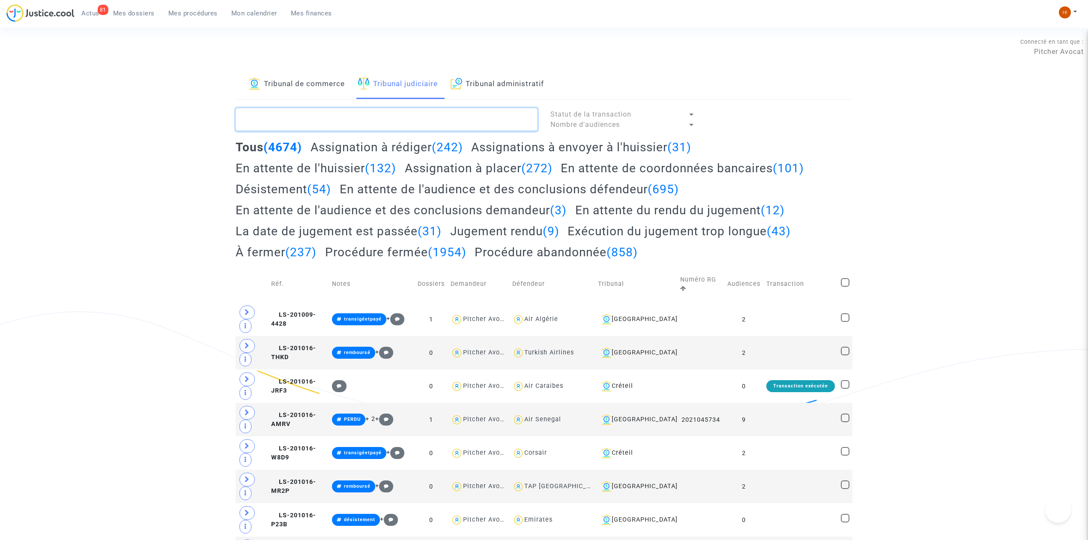
click at [401, 130] on textarea at bounding box center [387, 119] width 302 height 23
paste textarea "S-240628-HXJJ"
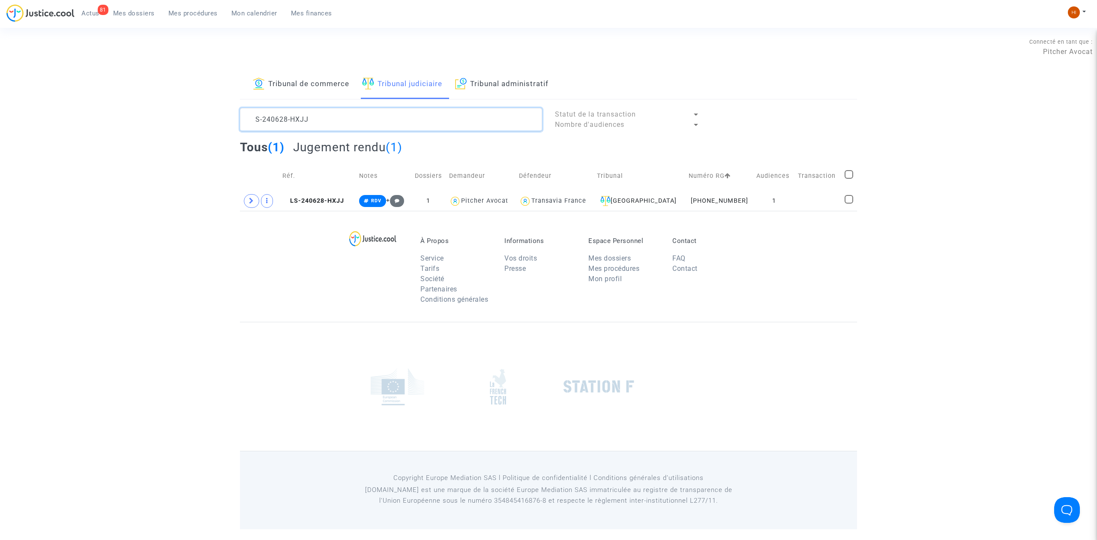
click at [247, 117] on textarea at bounding box center [391, 119] width 302 height 23
type textarea "S-240628-HXJJ"
click at [254, 205] on span at bounding box center [251, 201] width 15 height 14
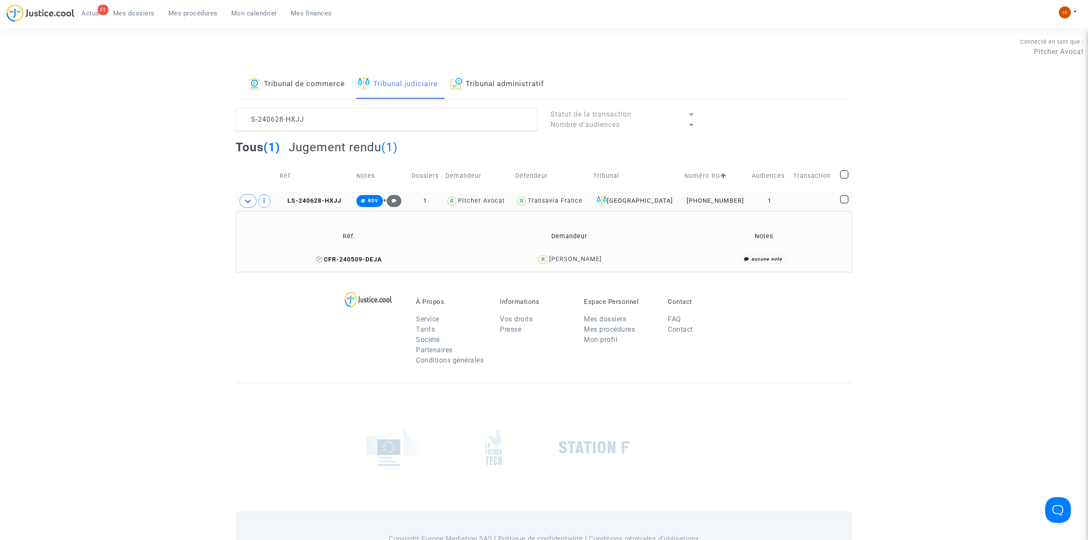
click at [316, 260] on icon at bounding box center [319, 259] width 6 height 6
drag, startPoint x: 557, startPoint y: 265, endPoint x: 545, endPoint y: 268, distance: 12.0
click at [545, 268] on td "Abdelaziz Mahjoub" at bounding box center [569, 259] width 218 height 18
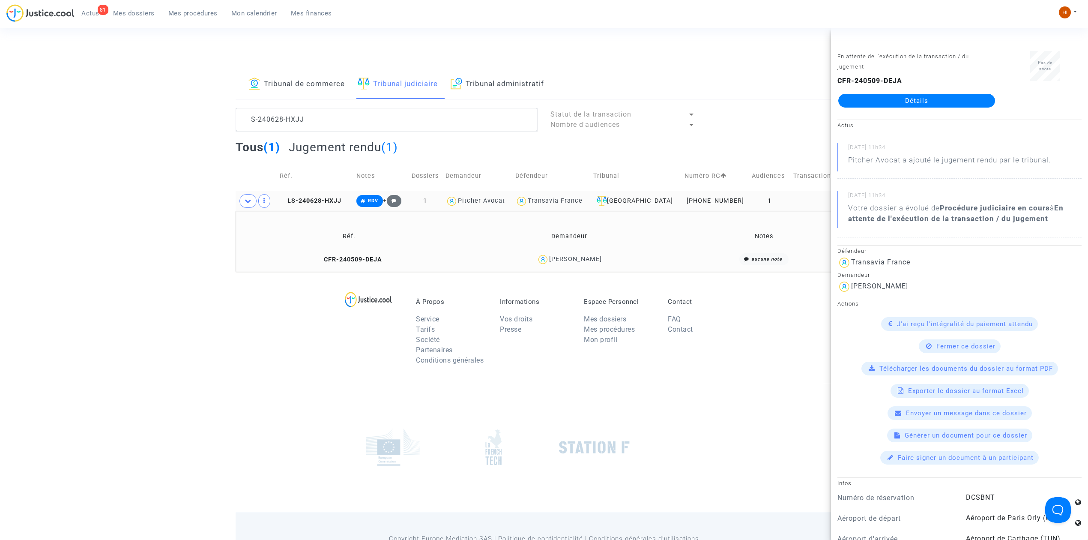
drag, startPoint x: 137, startPoint y: 116, endPoint x: 147, endPoint y: 122, distance: 11.2
click at [136, 116] on div "Tribunal de commerce Tribunal judiciaire Tribunal administratif S-240628-HXJJ S…" at bounding box center [544, 171] width 1088 height 202
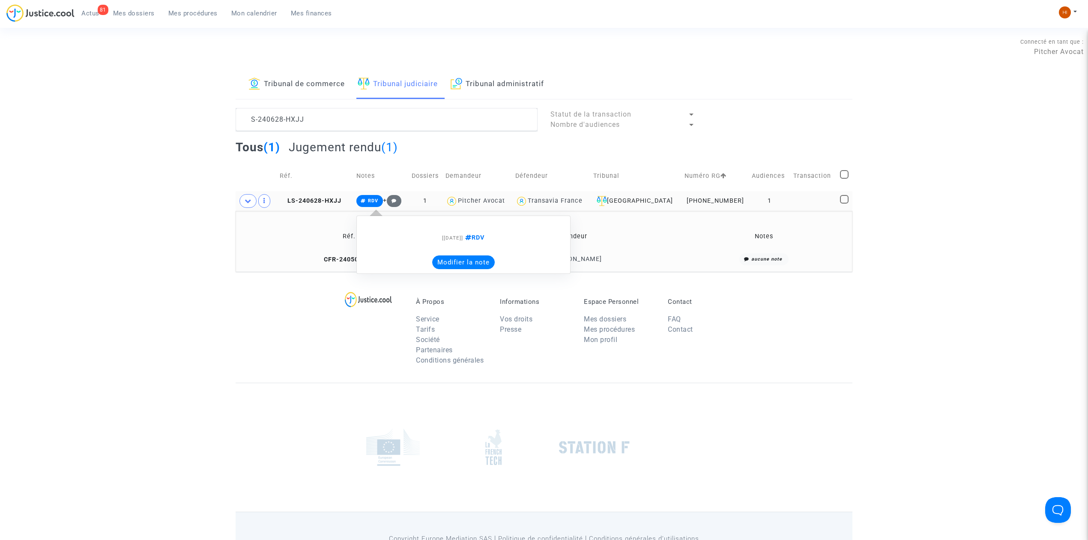
click at [366, 200] on icon at bounding box center [363, 201] width 5 height 5
click at [489, 259] on button "Modifier la note" at bounding box center [463, 262] width 63 height 14
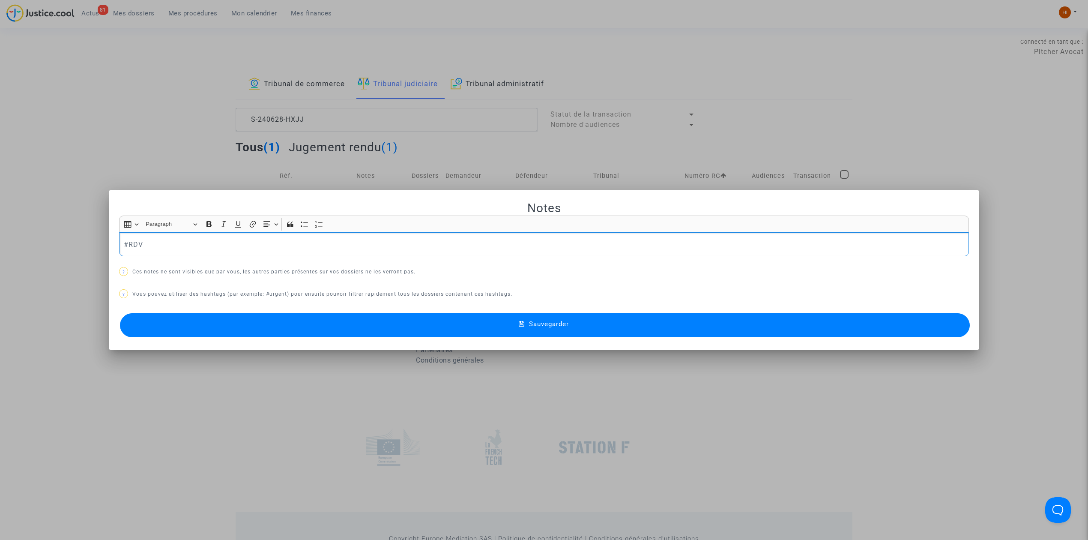
drag, startPoint x: 261, startPoint y: 244, endPoint x: 251, endPoint y: 248, distance: 11.1
click at [251, 248] on p "#RDV" at bounding box center [544, 244] width 841 height 11
click at [138, 242] on p "#GA#RDV" at bounding box center [544, 244] width 841 height 11
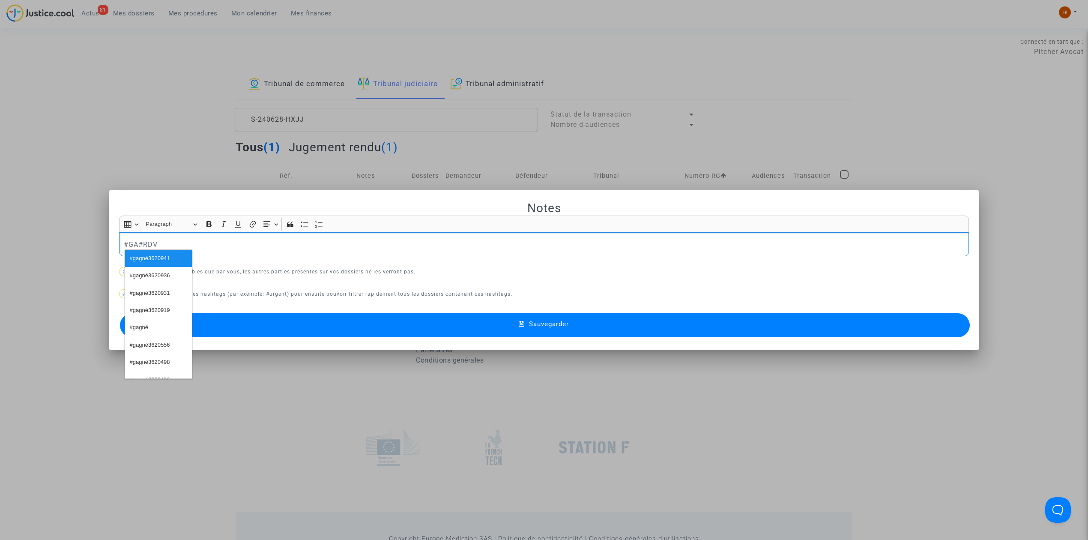
click at [132, 242] on p "#GA#RDV" at bounding box center [544, 244] width 841 height 11
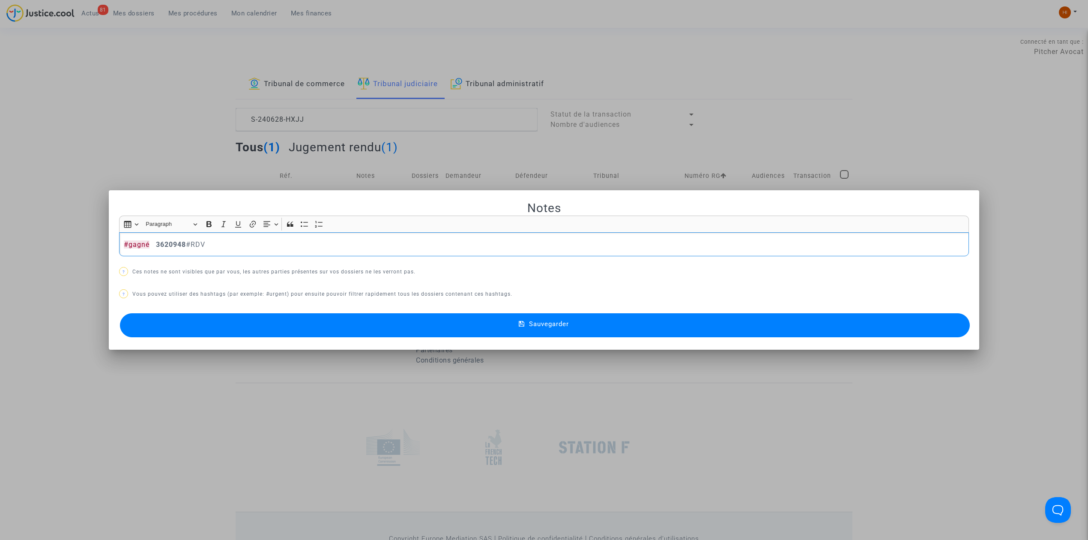
click at [295, 336] on button "Sauvegarder" at bounding box center [545, 325] width 850 height 24
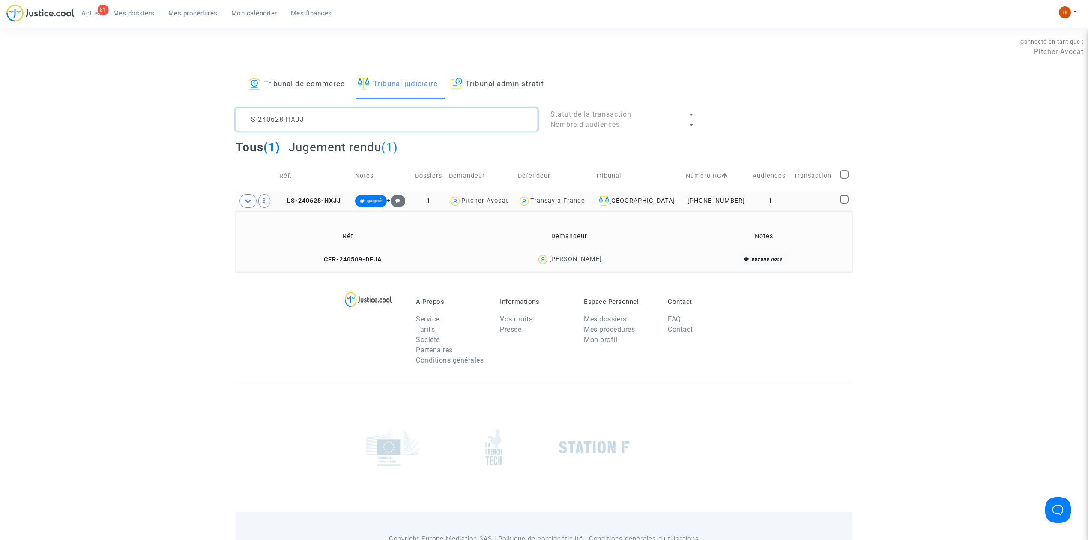
drag, startPoint x: 369, startPoint y: 115, endPoint x: -66, endPoint y: 94, distance: 435.8
click at [0, 94] on html "81 Actus Mes dossiers Mes procédures Mon calendrier Mes finances Mon profil Cha…" at bounding box center [544, 295] width 1088 height 590
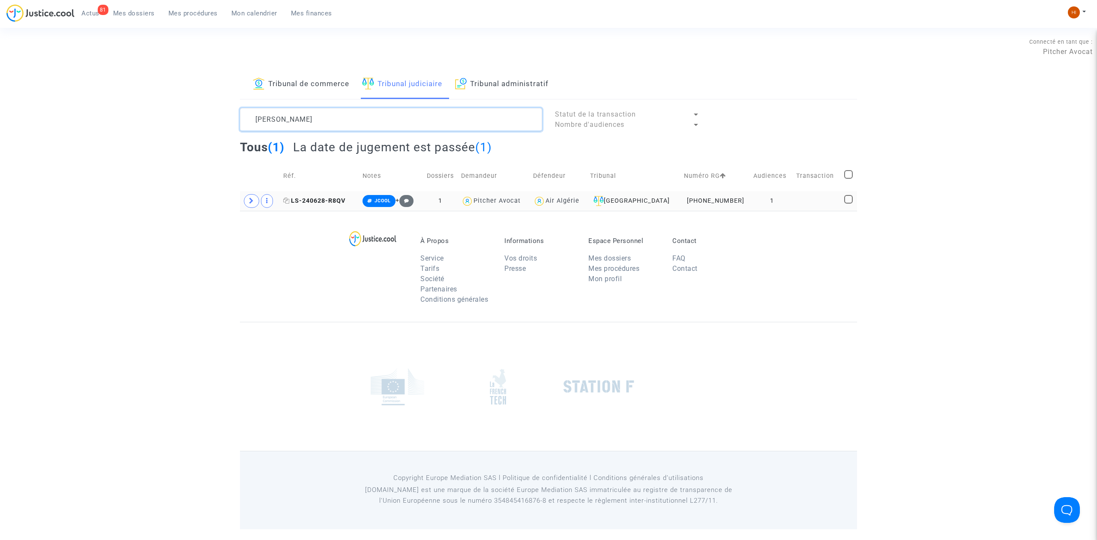
type textarea "JAN AYMER"
click at [329, 199] on span "LS-240628-R8QV" at bounding box center [314, 200] width 62 height 7
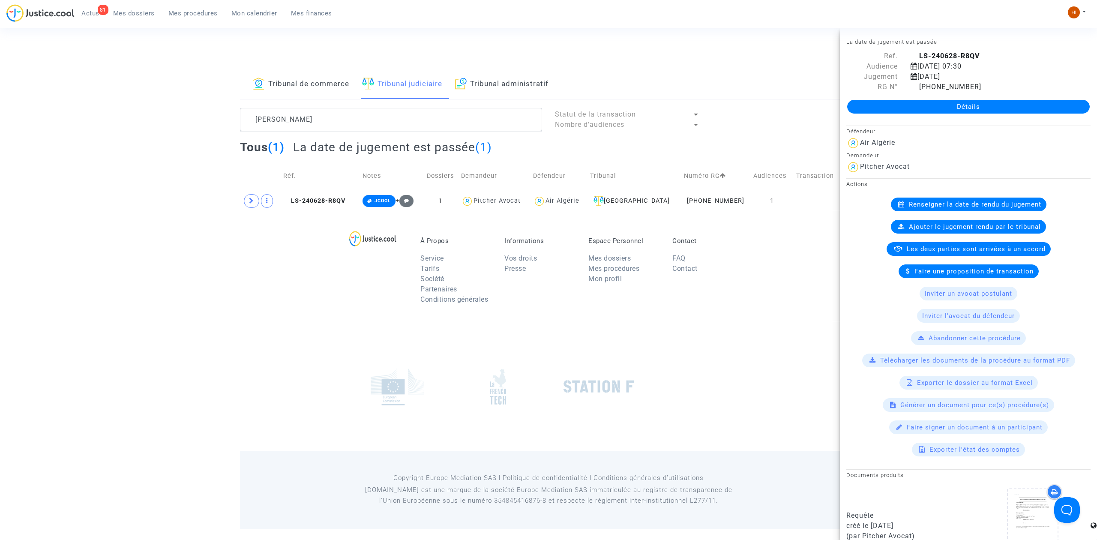
click at [961, 103] on link "Détails" at bounding box center [968, 107] width 242 height 14
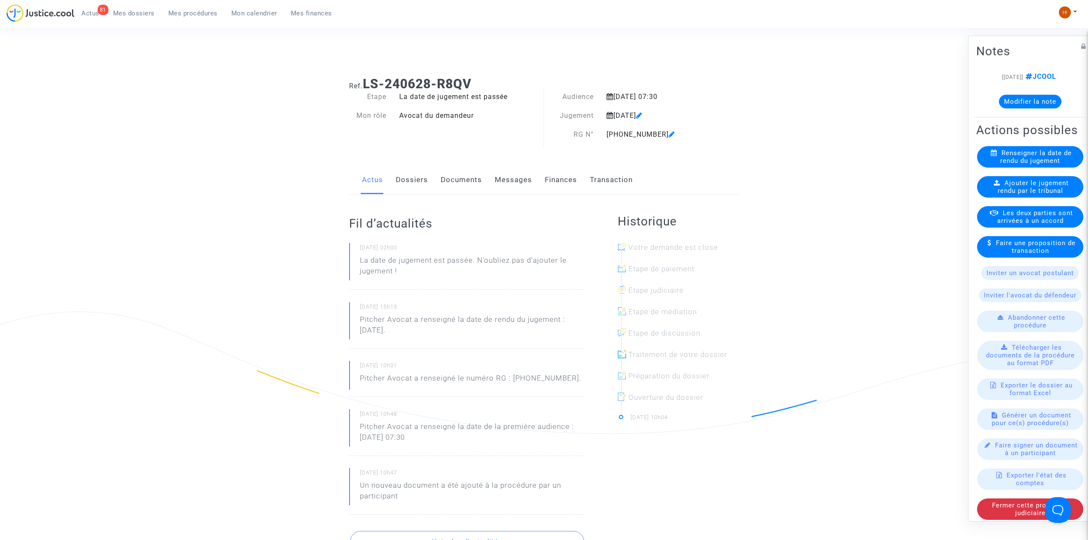
click at [402, 183] on link "Dossiers" at bounding box center [412, 180] width 32 height 28
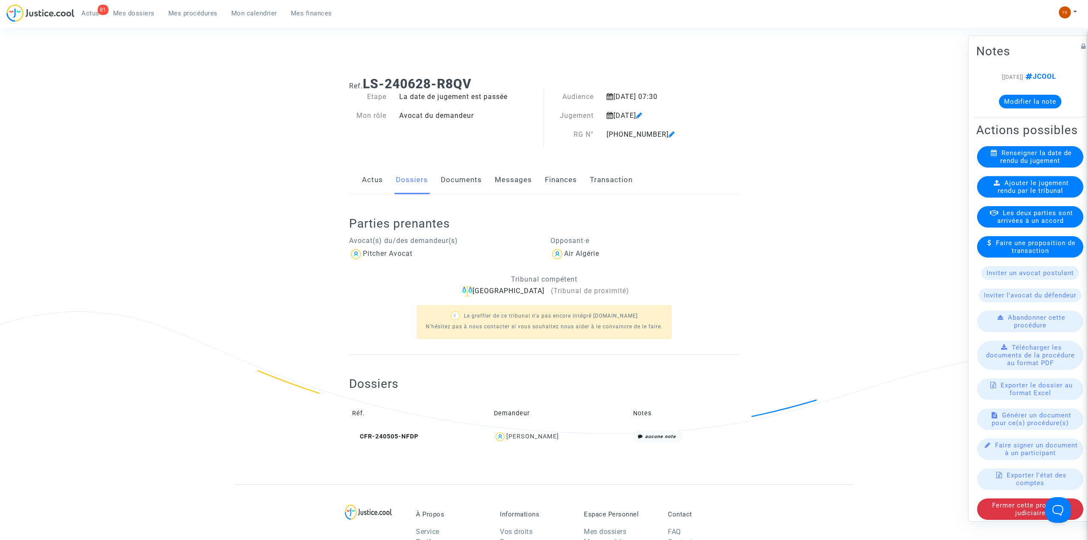
click at [1024, 195] on span "Ajouter le jugement rendu par le tribunal" at bounding box center [1034, 186] width 72 height 15
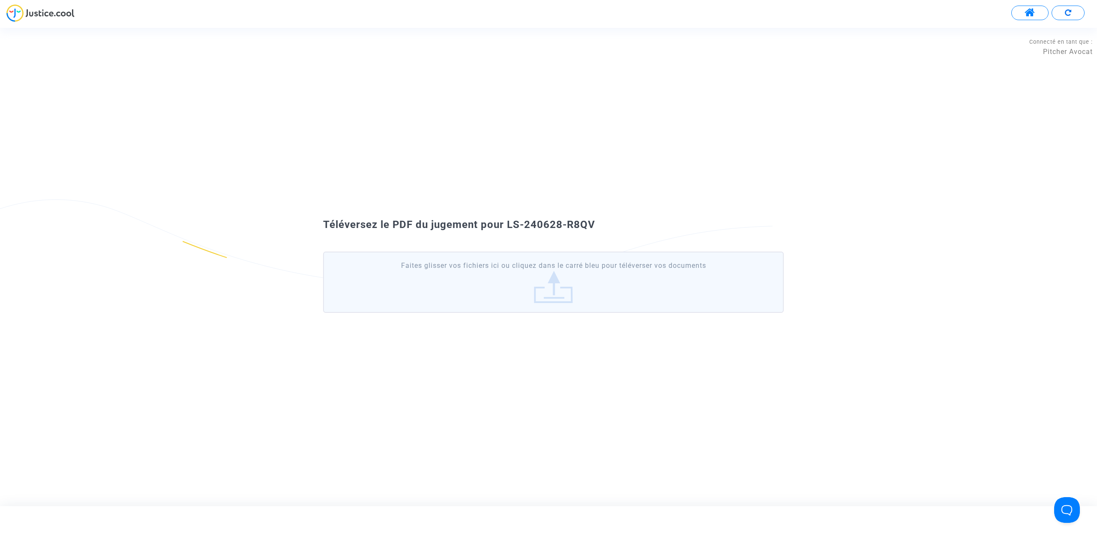
drag, startPoint x: 664, startPoint y: 210, endPoint x: 504, endPoint y: 218, distance: 160.0
click at [504, 218] on div "Téléversez le PDF du jugement pour LS-240628-R8QV Faites glisser vos fichiers i…" at bounding box center [548, 267] width 1097 height 122
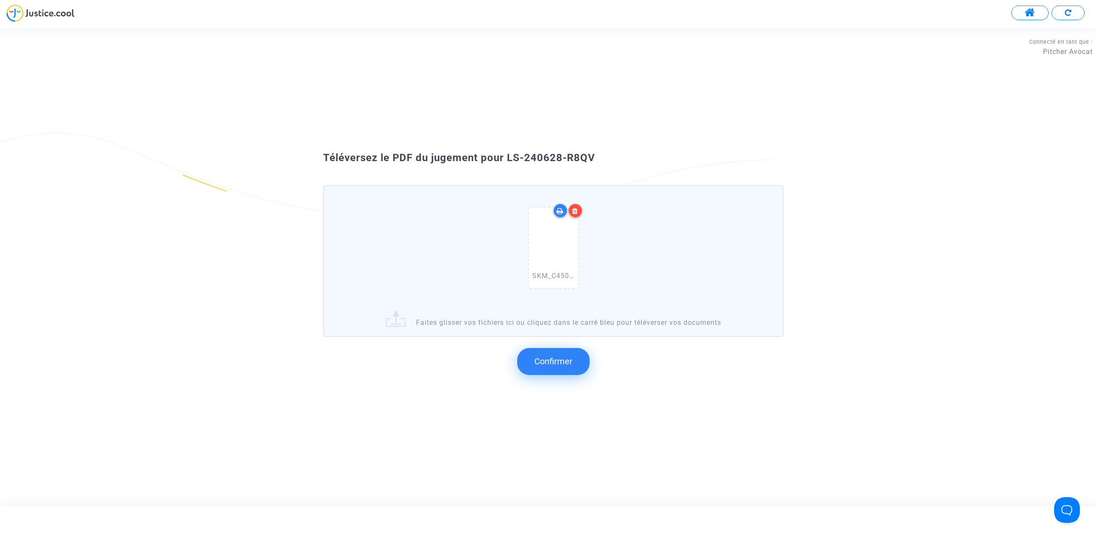
click at [555, 356] on span "Confirmer" at bounding box center [553, 361] width 38 height 10
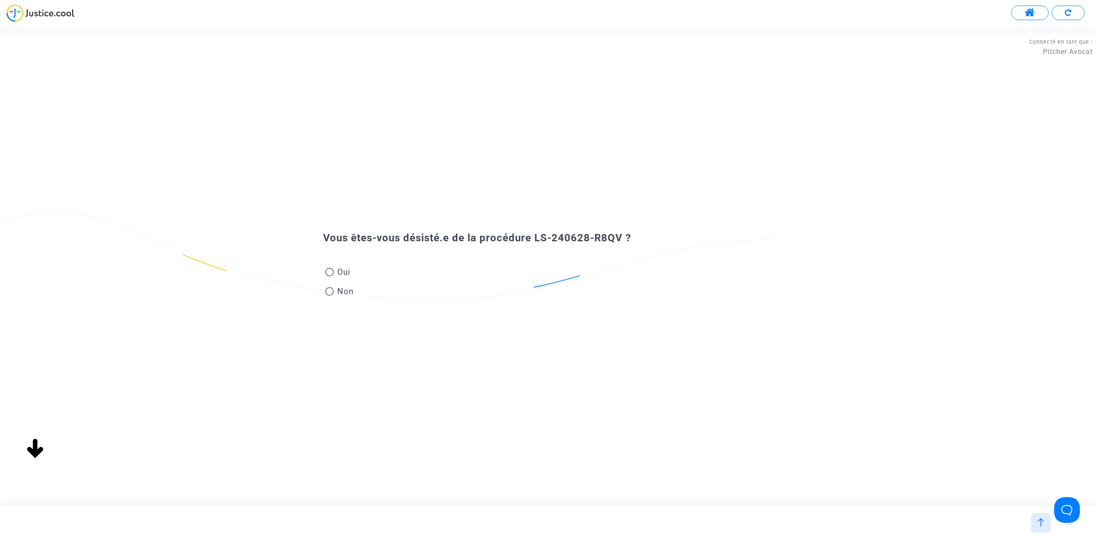
click at [336, 294] on span "Non" at bounding box center [344, 291] width 20 height 12
click at [329, 296] on input "Non" at bounding box center [329, 296] width 0 height 0
radio input "true"
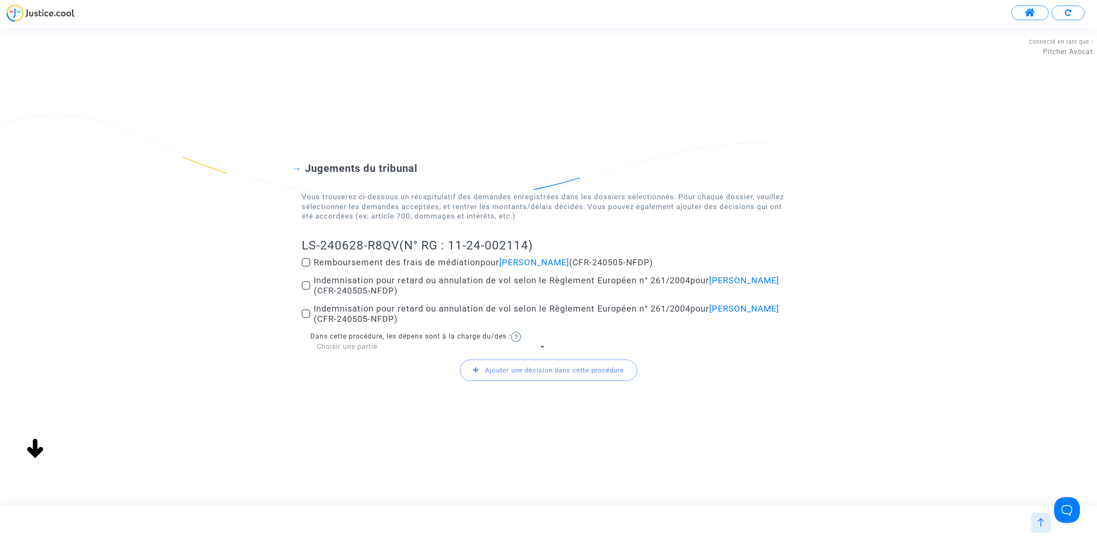
click at [302, 285] on span at bounding box center [306, 285] width 9 height 9
click at [305, 290] on input "Indemnisation pour retard ou annulation de vol selon le Règlement Européen n° 2…" at bounding box center [305, 290] width 0 height 0
checkbox input "true"
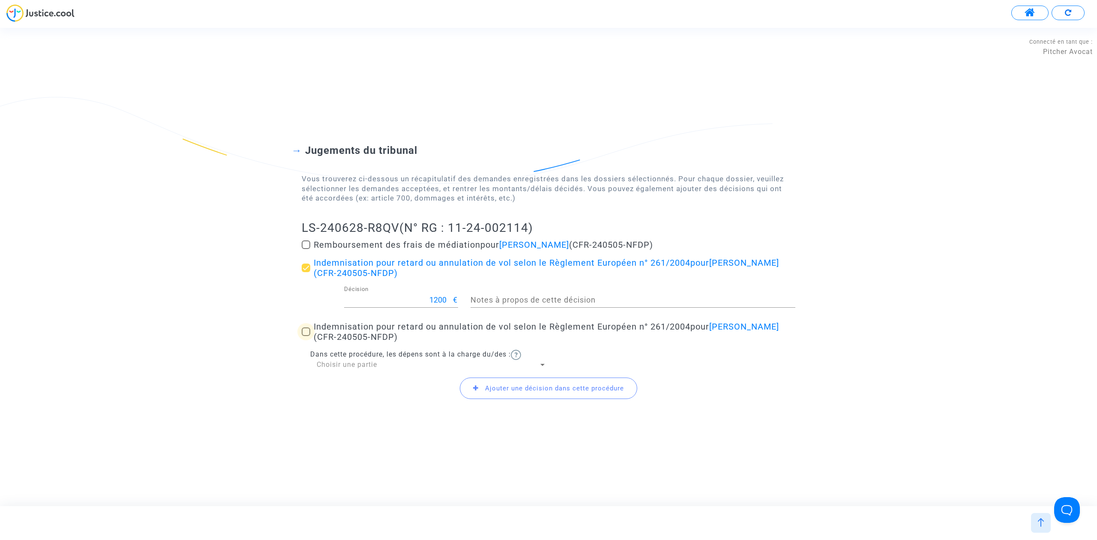
click at [307, 335] on span at bounding box center [306, 331] width 9 height 9
click at [306, 336] on input "Indemnisation pour retard ou annulation de vol selon le Règlement Européen n° 2…" at bounding box center [305, 336] width 0 height 0
checkbox input "true"
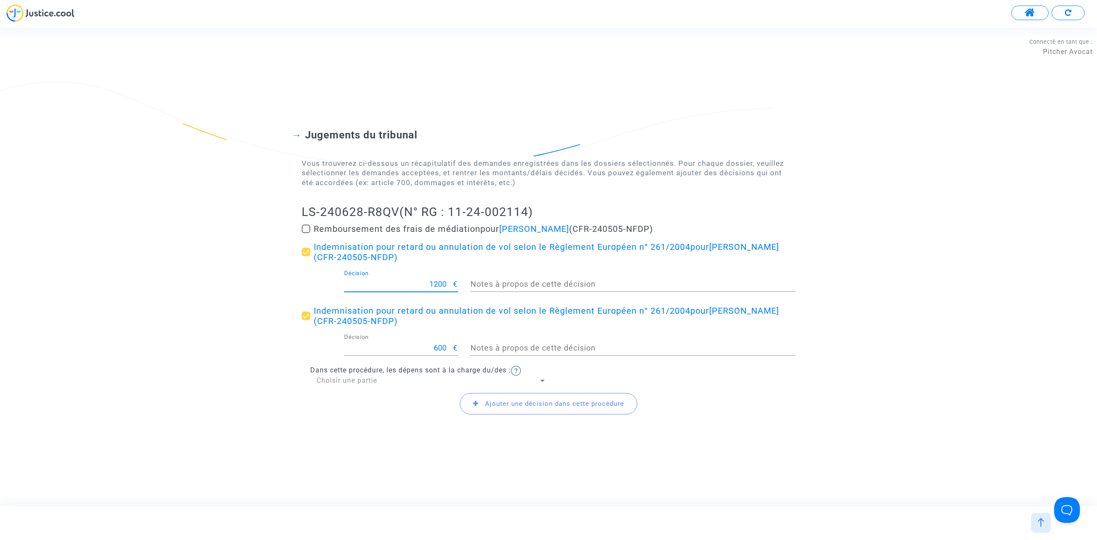
drag, startPoint x: 439, startPoint y: 285, endPoint x: 422, endPoint y: 284, distance: 17.2
click at [422, 284] on input "1200" at bounding box center [398, 284] width 109 height 9
type input "600"
click at [374, 383] on span "Choisir une partie" at bounding box center [347, 380] width 60 height 8
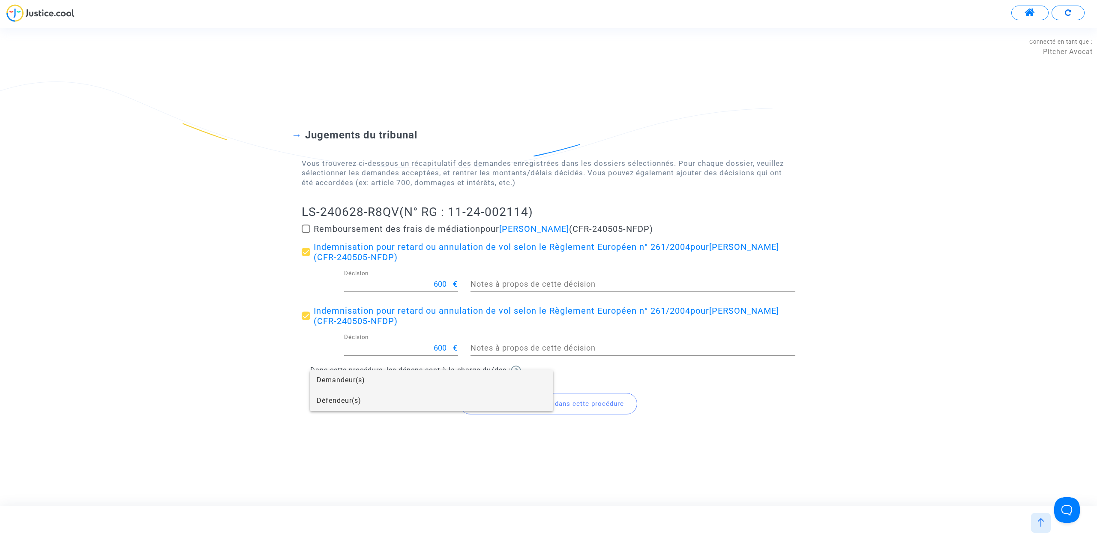
click at [372, 403] on span "Défendeur(s)" at bounding box center [432, 400] width 230 height 21
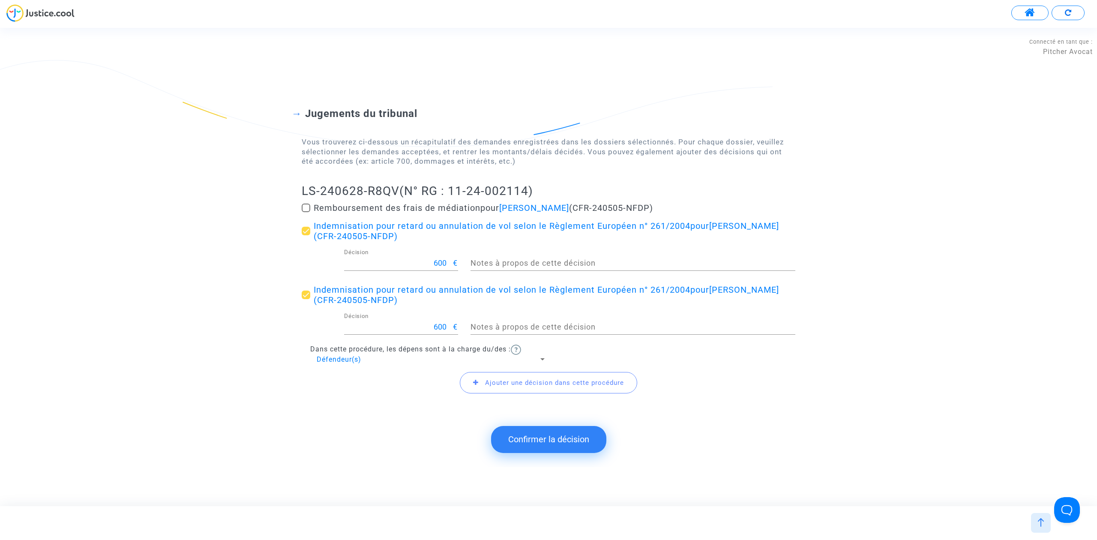
drag, startPoint x: 268, startPoint y: 205, endPoint x: 354, endPoint y: 183, distance: 88.7
click at [354, 183] on div "Jugements du tribunal Vous trouverez ci-dessous un récapitulatif des demandes e…" at bounding box center [548, 245] width 1097 height 345
click at [302, 182] on div "Jugements du tribunal Vous trouverez ci-dessous un récapitulatif des demandes e…" at bounding box center [549, 254] width 494 height 294
drag, startPoint x: 292, startPoint y: 185, endPoint x: 397, endPoint y: 189, distance: 104.6
click at [397, 189] on div "Jugements du tribunal Vous trouverez ci-dessous un récapitulatif des demandes e…" at bounding box center [548, 245] width 1097 height 345
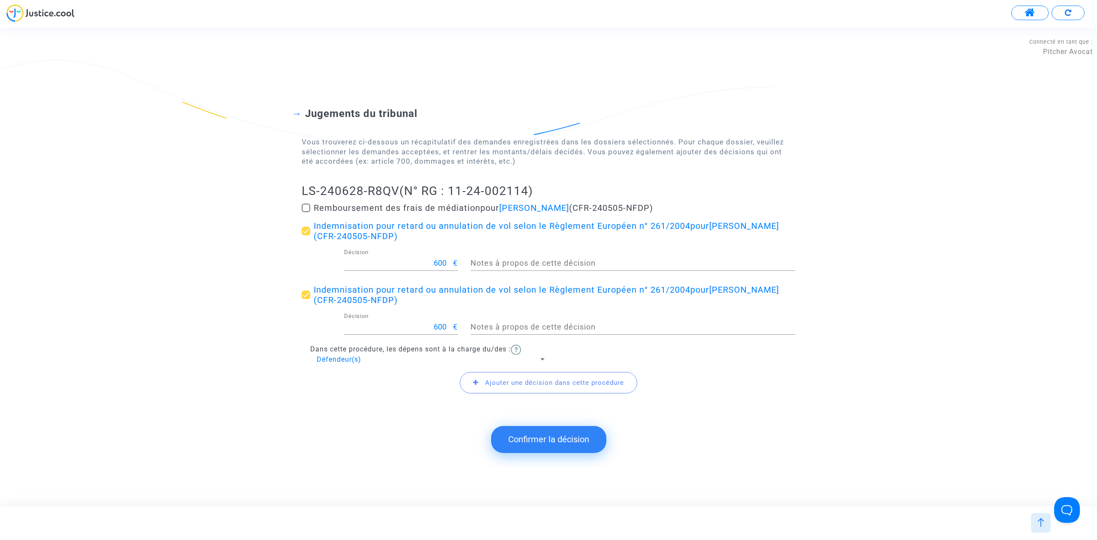
click at [549, 436] on button "Confirmer la décision" at bounding box center [548, 439] width 115 height 27
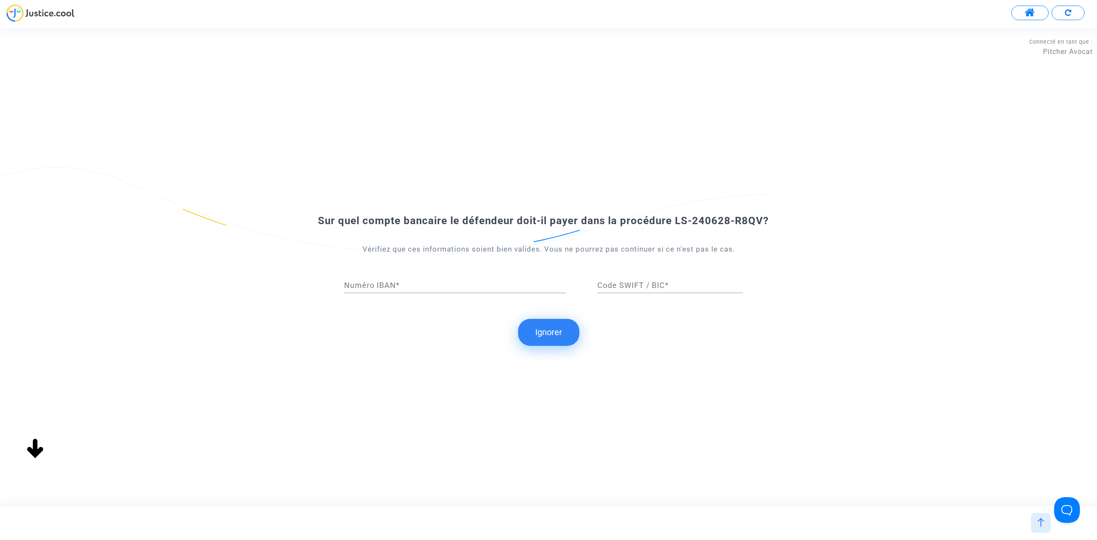
click at [557, 332] on button "Ignorer" at bounding box center [548, 332] width 61 height 27
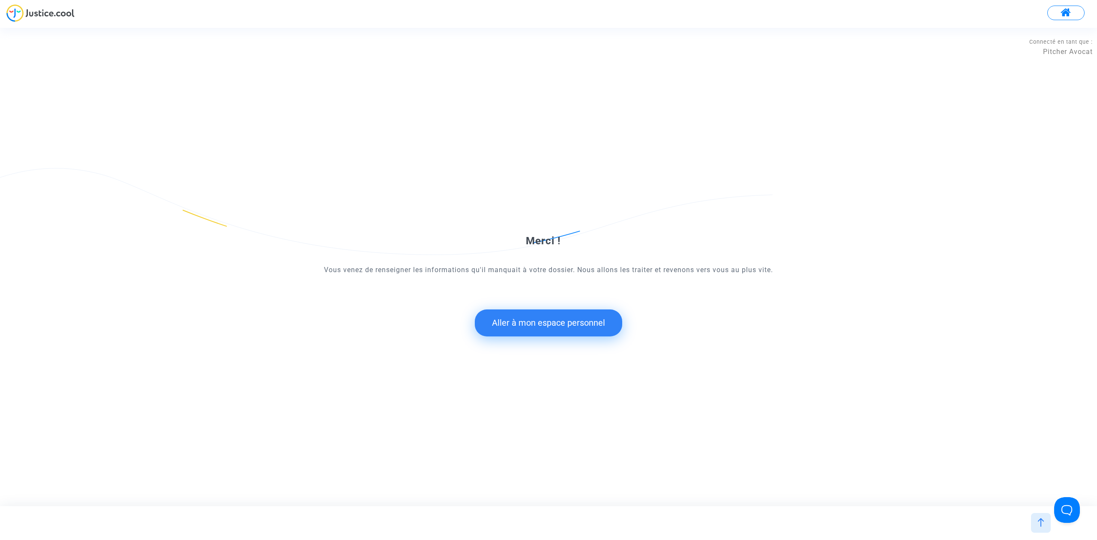
click at [522, 323] on button "Aller à mon espace personnel" at bounding box center [548, 322] width 147 height 27
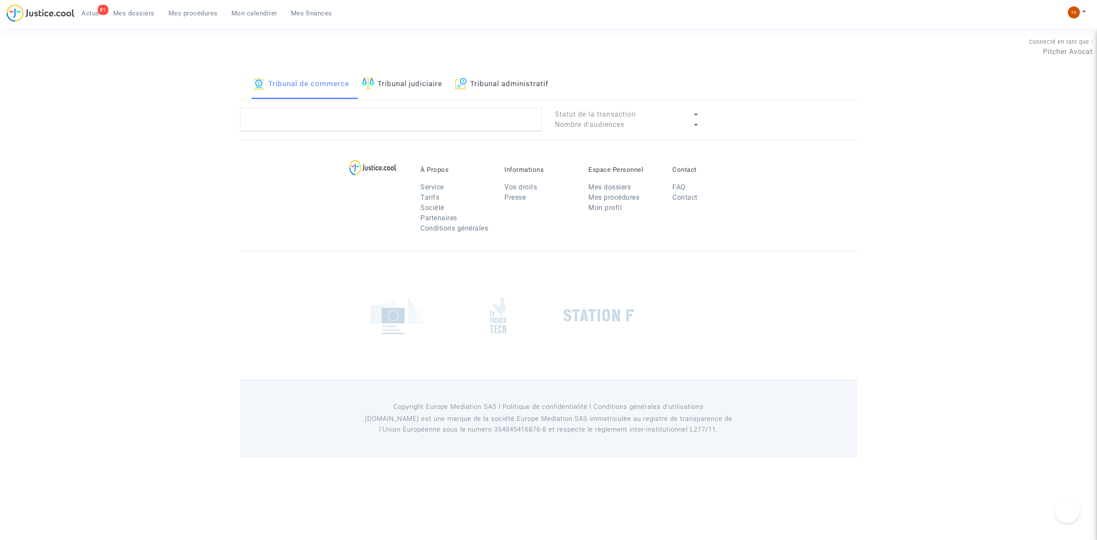
click at [393, 86] on link "Tribunal judiciaire" at bounding box center [402, 84] width 80 height 29
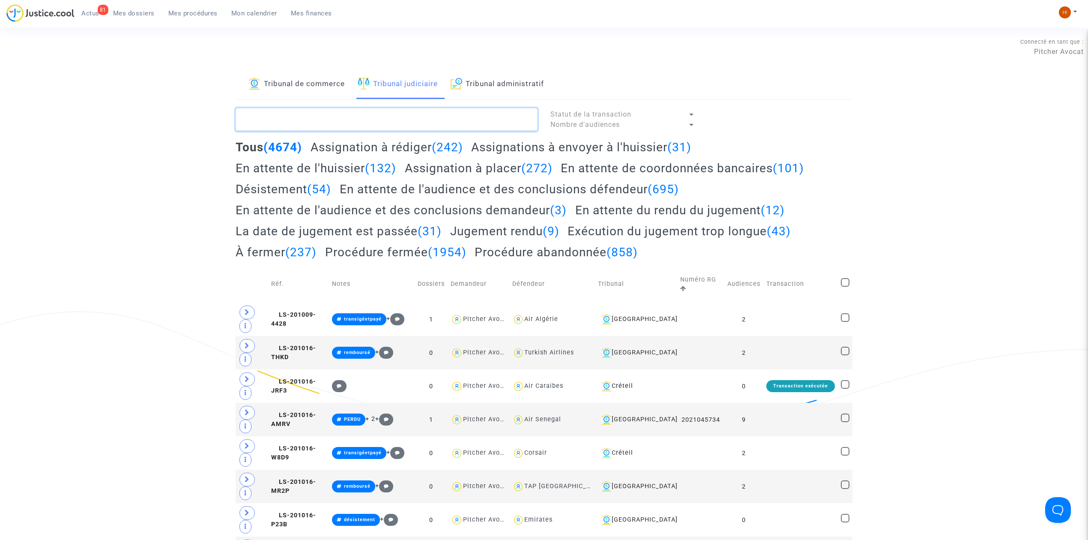
click at [392, 113] on textarea at bounding box center [387, 119] width 302 height 23
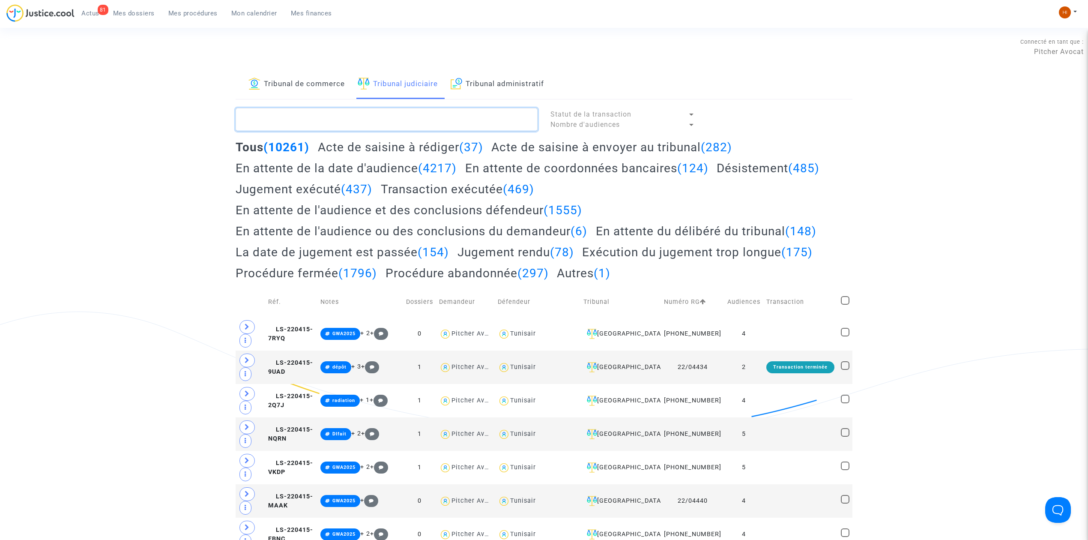
paste textarea "LS-240628-R8QV"
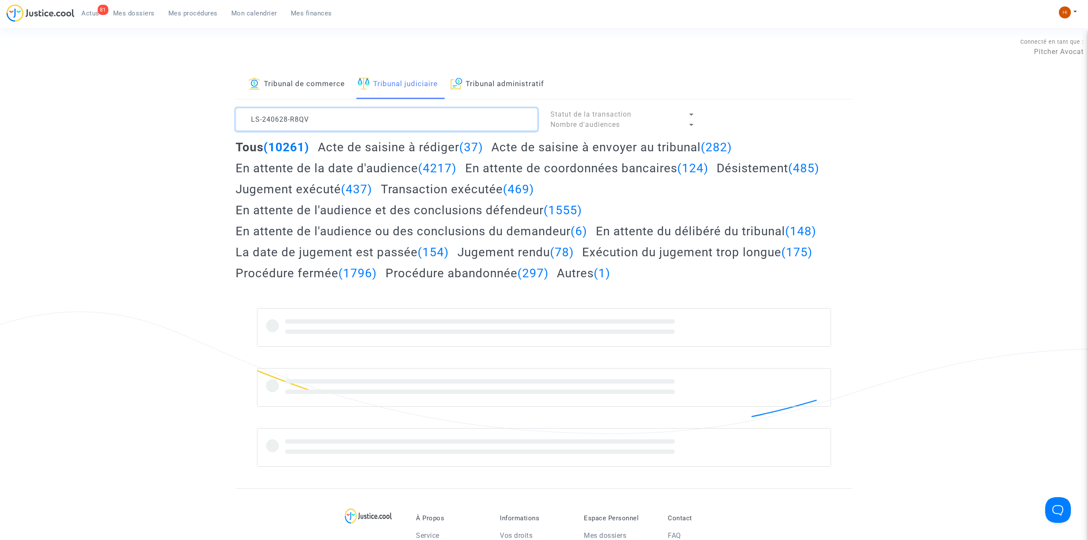
type textarea "LS-240628-R8QV"
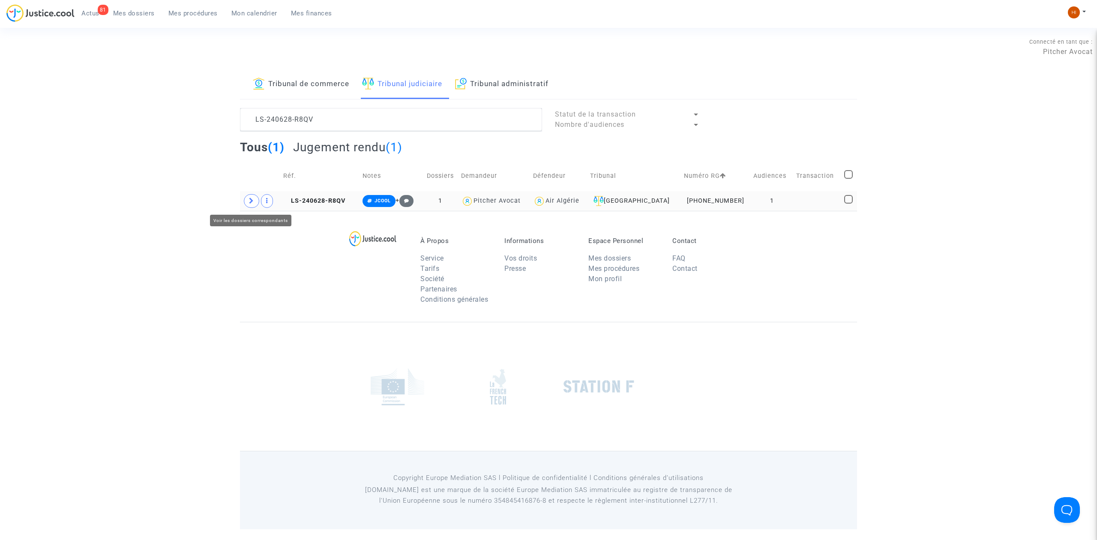
click at [254, 199] on icon at bounding box center [251, 201] width 5 height 6
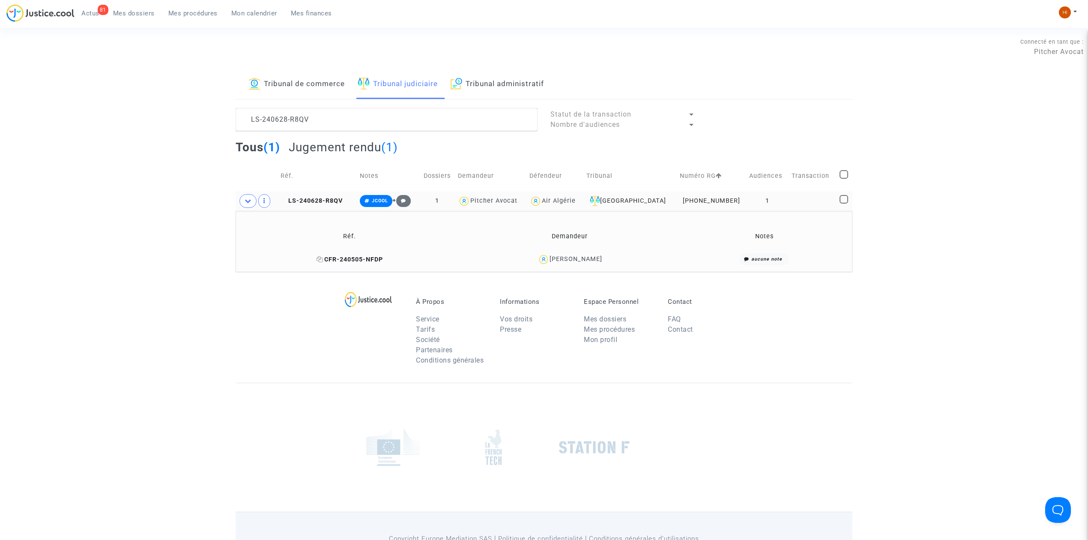
click at [323, 259] on icon at bounding box center [320, 259] width 6 height 6
drag, startPoint x: 609, startPoint y: 262, endPoint x: 560, endPoint y: 265, distance: 49.3
click at [560, 265] on div "Aymeric JAN" at bounding box center [570, 259] width 212 height 12
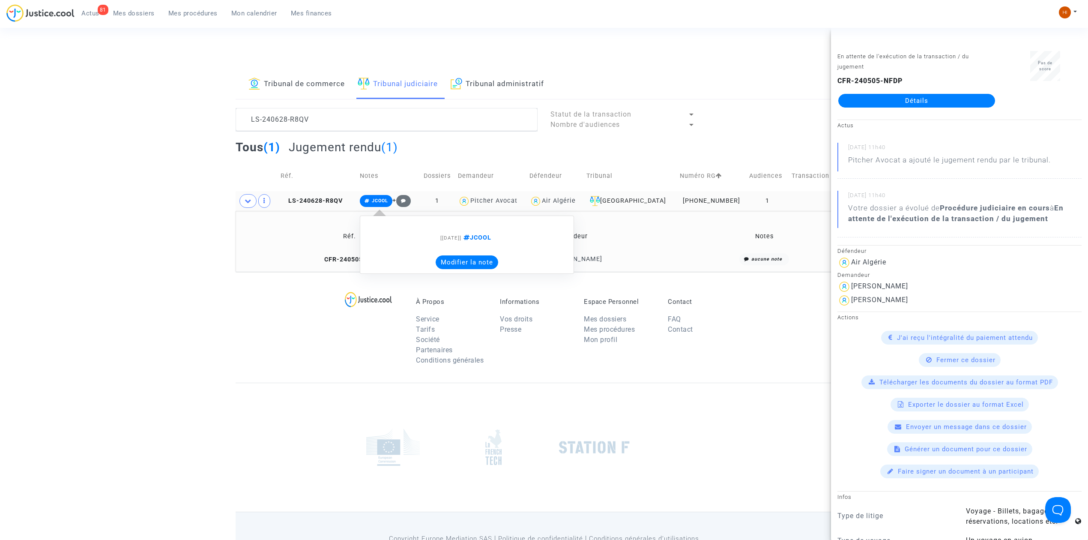
click at [385, 202] on span "JCOOL" at bounding box center [380, 201] width 16 height 6
drag, startPoint x: 375, startPoint y: 201, endPoint x: 418, endPoint y: 220, distance: 46.8
click at [370, 202] on icon at bounding box center [367, 201] width 5 height 5
click at [467, 254] on note-viewer "[28/06/2024] JCOOL Modifier la note" at bounding box center [467, 244] width 205 height 49
click at [467, 257] on button "Modifier la note" at bounding box center [467, 262] width 63 height 14
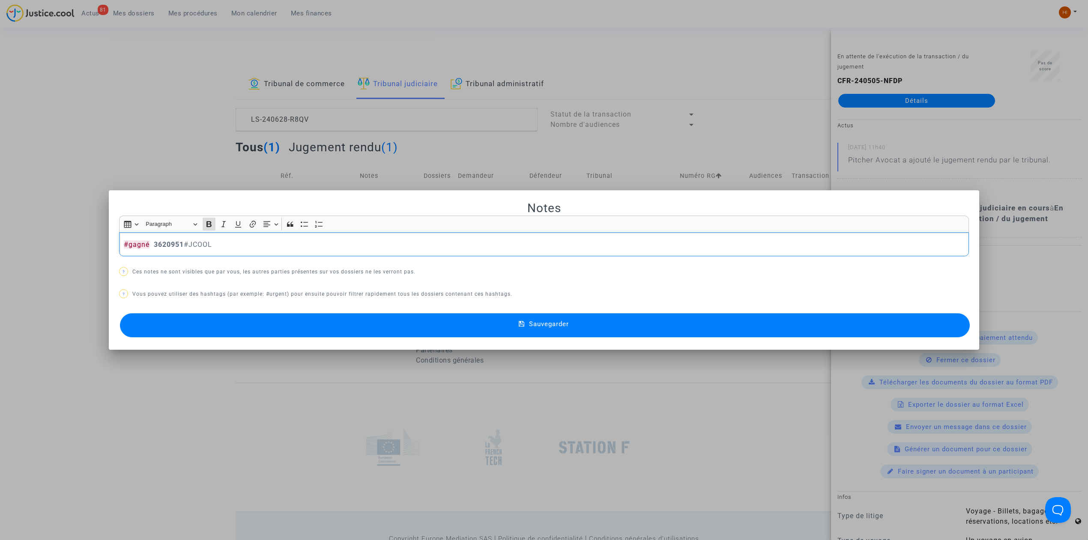
click at [307, 320] on button "Sauvegarder" at bounding box center [545, 325] width 850 height 24
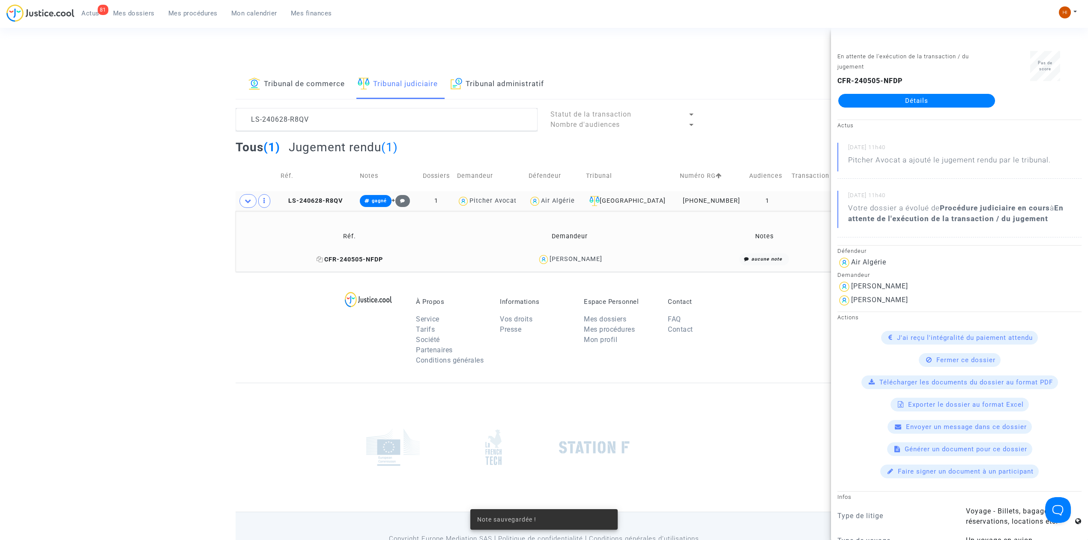
click at [362, 259] on span "CFR-240505-NFDP" at bounding box center [350, 259] width 66 height 7
click at [888, 97] on link "Détails" at bounding box center [916, 101] width 157 height 14
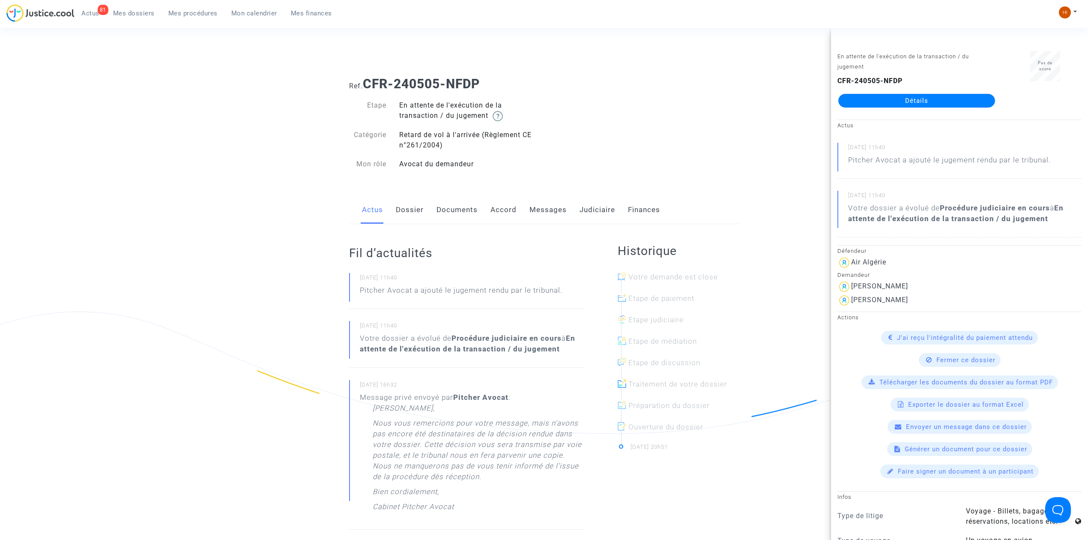
click at [559, 212] on link "Messages" at bounding box center [548, 210] width 37 height 28
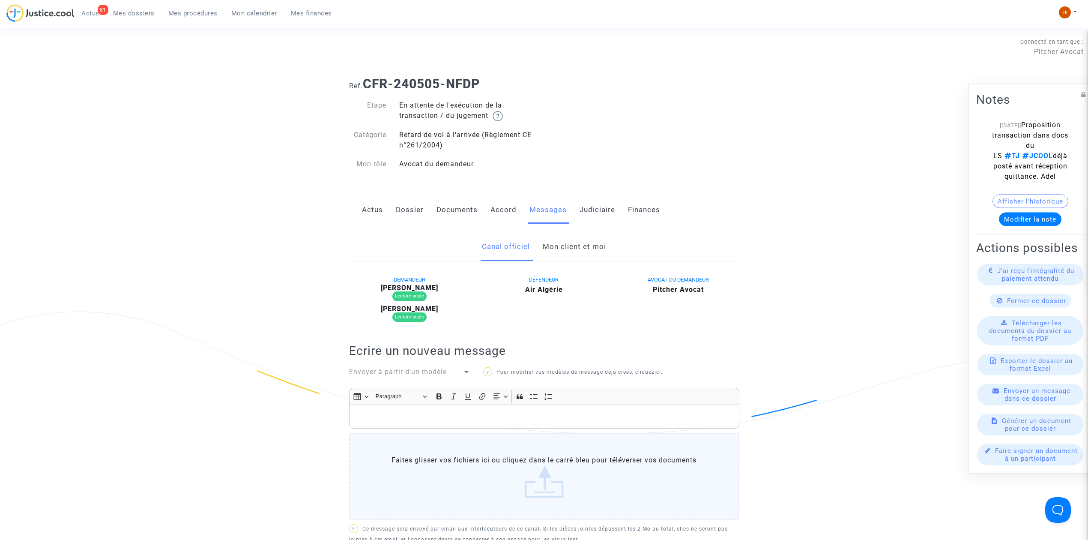
click at [376, 211] on link "Actus" at bounding box center [372, 210] width 21 height 28
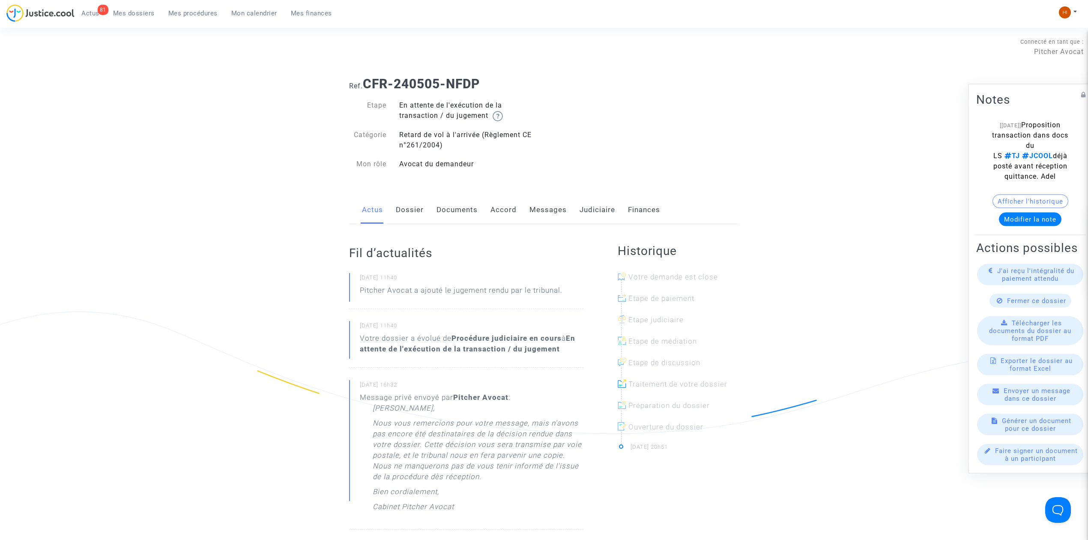
click at [541, 207] on link "Messages" at bounding box center [548, 210] width 37 height 28
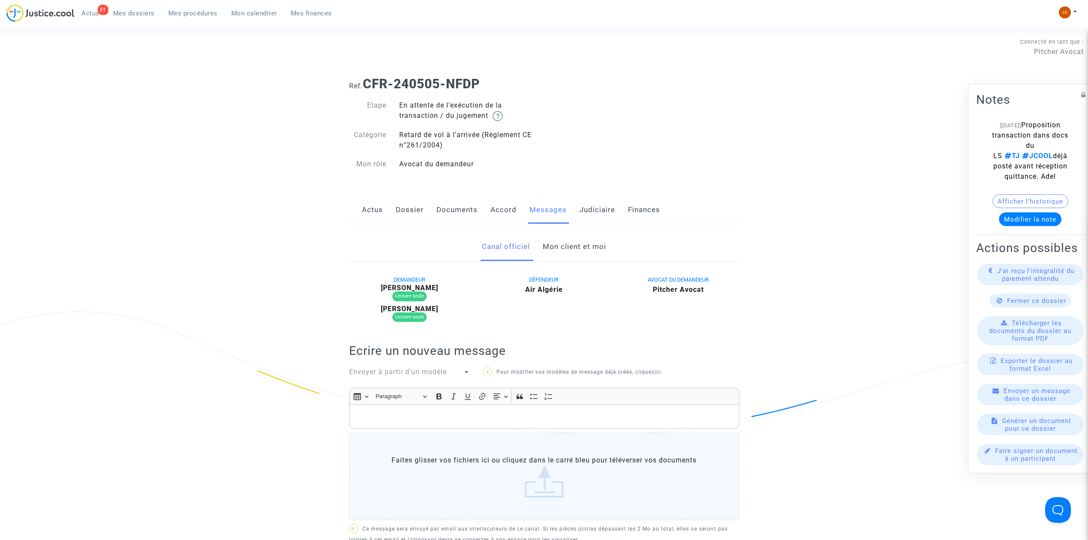
drag, startPoint x: 590, startPoint y: 247, endPoint x: 310, endPoint y: 376, distance: 308.2
click at [590, 247] on link "Mon client et moi" at bounding box center [574, 247] width 63 height 28
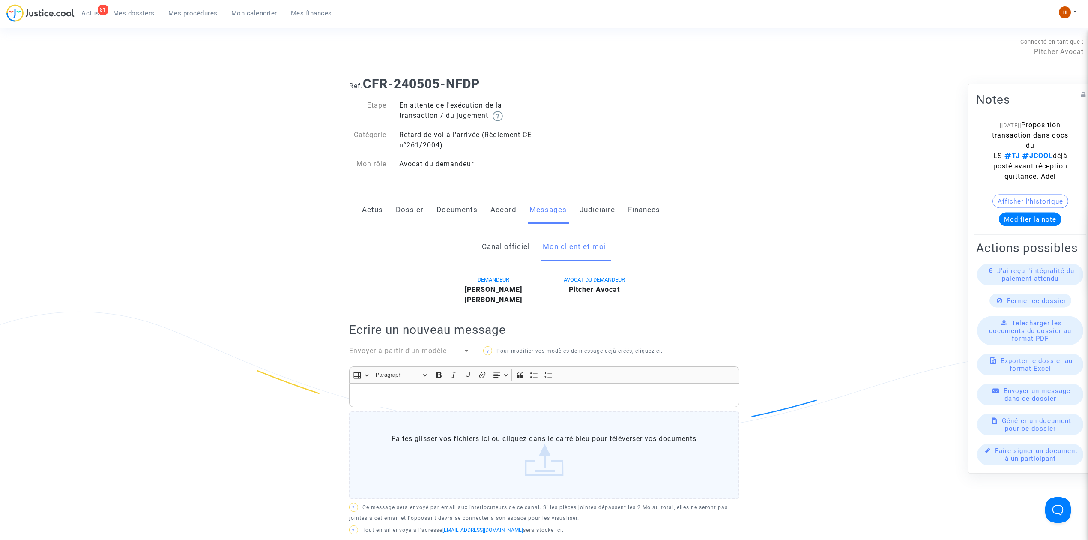
click at [462, 398] on p "Rich Text Editor, main" at bounding box center [543, 395] width 381 height 11
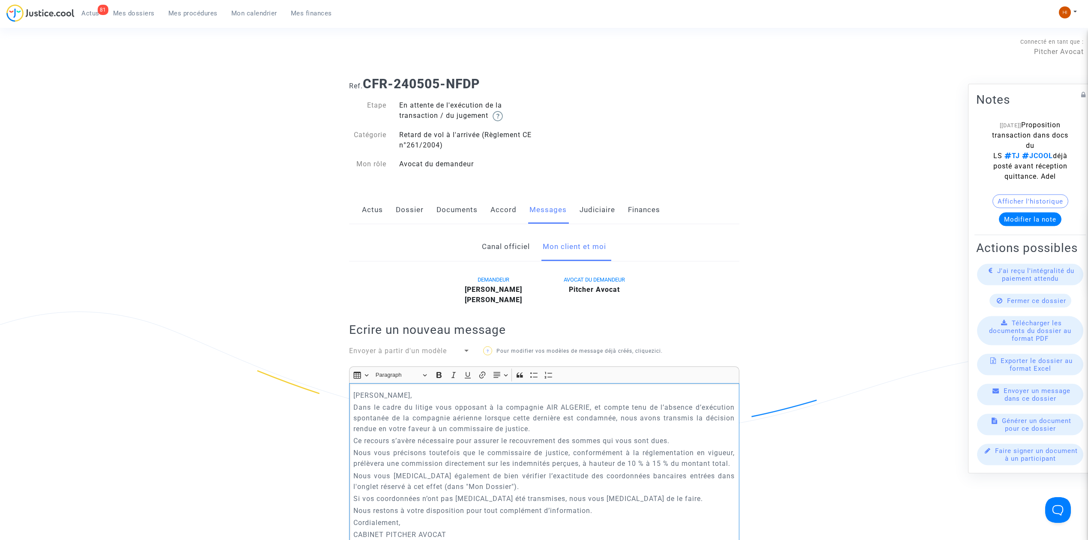
scroll to position [19, 0]
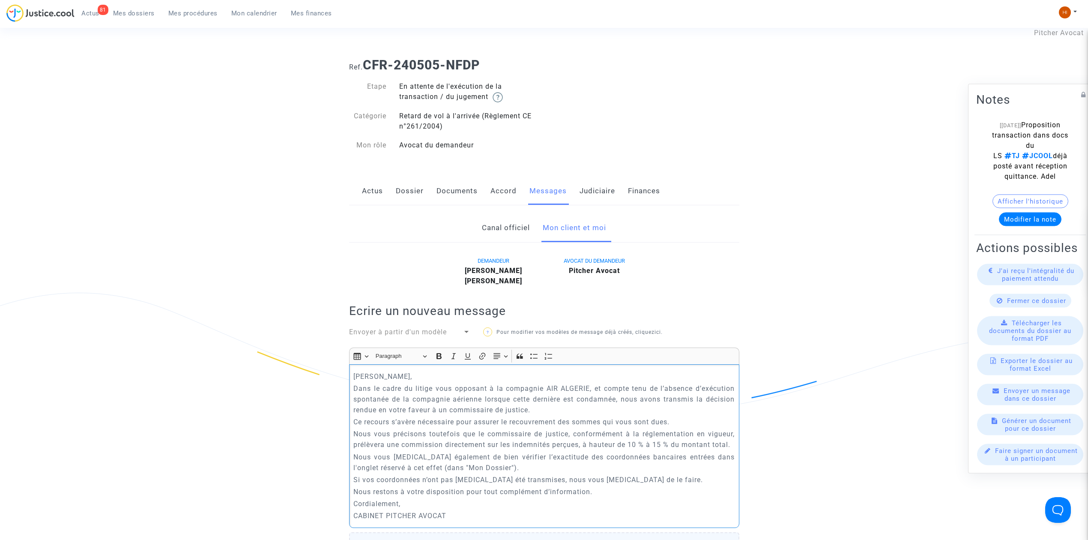
drag, startPoint x: 453, startPoint y: 373, endPoint x: 332, endPoint y: 382, distance: 121.2
click at [384, 376] on p "Madame,Monsieur," at bounding box center [543, 376] width 381 height 11
click at [385, 379] on p "Madame ,Monsieur," at bounding box center [543, 376] width 381 height 11
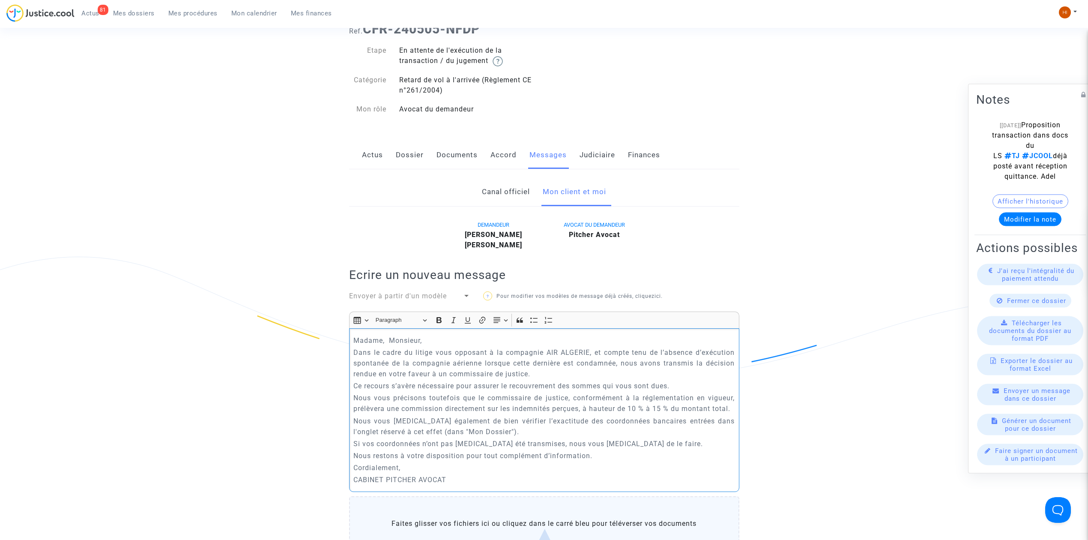
scroll to position [190, 0]
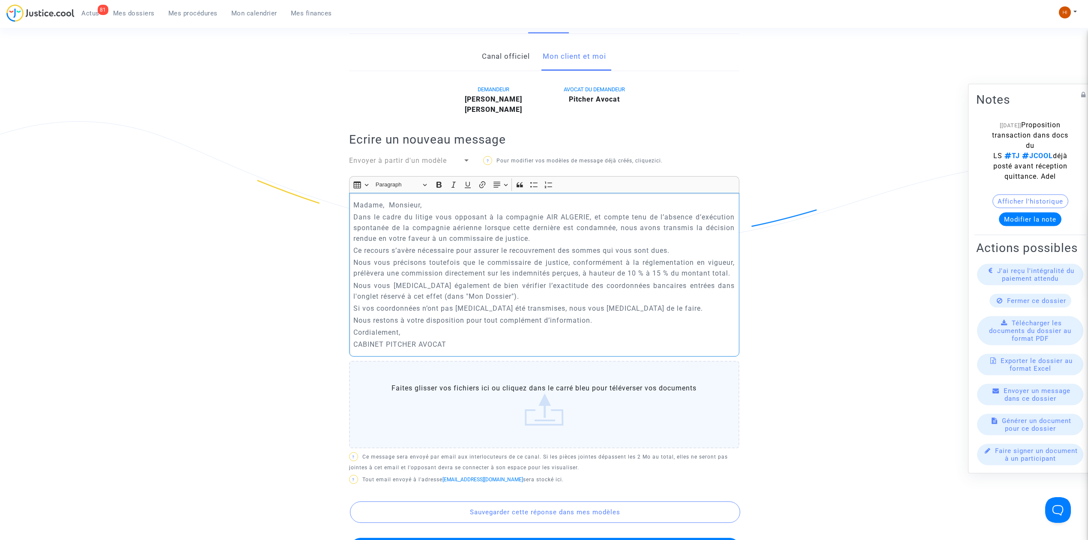
click at [425, 278] on p "Nous vous précisons toutefois que le commissaire de justice, conformément à la …" at bounding box center [543, 267] width 381 height 21
click at [415, 278] on p "Nous vous précisons toutefois que le commissaire de justice, conformément à la …" at bounding box center [543, 267] width 381 height 21
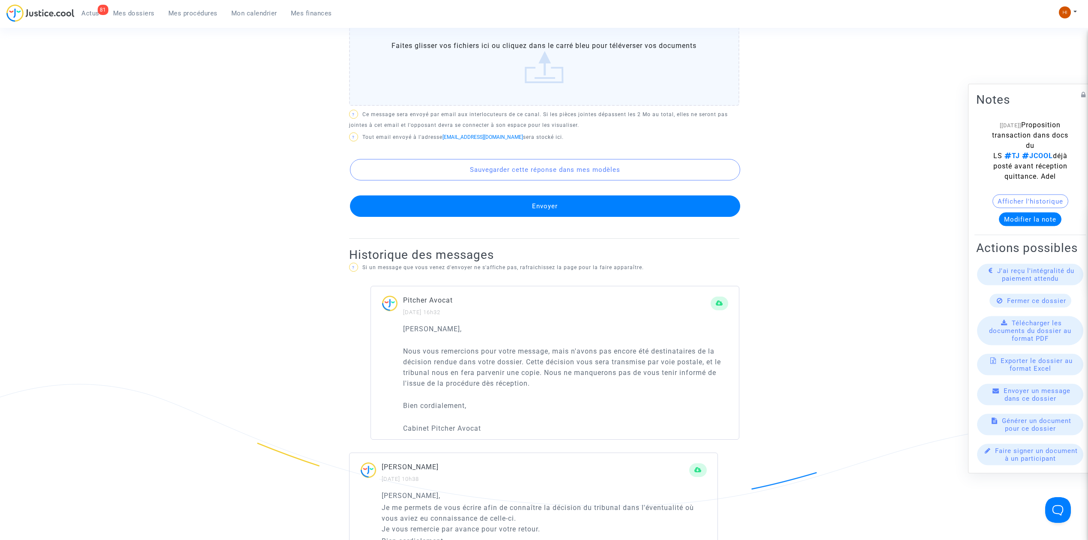
click at [557, 211] on button "Envoyer" at bounding box center [545, 205] width 390 height 21
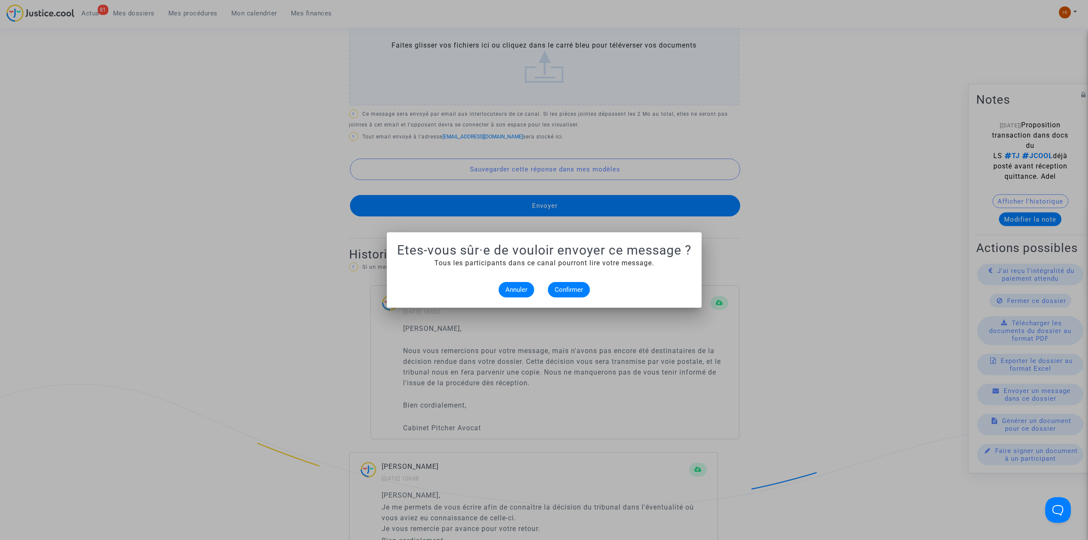
scroll to position [0, 0]
click at [576, 290] on span "Confirmer" at bounding box center [569, 290] width 28 height 8
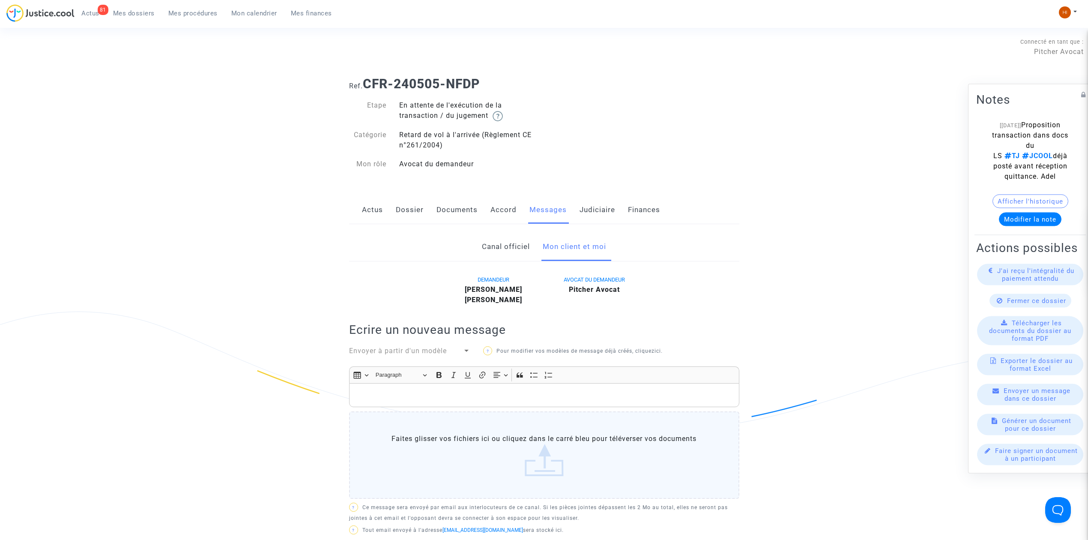
click at [206, 9] on span "Mes procédures" at bounding box center [192, 13] width 49 height 8
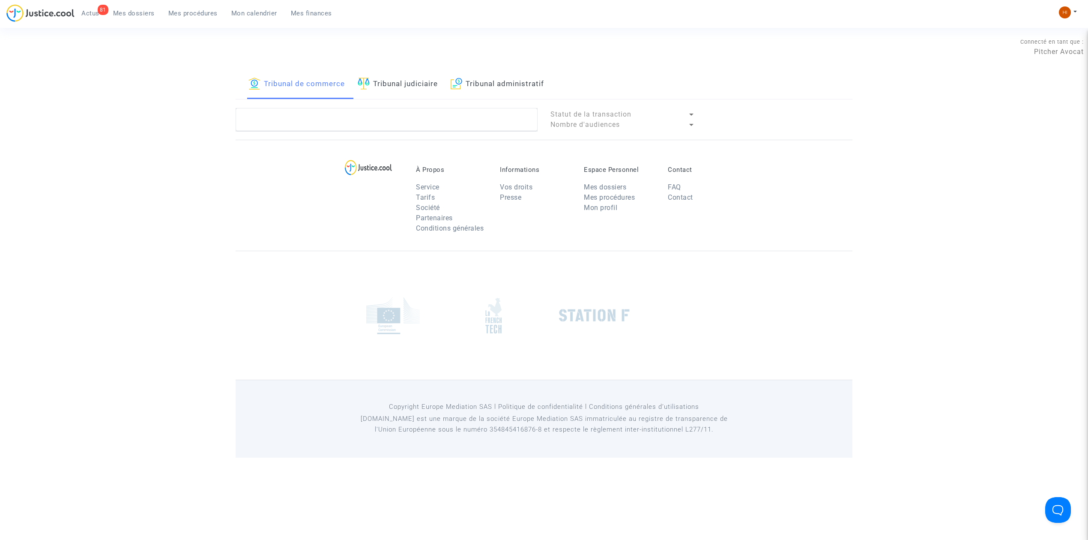
click at [394, 79] on link "Tribunal judiciaire" at bounding box center [398, 84] width 80 height 29
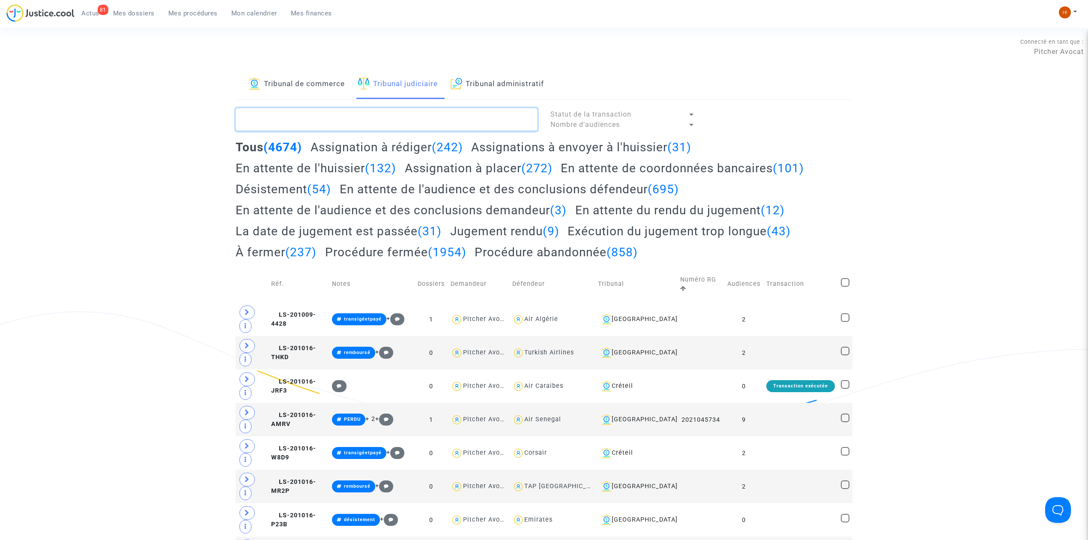
click at [401, 130] on textarea at bounding box center [387, 119] width 302 height 23
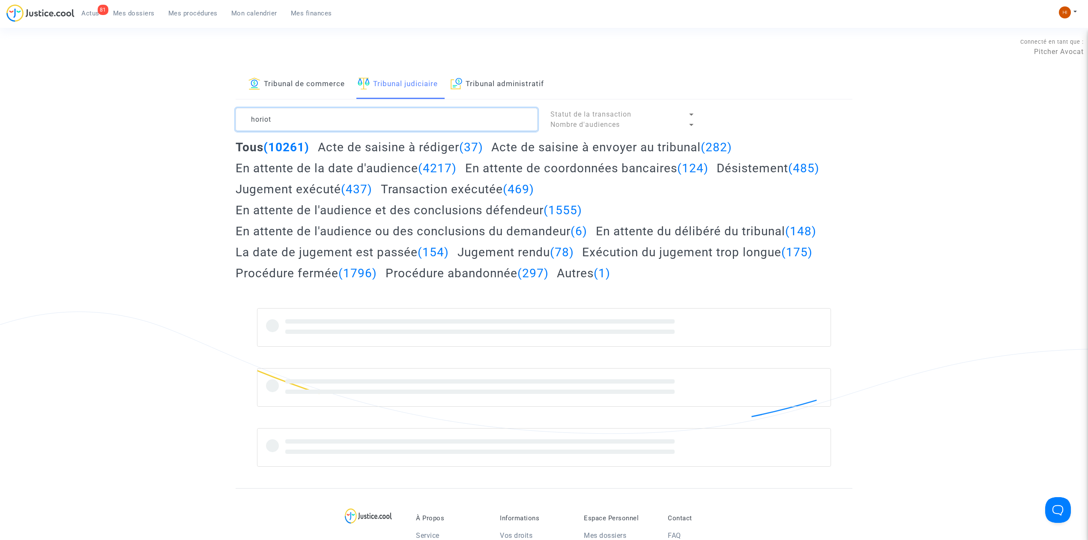
type textarea "horiot"
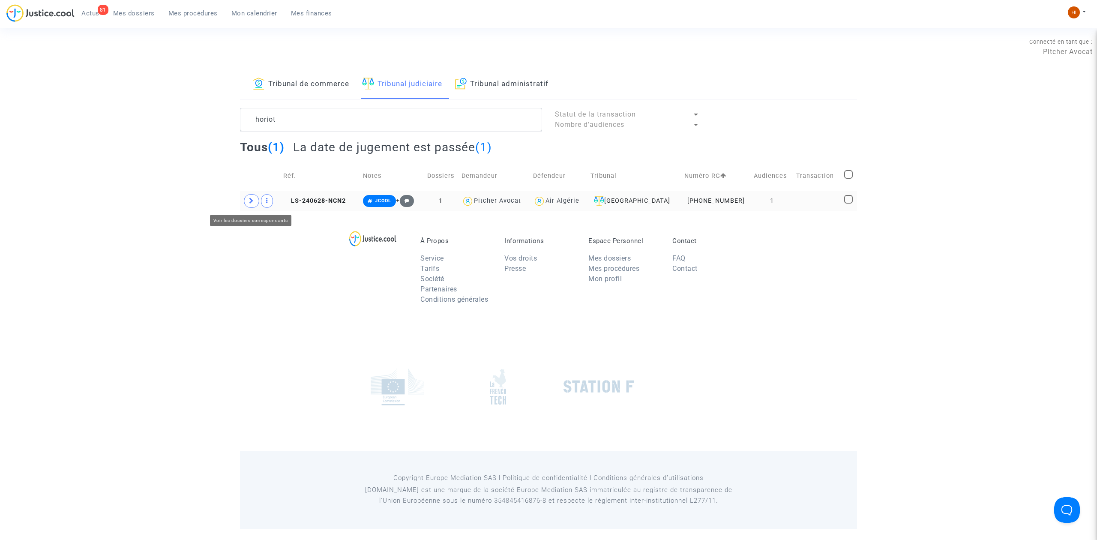
click at [254, 203] on span at bounding box center [251, 201] width 15 height 14
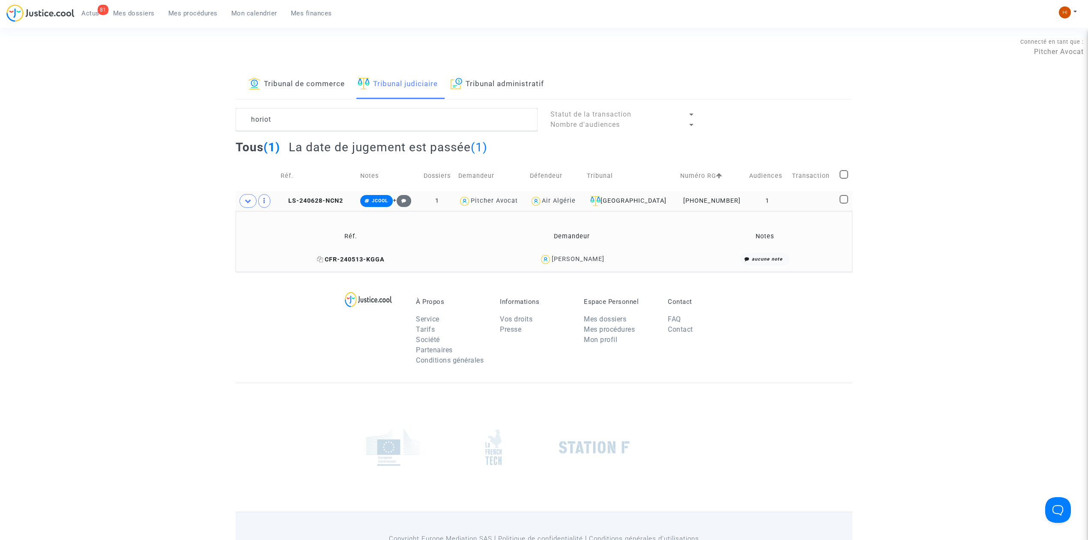
click at [366, 256] on span "CFR-240513-KGGA" at bounding box center [351, 259] width 68 height 7
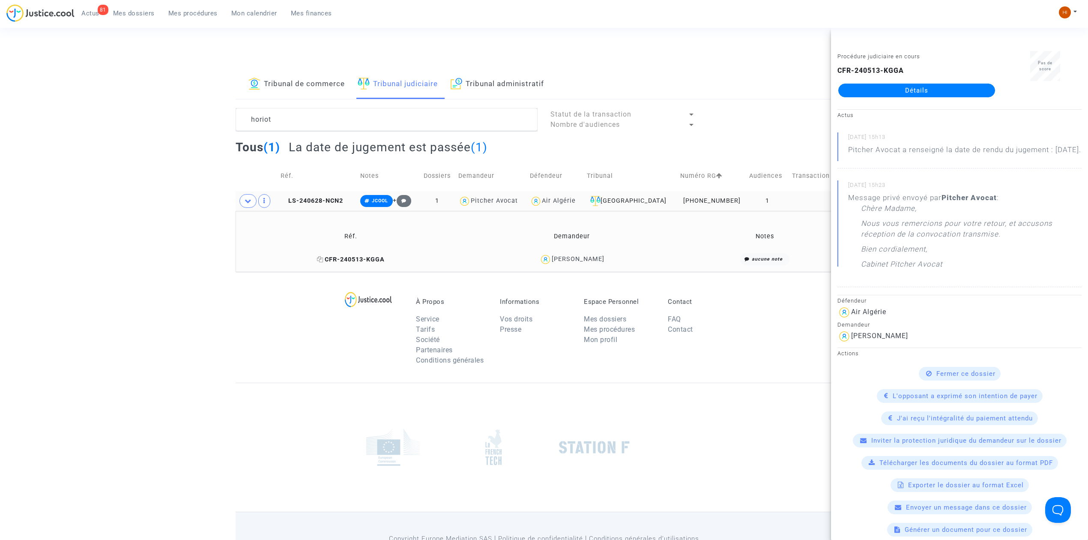
click at [363, 261] on span "CFR-240513-KGGA" at bounding box center [351, 259] width 68 height 7
drag, startPoint x: 327, startPoint y: 201, endPoint x: 699, endPoint y: 122, distance: 380.1
click at [328, 201] on span "LS-240628-NCN2" at bounding box center [312, 200] width 63 height 7
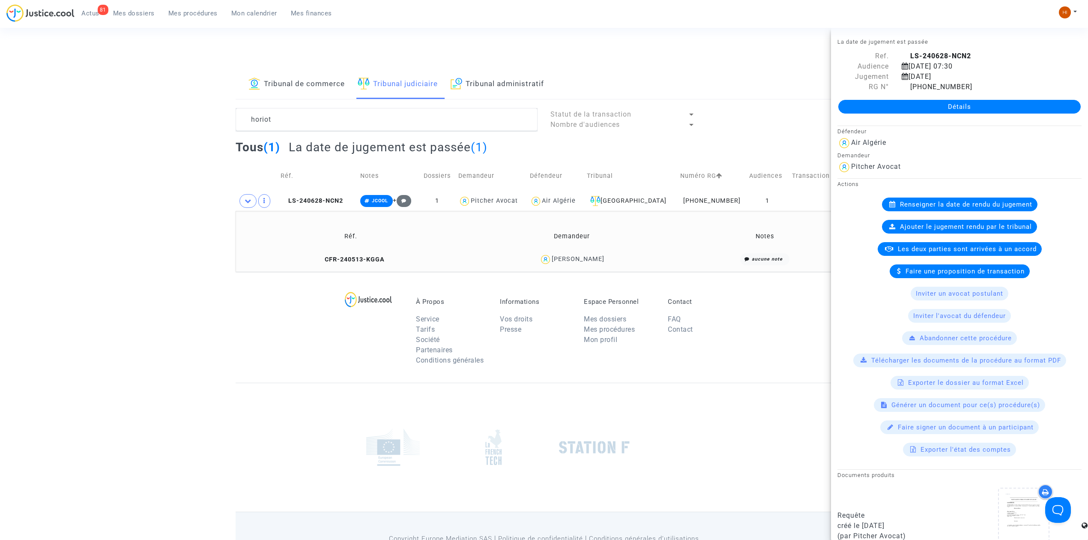
click at [870, 106] on link "Détails" at bounding box center [959, 107] width 242 height 14
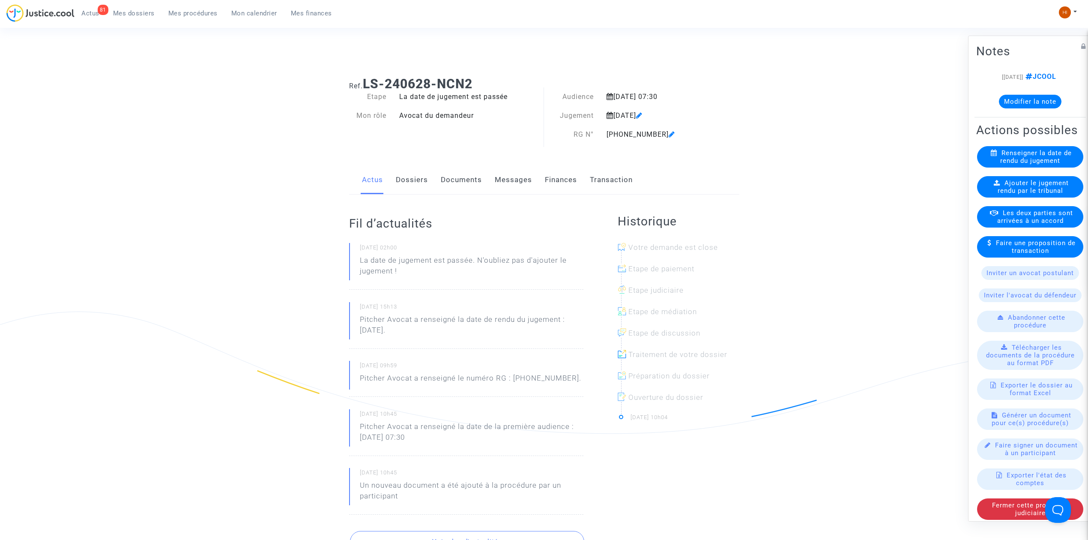
click at [1014, 195] on span "Ajouter le jugement rendu par le tribunal" at bounding box center [1034, 186] width 72 height 15
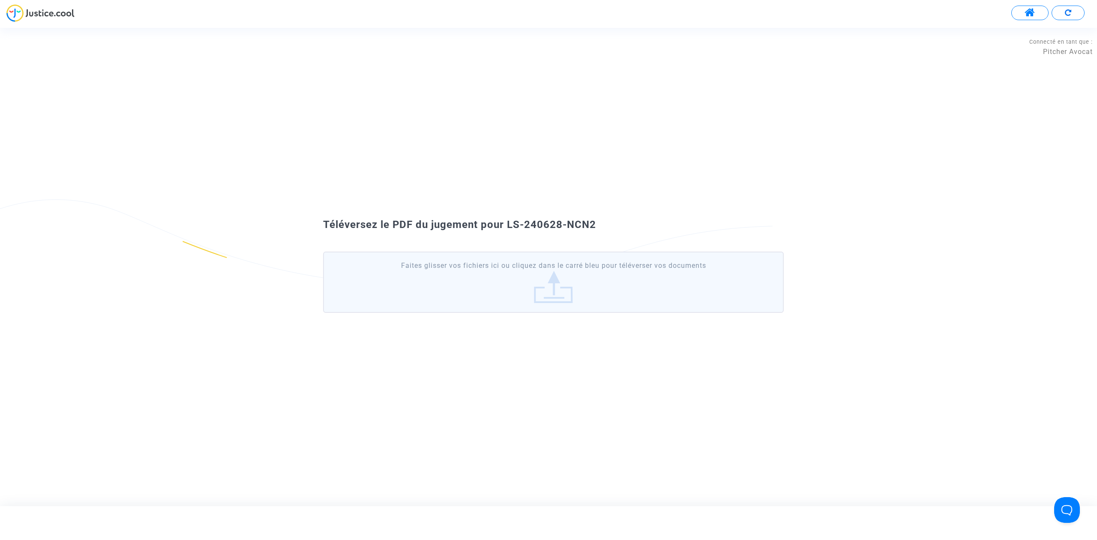
drag, startPoint x: 645, startPoint y: 221, endPoint x: 508, endPoint y: 219, distance: 137.1
click at [508, 219] on div "Téléversez le PDF du jugement pour LS-240628-NCN2" at bounding box center [549, 225] width 494 height 15
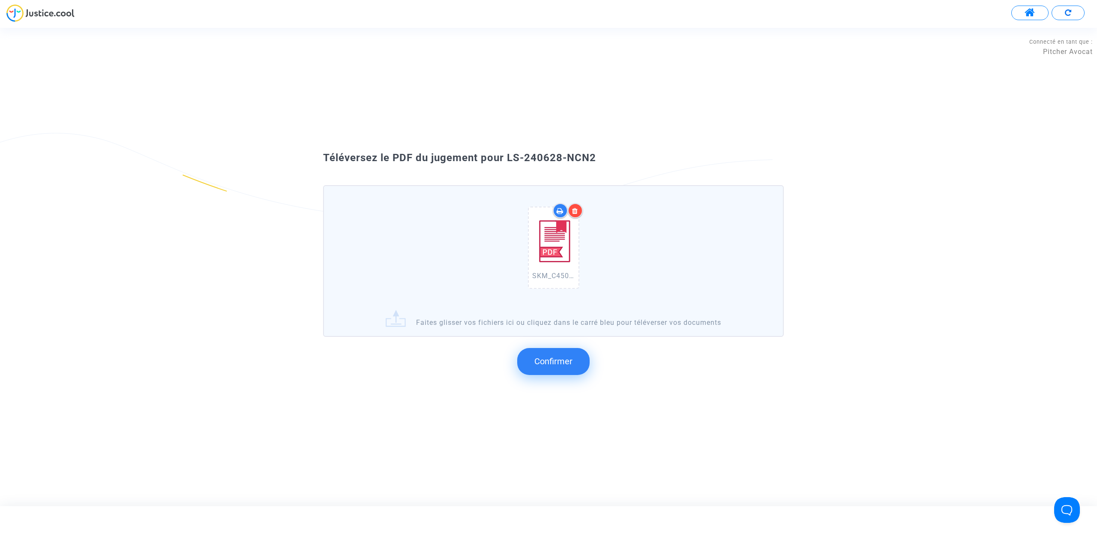
click at [539, 353] on button "Confirmer" at bounding box center [553, 361] width 72 height 27
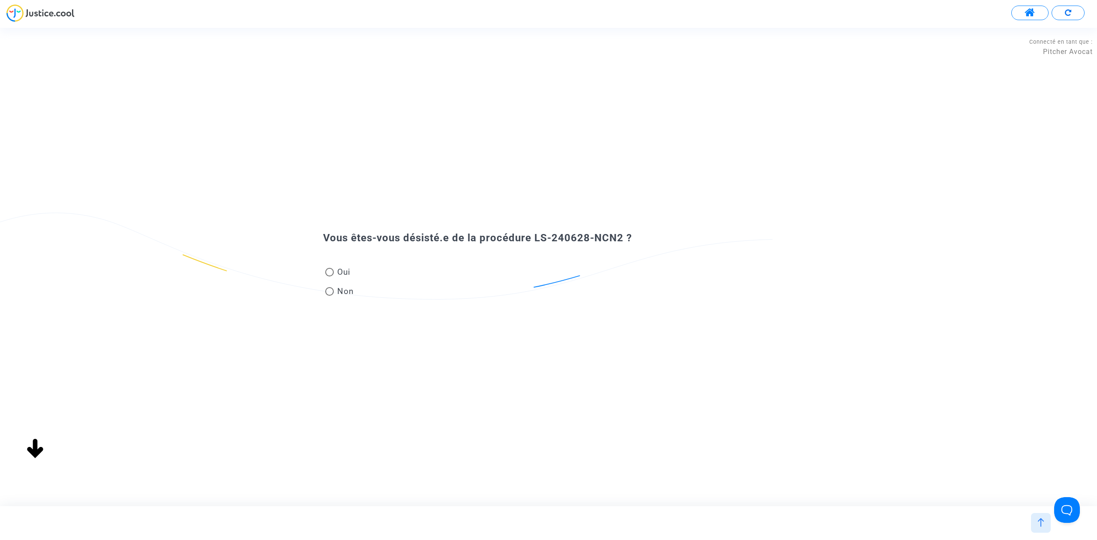
click at [333, 293] on span at bounding box center [329, 291] width 9 height 9
click at [329, 296] on input "Non" at bounding box center [329, 296] width 0 height 0
radio input "true"
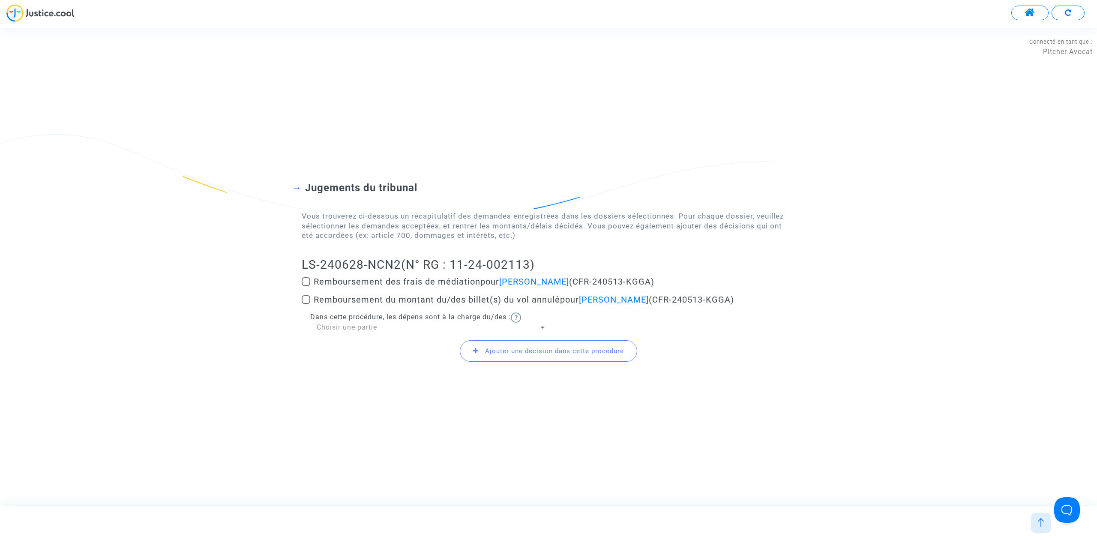
click at [313, 295] on label "Remboursement du montant du/des billet(s) du vol annulé pour Camille Horiot (CF…" at bounding box center [549, 299] width 494 height 10
click at [306, 304] on input "Remboursement du montant du/des billet(s) du vol annulé pour Camille Horiot (CF…" at bounding box center [305, 304] width 0 height 0
checkbox input "true"
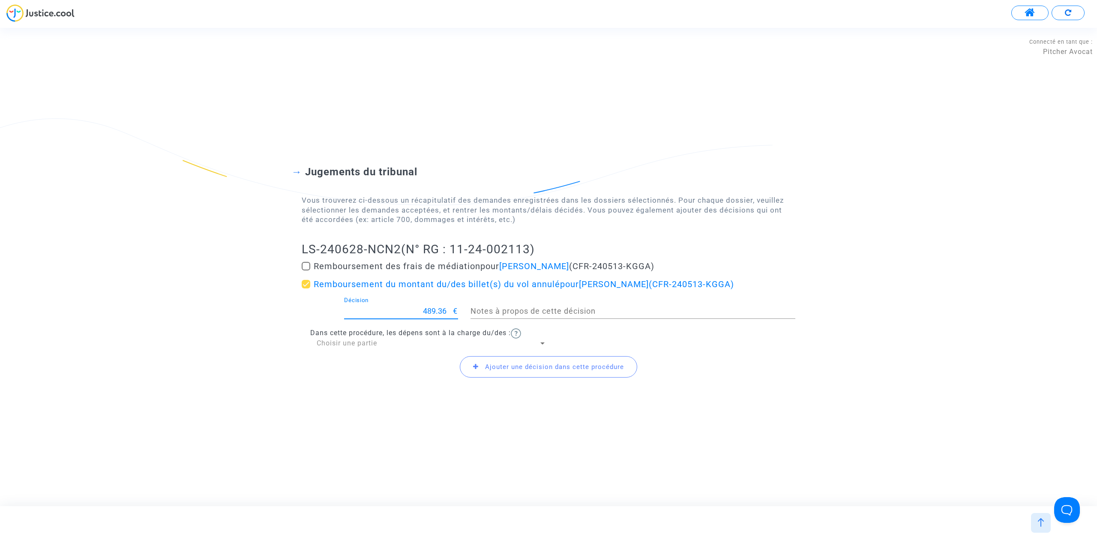
drag, startPoint x: 419, startPoint y: 311, endPoint x: 446, endPoint y: 311, distance: 27.0
click at [446, 311] on input "489.36" at bounding box center [398, 311] width 109 height 9
type input "244.68"
click at [399, 346] on div "Choisir une partie" at bounding box center [428, 342] width 222 height 9
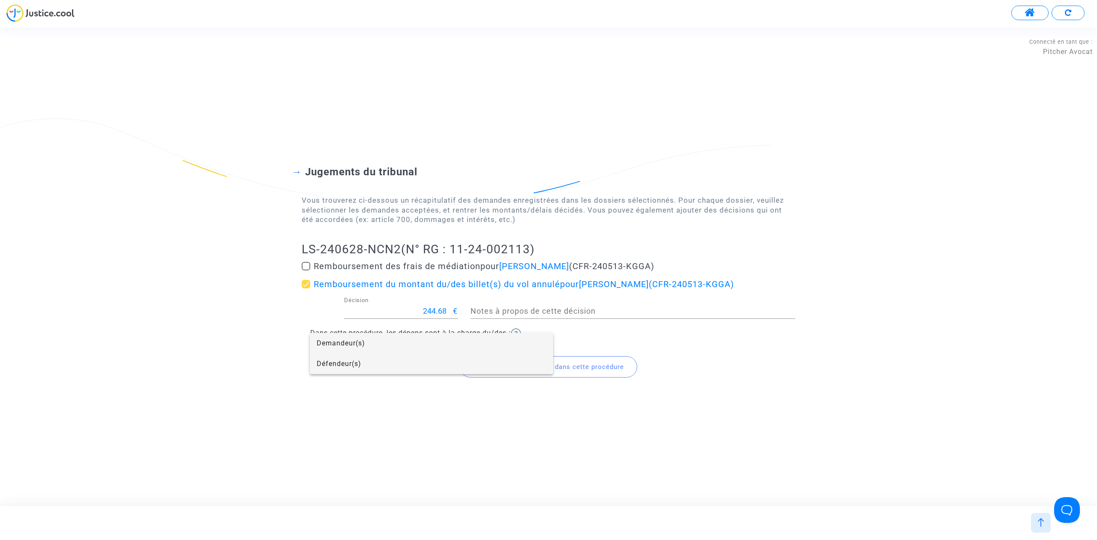
click at [395, 358] on span "Défendeur(s)" at bounding box center [432, 363] width 230 height 21
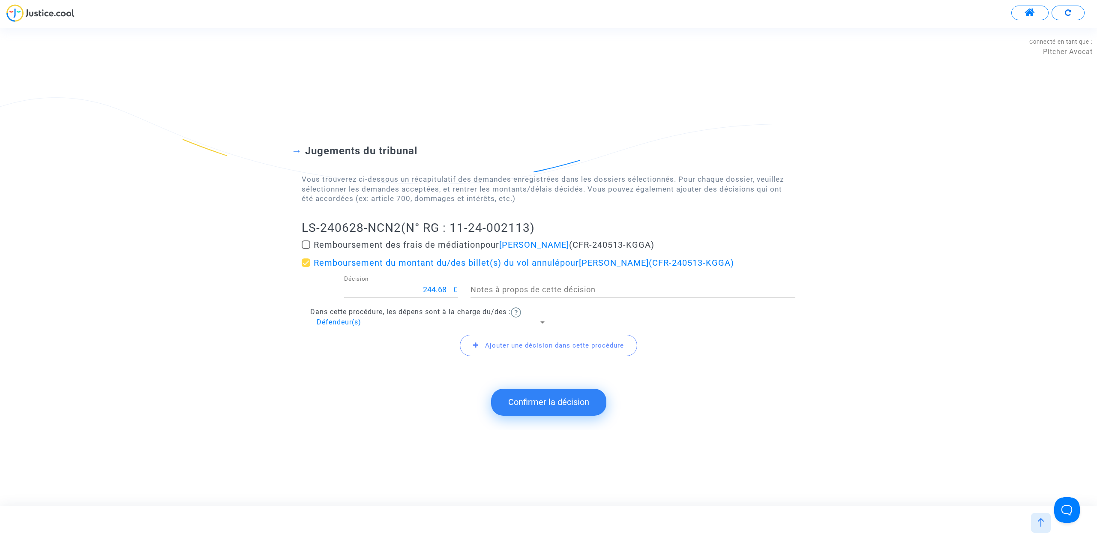
click at [542, 404] on button "Confirmer la décision" at bounding box center [548, 402] width 115 height 27
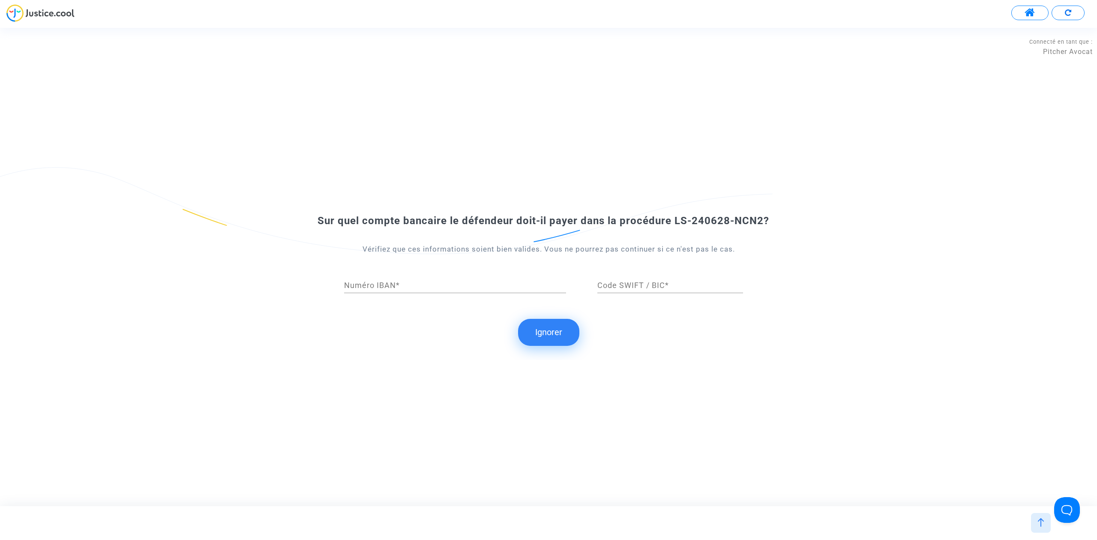
click at [559, 329] on button "Ignorer" at bounding box center [548, 332] width 61 height 27
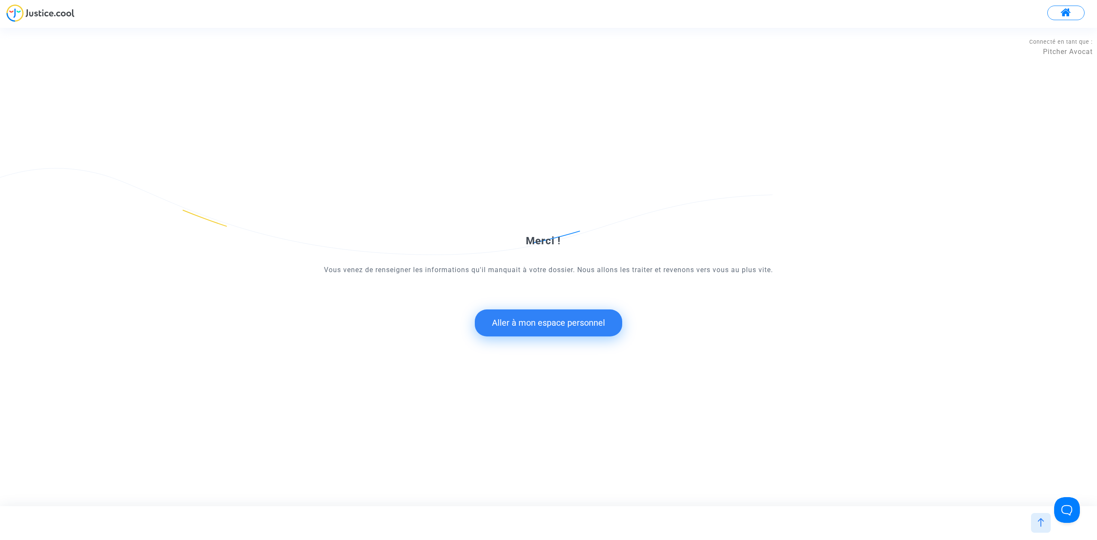
click at [551, 324] on button "Aller à mon espace personnel" at bounding box center [548, 322] width 147 height 27
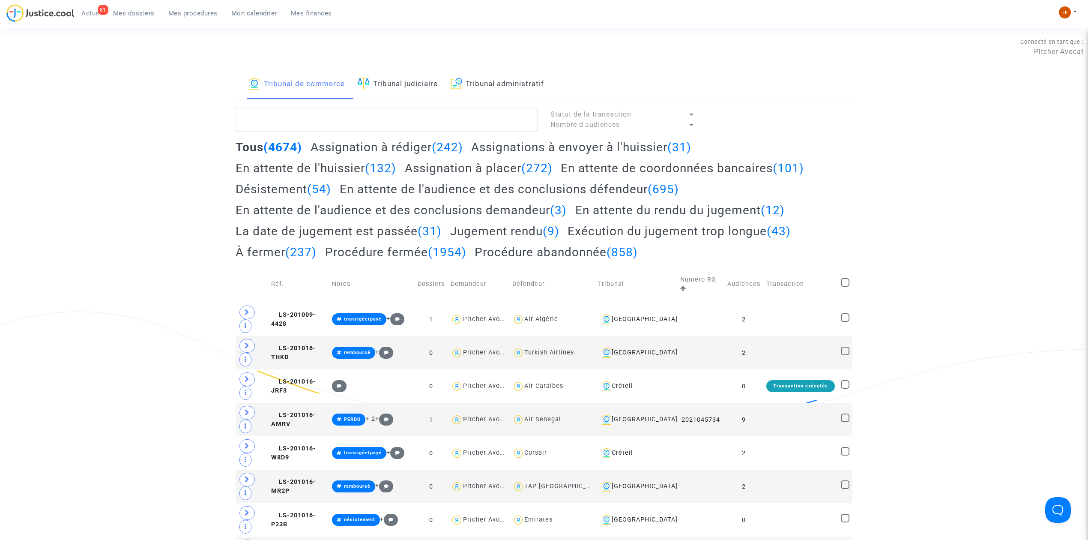
click at [392, 99] on link "Tribunal judiciaire" at bounding box center [398, 84] width 80 height 29
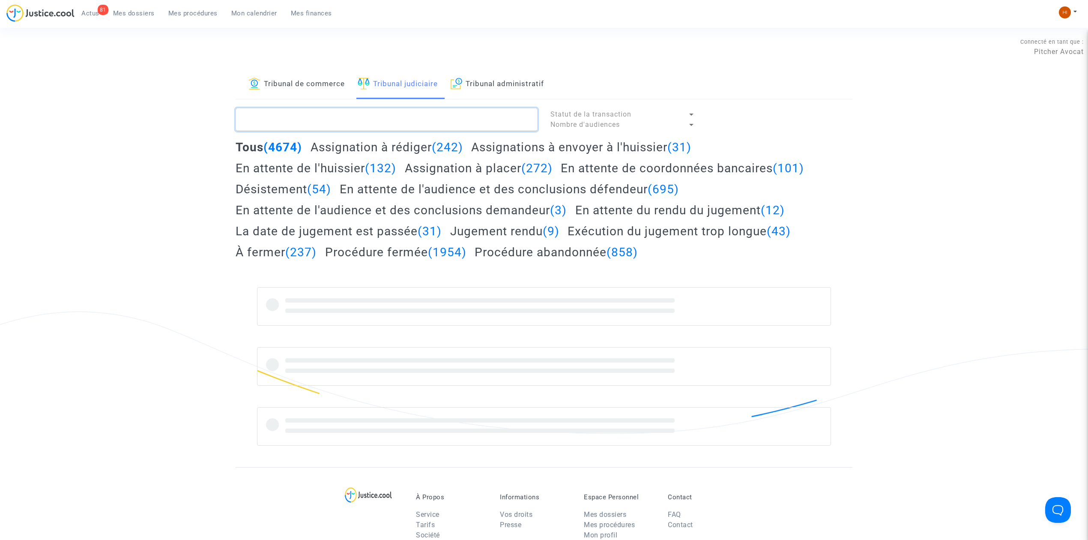
click at [395, 112] on textarea at bounding box center [387, 119] width 302 height 23
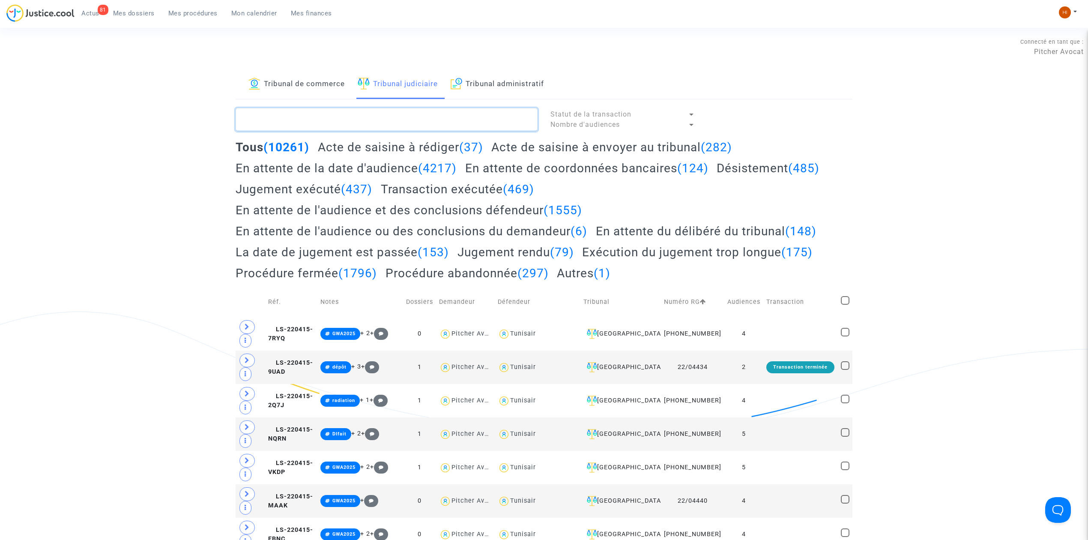
paste textarea "LS-240628-NCN2"
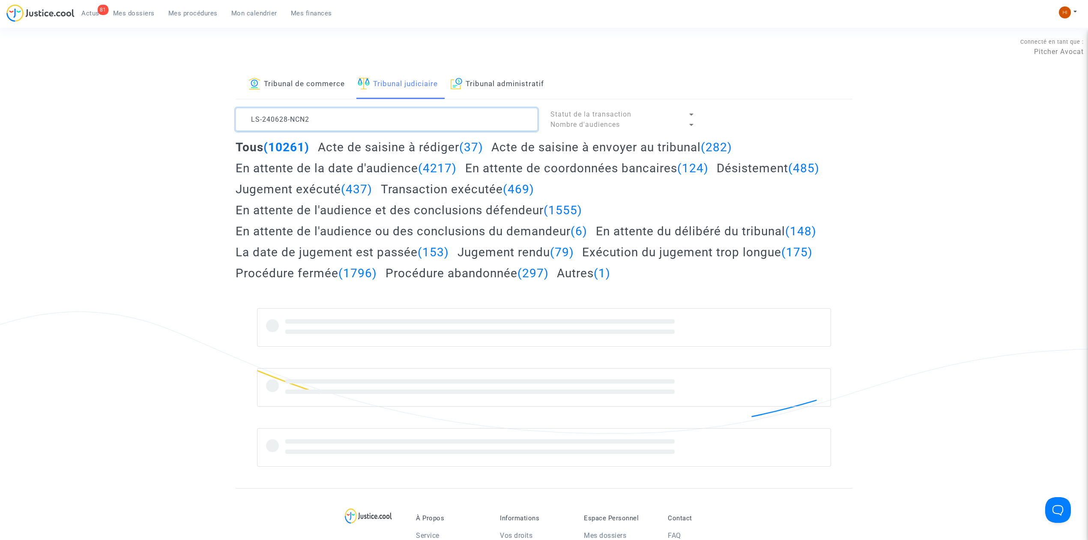
type textarea "LS-240628-NCN2"
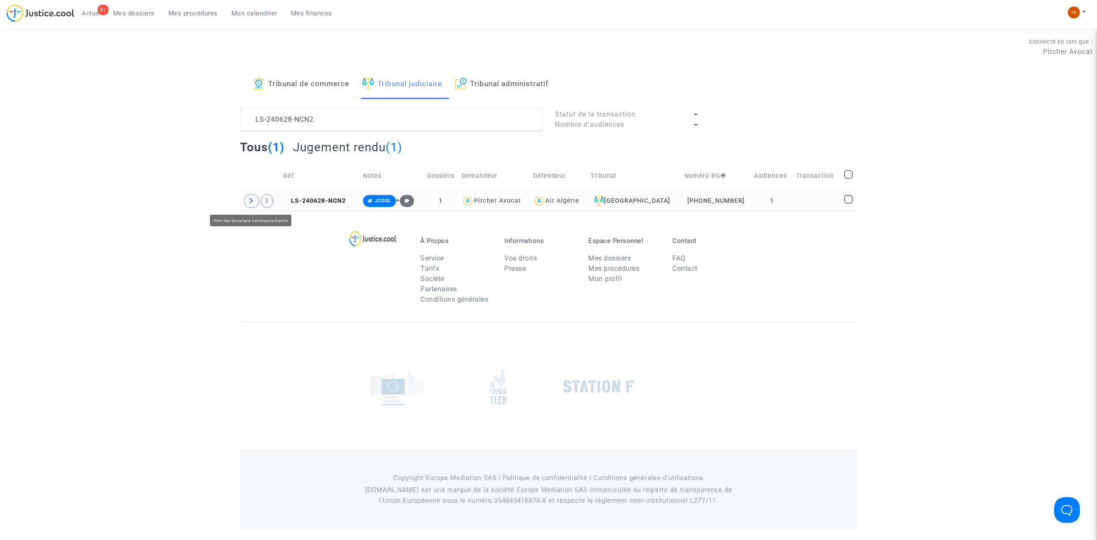
click at [253, 201] on icon at bounding box center [251, 201] width 5 height 6
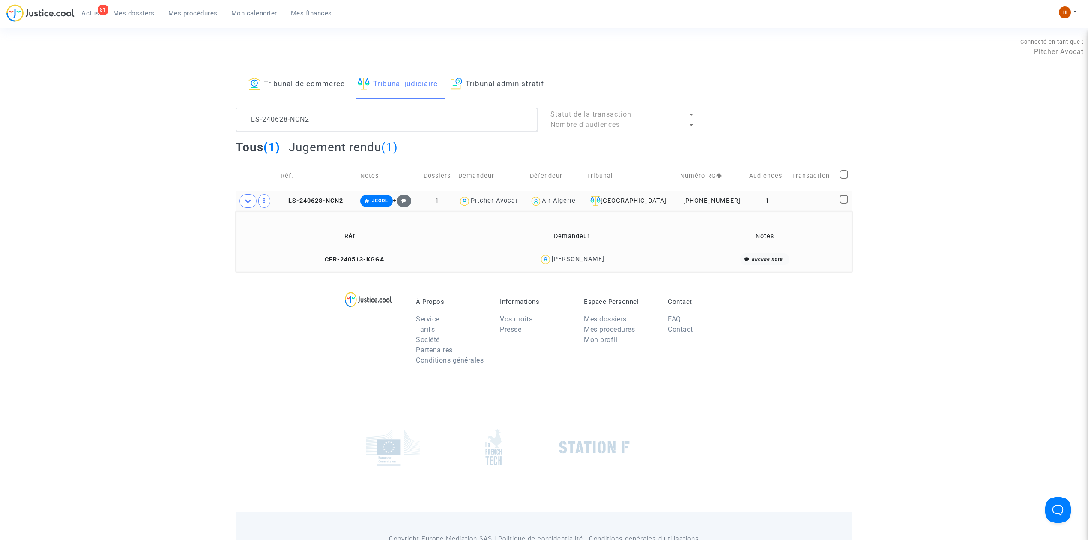
drag, startPoint x: 621, startPoint y: 251, endPoint x: 552, endPoint y: 261, distance: 69.4
click at [552, 261] on td "Camille Horiot" at bounding box center [572, 259] width 217 height 18
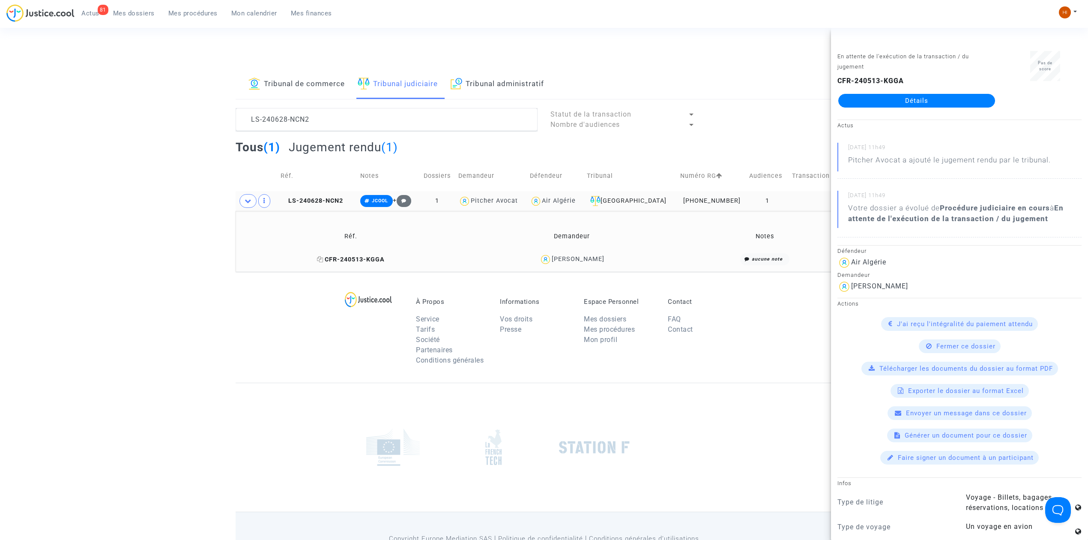
click at [323, 261] on icon at bounding box center [320, 259] width 6 height 6
click at [339, 198] on span "LS-240628-NCN2" at bounding box center [312, 200] width 63 height 7
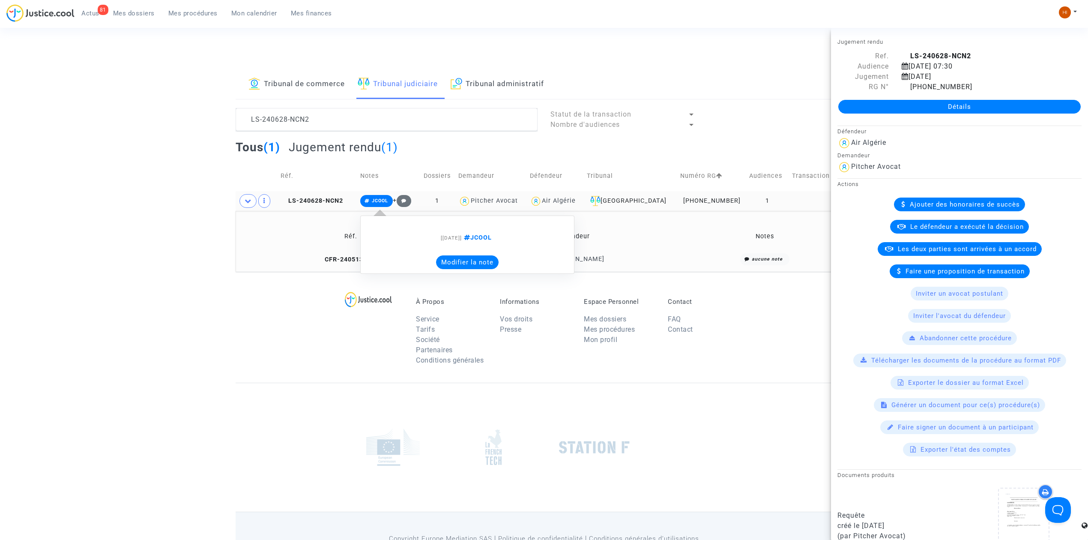
click at [382, 201] on span "JCOOL" at bounding box center [380, 201] width 16 height 6
click at [386, 201] on span "JCOOL" at bounding box center [380, 201] width 16 height 6
click at [480, 261] on button "Modifier la note" at bounding box center [467, 262] width 63 height 14
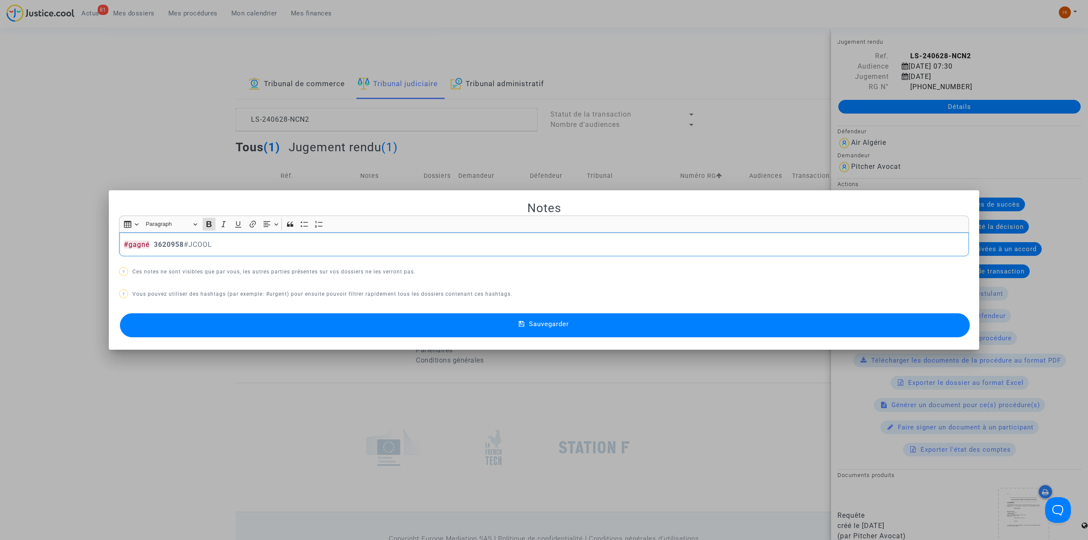
click at [198, 326] on button "Sauvegarder" at bounding box center [545, 325] width 850 height 24
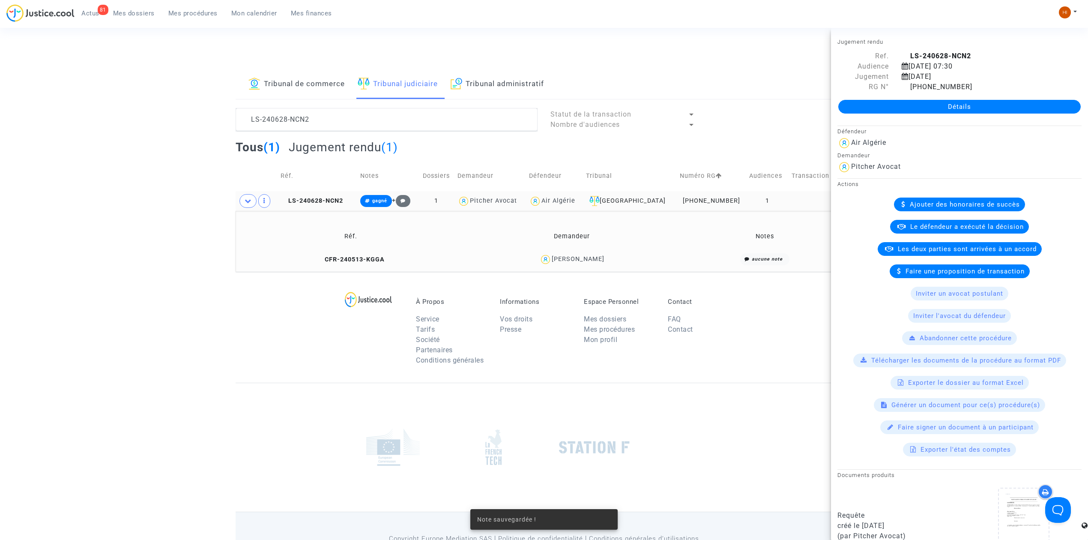
click at [356, 254] on td "CFR-240513-KGGA" at bounding box center [351, 259] width 225 height 18
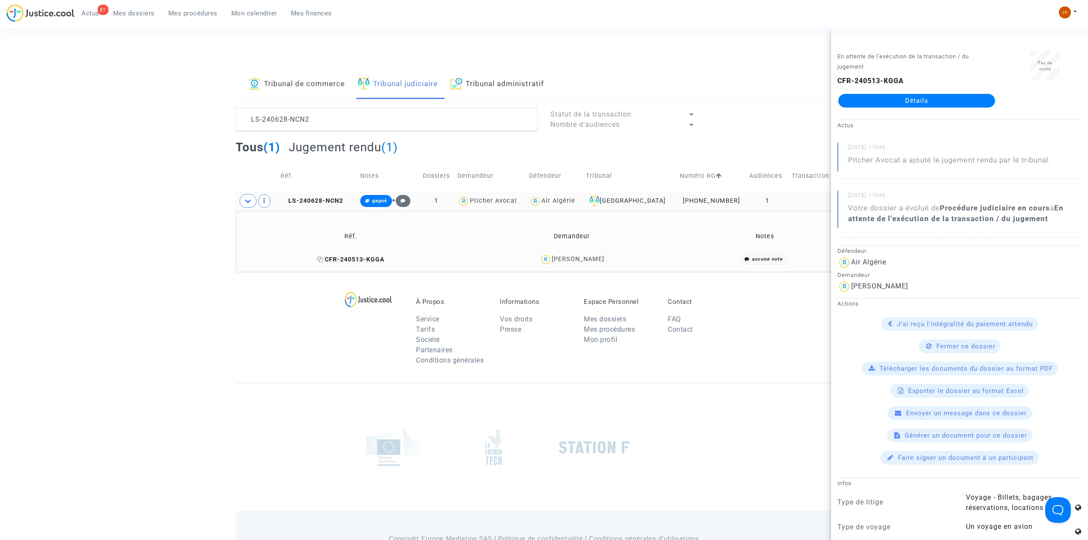
click at [374, 261] on span "CFR-240513-KGGA" at bounding box center [351, 259] width 68 height 7
click at [905, 96] on link "Détails" at bounding box center [916, 101] width 157 height 14
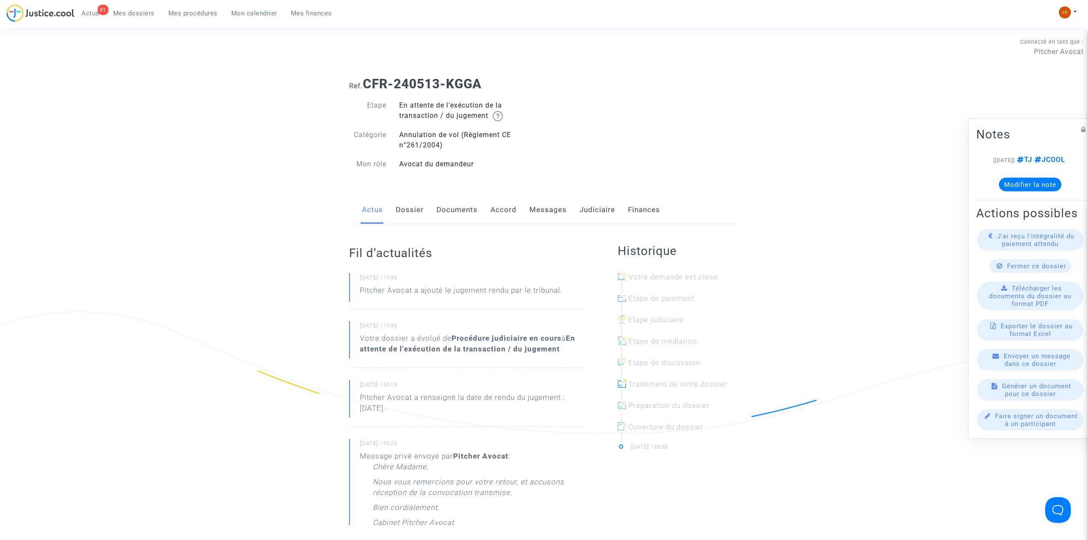
click at [552, 204] on link "Messages" at bounding box center [548, 210] width 37 height 28
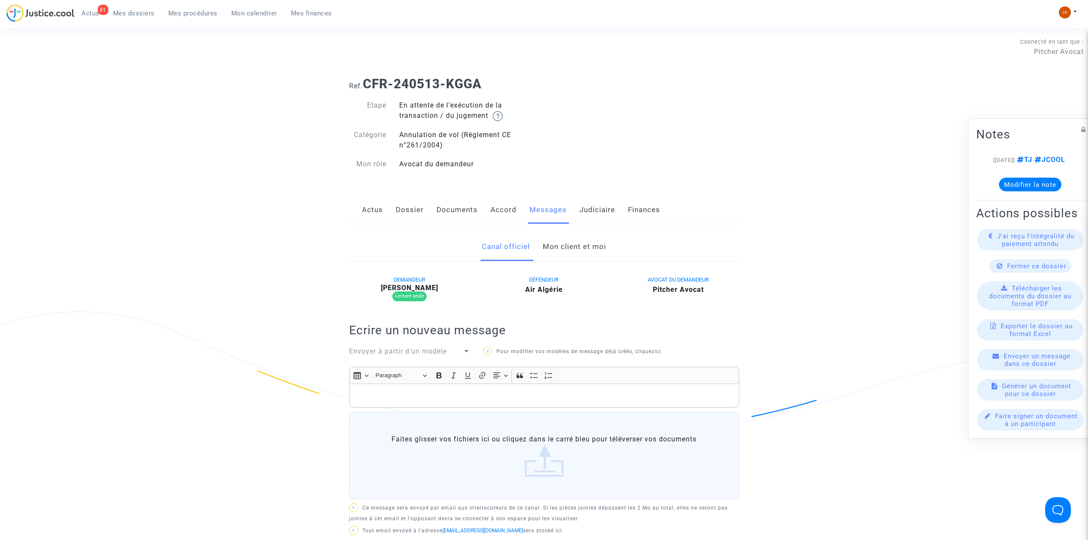
click at [586, 239] on link "Mon client et moi" at bounding box center [574, 247] width 63 height 28
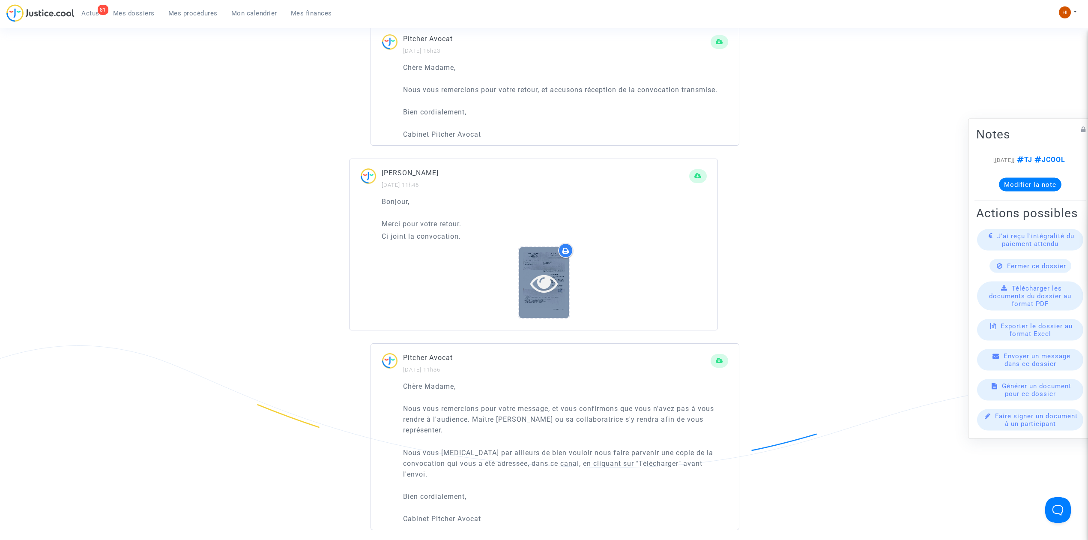
scroll to position [571, 0]
click at [534, 278] on icon at bounding box center [544, 282] width 28 height 27
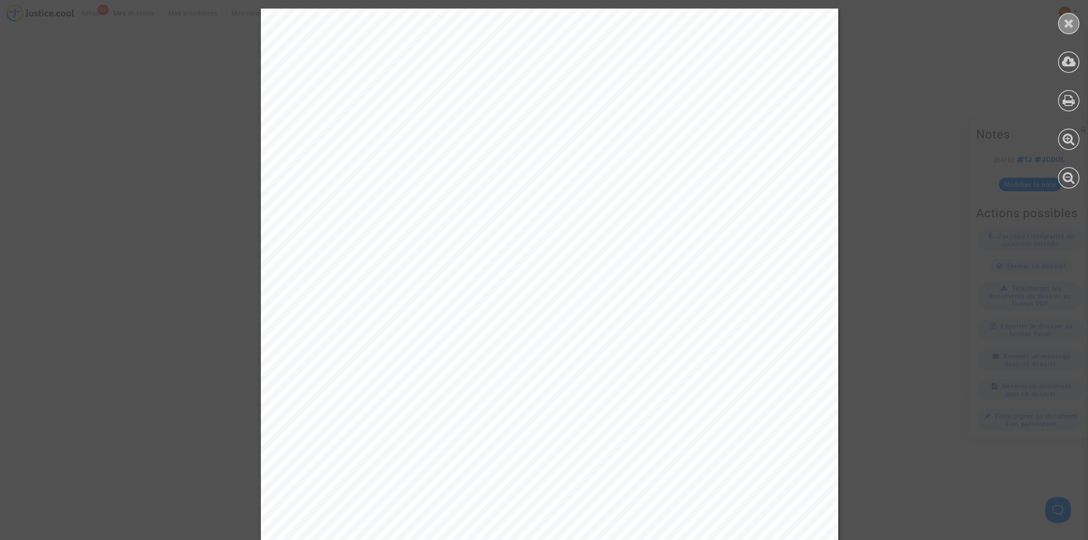
click at [1073, 26] on icon at bounding box center [1069, 23] width 11 height 13
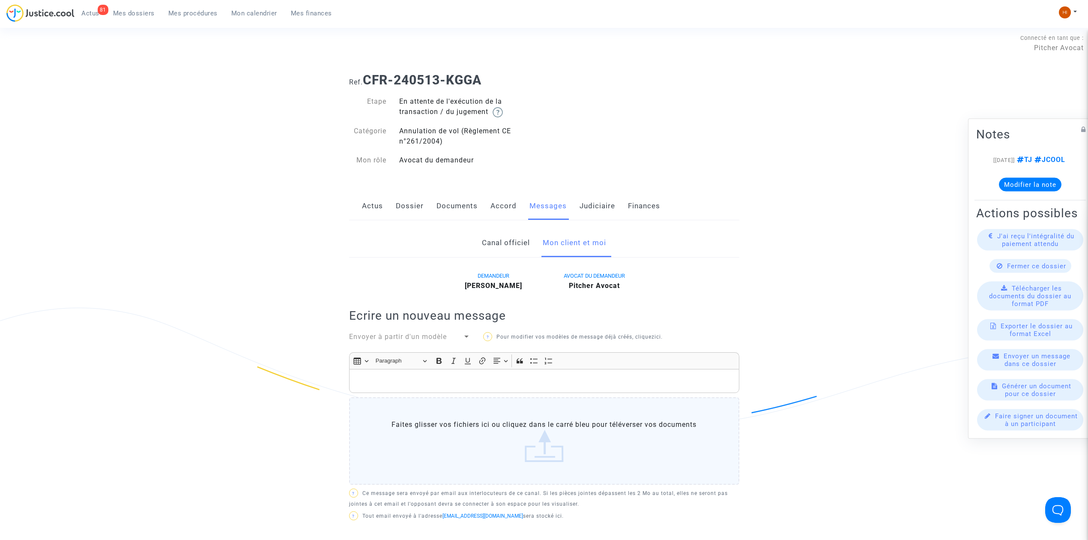
scroll to position [0, 0]
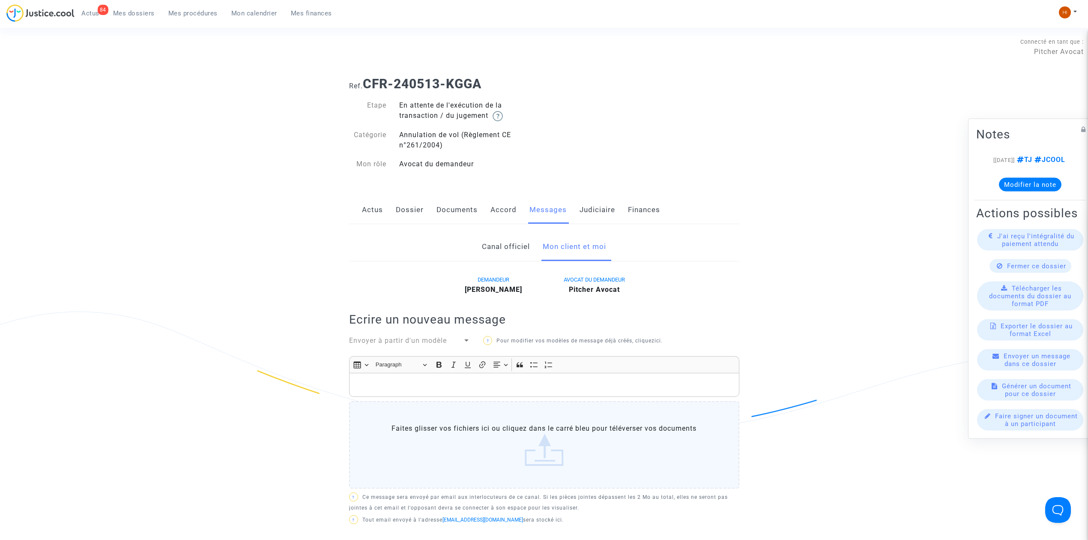
drag, startPoint x: 936, startPoint y: 57, endPoint x: 848, endPoint y: 25, distance: 93.7
click at [937, 57] on div "Connecté en tant que : Pitcher Avocat" at bounding box center [542, 59] width 1084 height 21
click at [117, 5] on ul "84 Actus Mes dossiers Mes procédures Mon calendrier Mes finances" at bounding box center [207, 11] width 264 height 15
drag, startPoint x: 129, startPoint y: 12, endPoint x: 133, endPoint y: 13, distance: 4.4
click at [129, 12] on span "Mes dossiers" at bounding box center [134, 13] width 42 height 8
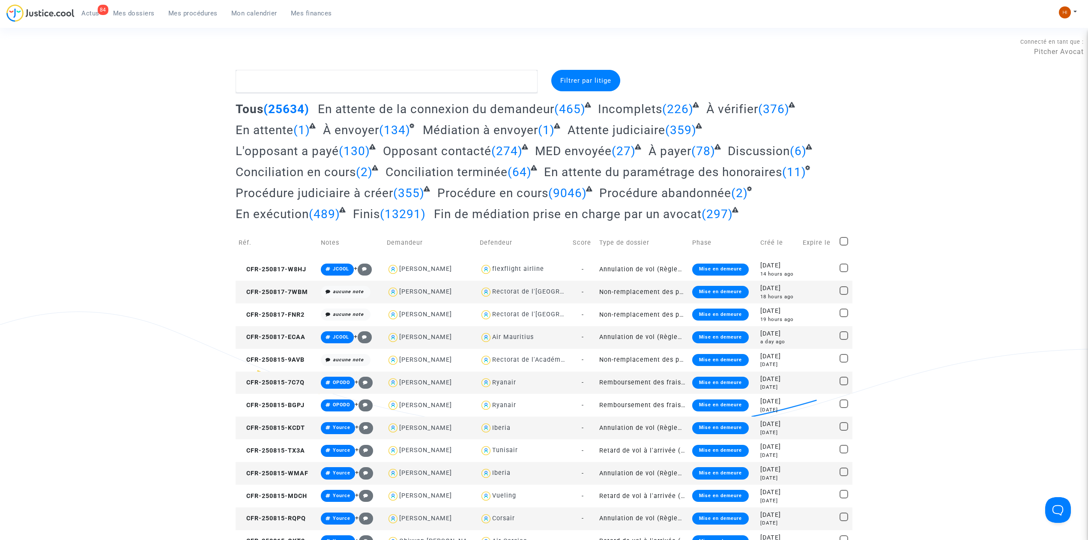
click at [240, 55] on div "Connecté en tant que : Pitcher Avocat" at bounding box center [542, 46] width 1084 height 21
click at [261, 82] on textarea at bounding box center [387, 81] width 302 height 23
paste textarea "CFR-200120-Z3V9"
click at [263, 81] on textarea at bounding box center [387, 81] width 302 height 23
paste textarea "CFR-200120-Z3V9"
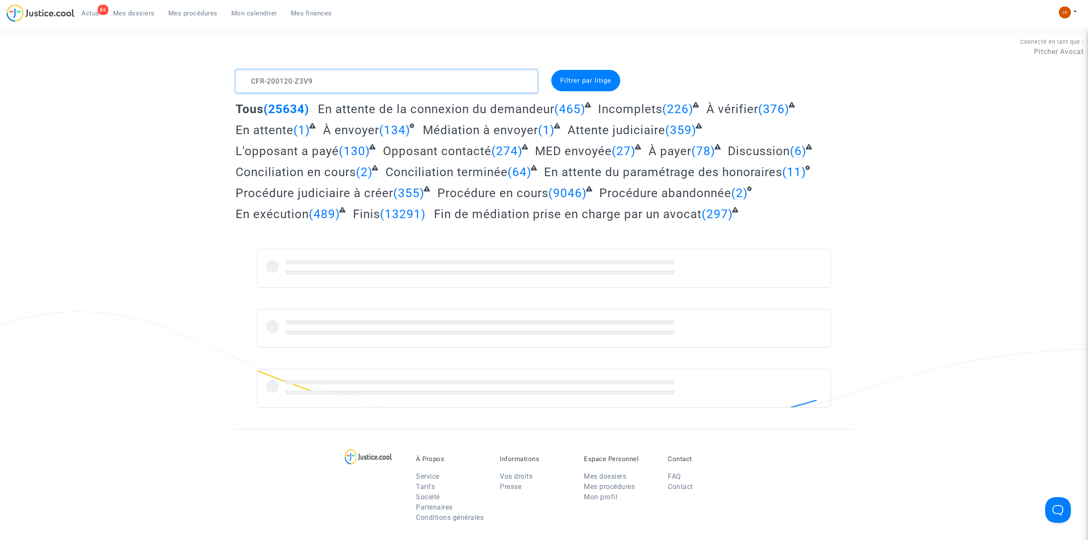
type textarea "CFR-200120-Z3V9"
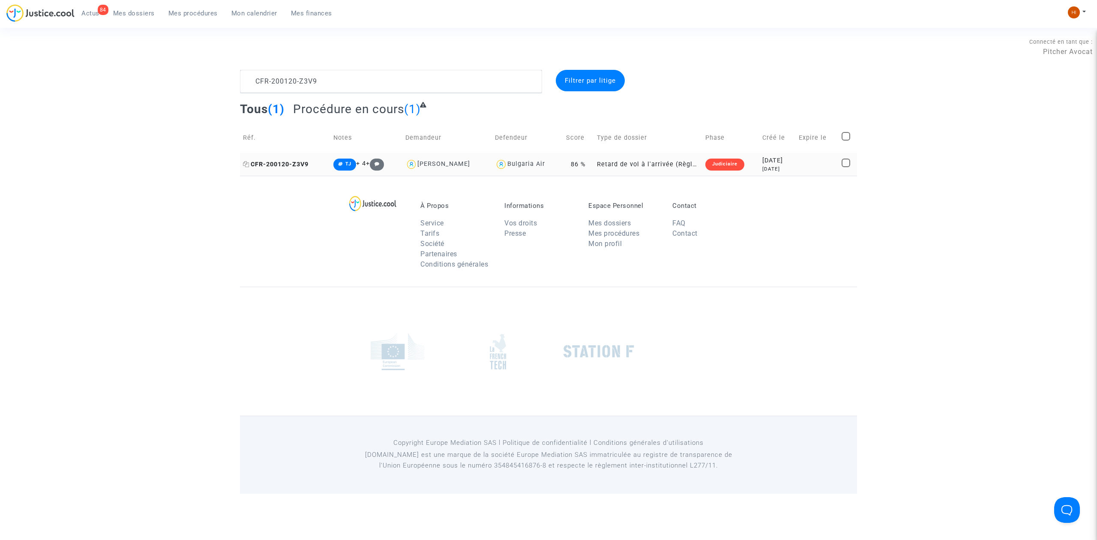
click at [266, 163] on span "CFR-200120-Z3V9" at bounding box center [276, 164] width 66 height 7
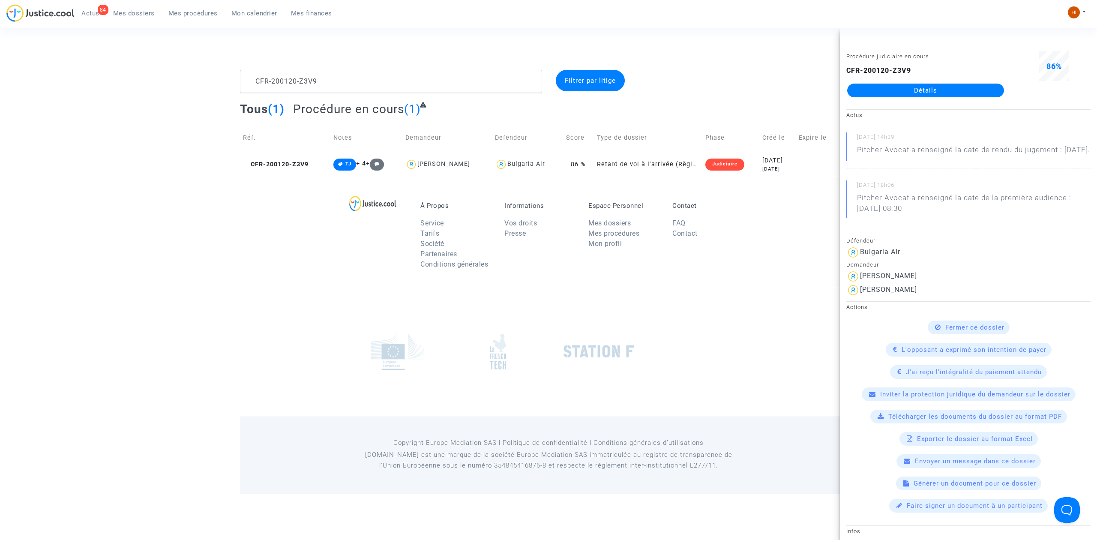
click at [885, 95] on link "Détails" at bounding box center [925, 91] width 157 height 14
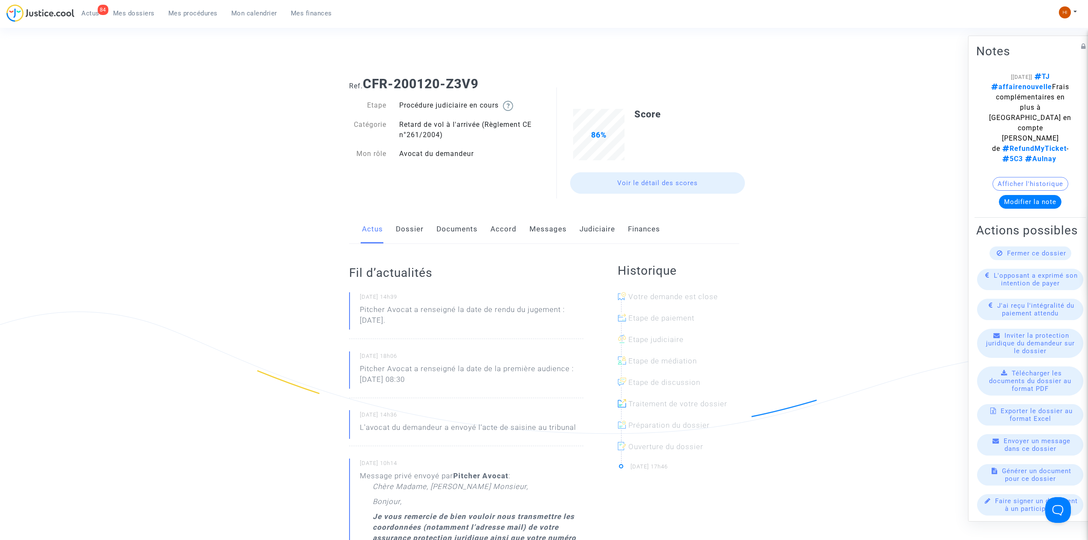
click at [597, 227] on link "Judiciaire" at bounding box center [598, 229] width 36 height 28
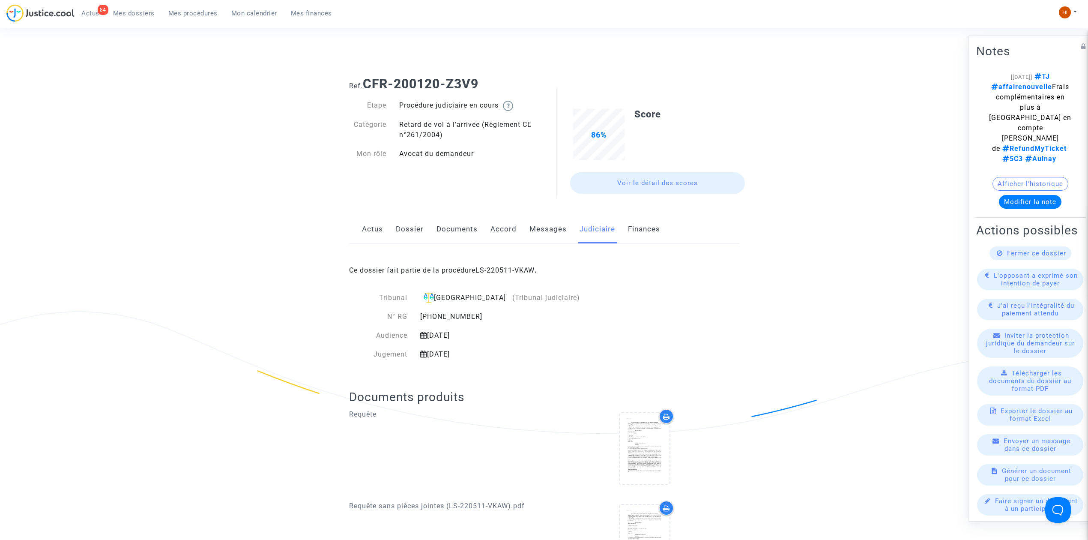
click at [525, 268] on link "LS-220511-VKAW" at bounding box center [505, 270] width 59 height 8
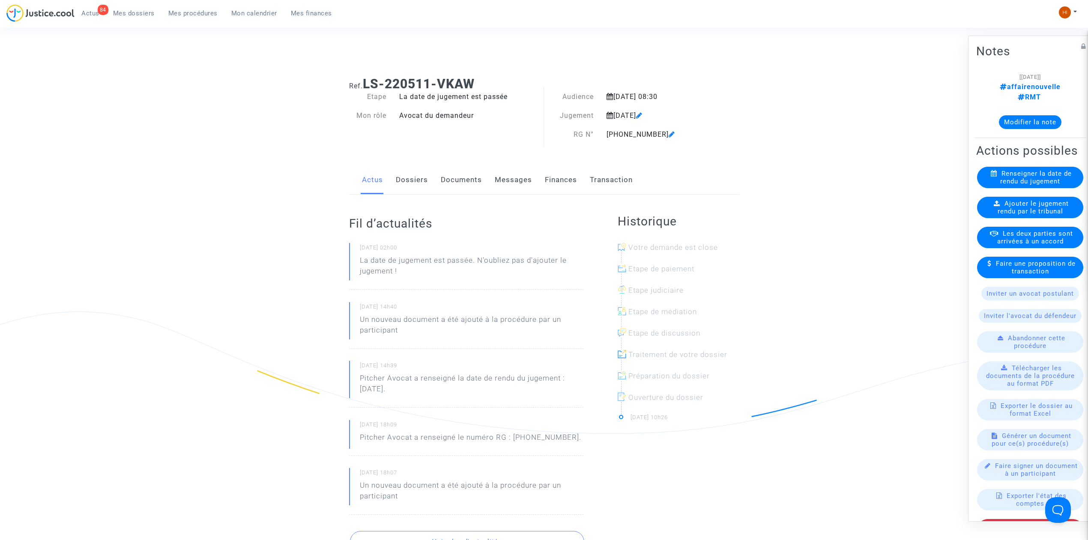
click at [464, 176] on link "Documents" at bounding box center [461, 180] width 41 height 28
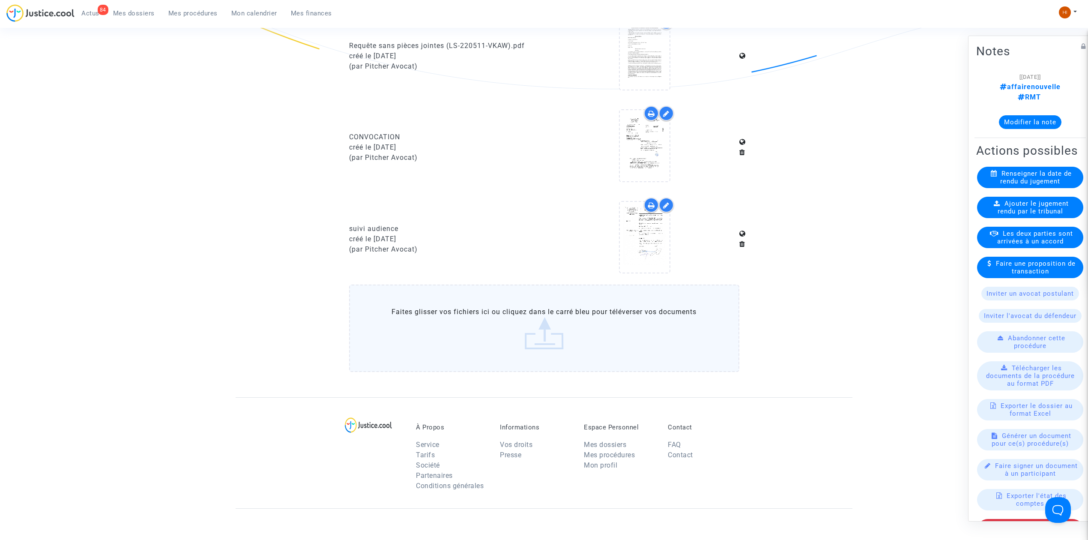
scroll to position [346, 0]
click at [665, 244] on div at bounding box center [645, 235] width 50 height 27
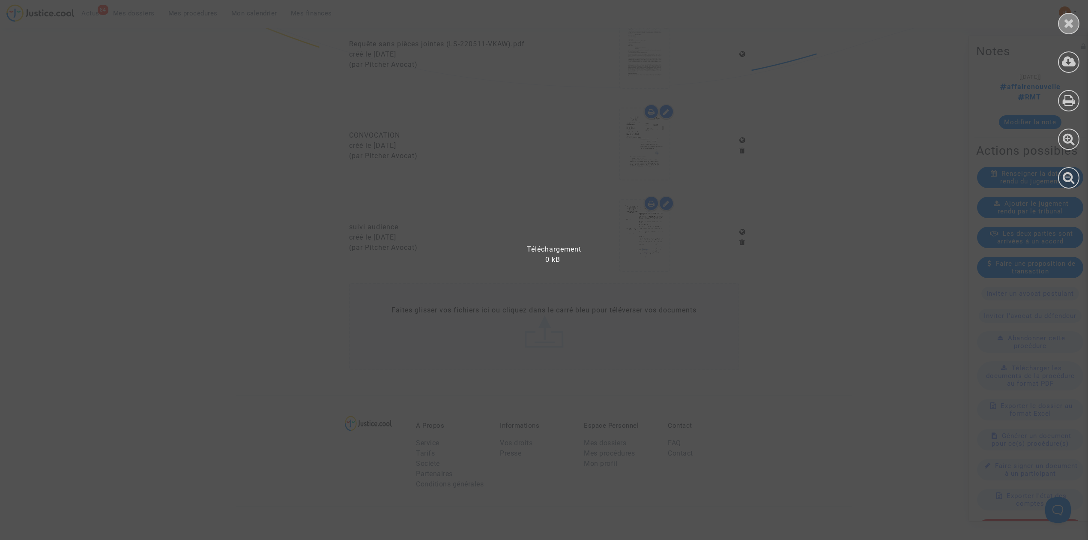
click at [1070, 18] on icon at bounding box center [1069, 23] width 11 height 13
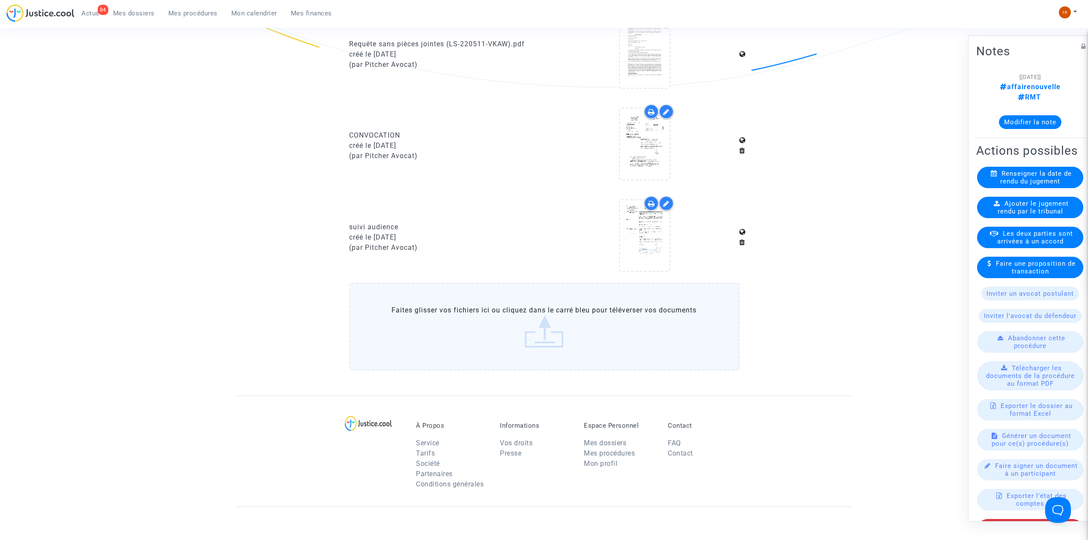
click at [136, 11] on span "Mes dossiers" at bounding box center [134, 13] width 42 height 8
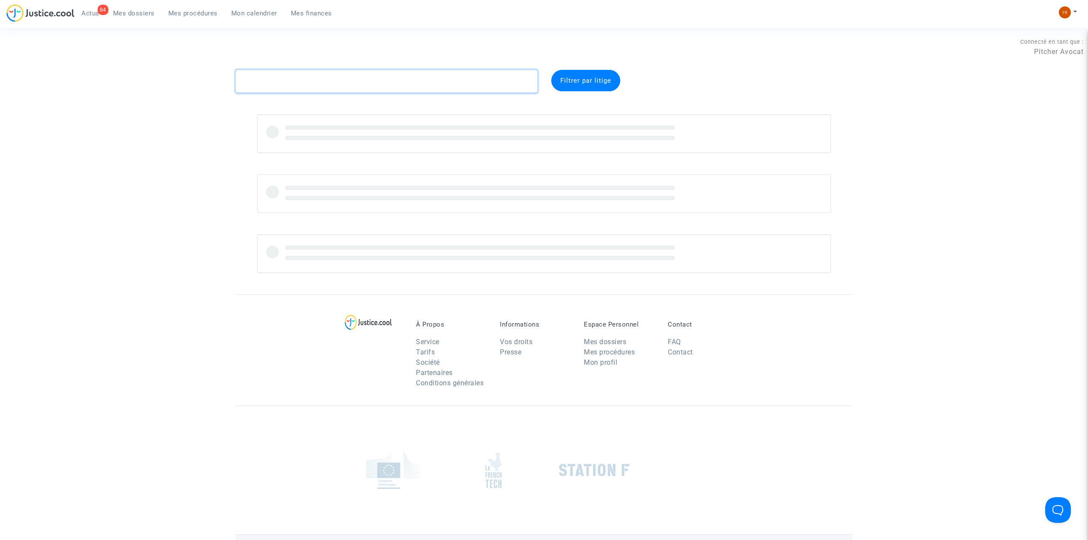
click at [497, 92] on textarea at bounding box center [387, 81] width 302 height 23
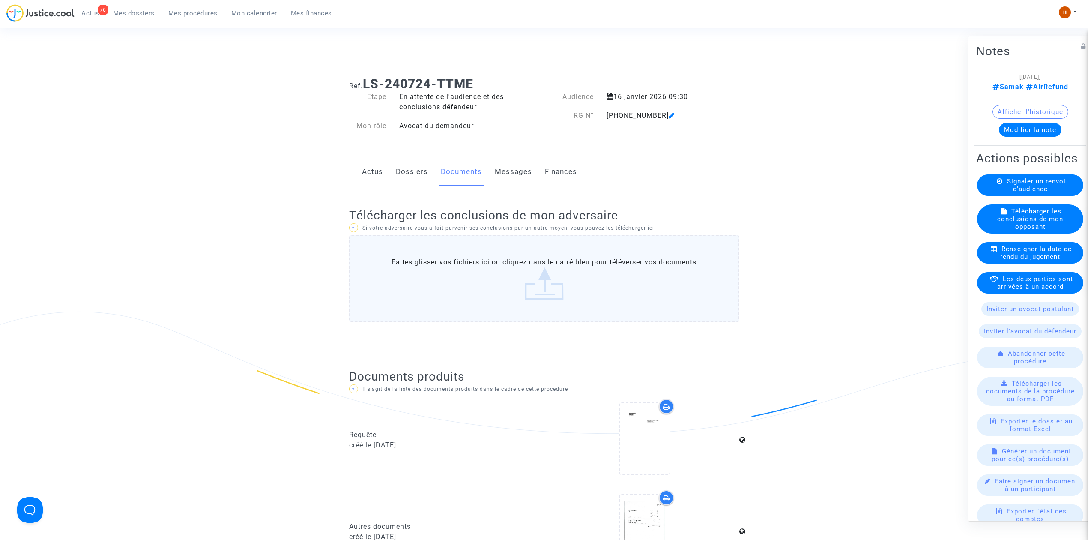
click at [133, 12] on span "Mes dossiers" at bounding box center [134, 13] width 42 height 8
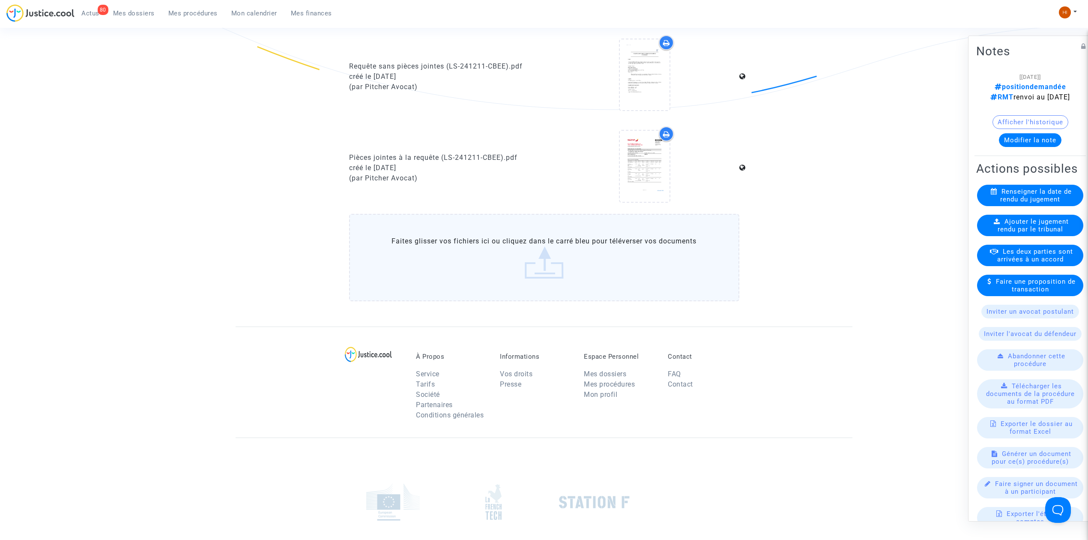
scroll to position [285, 0]
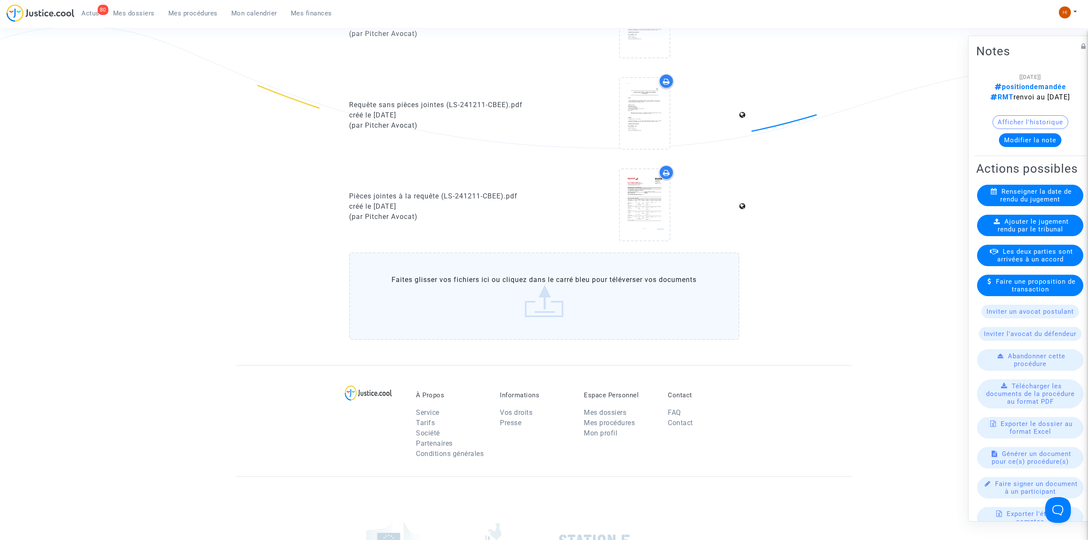
click at [991, 236] on div "Ajouter le jugement rendu par le tribunal" at bounding box center [1030, 225] width 106 height 21
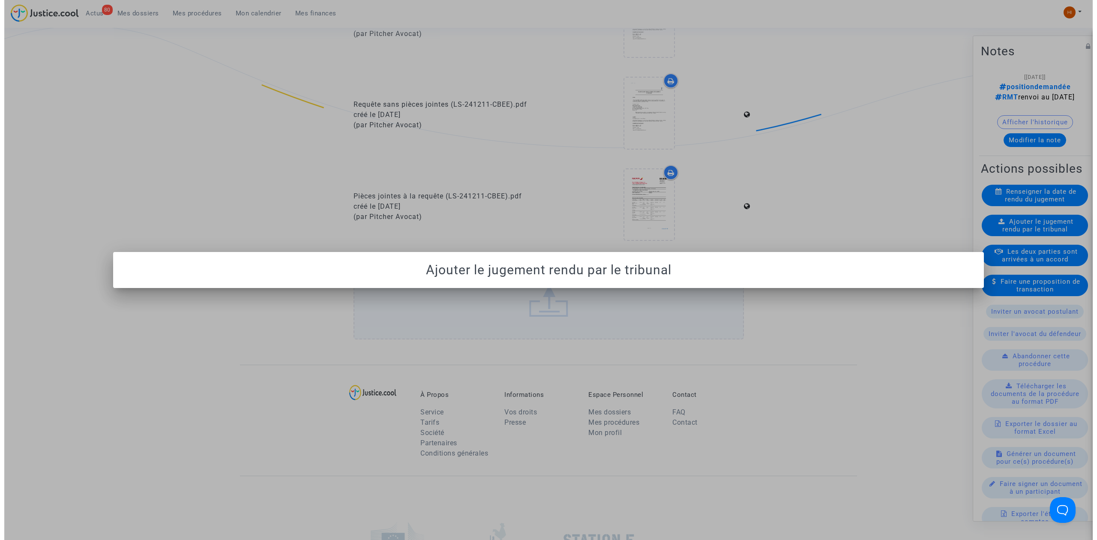
scroll to position [0, 0]
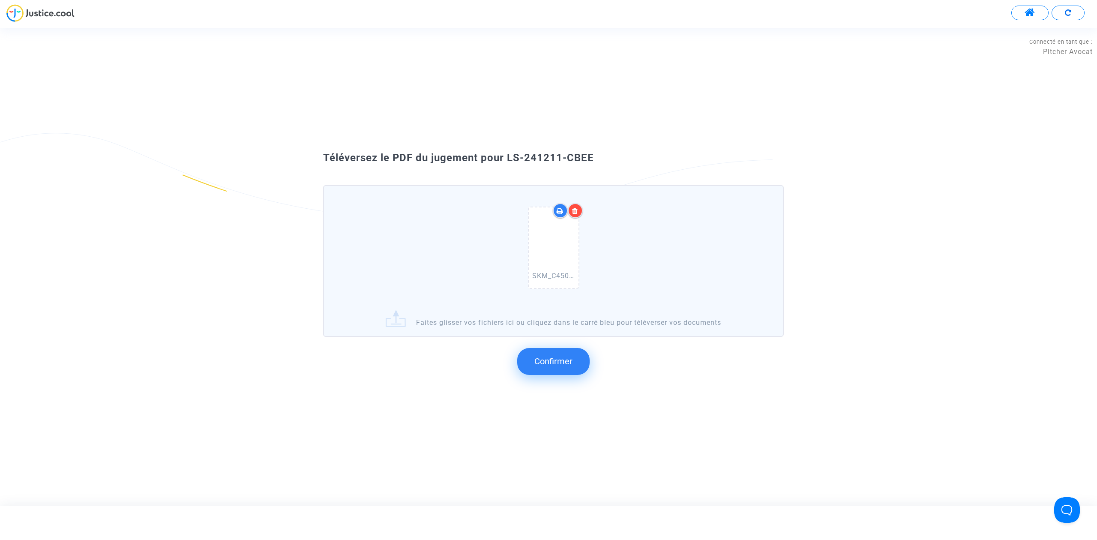
click at [570, 366] on button "Confirmer" at bounding box center [553, 361] width 72 height 27
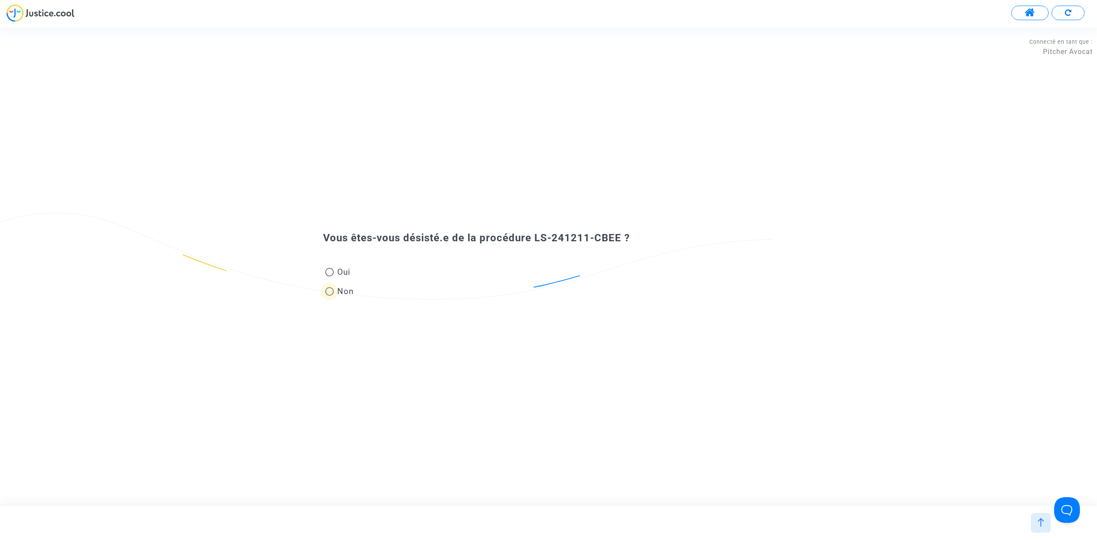
click at [344, 290] on span "Non" at bounding box center [344, 291] width 20 height 12
click at [329, 296] on input "Non" at bounding box center [329, 296] width 0 height 0
radio input "true"
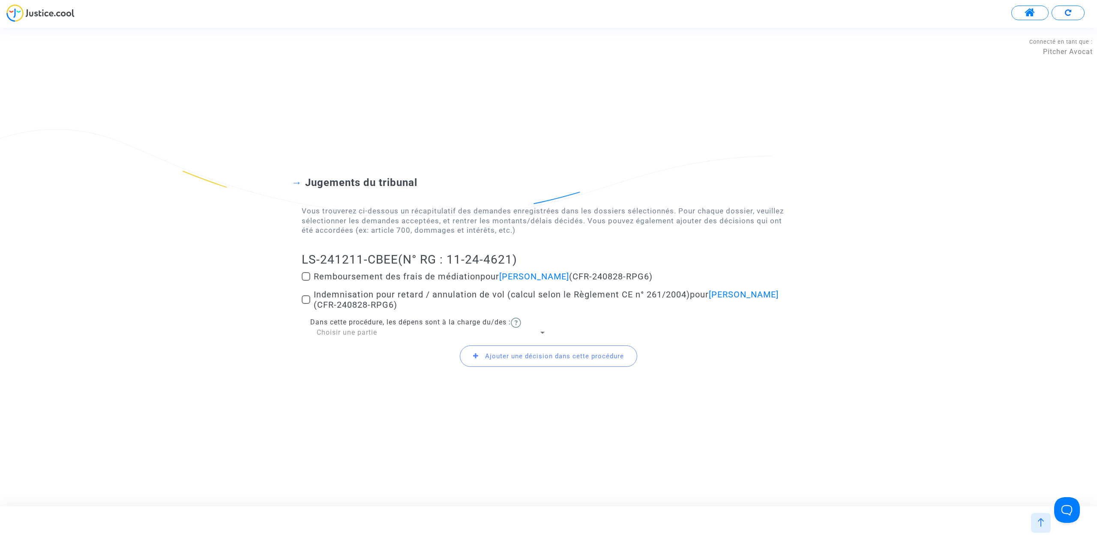
click at [415, 336] on div "Choisir une partie" at bounding box center [428, 332] width 222 height 9
click at [416, 330] on span "Demandeur(s)" at bounding box center [432, 332] width 230 height 21
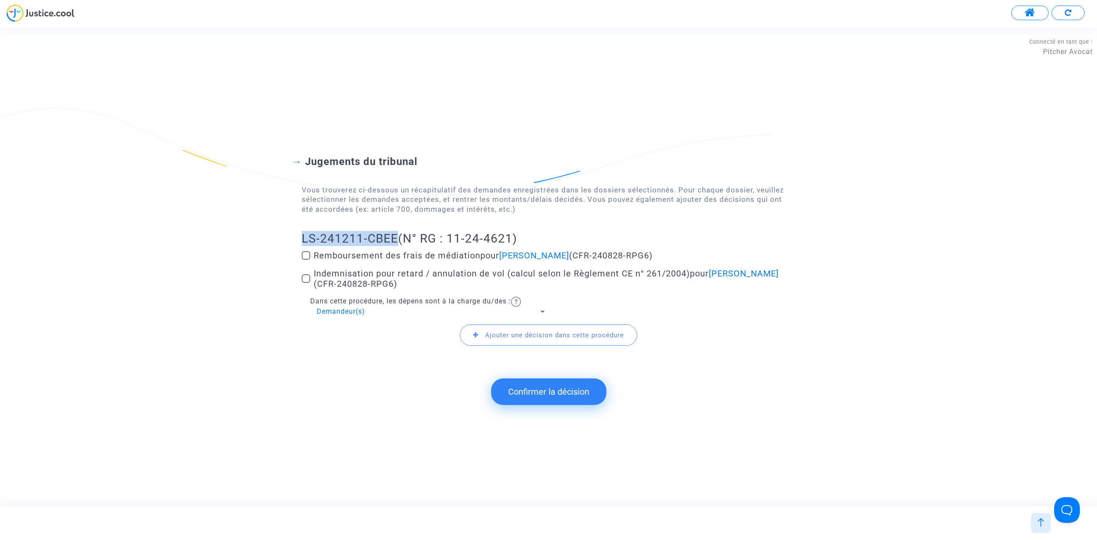
drag, startPoint x: 302, startPoint y: 239, endPoint x: 398, endPoint y: 236, distance: 96.9
click at [398, 236] on h2 "LS-241211-CBEE (N° RG : 11-24-4621)" at bounding box center [549, 238] width 494 height 15
copy h2 "LS-241211-CBEE"
click at [519, 388] on button "Confirmer la décision" at bounding box center [548, 391] width 115 height 27
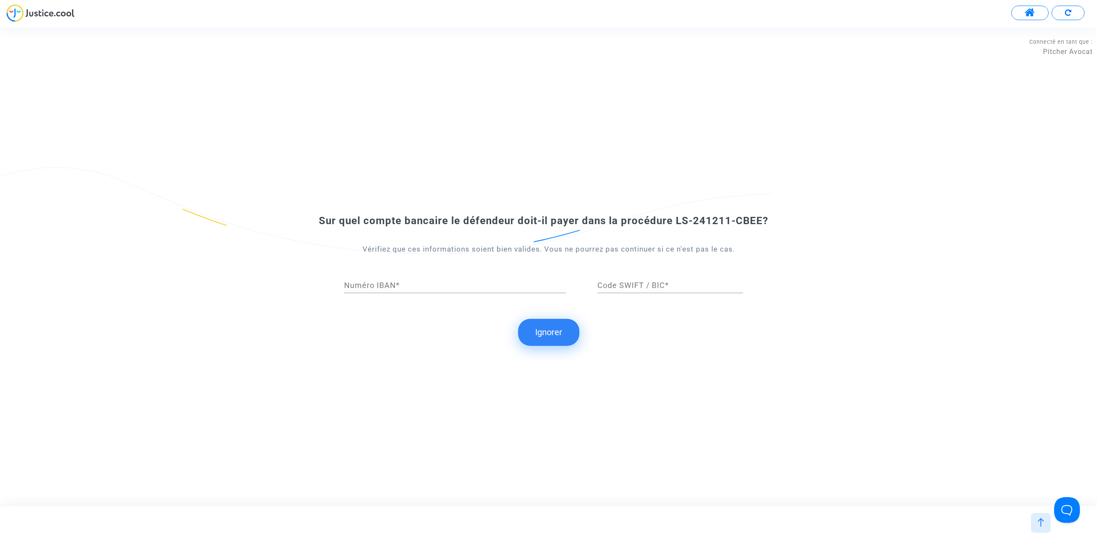
click at [541, 328] on button "Ignorer" at bounding box center [548, 332] width 61 height 27
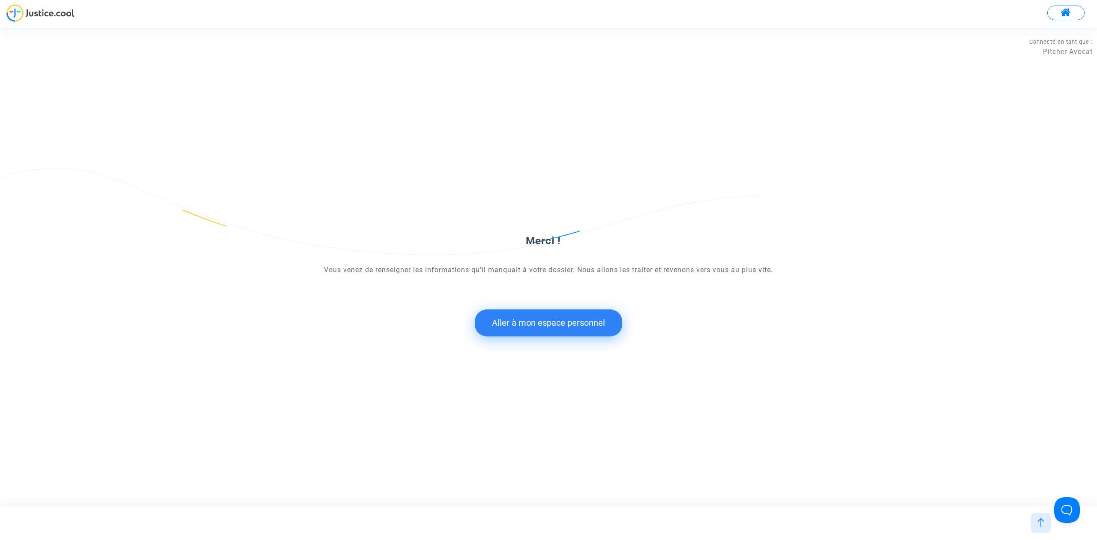
click at [541, 328] on button "Aller à mon espace personnel" at bounding box center [548, 322] width 147 height 27
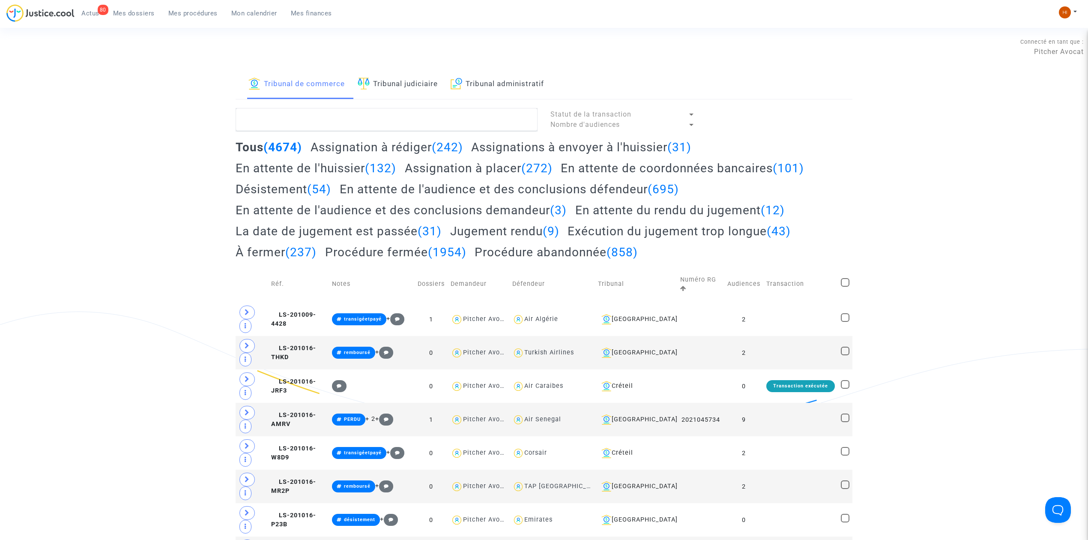
click at [398, 74] on link "Tribunal judiciaire" at bounding box center [398, 84] width 80 height 29
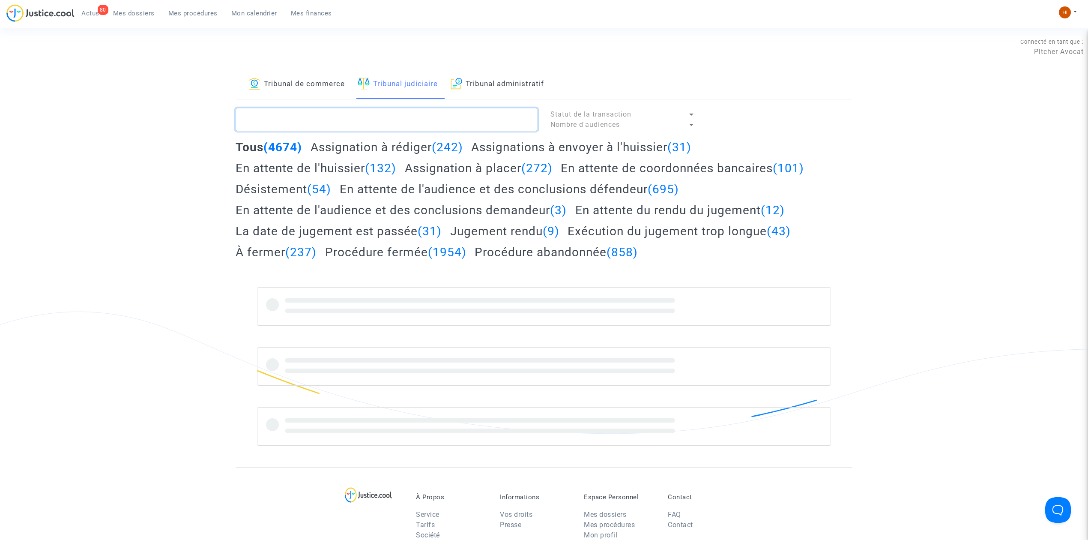
click at [387, 117] on textarea at bounding box center [387, 119] width 302 height 23
paste textarea "LS-241211-CBEE"
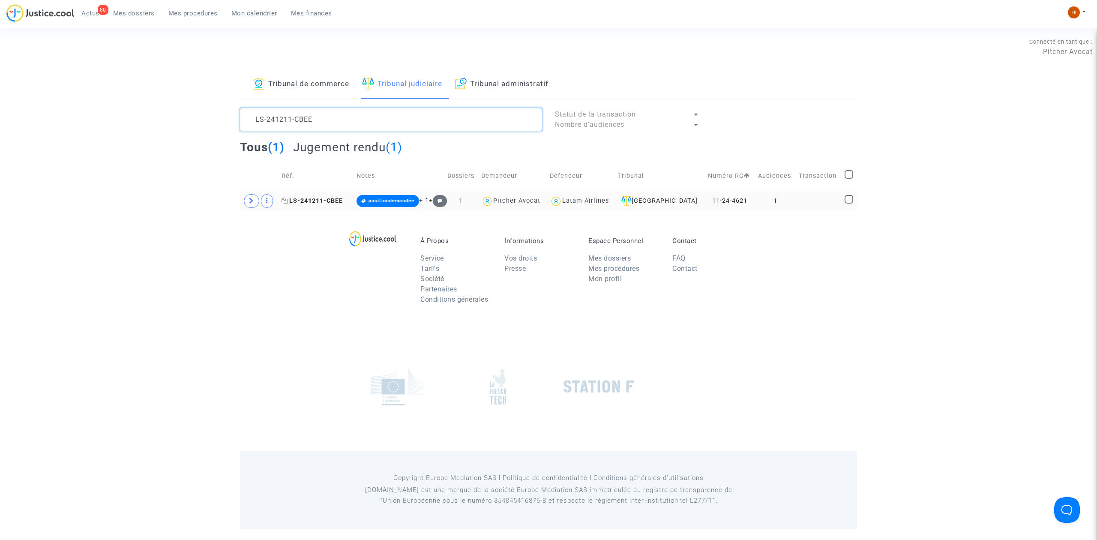
type textarea "LS-241211-CBEE"
click at [308, 198] on span "LS-241211-CBEE" at bounding box center [311, 200] width 61 height 7
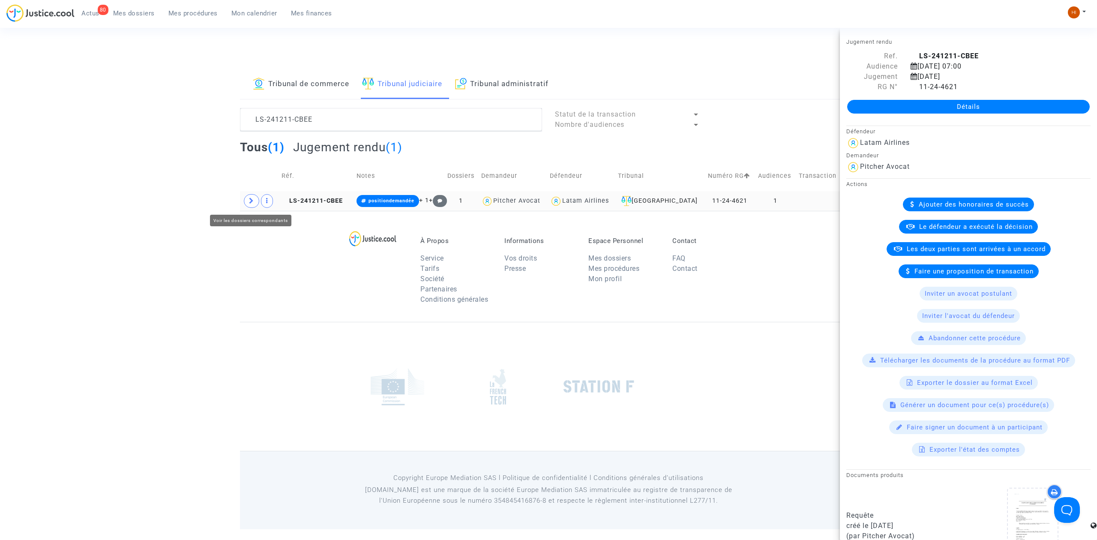
drag, startPoint x: 252, startPoint y: 201, endPoint x: 255, endPoint y: 211, distance: 10.3
click at [252, 201] on icon at bounding box center [251, 201] width 5 height 6
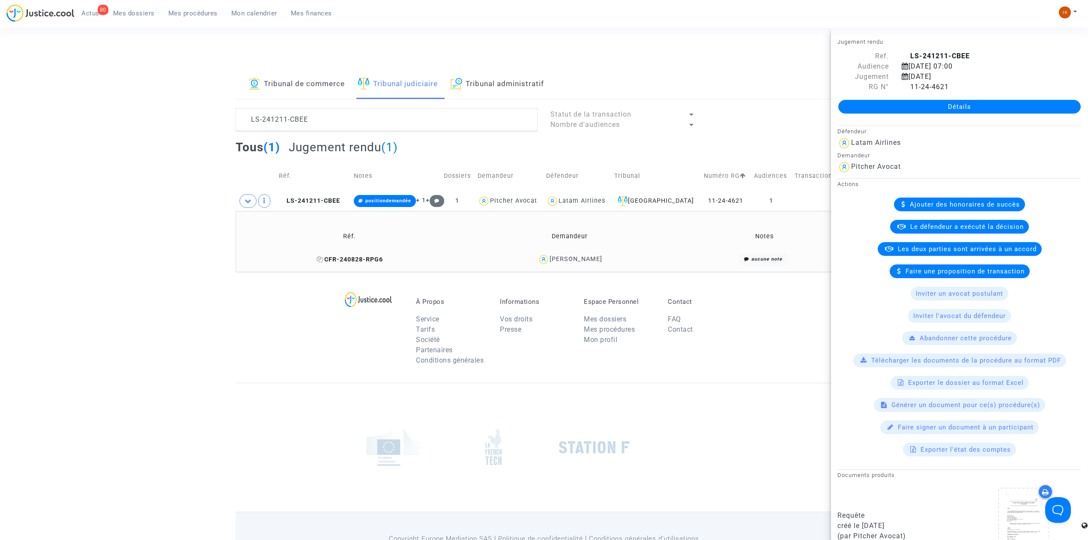
click at [317, 256] on icon at bounding box center [320, 259] width 6 height 6
click at [333, 198] on span "LS-241211-CBEE" at bounding box center [309, 200] width 61 height 7
drag, startPoint x: 306, startPoint y: 257, endPoint x: 300, endPoint y: 261, distance: 7.4
click at [317, 257] on icon at bounding box center [320, 259] width 6 height 6
drag, startPoint x: 338, startPoint y: 201, endPoint x: 628, endPoint y: 177, distance: 290.6
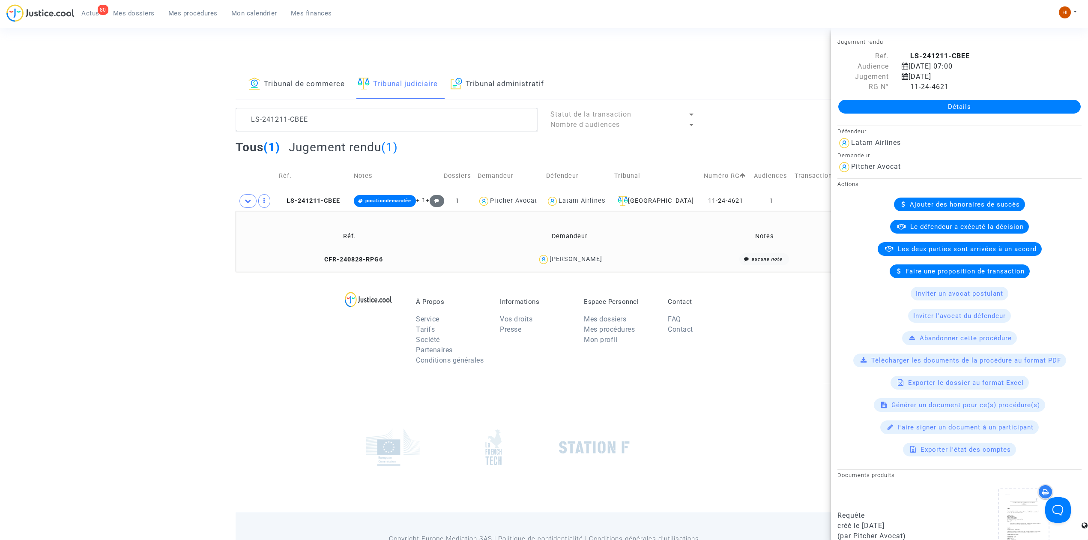
click at [338, 201] on span "LS-241211-CBEE" at bounding box center [309, 200] width 61 height 7
drag, startPoint x: 330, startPoint y: 265, endPoint x: 379, endPoint y: 244, distance: 53.2
click at [330, 265] on td "CFR-240828-RPG6" at bounding box center [350, 259] width 222 height 18
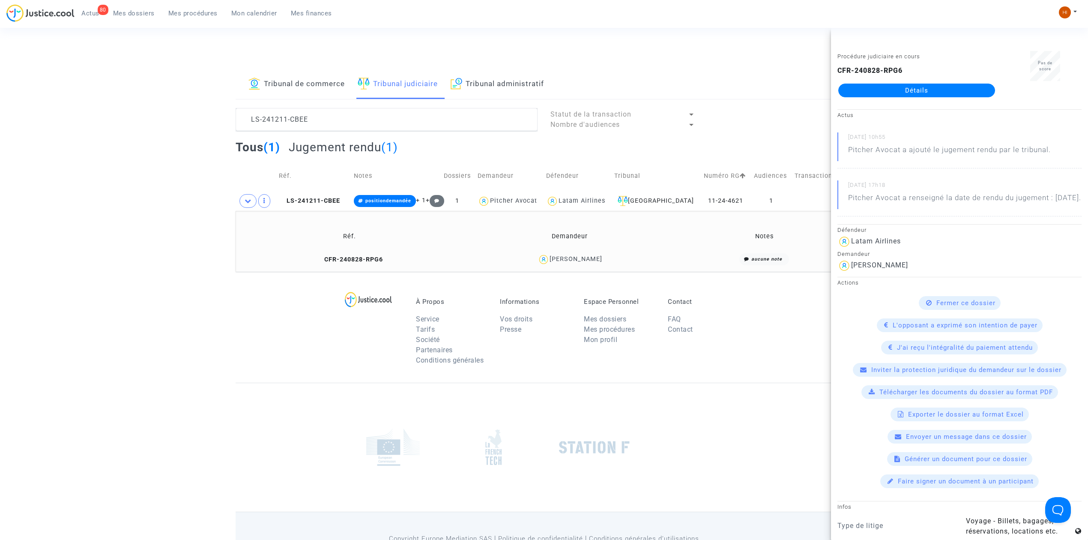
click at [951, 78] on div "CFR-240828-RPG6 Détails" at bounding box center [917, 82] width 159 height 32
click at [951, 93] on link "Détails" at bounding box center [916, 91] width 157 height 14
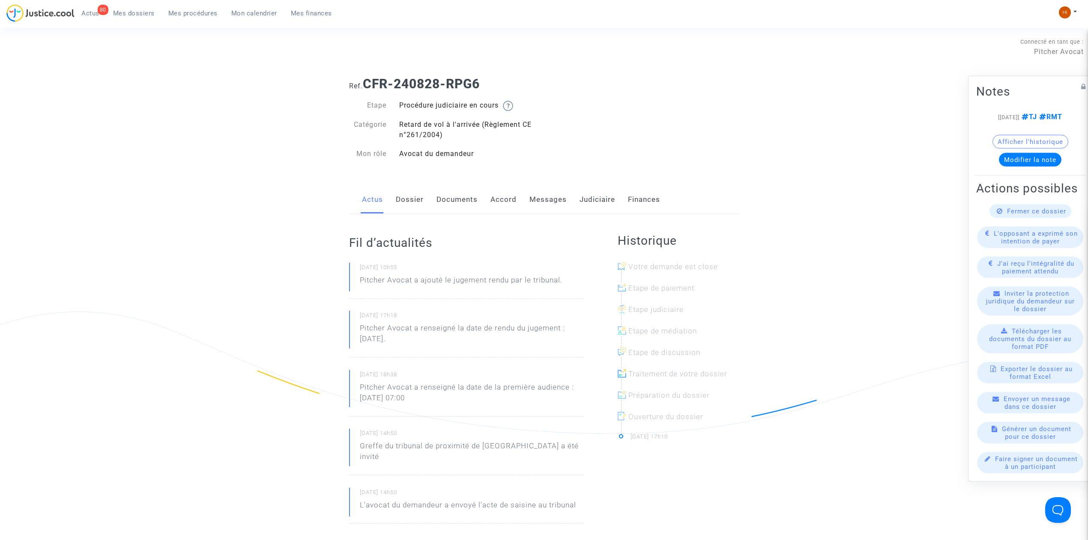
click at [549, 198] on link "Messages" at bounding box center [548, 200] width 37 height 28
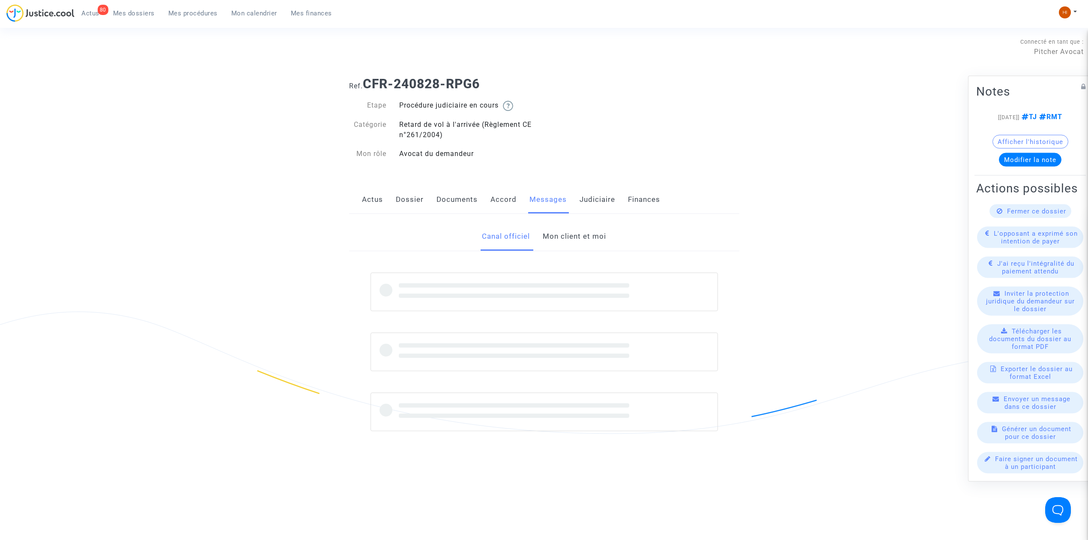
click at [560, 235] on link "Mon client et moi" at bounding box center [574, 236] width 63 height 28
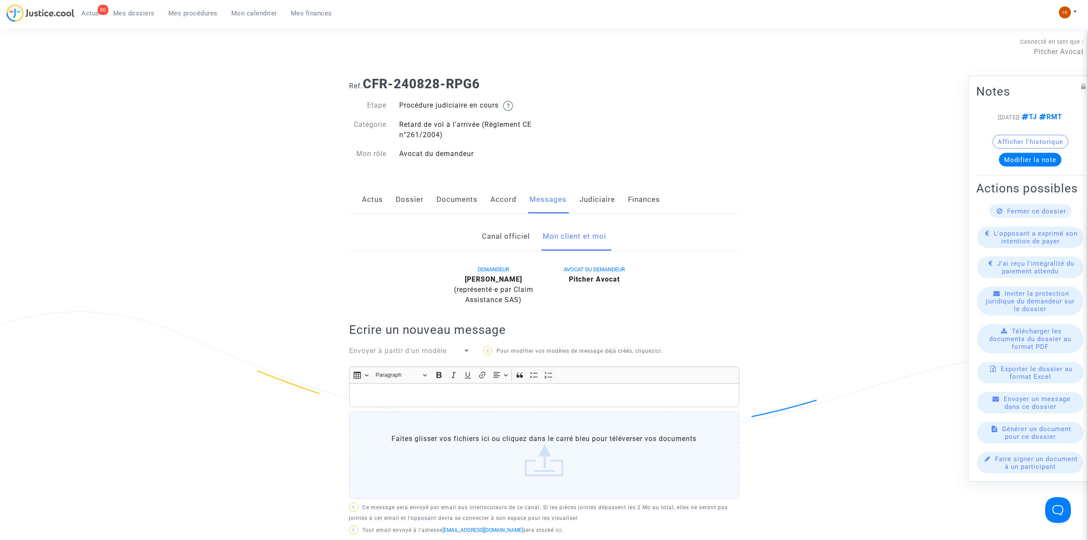
click at [479, 401] on p "Rich Text Editor, main" at bounding box center [543, 395] width 381 height 11
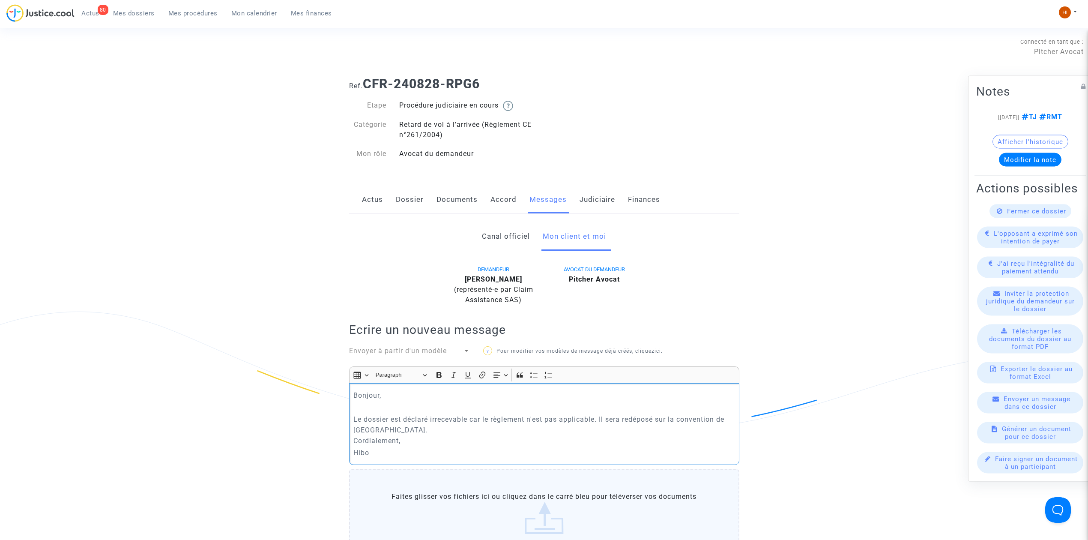
click at [381, 413] on p "Rich Text Editor, main" at bounding box center [543, 407] width 381 height 11
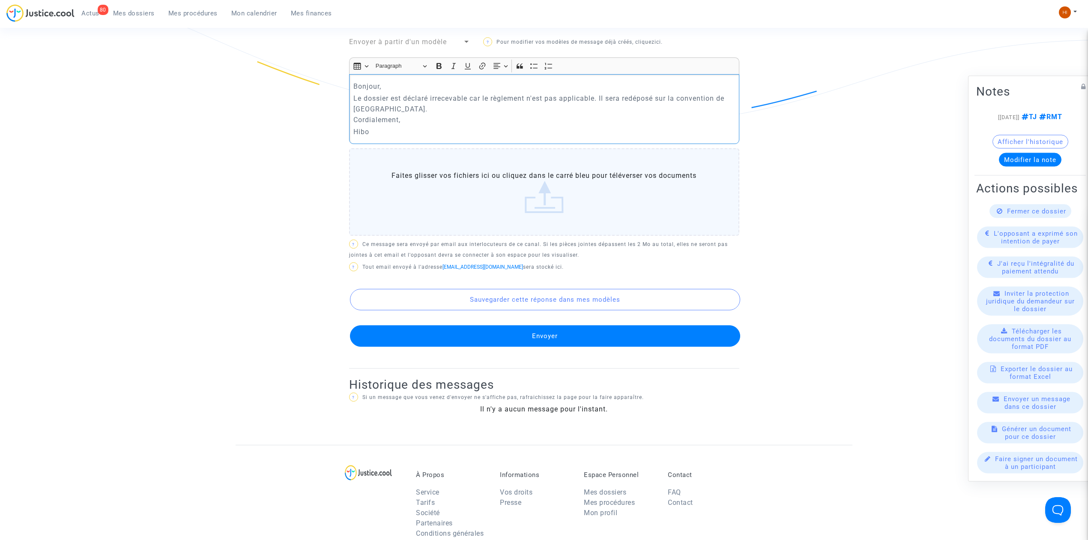
scroll to position [343, 0]
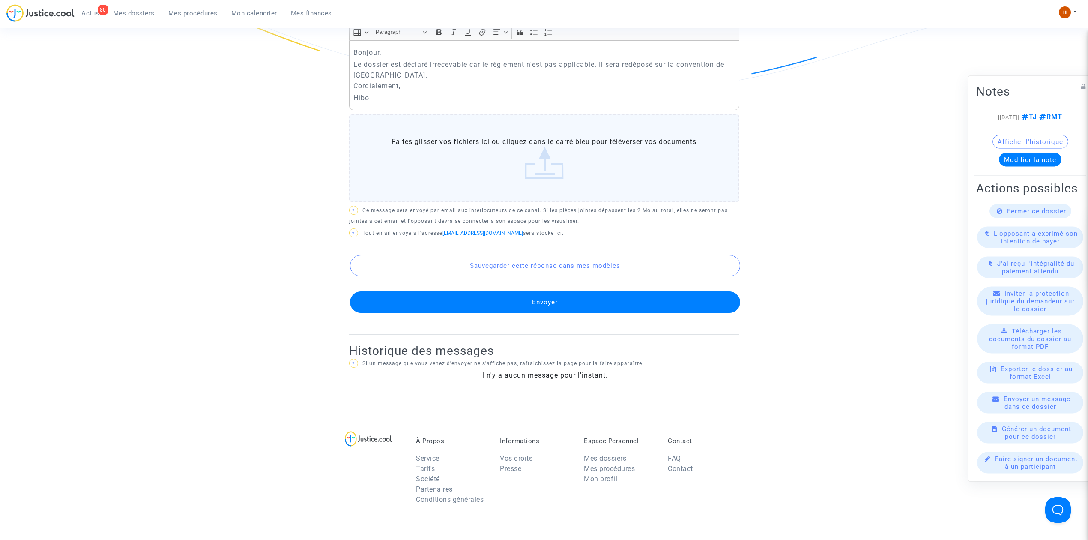
click at [593, 313] on button "Envoyer" at bounding box center [545, 301] width 390 height 21
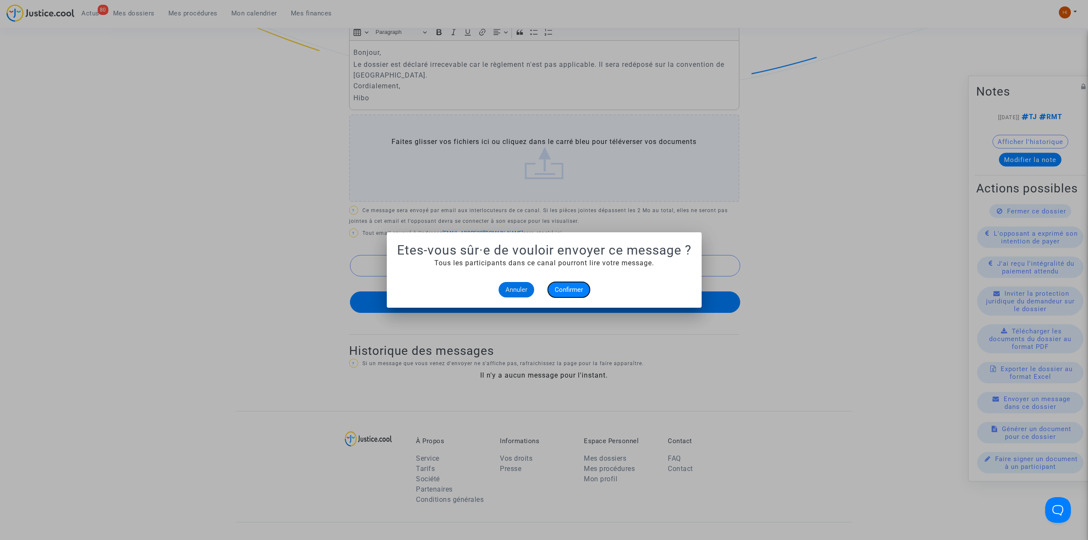
click at [585, 285] on button "Confirmer" at bounding box center [569, 289] width 42 height 15
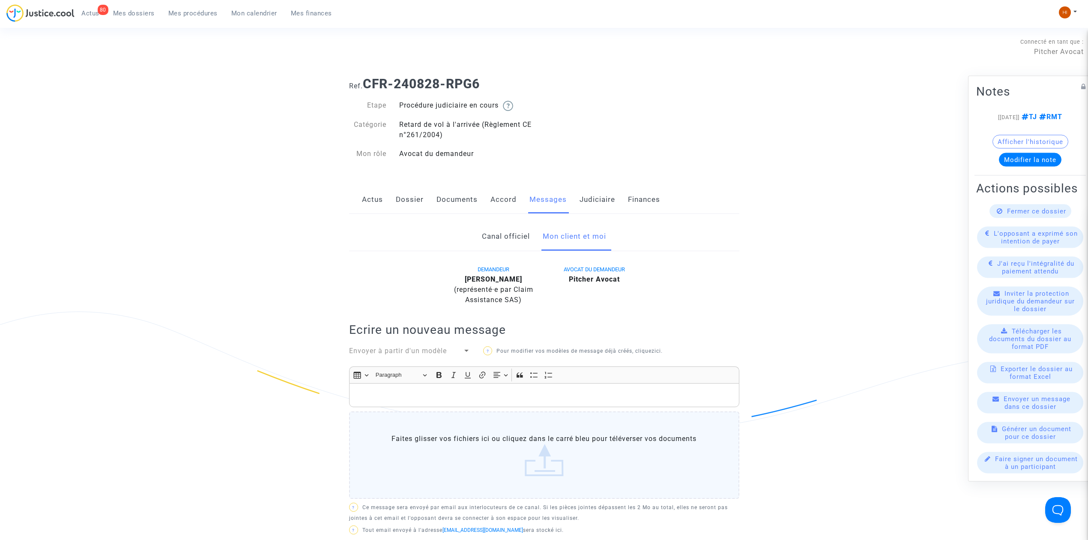
click at [593, 186] on link "Judiciaire" at bounding box center [598, 200] width 36 height 28
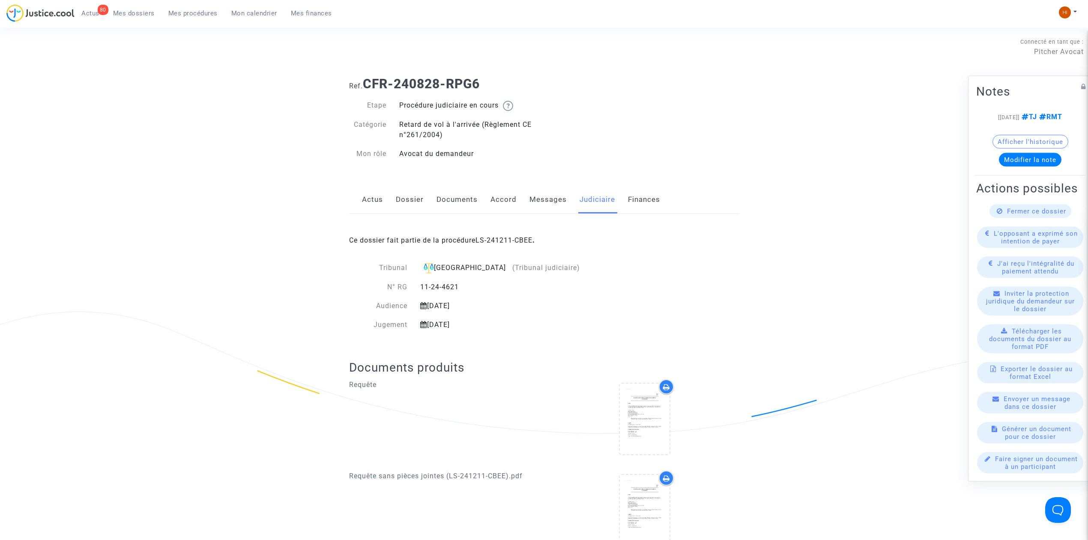
click at [533, 208] on link "Messages" at bounding box center [548, 200] width 37 height 28
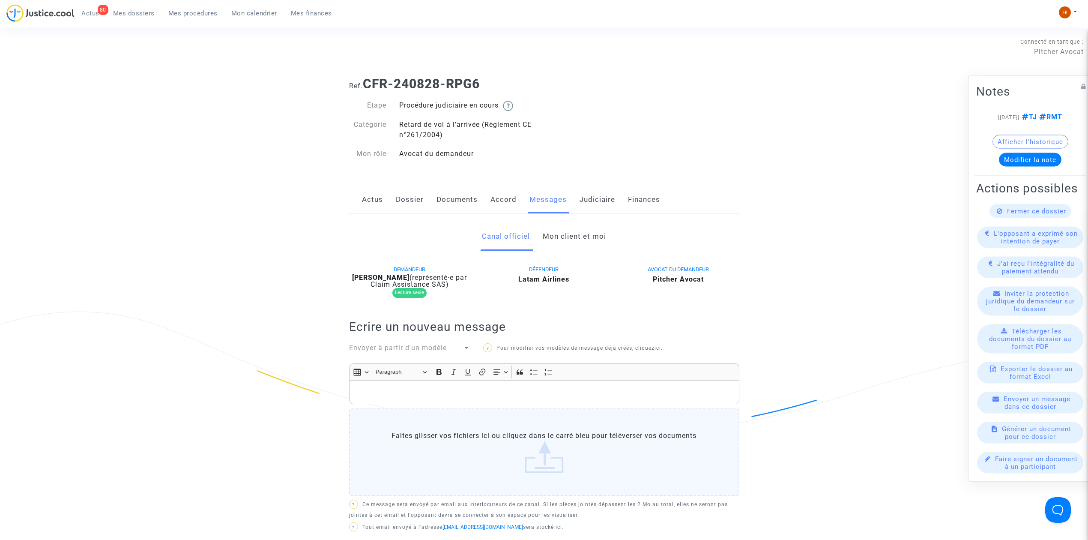
click at [514, 208] on link "Accord" at bounding box center [504, 200] width 26 height 28
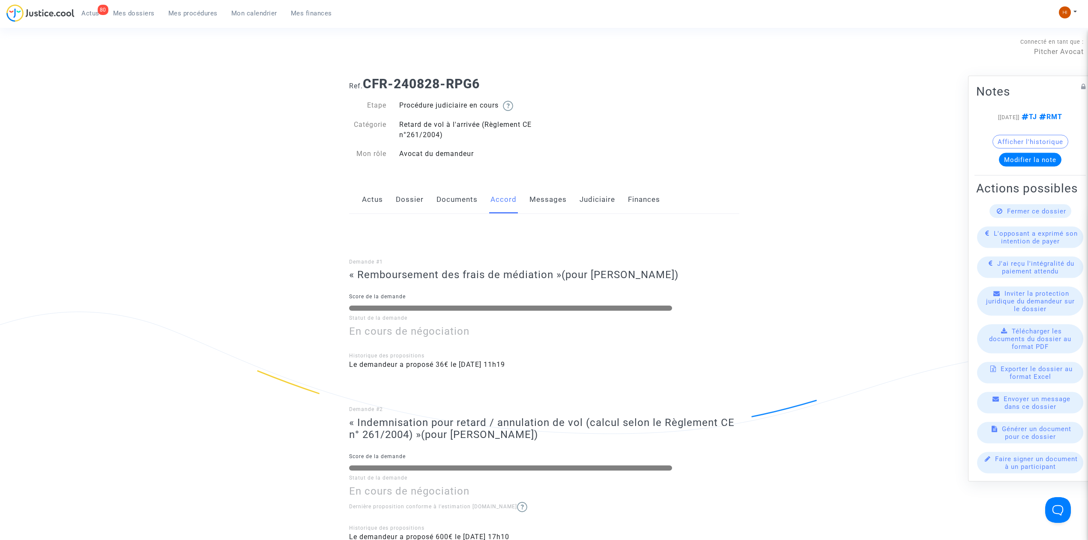
click at [441, 201] on link "Documents" at bounding box center [457, 200] width 41 height 28
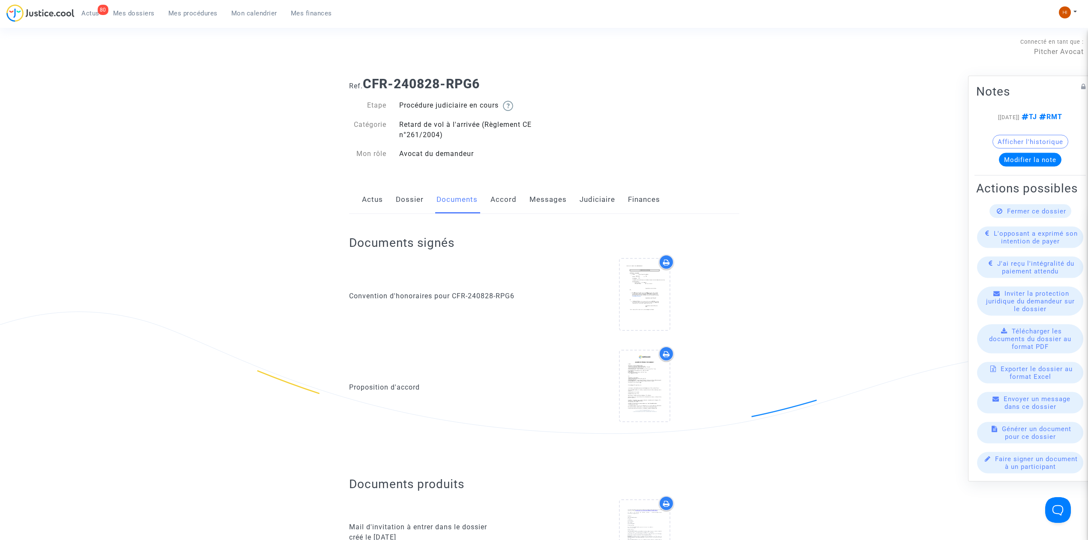
click at [400, 198] on link "Dossier" at bounding box center [410, 200] width 28 height 28
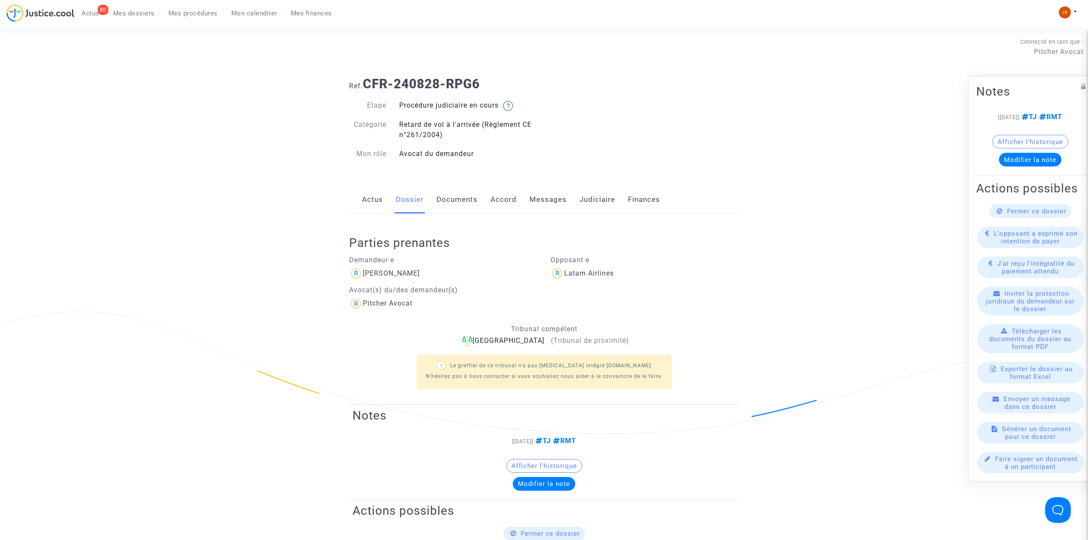
click at [376, 196] on link "Actus" at bounding box center [372, 200] width 21 height 28
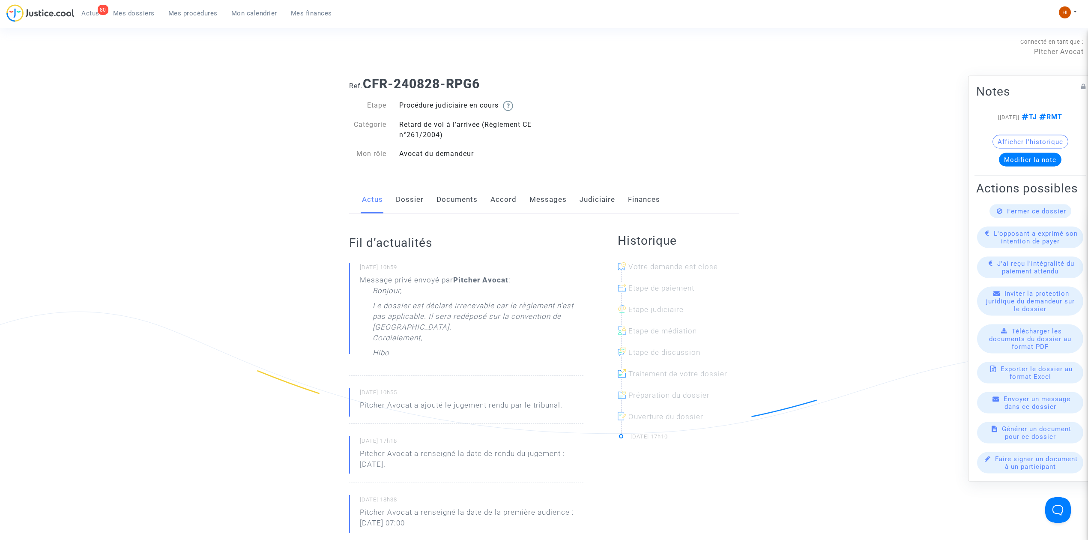
click at [599, 191] on link "Judiciaire" at bounding box center [598, 200] width 36 height 28
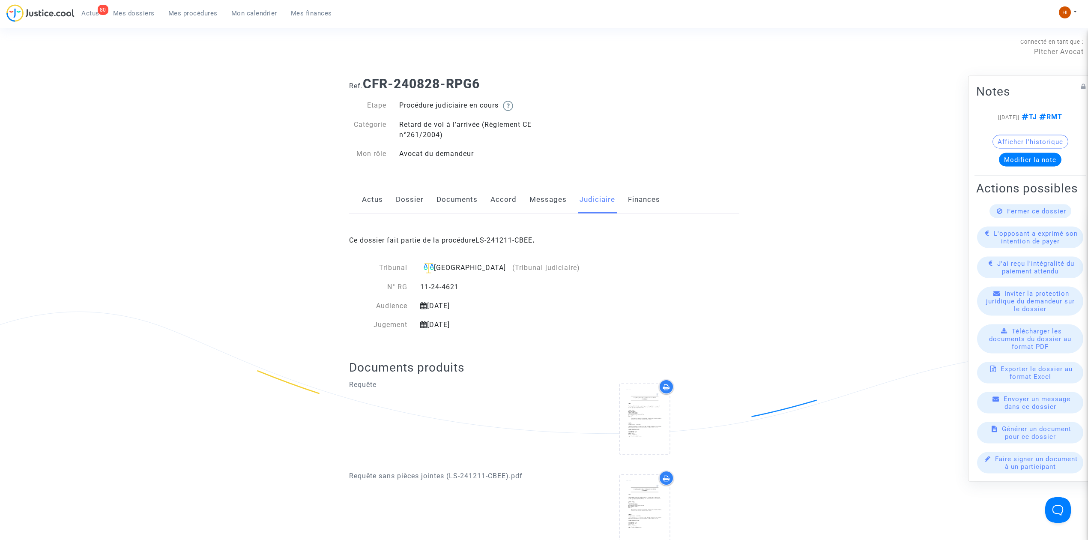
click at [518, 235] on div "Ce dossier fait partie de la procédure LS-241211-CBEE ." at bounding box center [544, 234] width 390 height 40
click at [509, 236] on div "Ce dossier fait partie de la procédure LS-241211-CBEE ." at bounding box center [544, 234] width 390 height 40
click at [1042, 156] on button "Modifier la note" at bounding box center [1030, 160] width 63 height 14
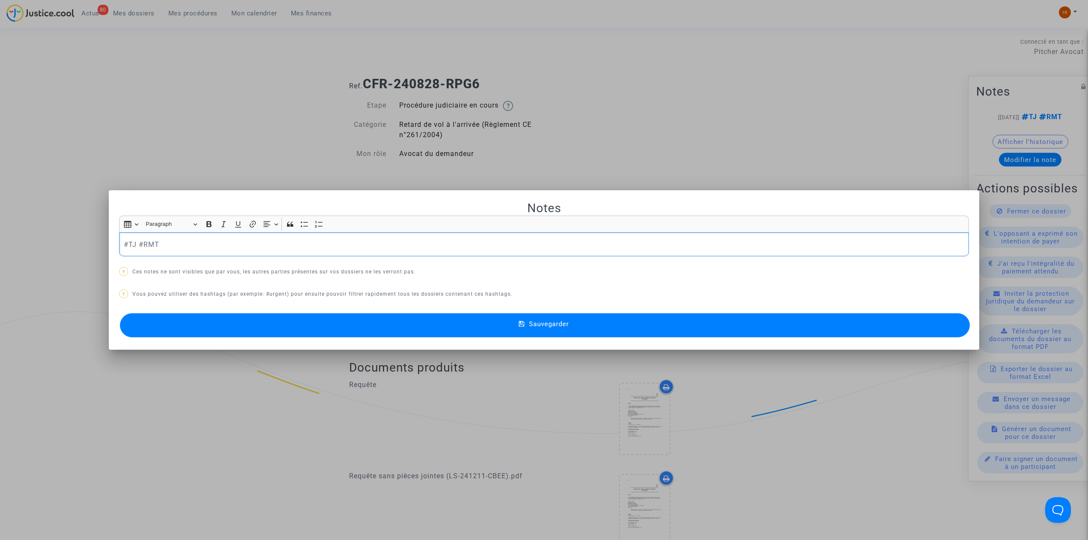
click at [248, 241] on p "#TJ #RMT" at bounding box center [544, 244] width 841 height 11
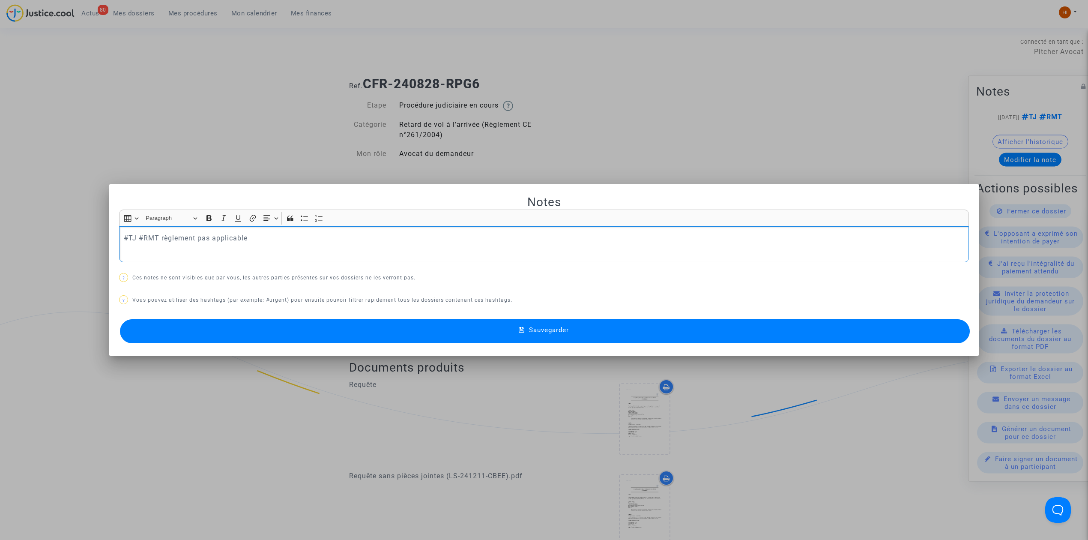
click at [551, 324] on button "Sauvegarder" at bounding box center [545, 331] width 850 height 24
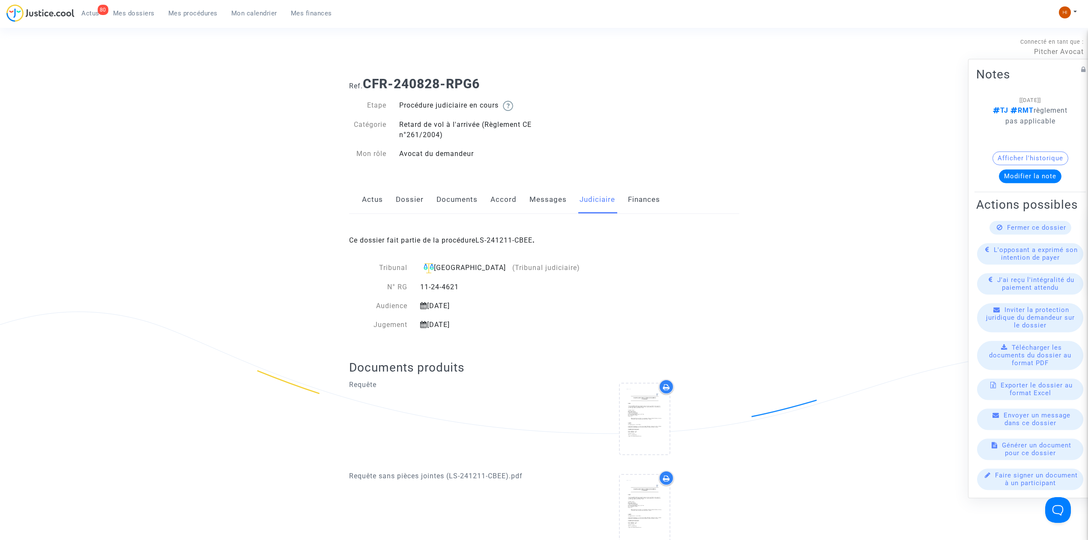
click at [495, 234] on div "Ce dossier fait partie de la procédure LS-241211-CBEE ." at bounding box center [544, 234] width 390 height 40
click at [504, 242] on link "LS-241211-CBEE" at bounding box center [504, 240] width 57 height 8
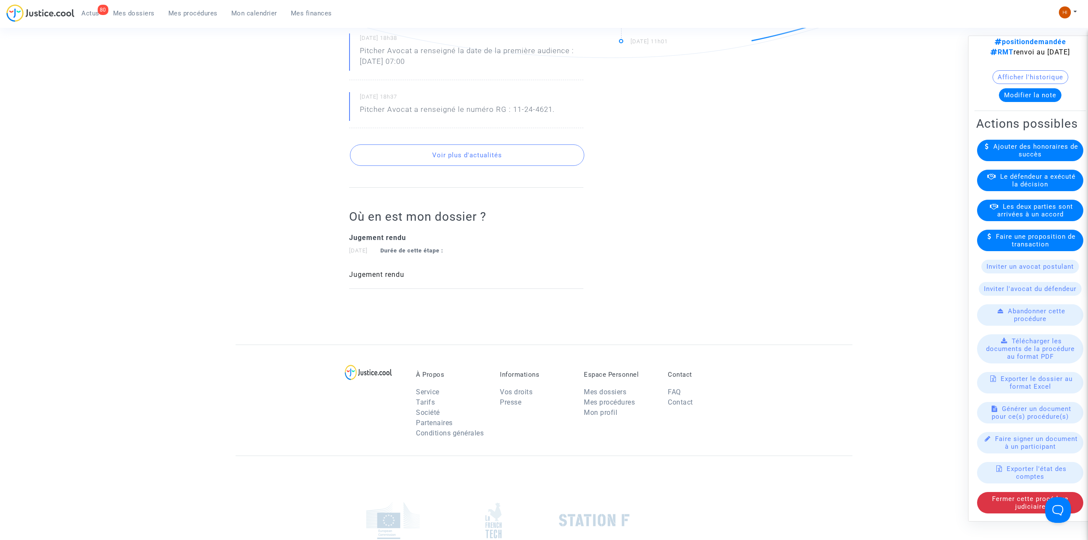
scroll to position [457, 0]
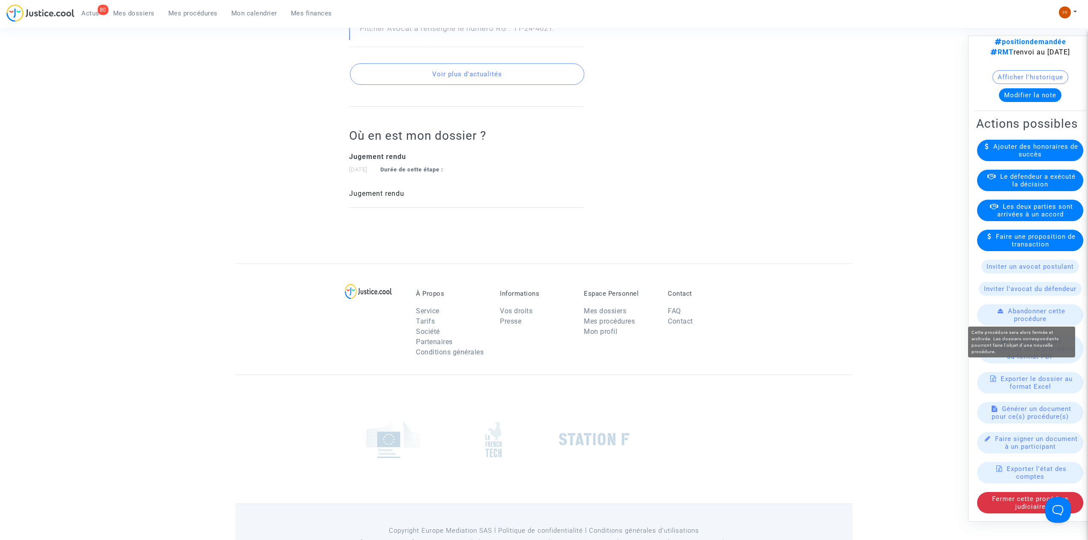
click at [1027, 317] on span "Abandonner cette procédure" at bounding box center [1036, 314] width 57 height 15
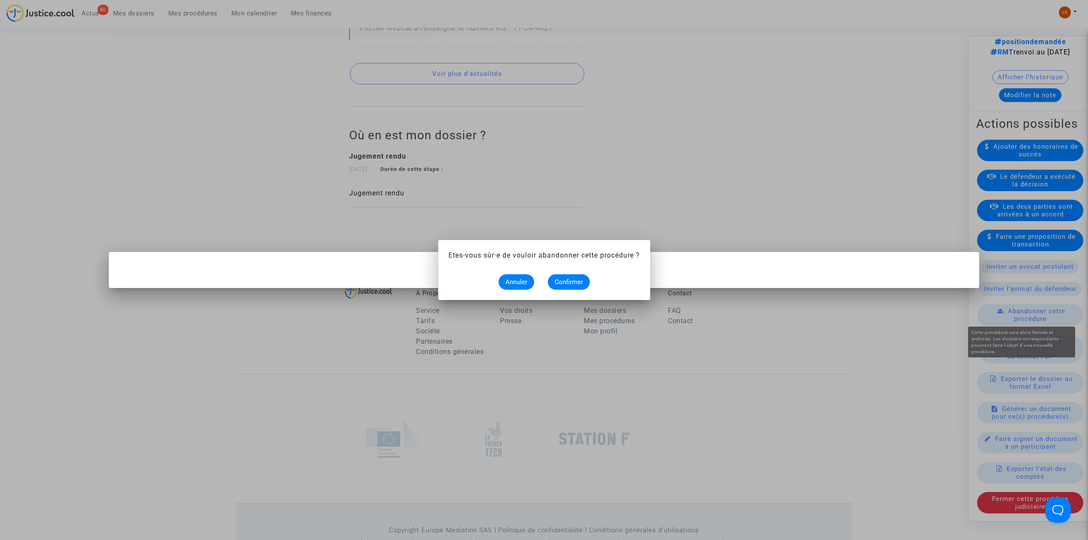
scroll to position [0, 0]
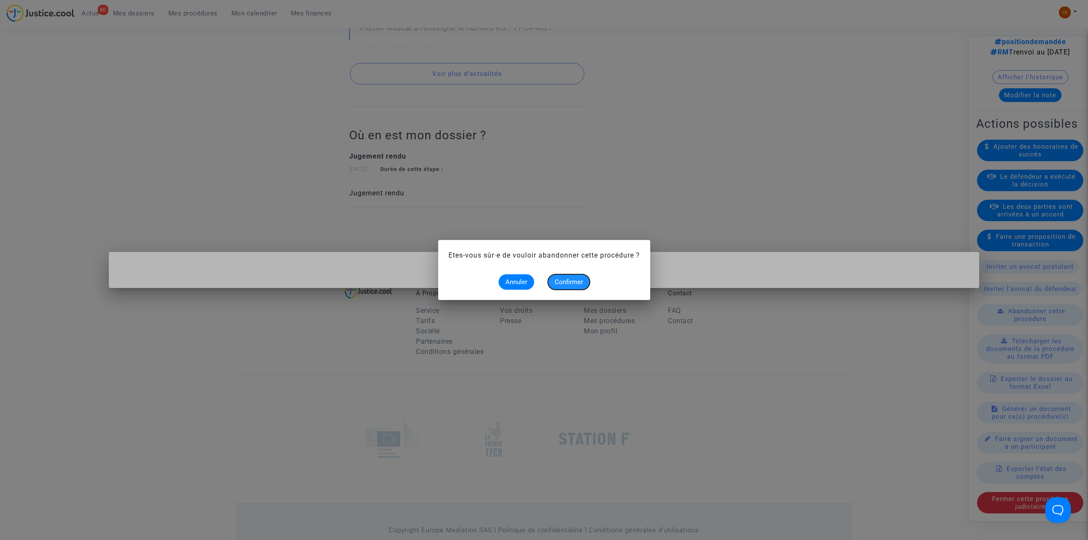
click at [559, 282] on span "Confirmer" at bounding box center [569, 282] width 28 height 8
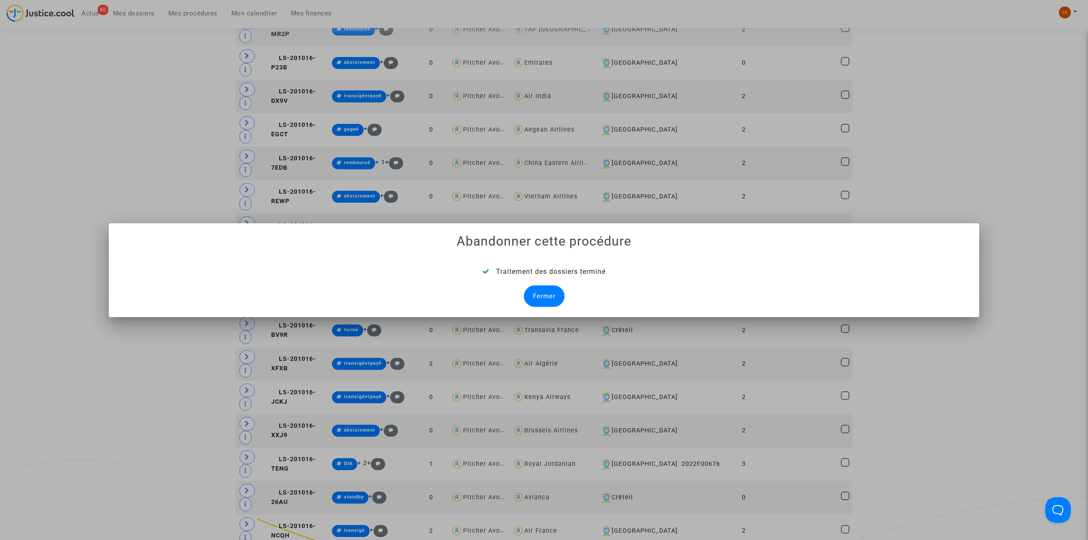
click at [551, 301] on div "Fermer" at bounding box center [544, 295] width 41 height 21
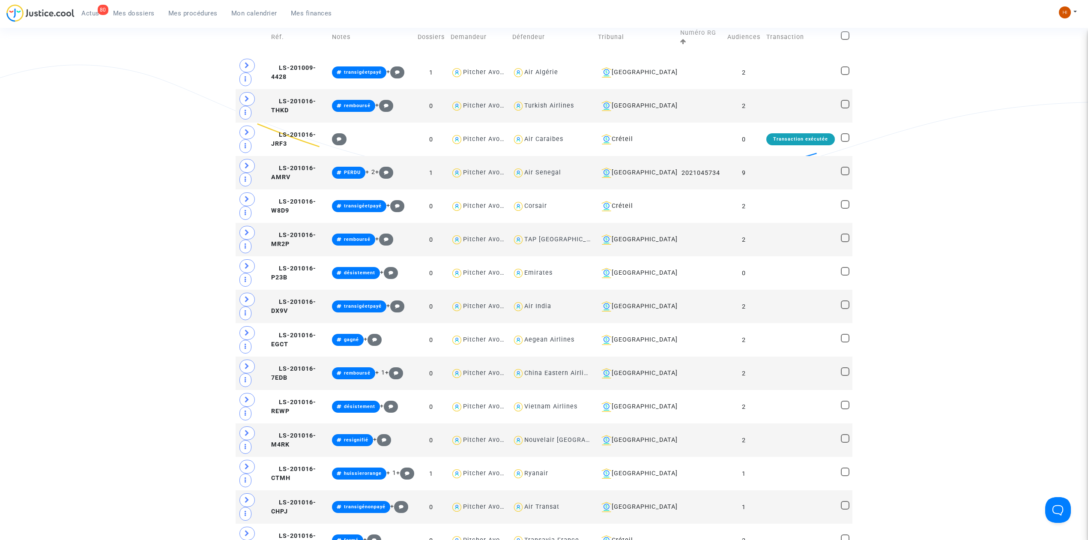
scroll to position [457, 0]
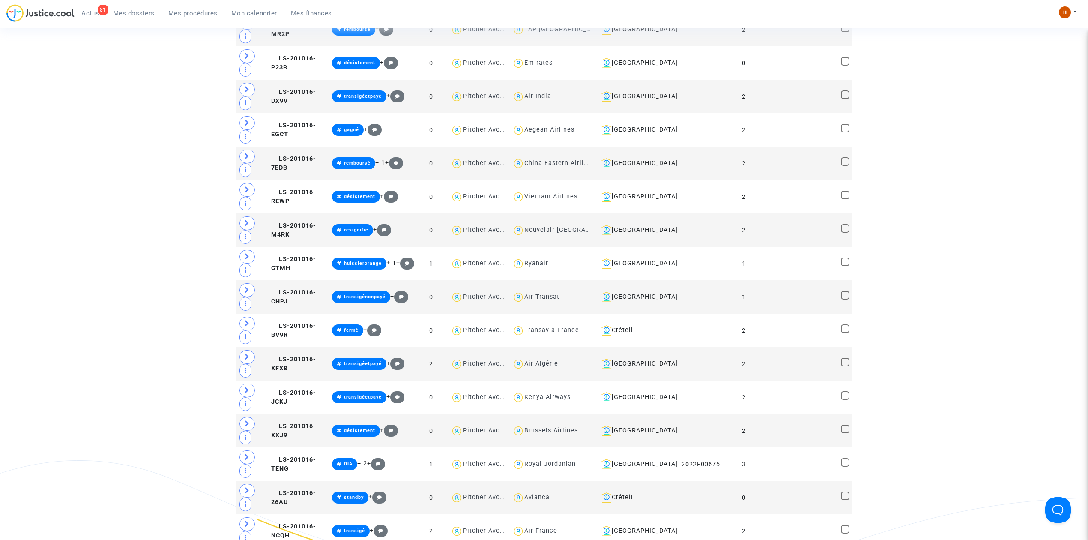
click at [194, 15] on span "Mes procédures" at bounding box center [192, 13] width 49 height 8
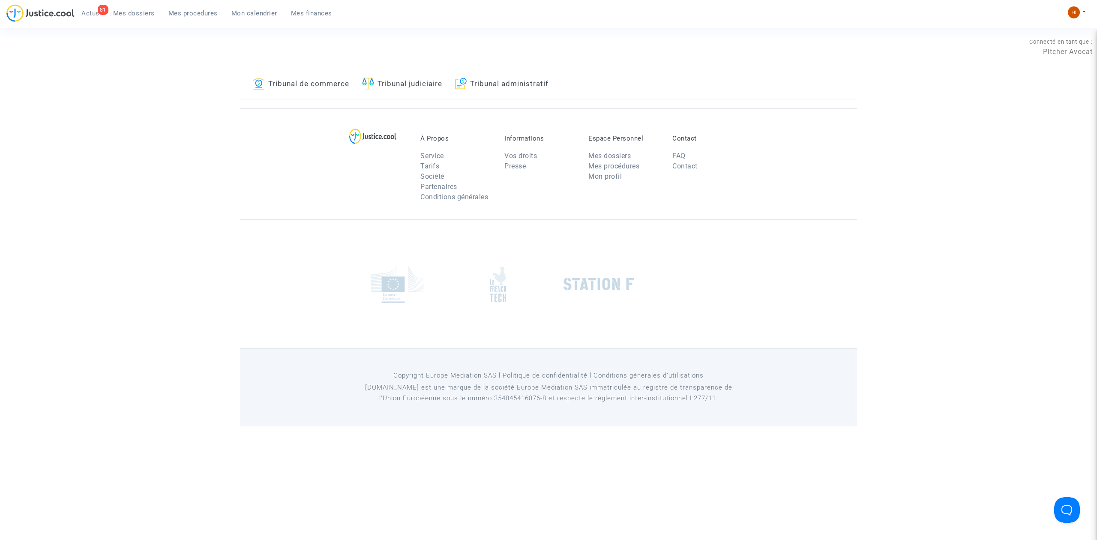
drag, startPoint x: 132, startPoint y: 12, endPoint x: 251, endPoint y: 52, distance: 125.0
click at [133, 12] on span "Mes dossiers" at bounding box center [134, 13] width 42 height 8
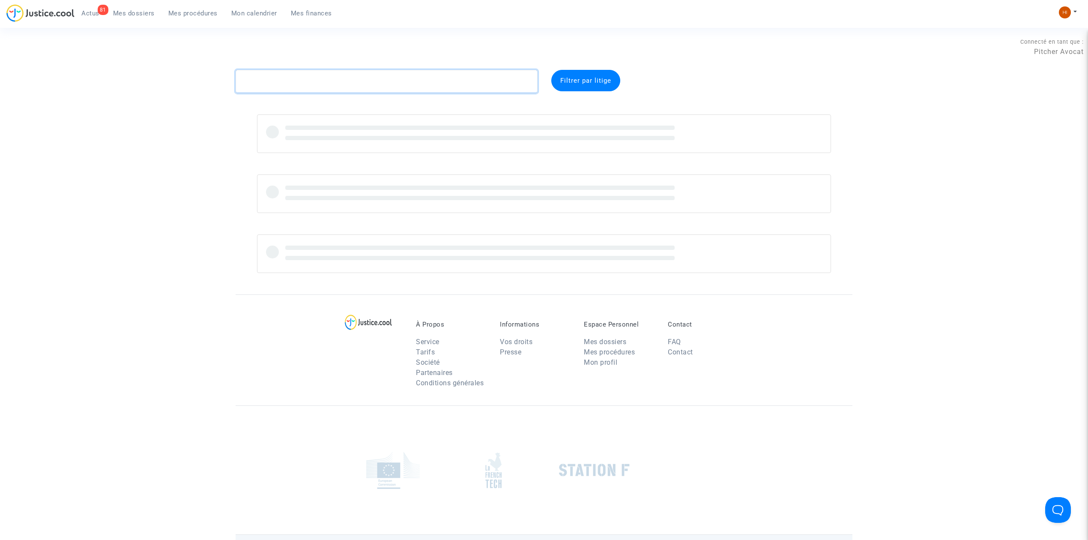
click at [329, 76] on textarea at bounding box center [387, 81] width 302 height 23
paste textarea "-Nfdp-"
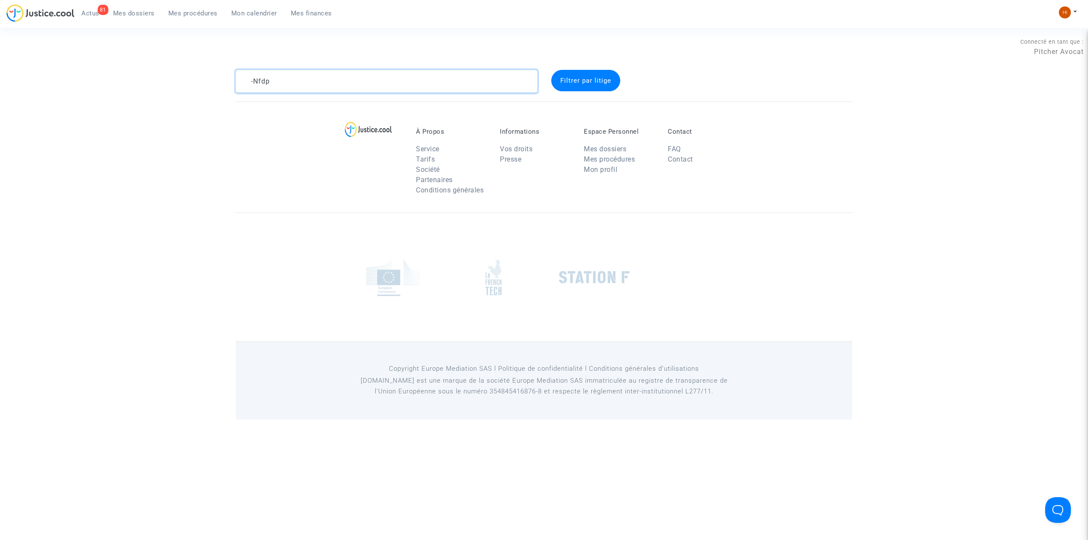
click at [250, 78] on textarea at bounding box center [387, 81] width 302 height 23
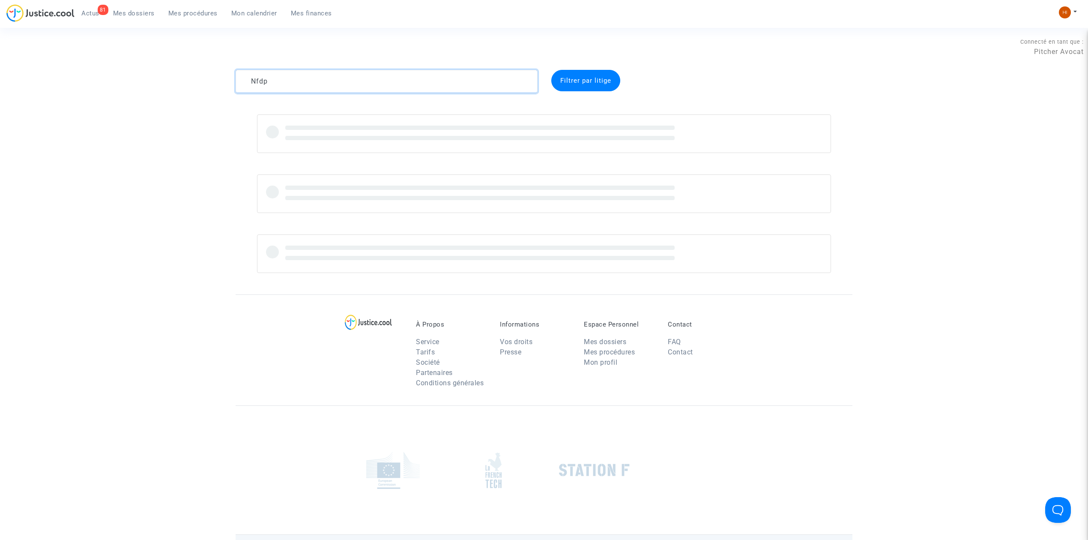
type textarea "Nfdp"
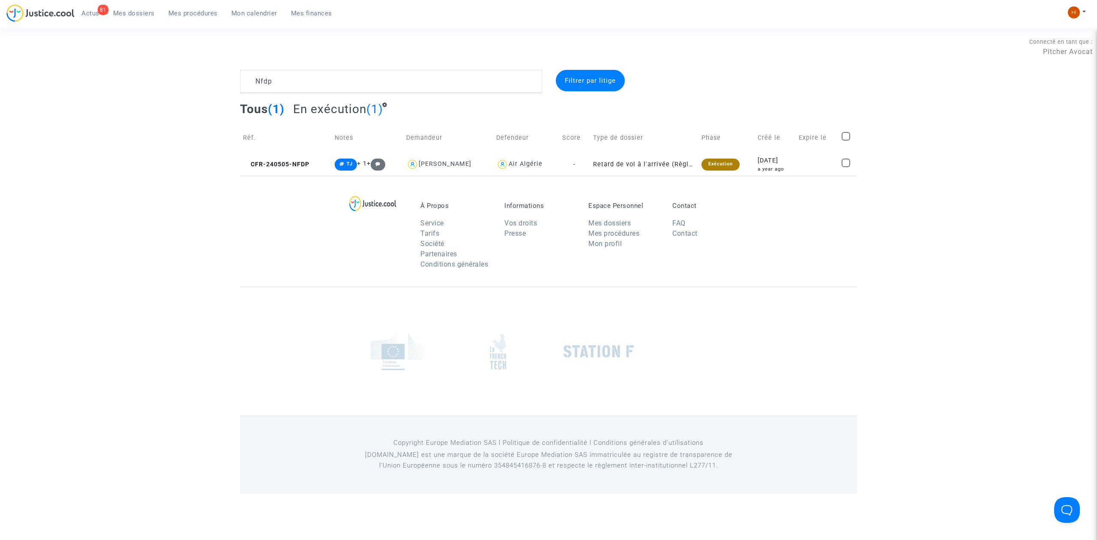
drag, startPoint x: 281, startPoint y: 161, endPoint x: 928, endPoint y: 81, distance: 651.5
click at [282, 161] on span "CFR-240505-NFDP" at bounding box center [276, 164] width 66 height 7
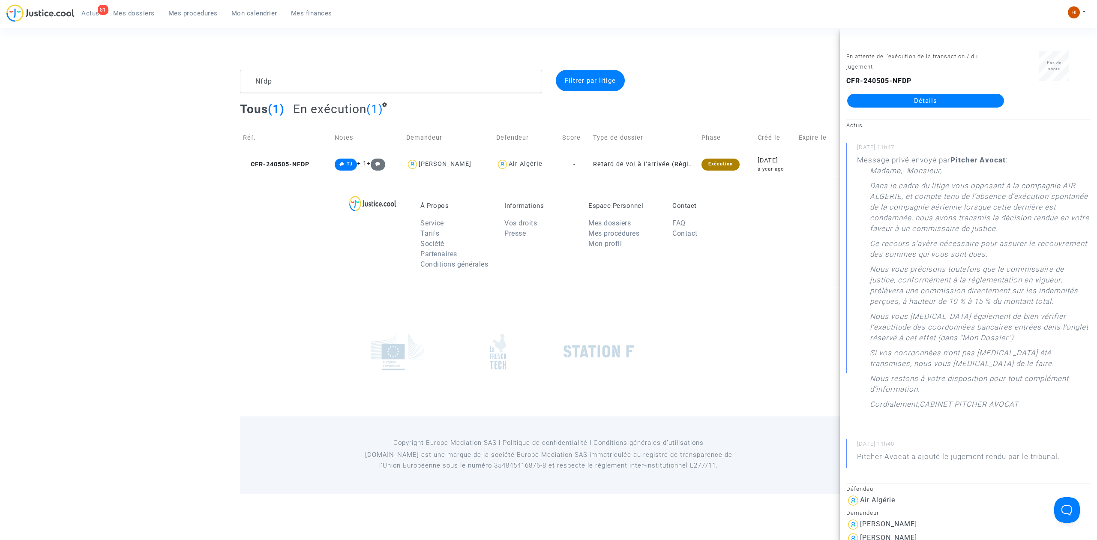
click at [960, 105] on link "Détails" at bounding box center [925, 101] width 157 height 14
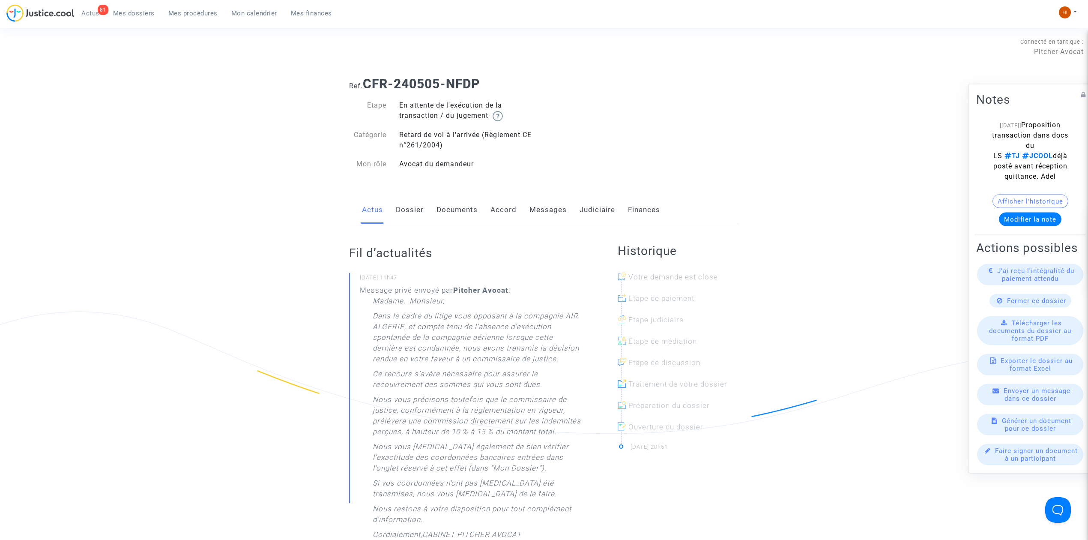
click at [606, 204] on link "Judiciaire" at bounding box center [598, 210] width 36 height 28
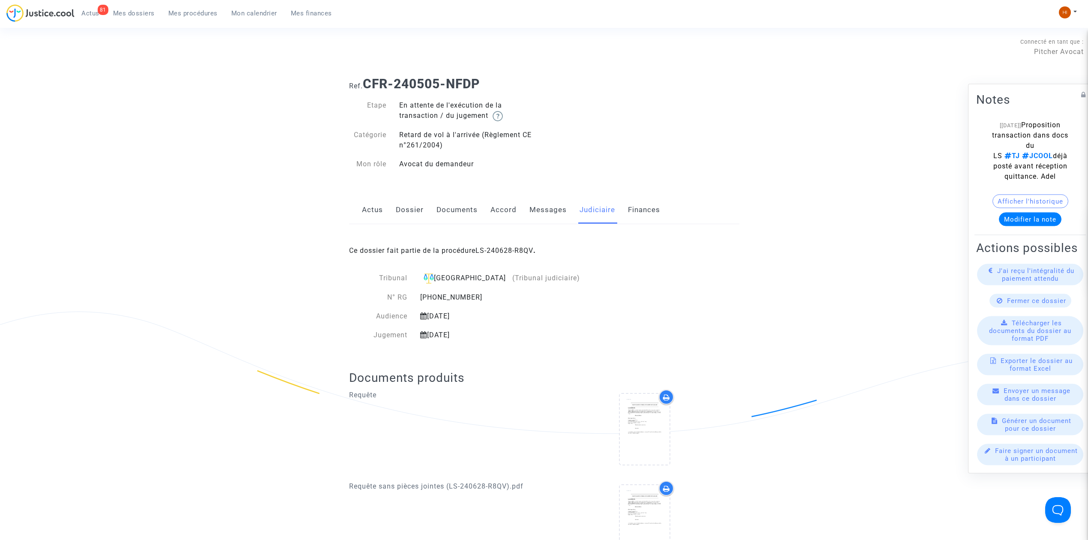
drag, startPoint x: 598, startPoint y: 248, endPoint x: 477, endPoint y: 249, distance: 121.3
click at [477, 249] on div "Ce dossier fait partie de la procédure LS-240628-R8QV ." at bounding box center [544, 244] width 390 height 40
copy span "LS-240628-R8QV ."
